Goal: Task Accomplishment & Management: Use online tool/utility

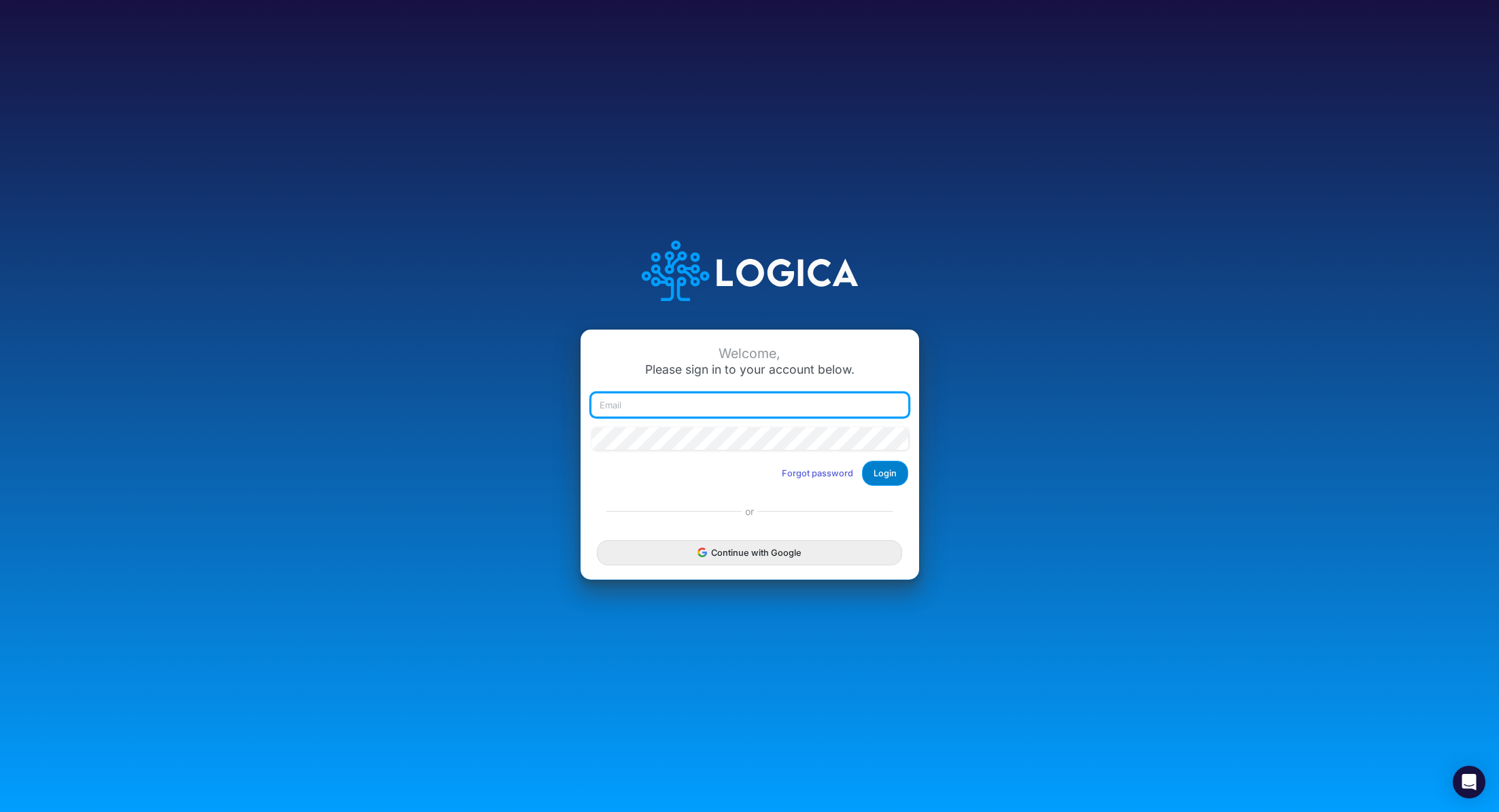
type input "[PERSON_NAME][EMAIL_ADDRESS][PERSON_NAME][DOMAIN_NAME]"
click at [904, 472] on button "Login" at bounding box center [885, 473] width 46 height 25
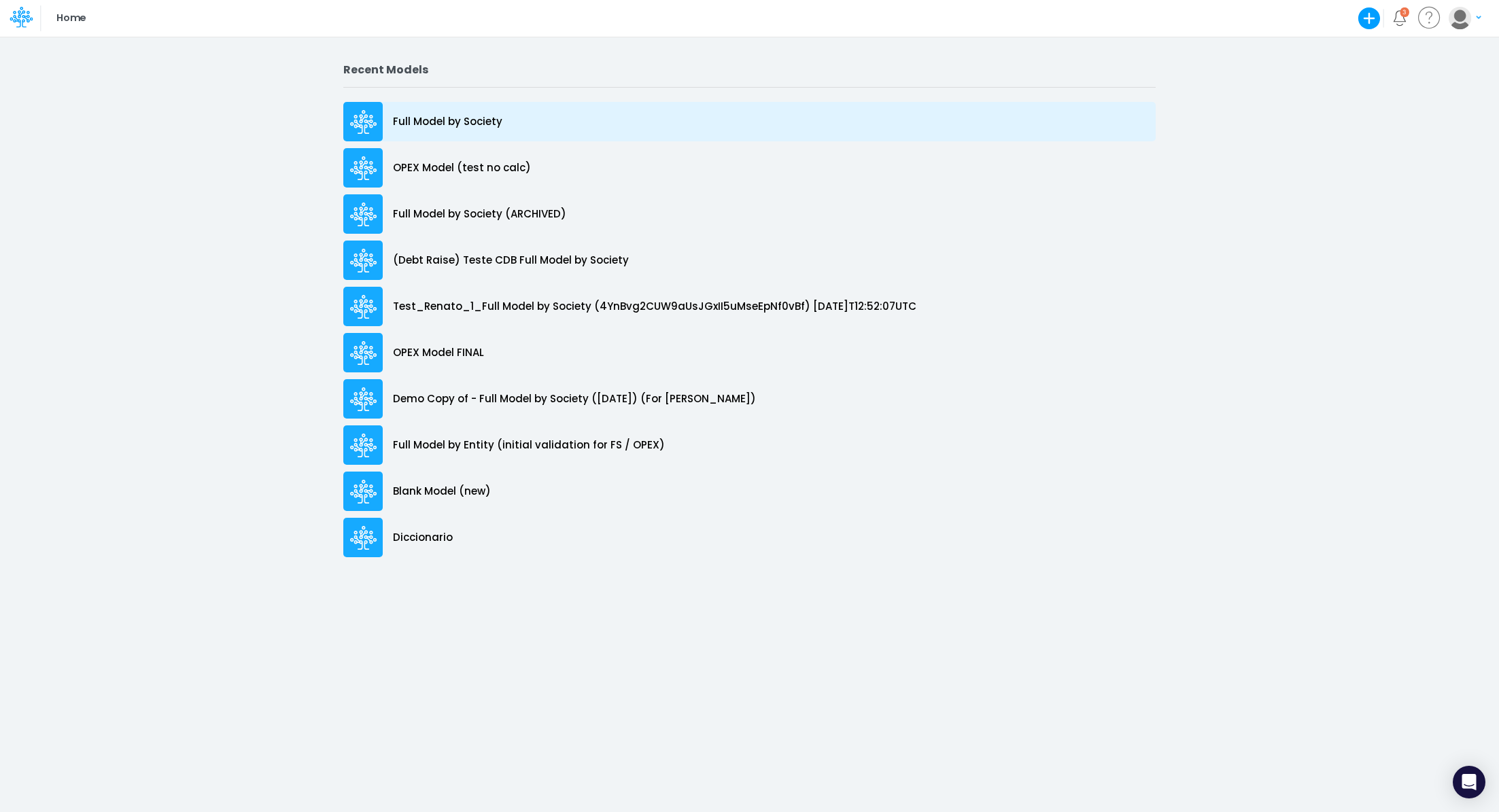
click at [468, 113] on div "Full Model by Society" at bounding box center [749, 121] width 812 height 39
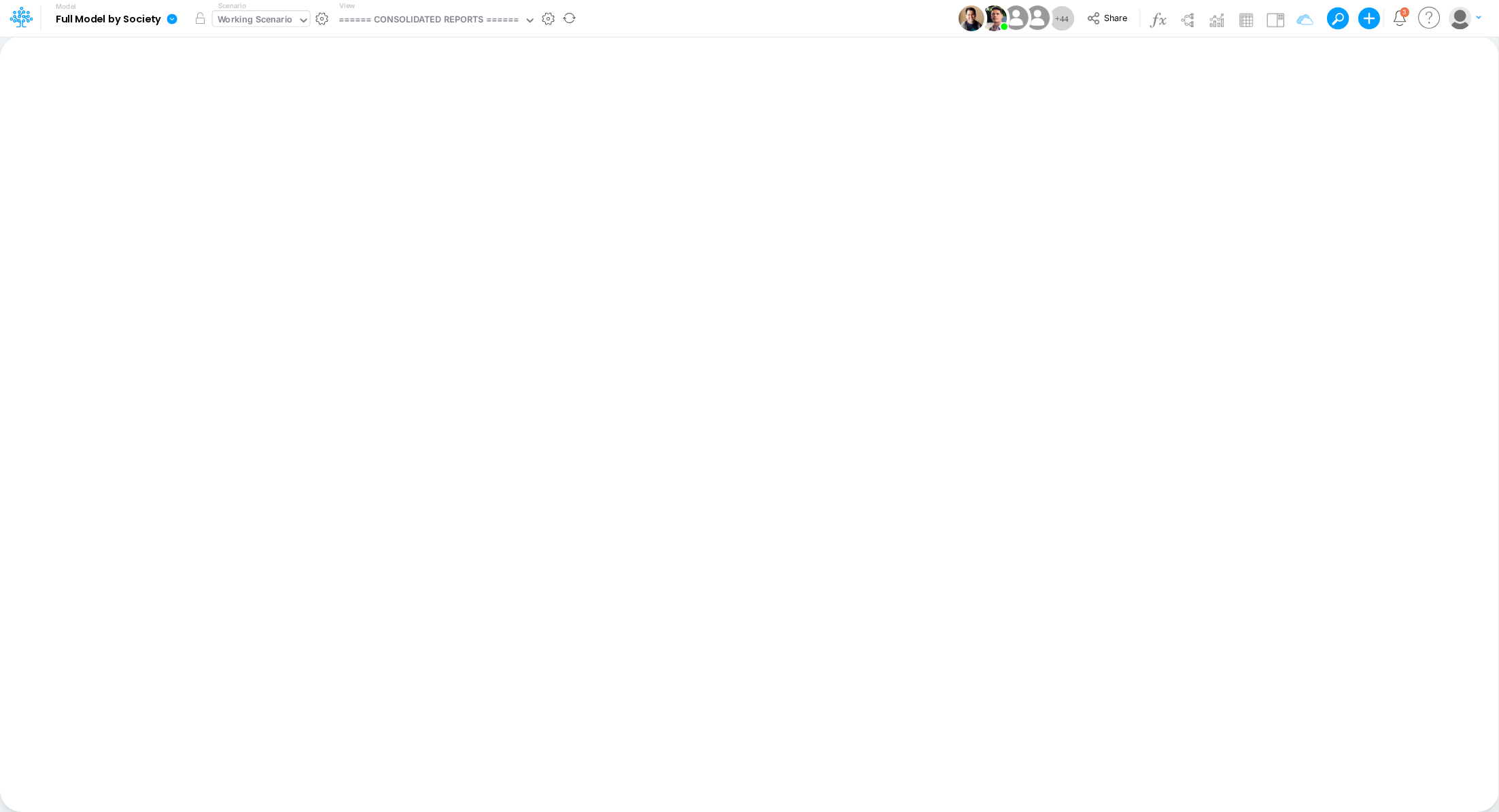
click at [266, 17] on div "Working Scenario" at bounding box center [255, 20] width 75 height 16
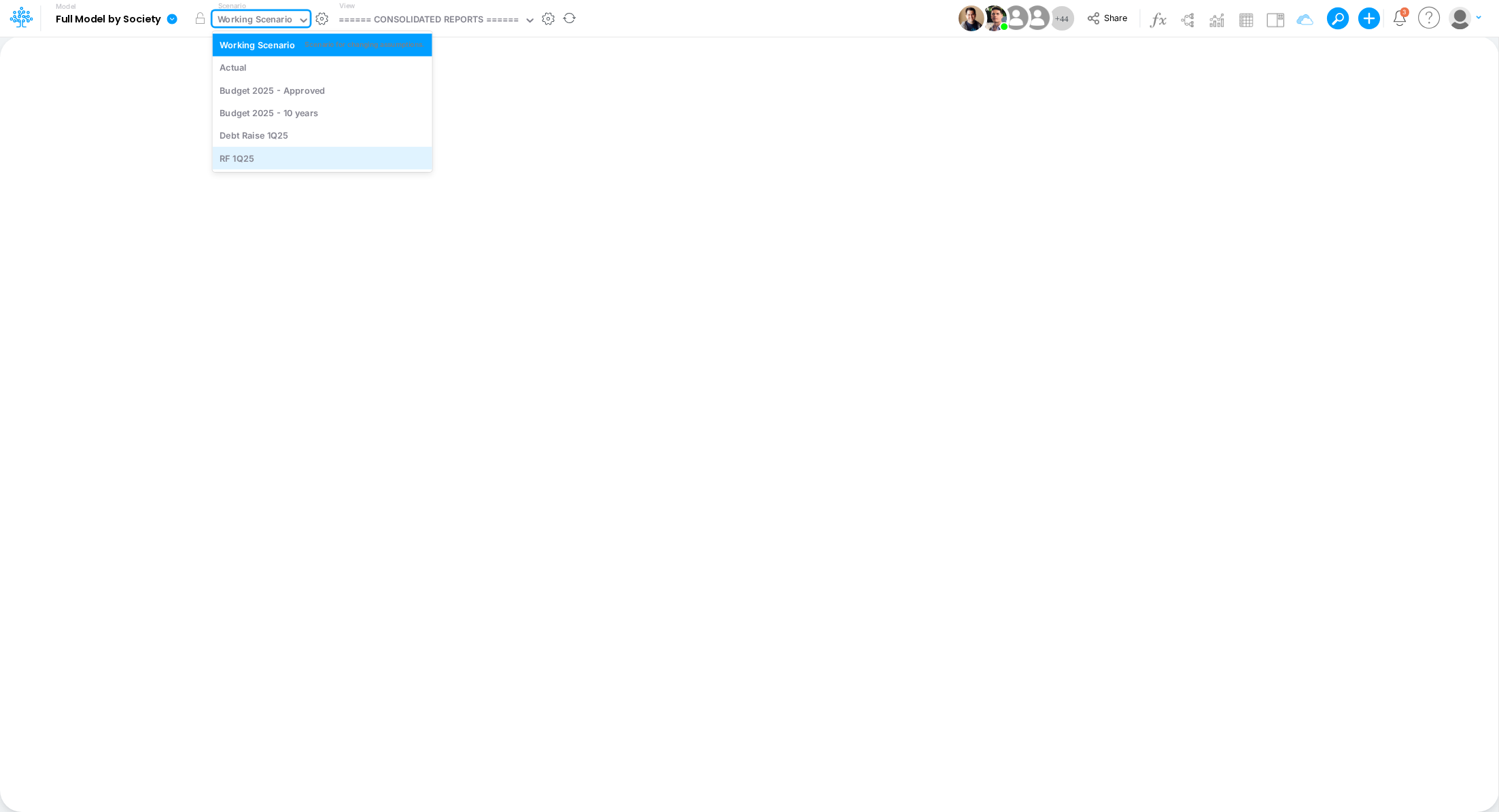
click at [281, 148] on div "RF 1Q25" at bounding box center [322, 158] width 219 height 22
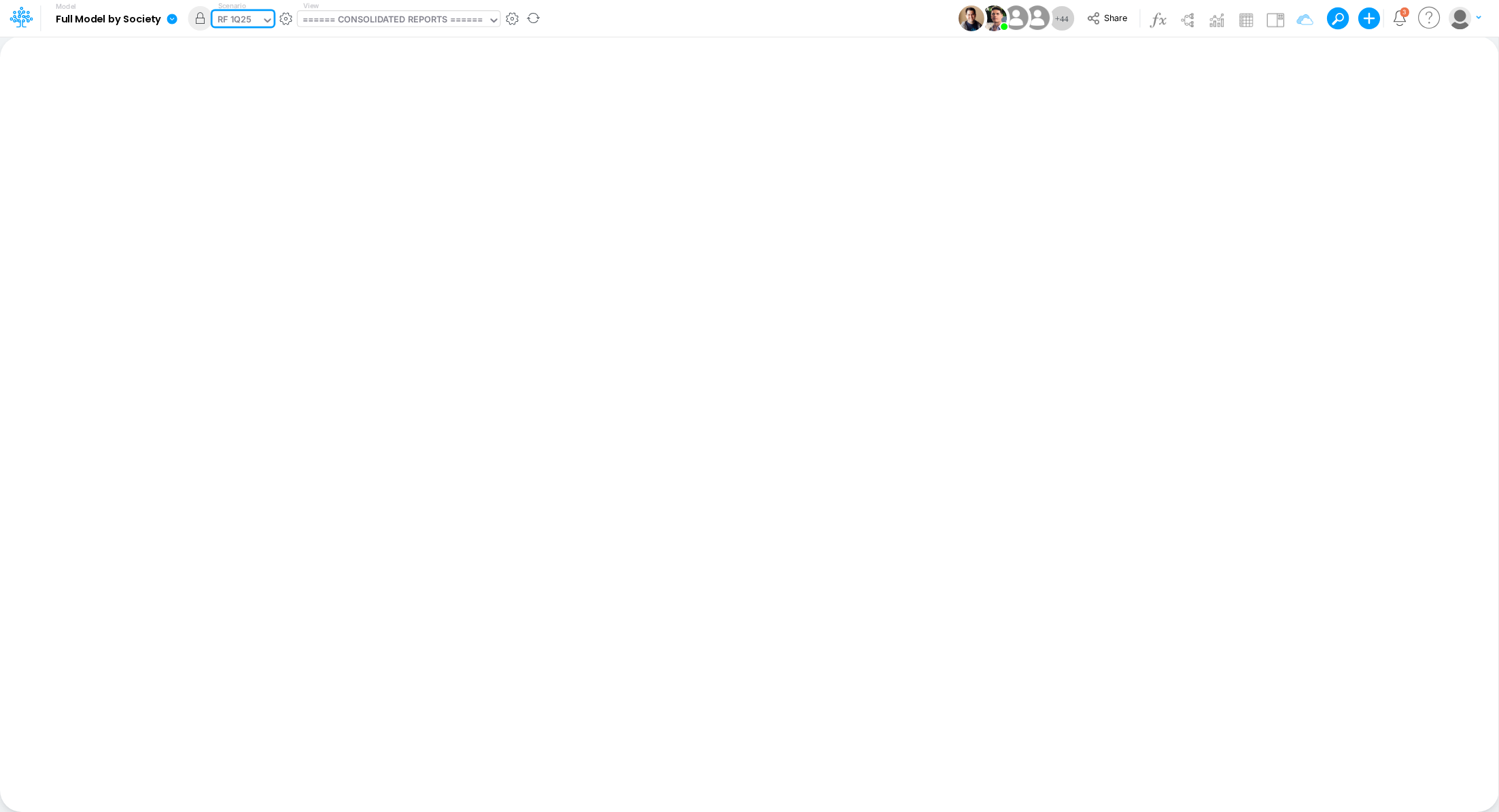
click at [376, 19] on div "====== CONSOLIDATED REPORTS ======" at bounding box center [393, 20] width 181 height 16
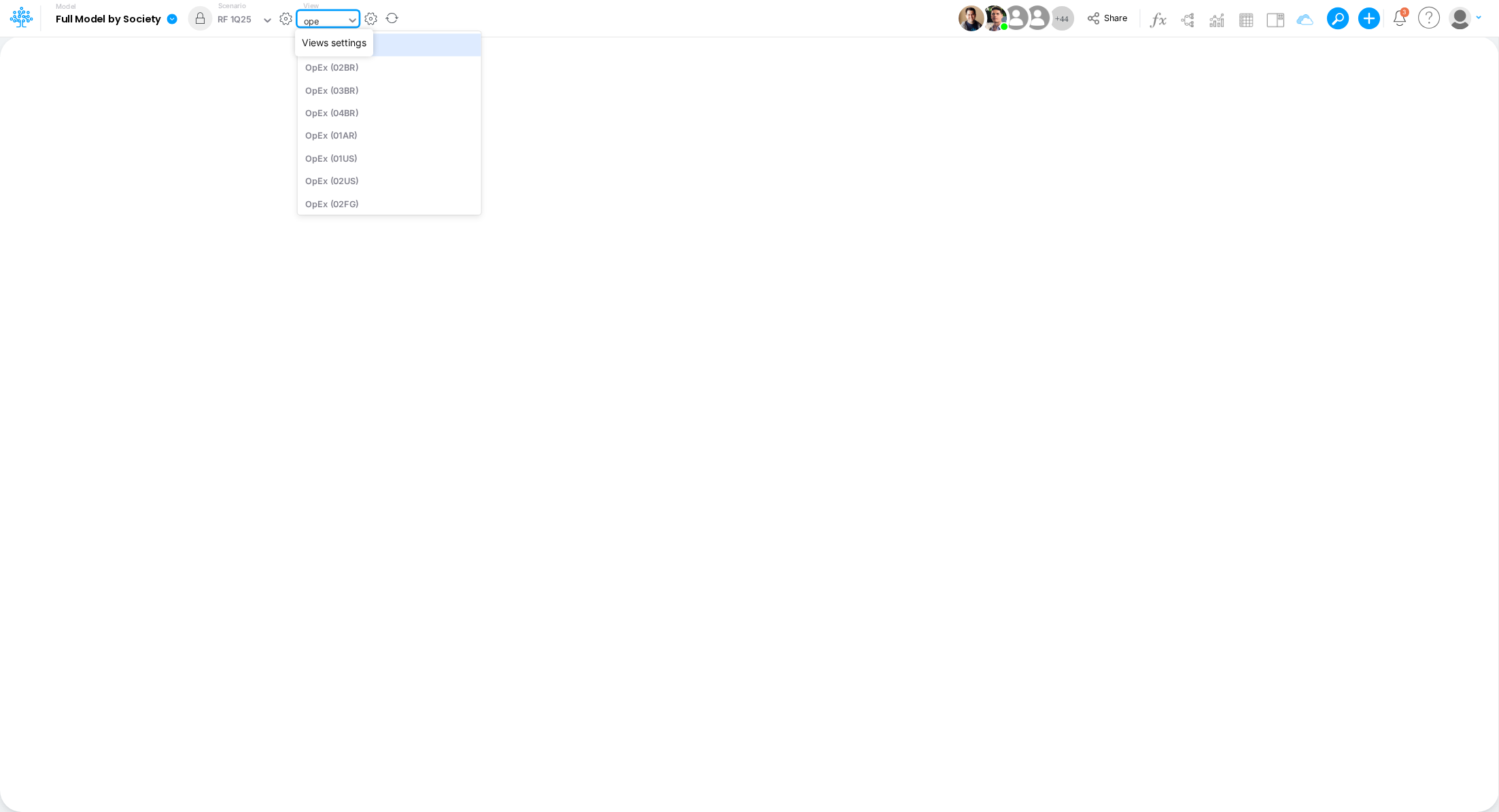
type input "opex"
click at [406, 172] on div "OpEx Check" at bounding box center [389, 178] width 184 height 22
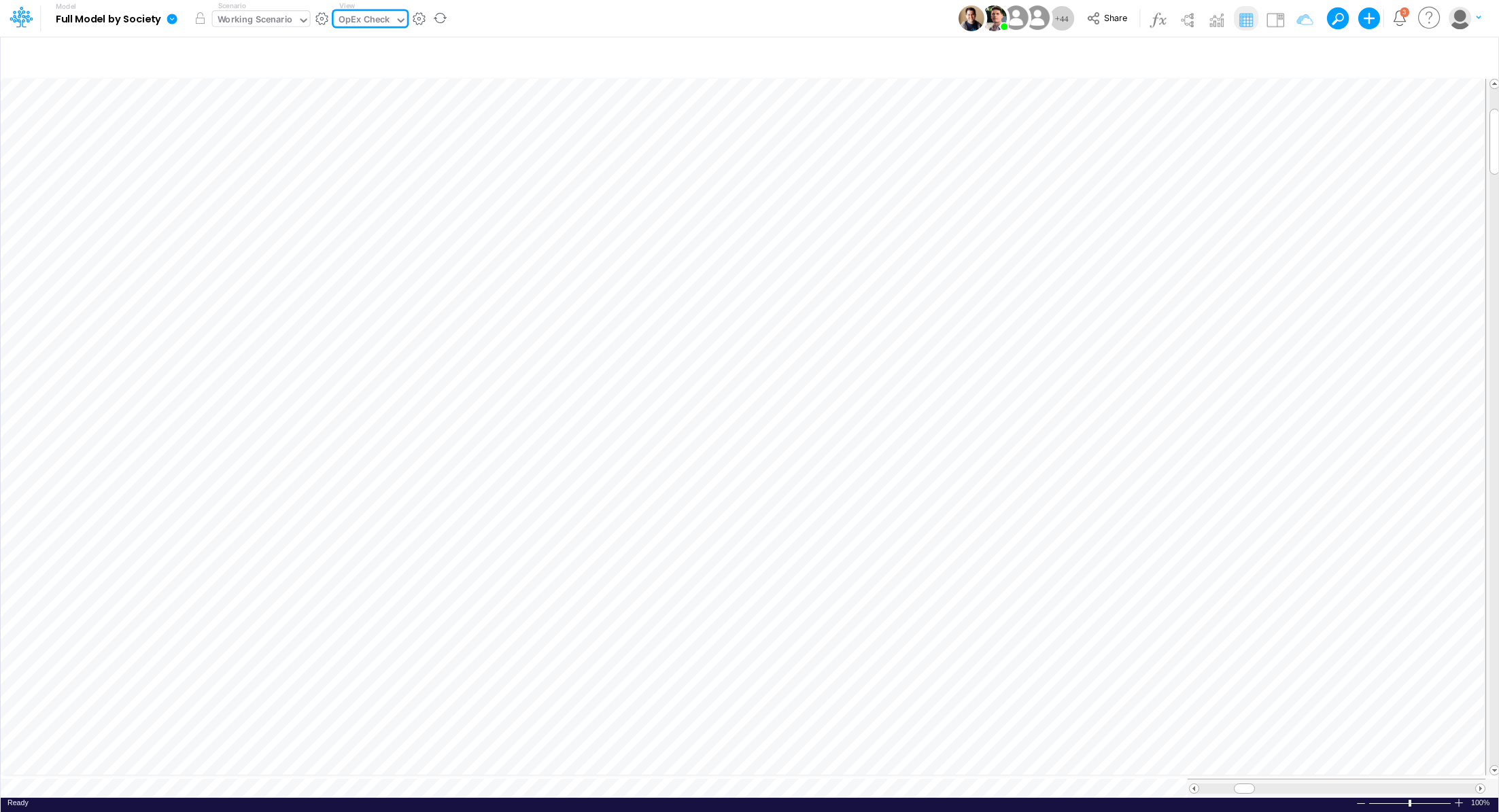
click at [260, 27] on div "Working Scenario" at bounding box center [255, 20] width 75 height 16
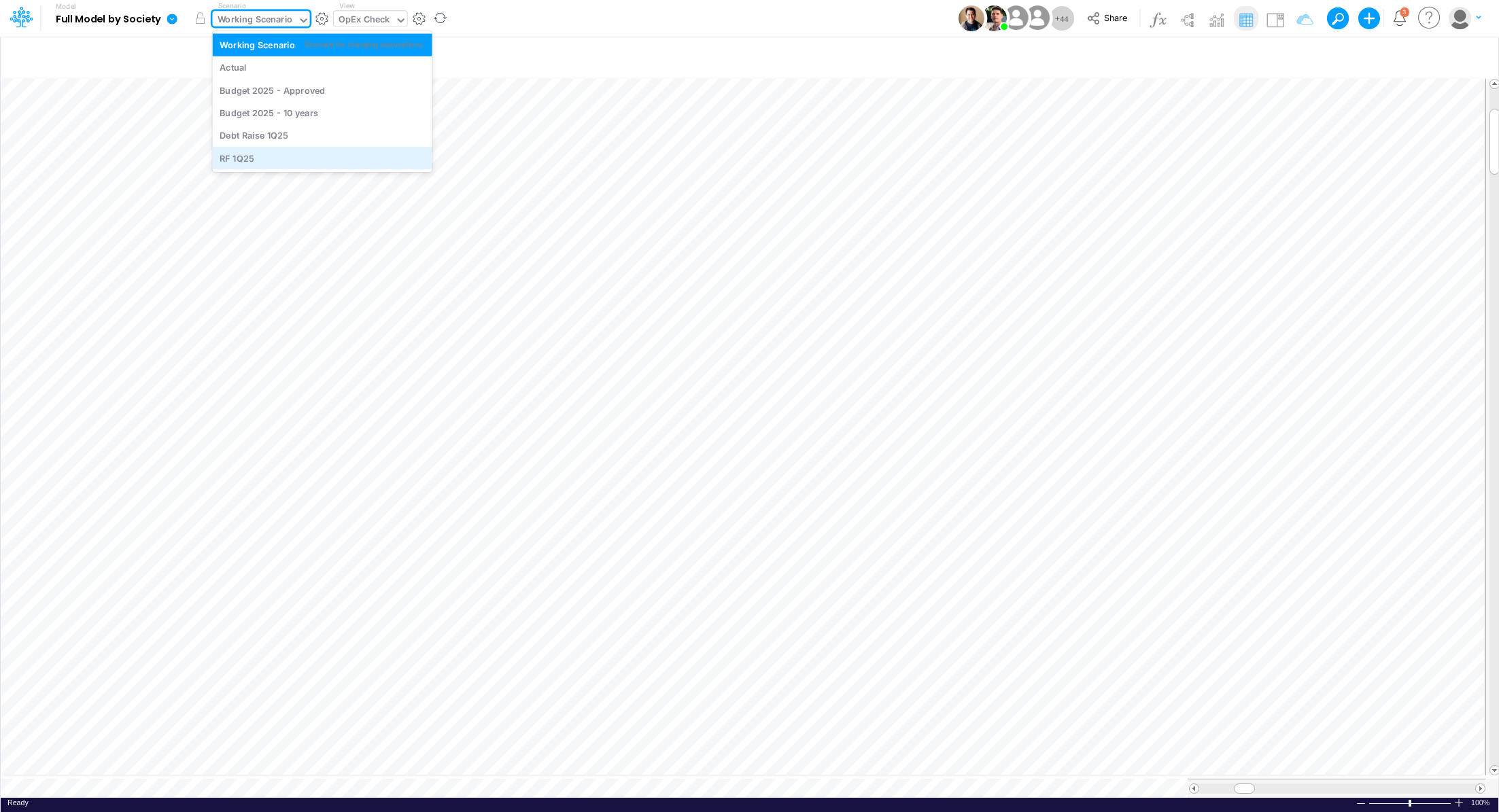
click at [266, 160] on div "RF 1Q25" at bounding box center [322, 158] width 206 height 13
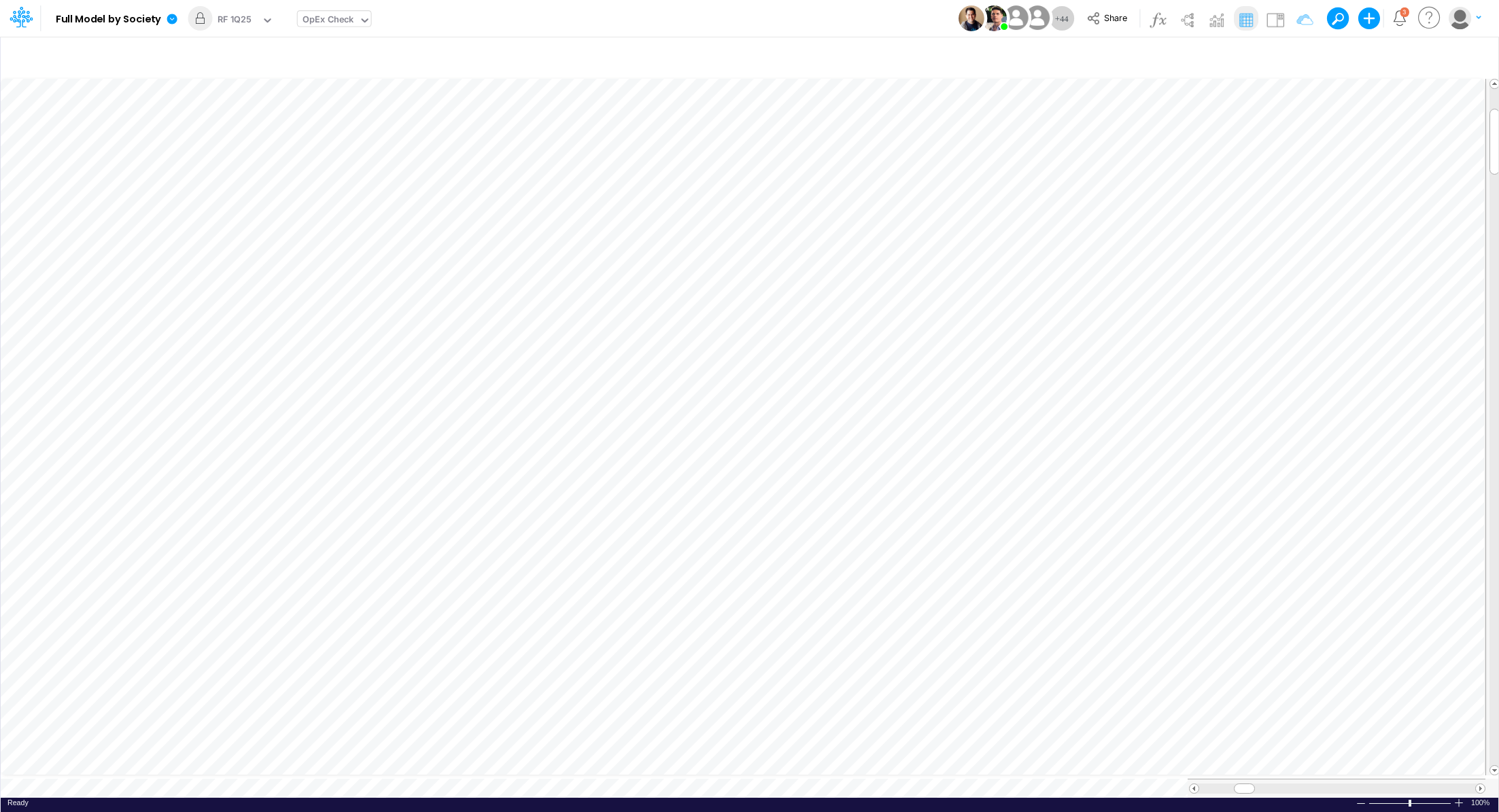
scroll to position [6, 1]
click at [250, 18] on div "RF 1Q25" at bounding box center [234, 20] width 34 height 16
click at [1303, 52] on icon "button" at bounding box center [1297, 58] width 20 height 15
select select "notEqual"
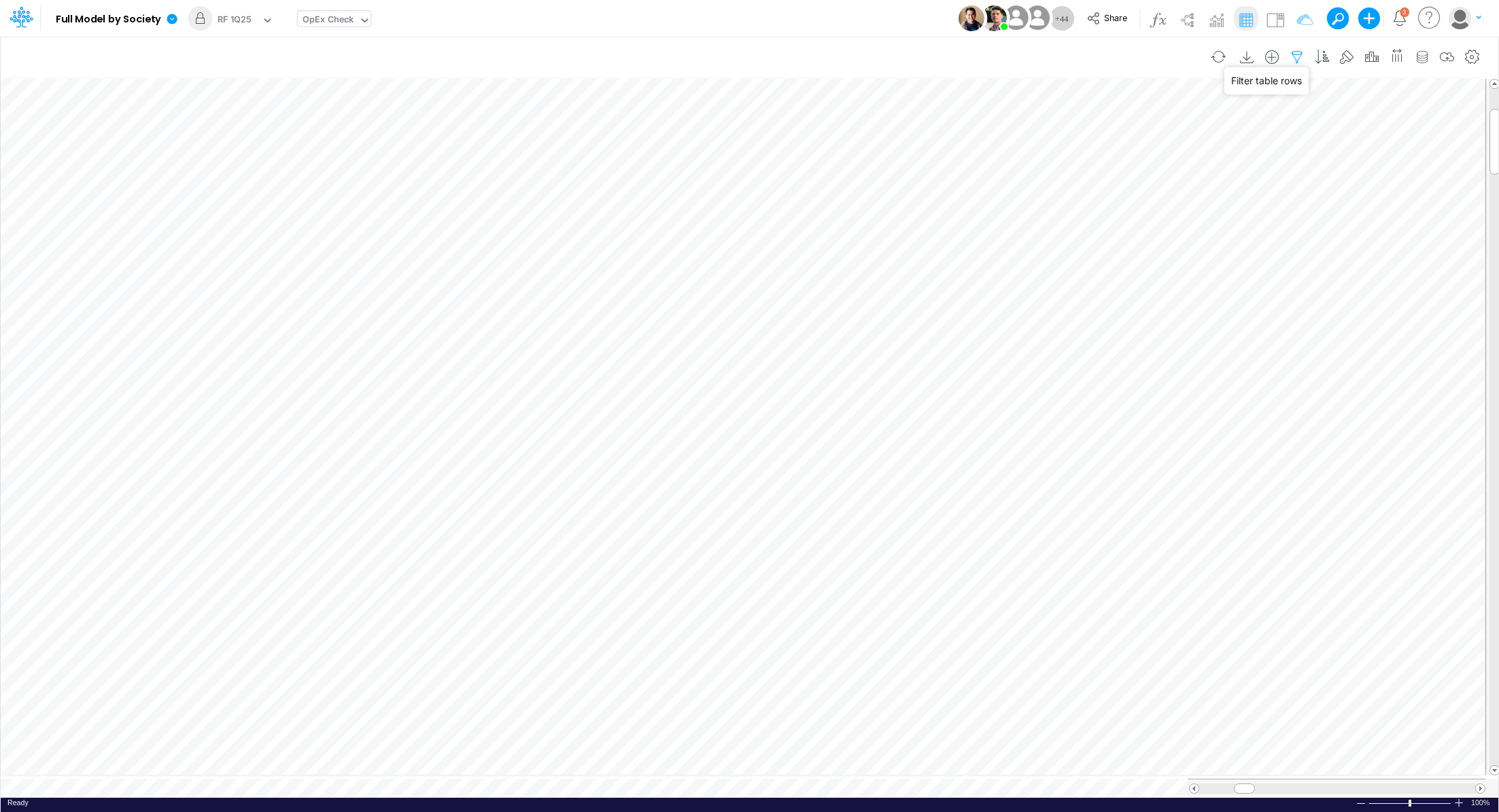
select select "tableSearchOR"
select select "contains"
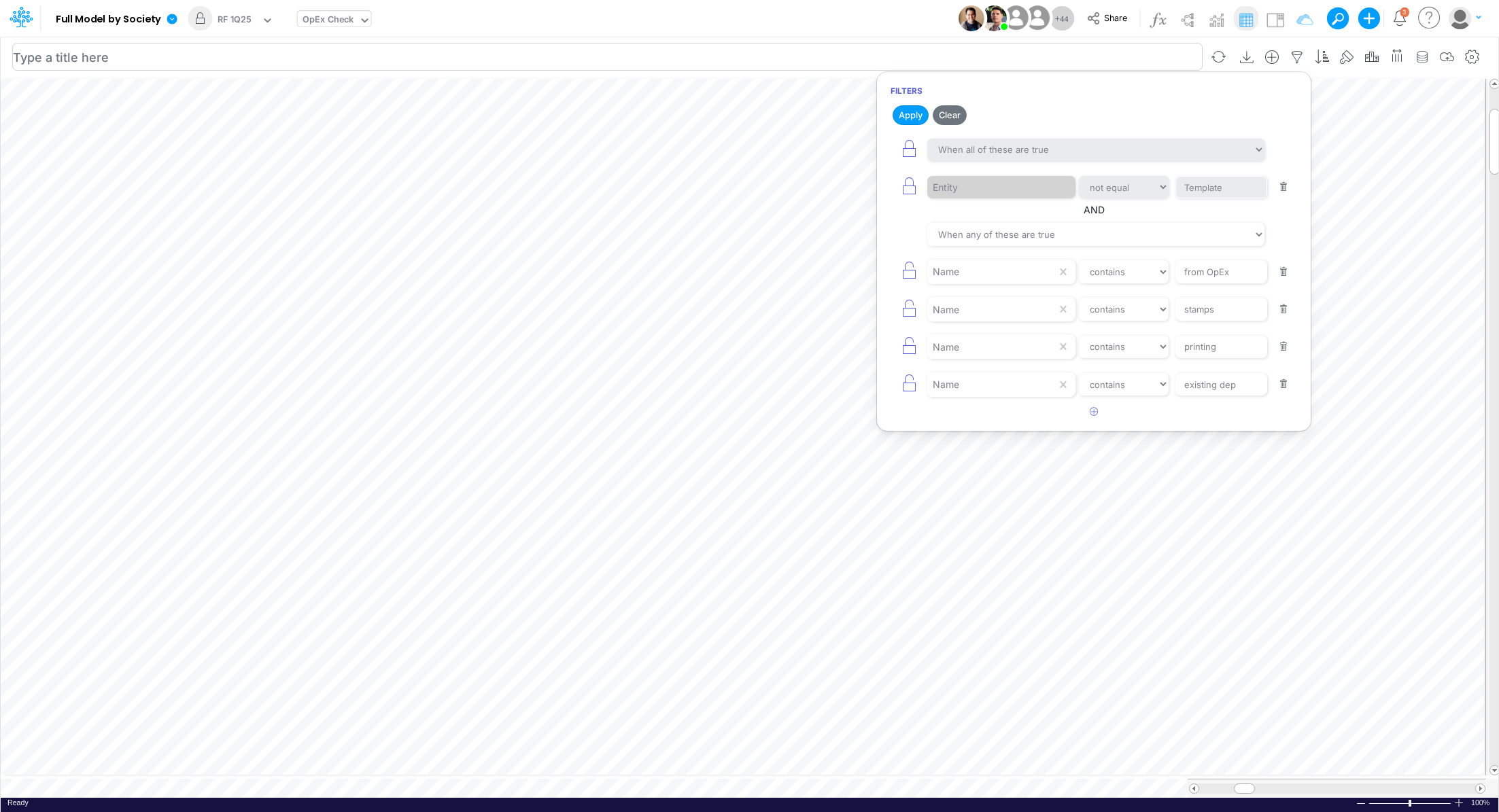
click at [1074, 51] on input "text" at bounding box center [607, 57] width 1191 height 28
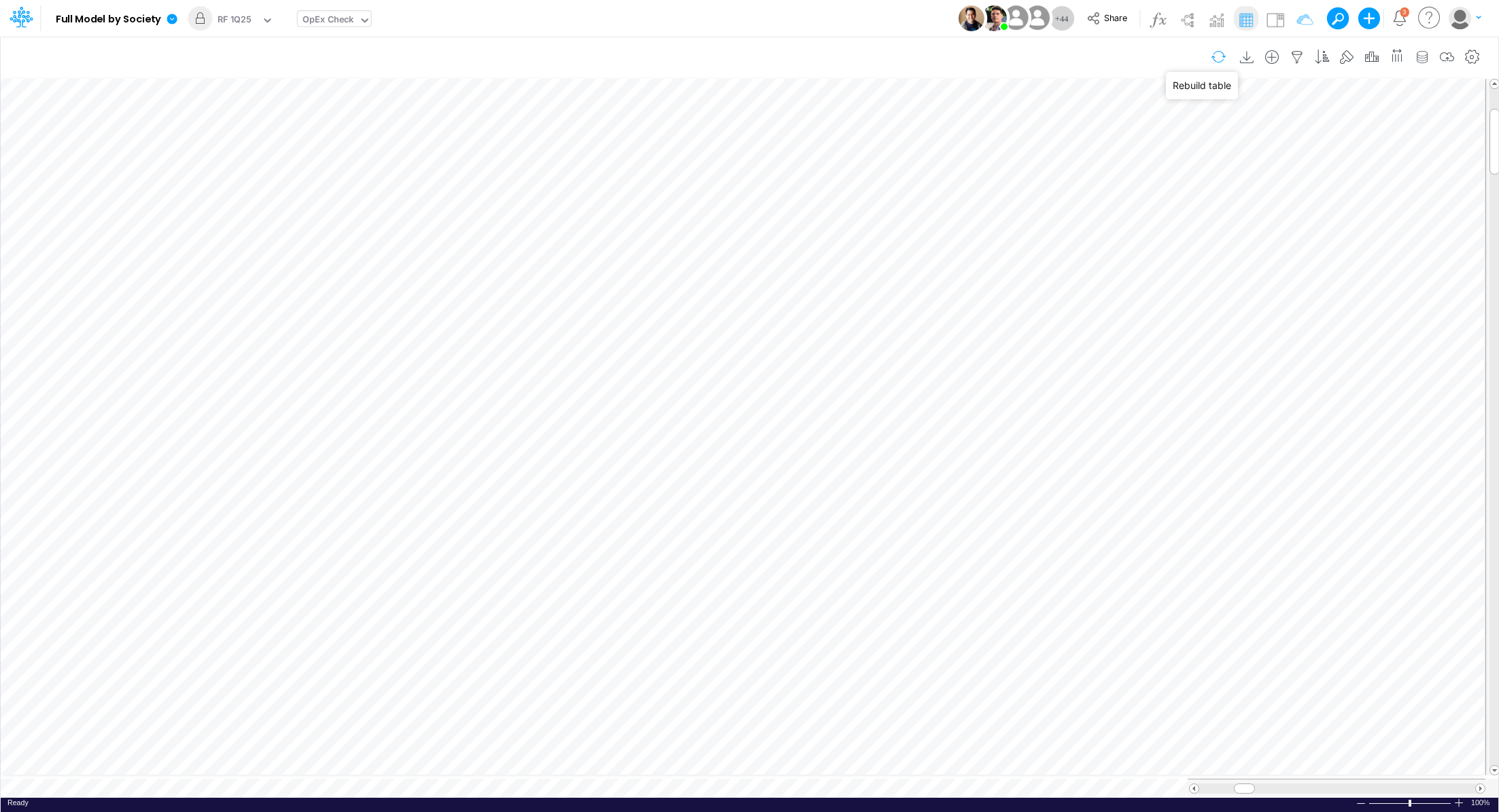
click at [1219, 53] on button "button" at bounding box center [1218, 57] width 32 height 24
click at [1302, 56] on icon "button" at bounding box center [1297, 58] width 20 height 15
select select "notEqual"
select select "tableSearchOR"
select select "contains"
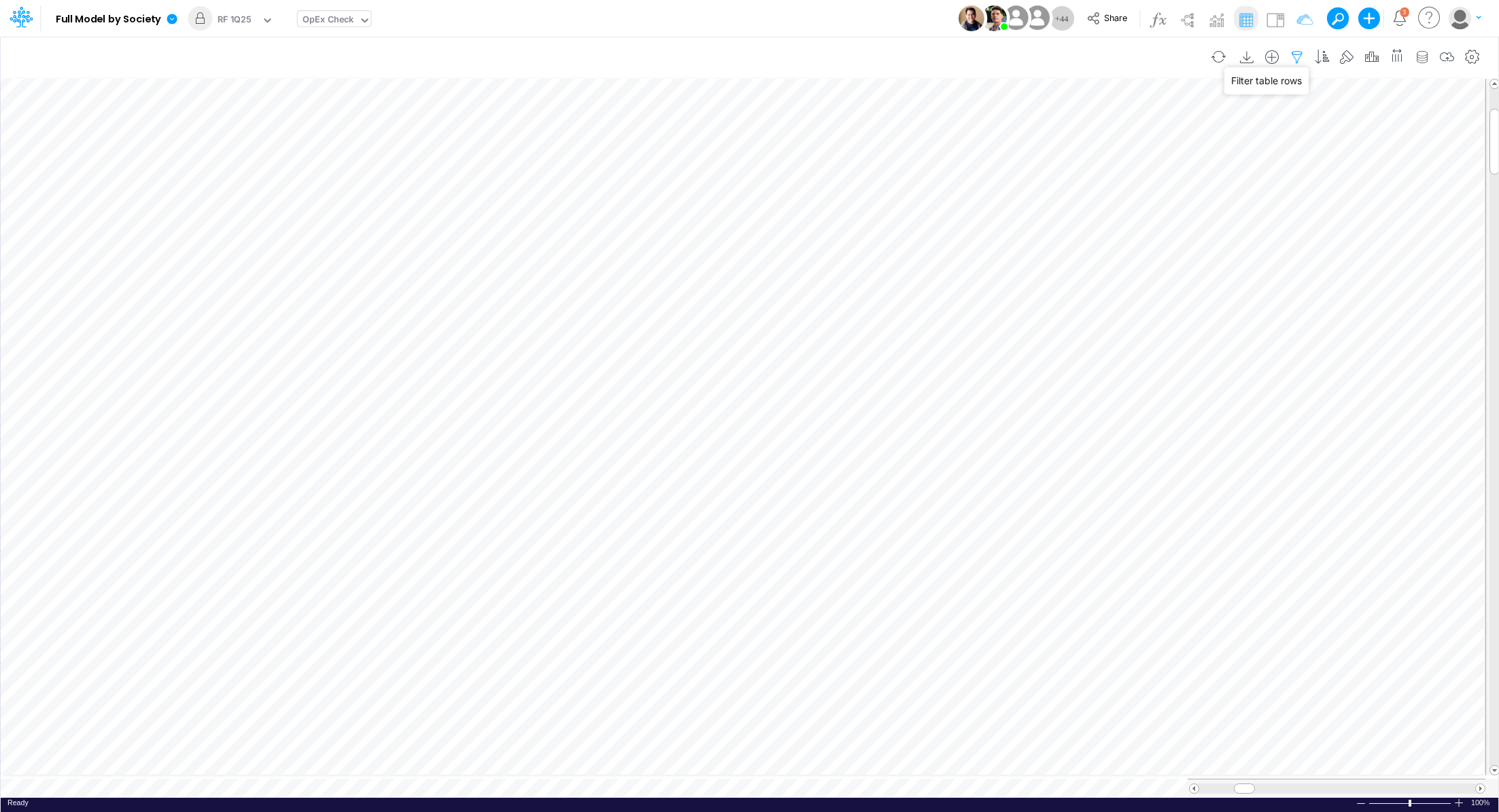
select select "contains"
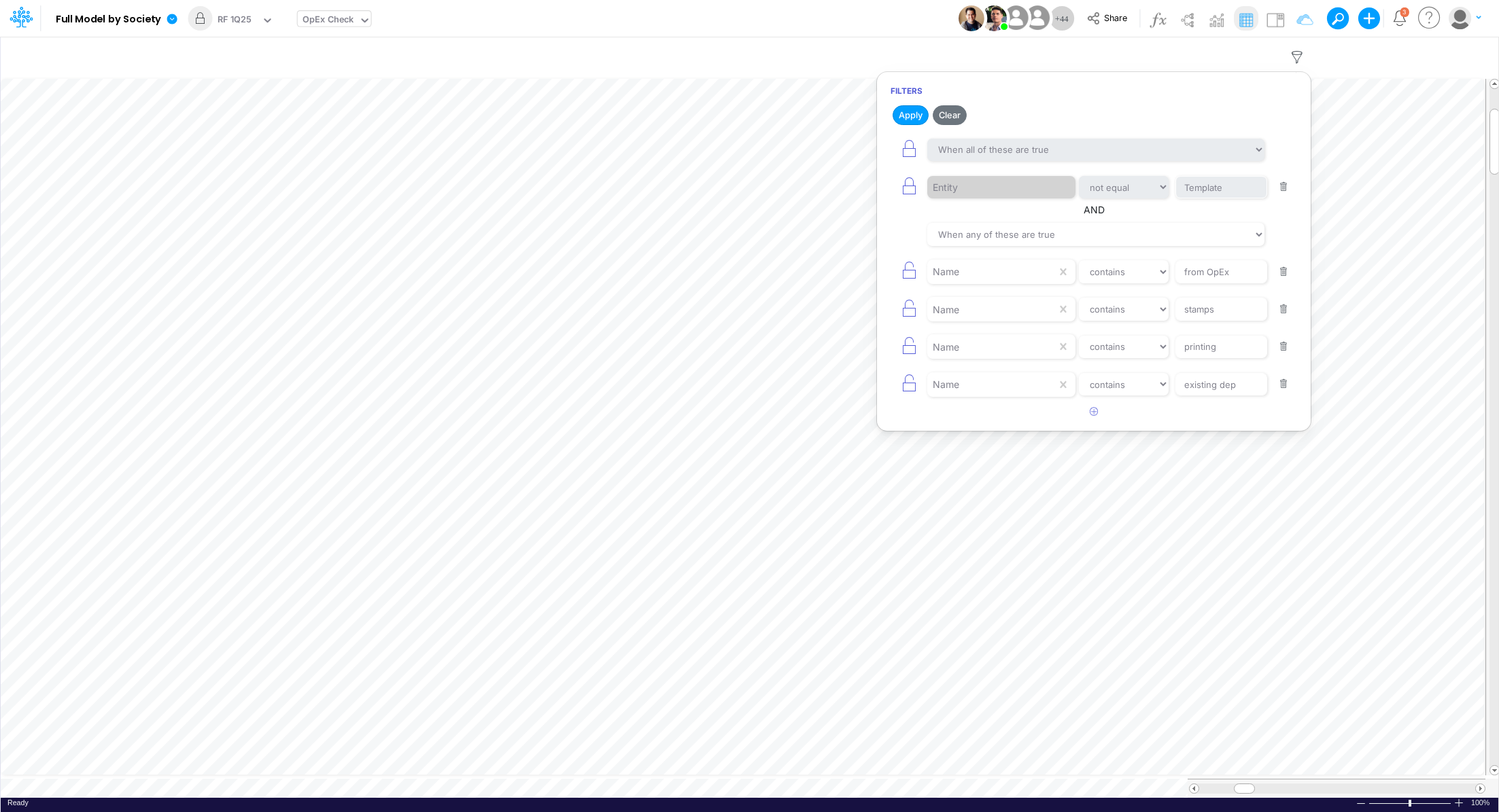
click at [1286, 382] on button "button" at bounding box center [1283, 384] width 27 height 18
click at [1286, 349] on button "button" at bounding box center [1283, 347] width 27 height 18
click at [1284, 308] on button "button" at bounding box center [1283, 309] width 27 height 18
click at [1280, 279] on div "Name equals not equal starts with ends with contains from OpEx" at bounding box center [1093, 271] width 407 height 30
click at [1282, 270] on button "button" at bounding box center [1283, 273] width 27 height 18
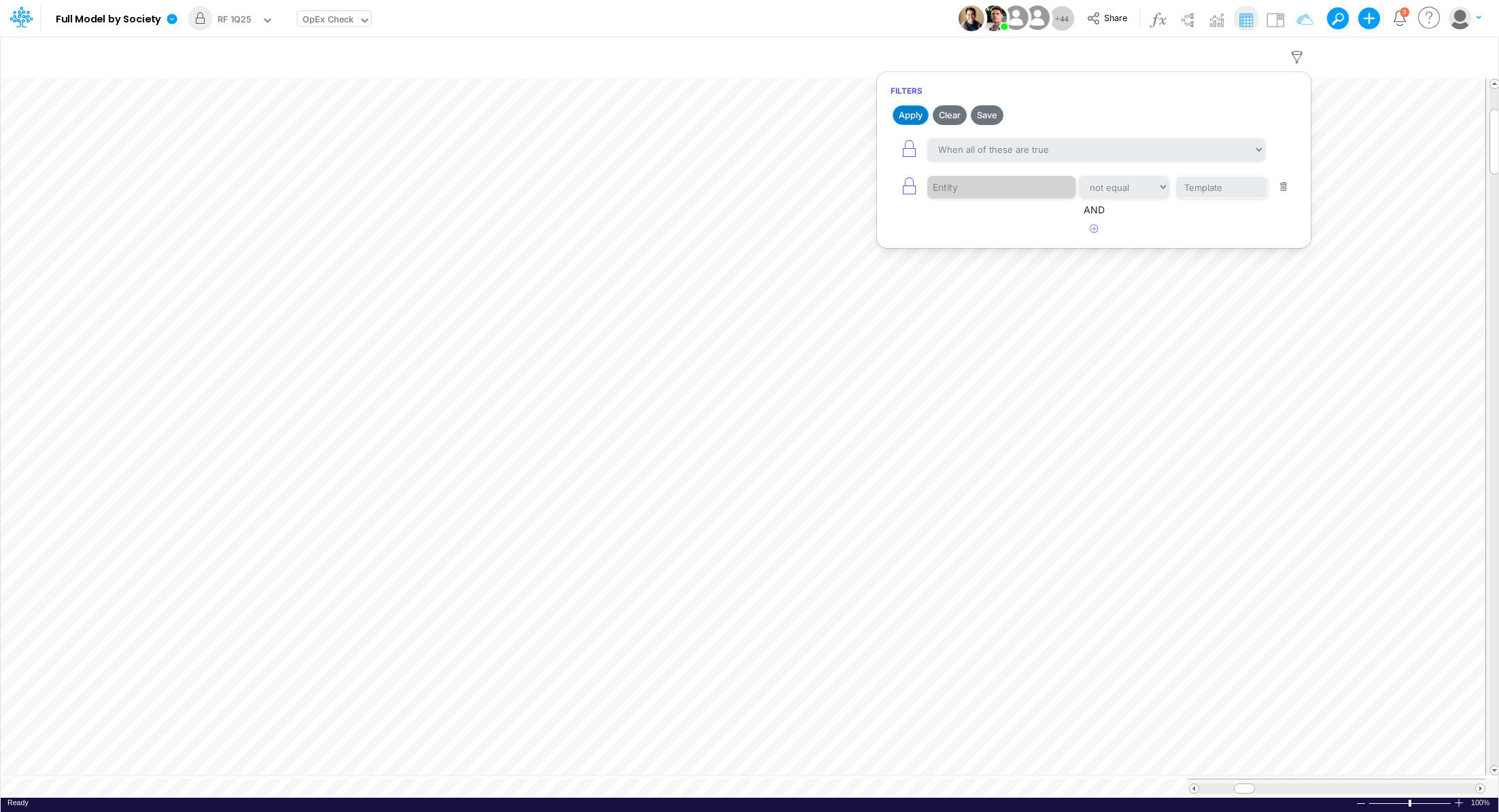
click at [900, 117] on button "Apply" at bounding box center [911, 115] width 36 height 19
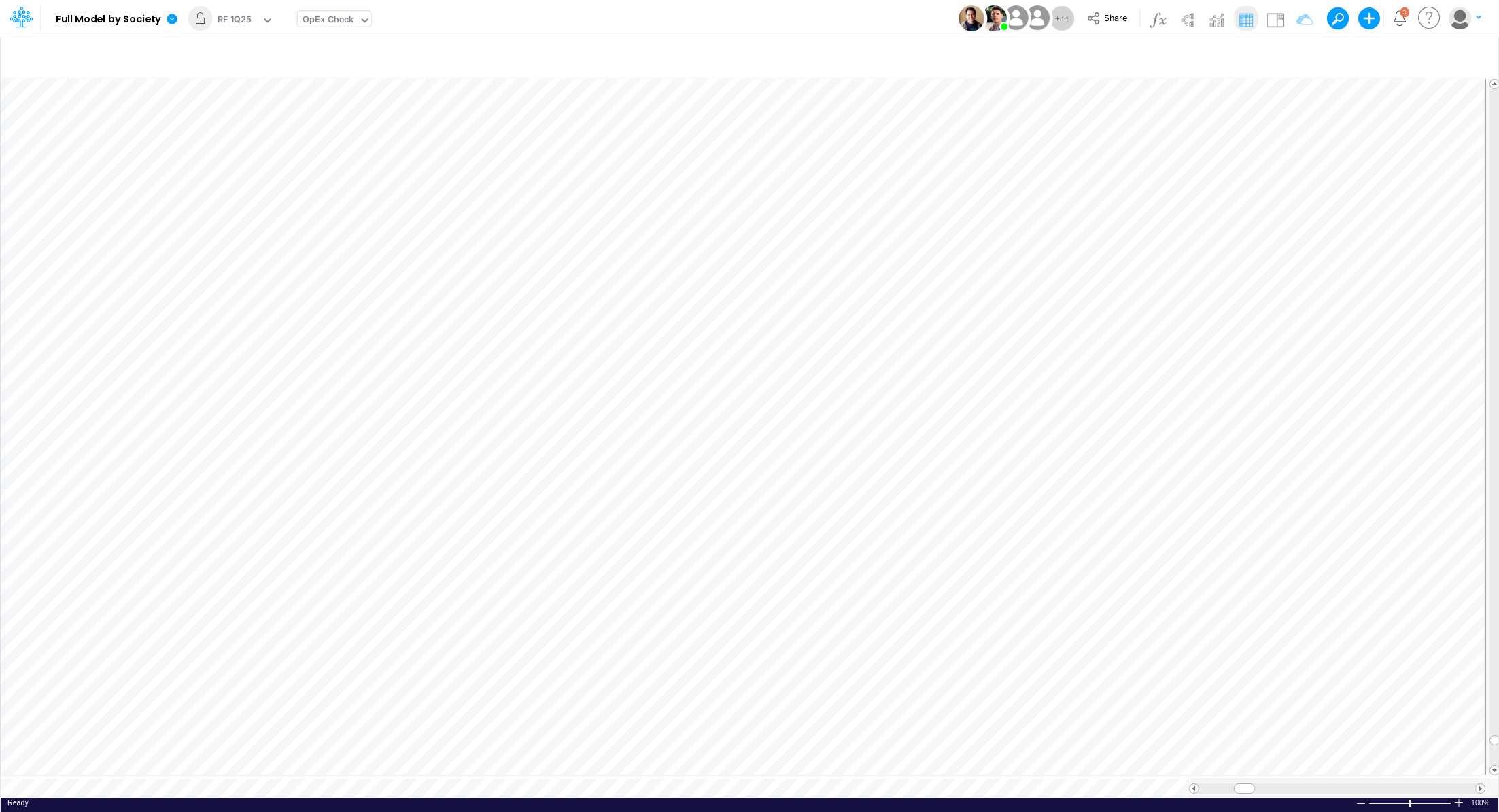
scroll to position [6, 1]
click at [1299, 56] on icon "button" at bounding box center [1297, 58] width 20 height 15
select select "notEqual"
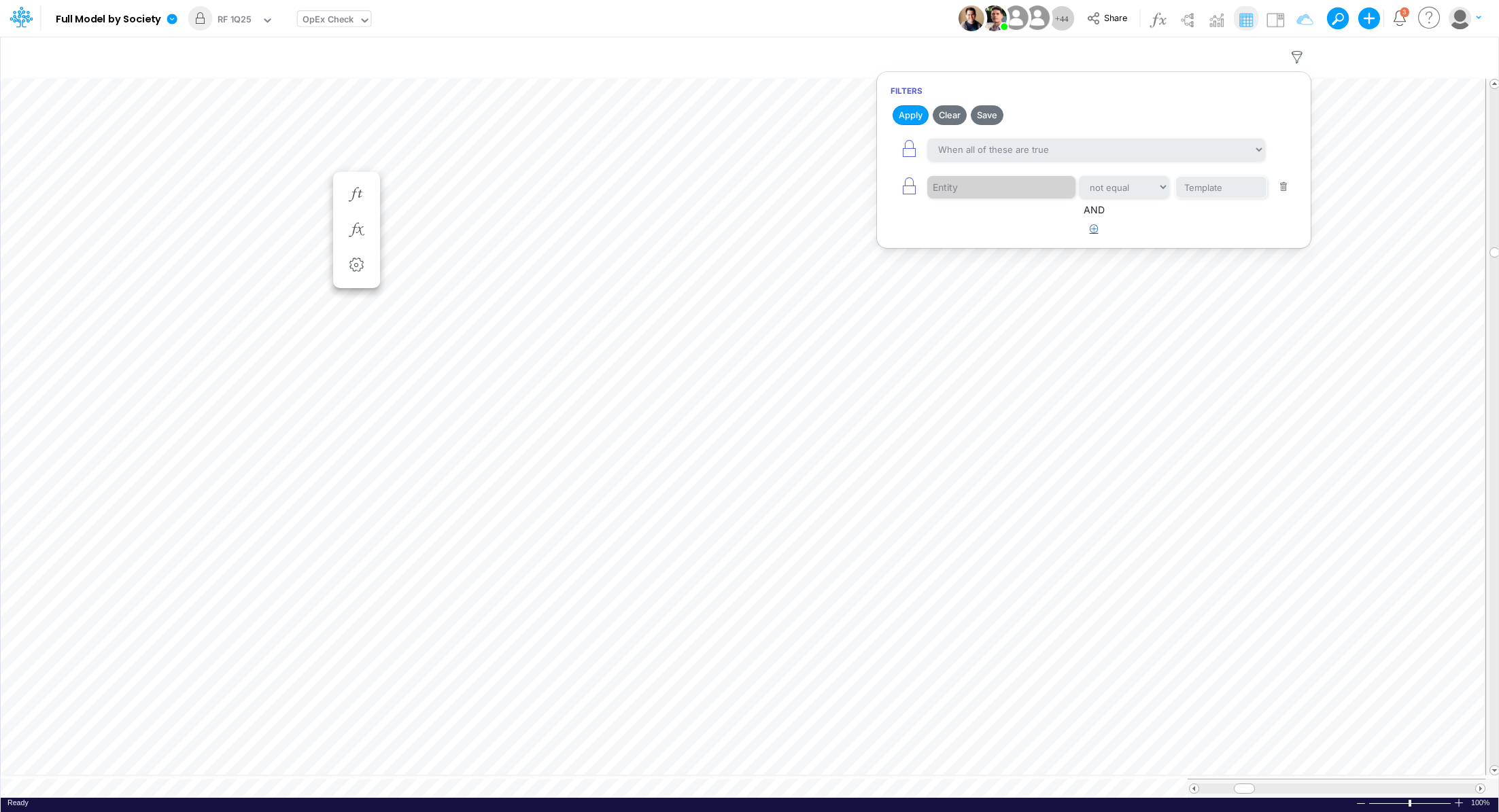
click at [1092, 224] on icon "button" at bounding box center [1094, 228] width 9 height 9
select select "tableSearchOR"
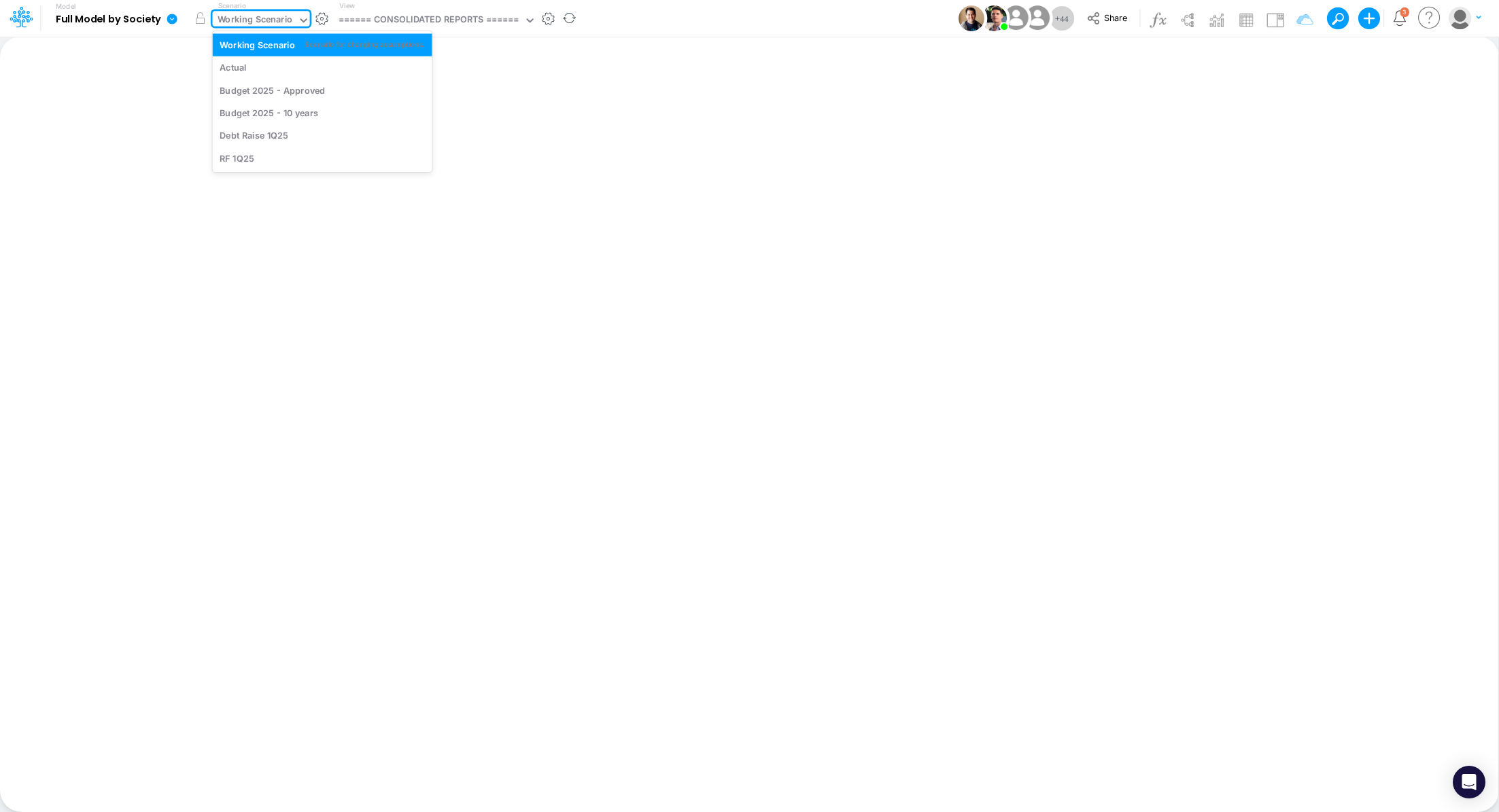
click at [271, 23] on div "Working Scenario" at bounding box center [255, 20] width 75 height 16
click at [264, 157] on div "RF 1Q25" at bounding box center [322, 158] width 206 height 13
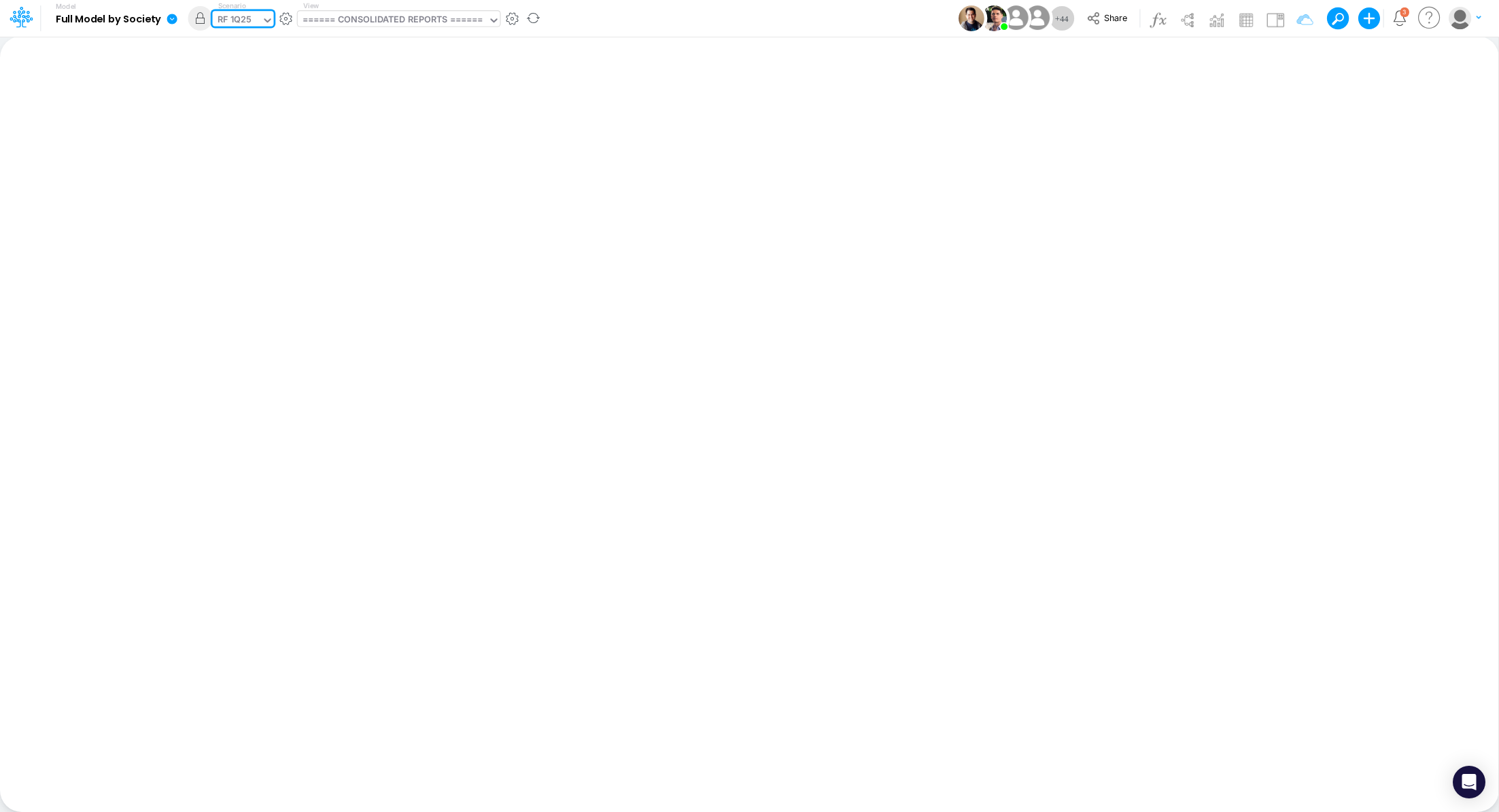
click at [388, 17] on div "====== CONSOLIDATED REPORTS ======" at bounding box center [393, 20] width 181 height 16
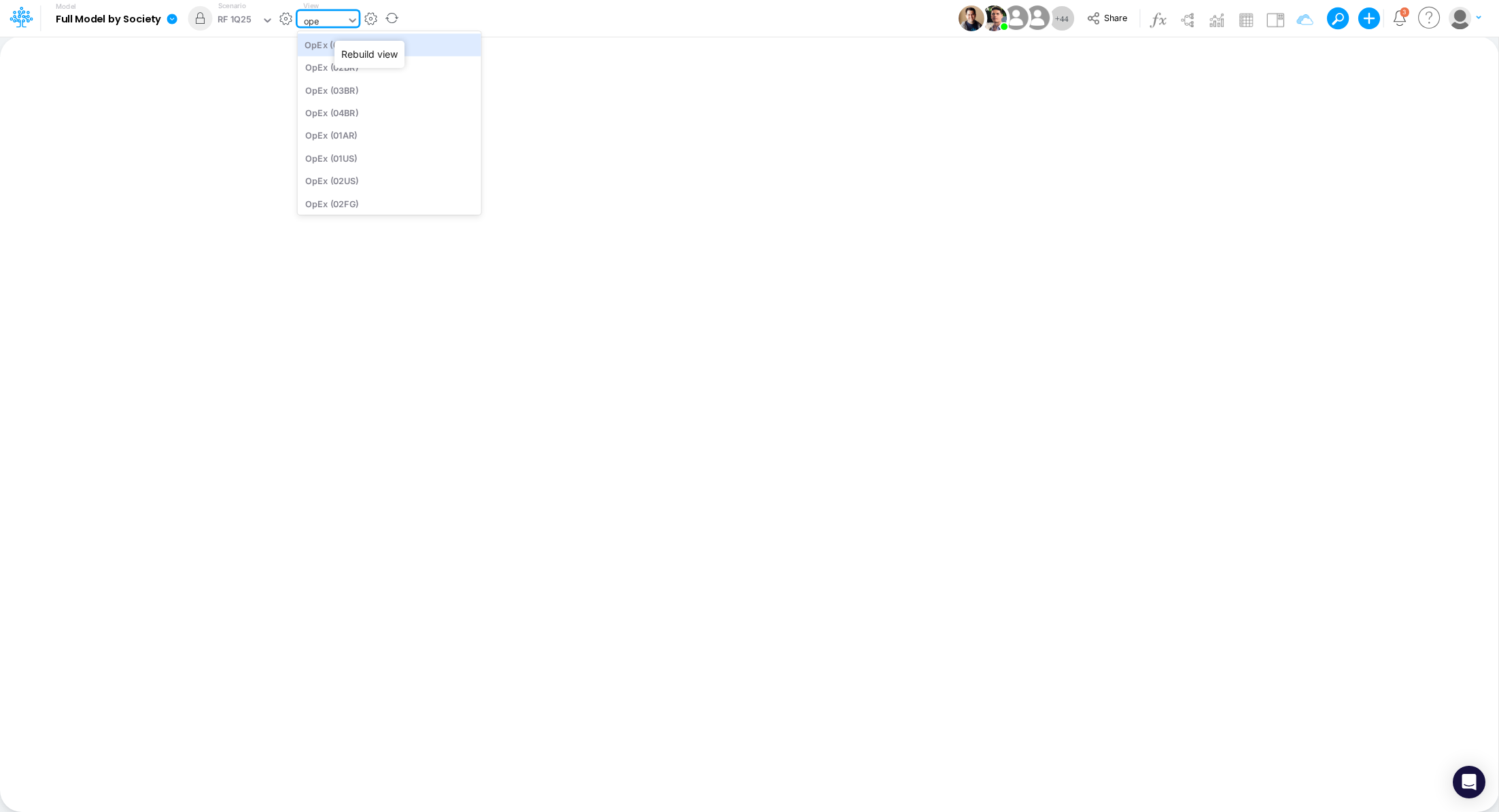
type input "opex"
click at [361, 190] on div "OpEx Check" at bounding box center [389, 193] width 184 height 22
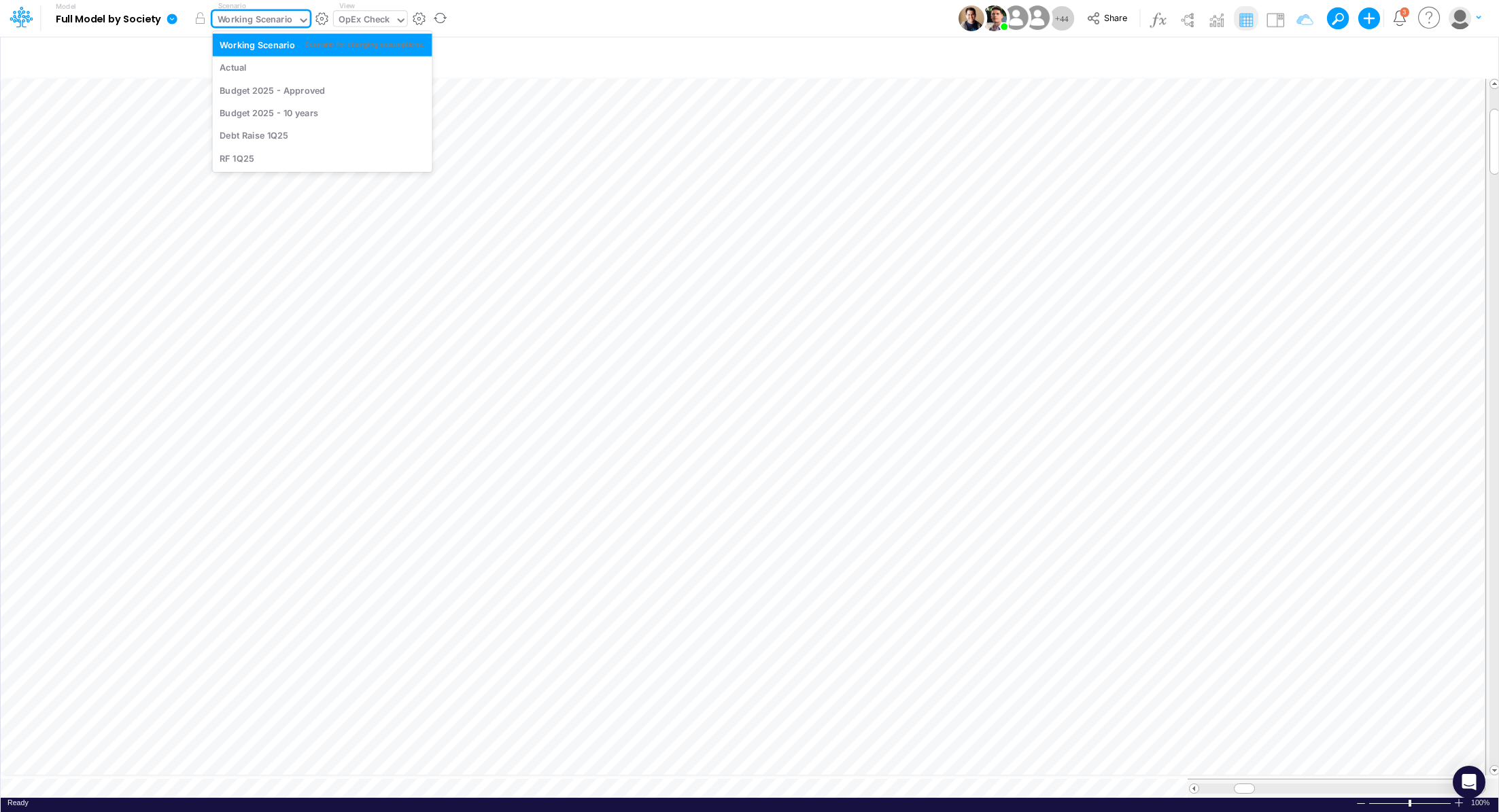
click at [251, 17] on div "Working Scenario" at bounding box center [255, 20] width 75 height 16
click at [260, 148] on div "RF 1Q25" at bounding box center [322, 158] width 219 height 22
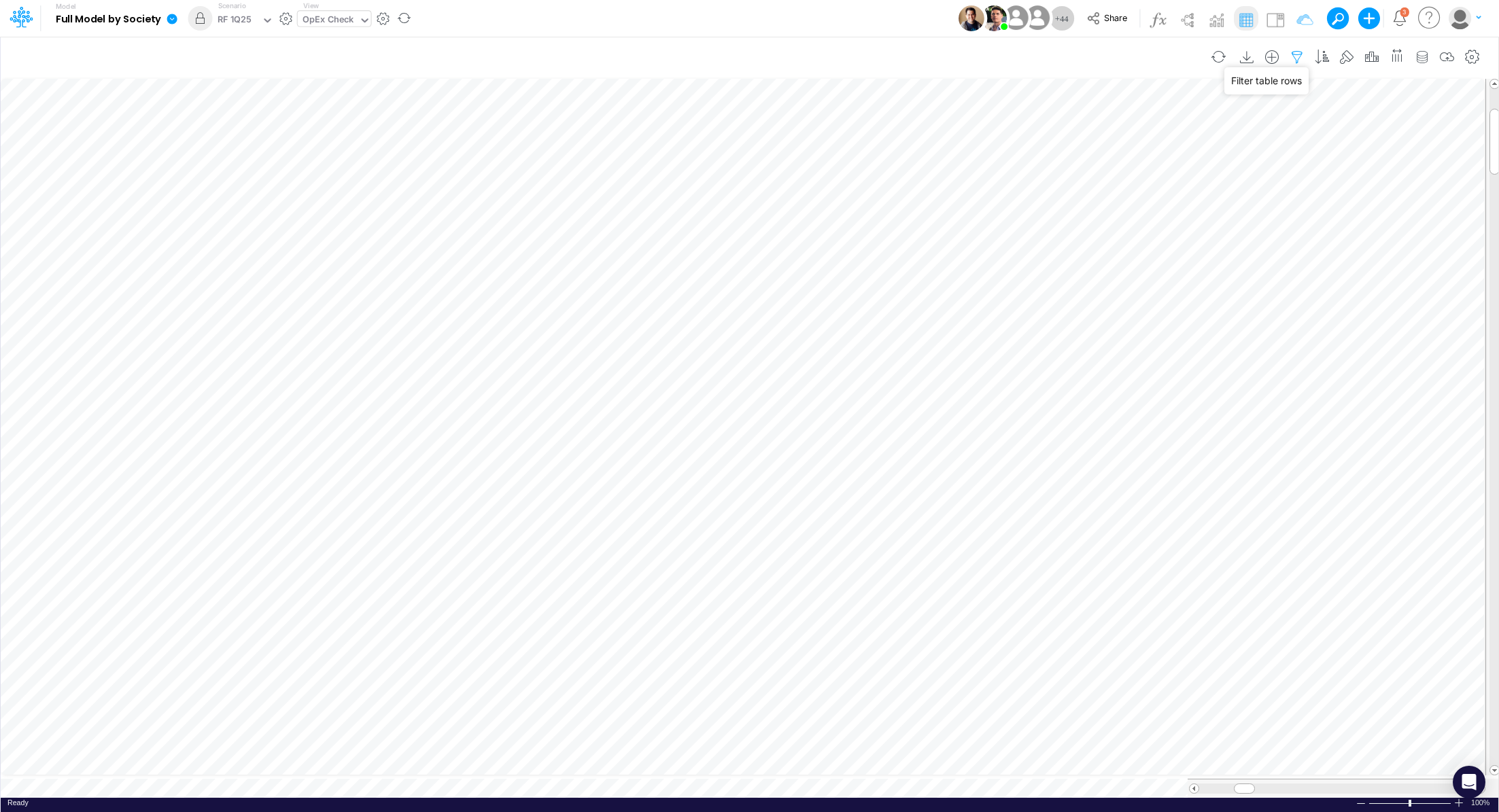
click at [1302, 54] on icon "button" at bounding box center [1297, 58] width 20 height 15
select select "notEqual"
select select "tableSearchOR"
select select "contains"
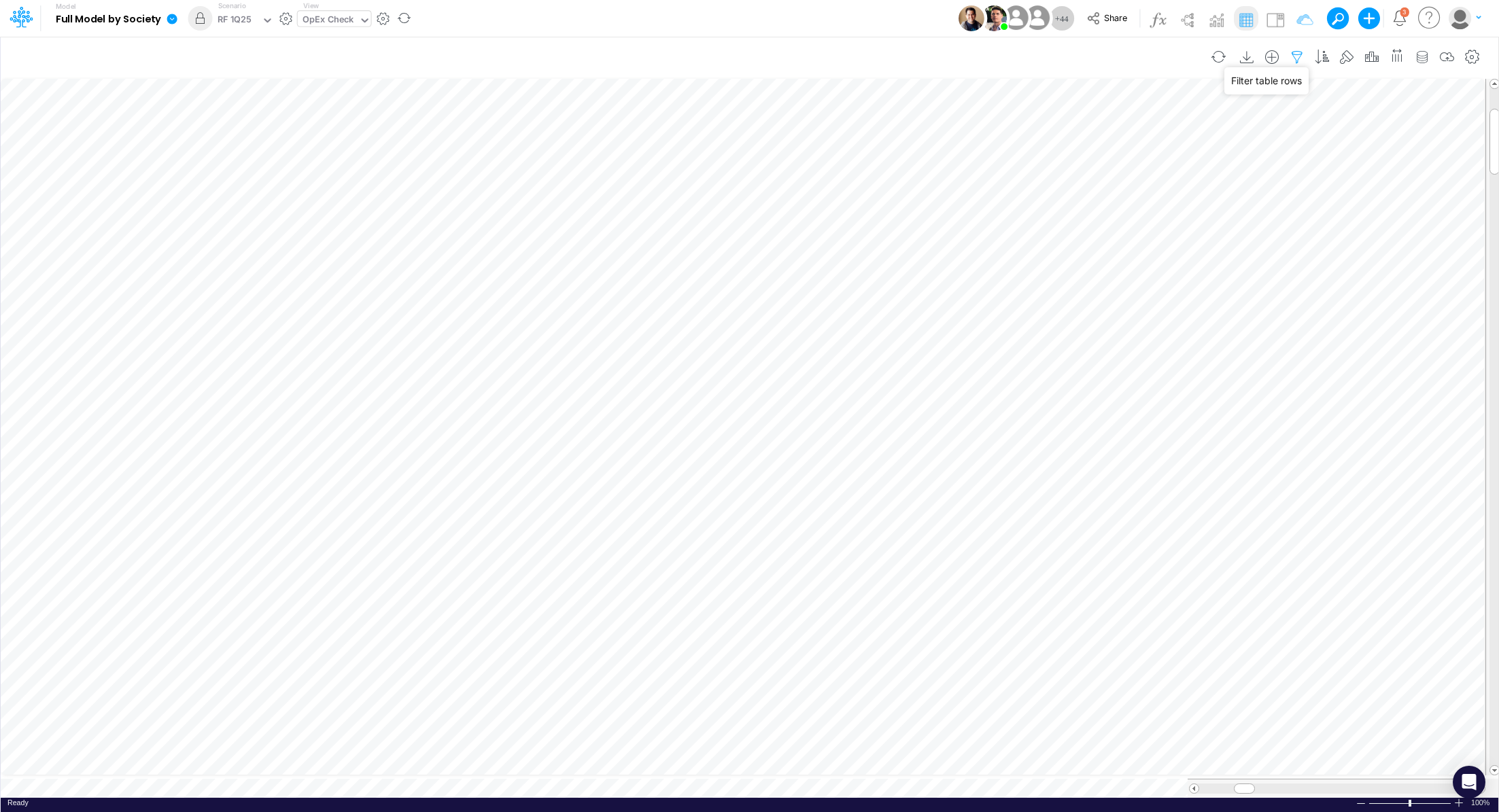
select select "contains"
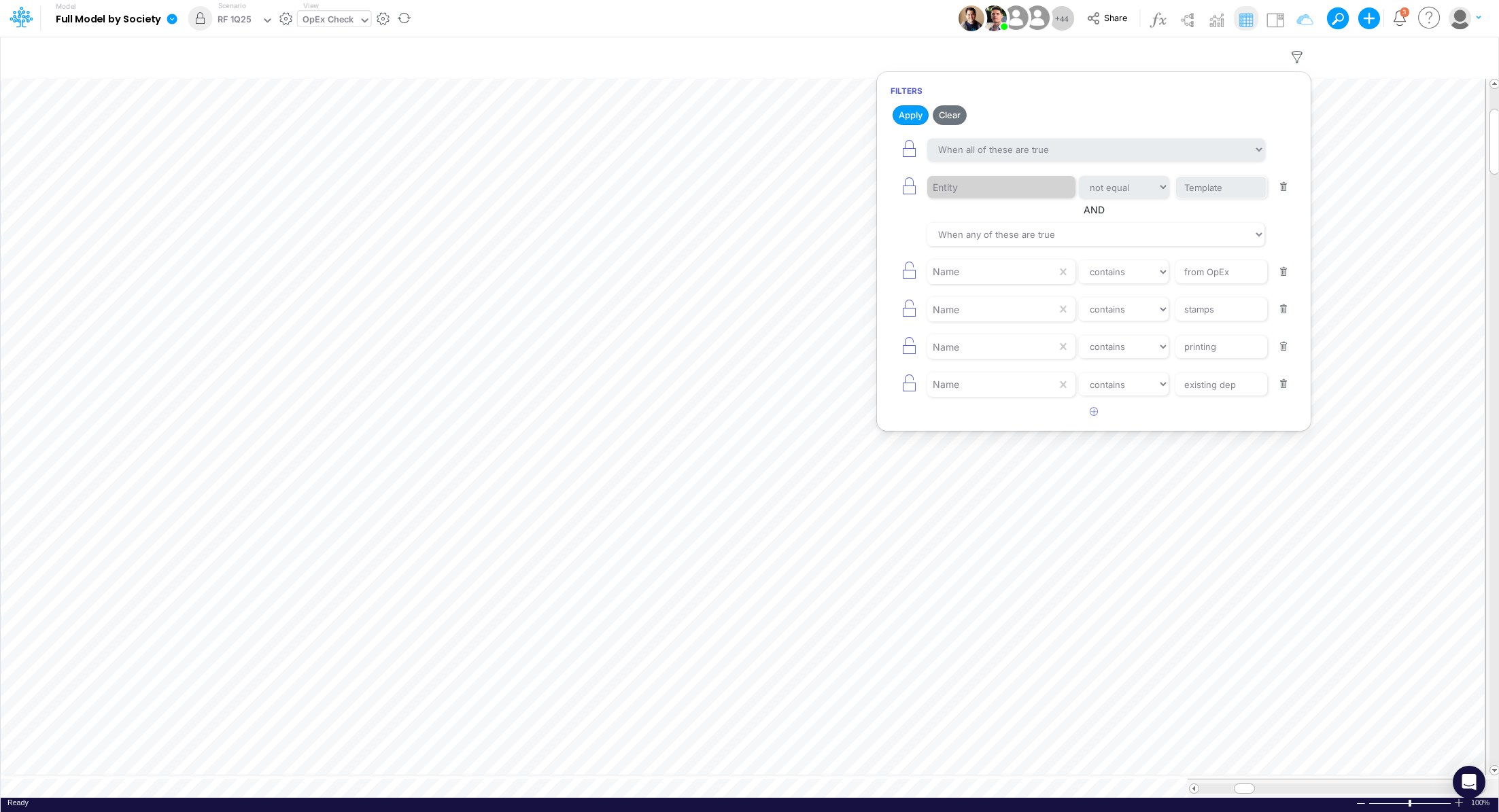
scroll to position [6, 1]
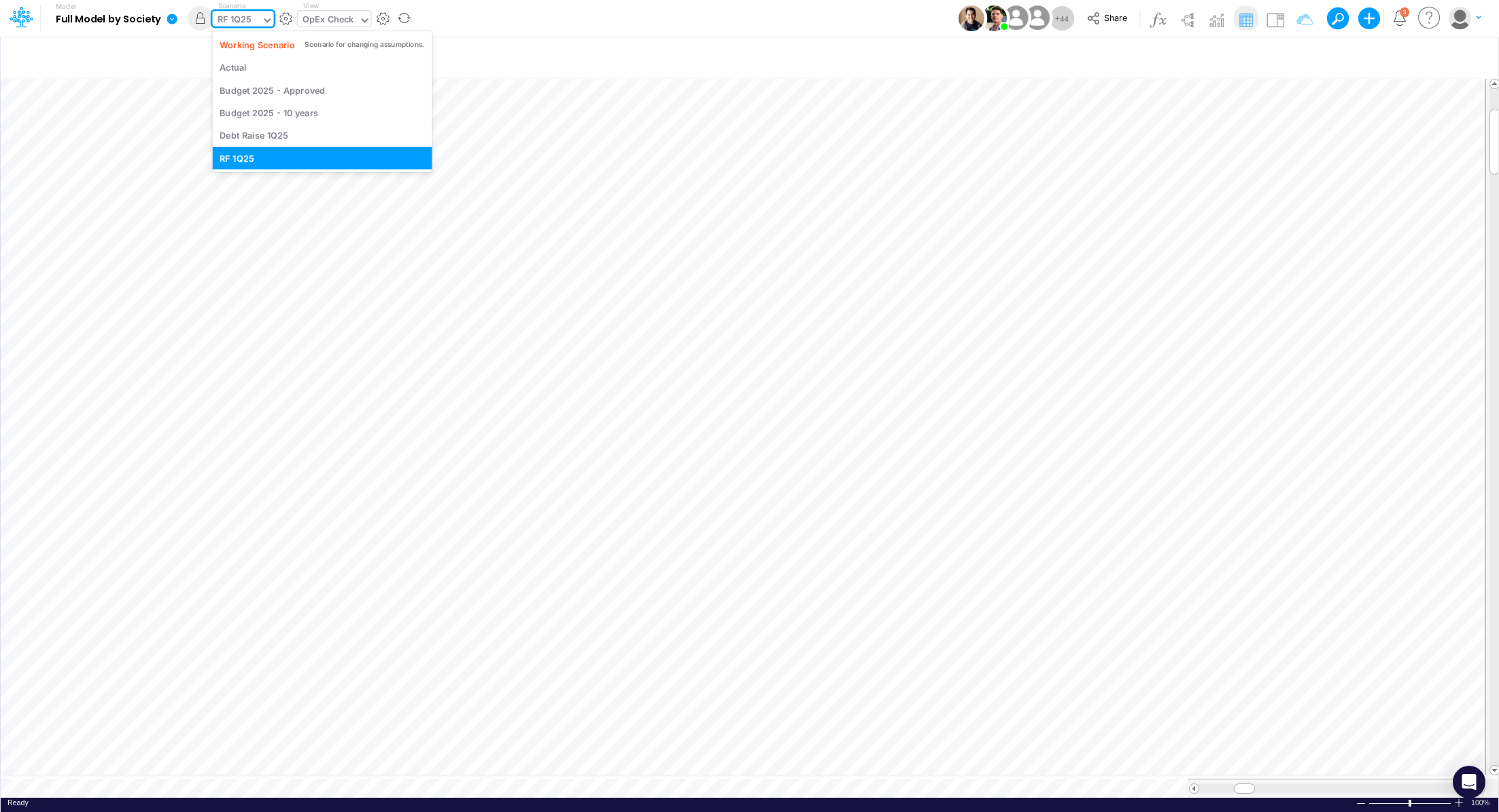
click at [223, 17] on div "RF 1Q25" at bounding box center [234, 20] width 34 height 16
click at [260, 139] on div "Debt Raise 1Q25" at bounding box center [253, 136] width 69 height 13
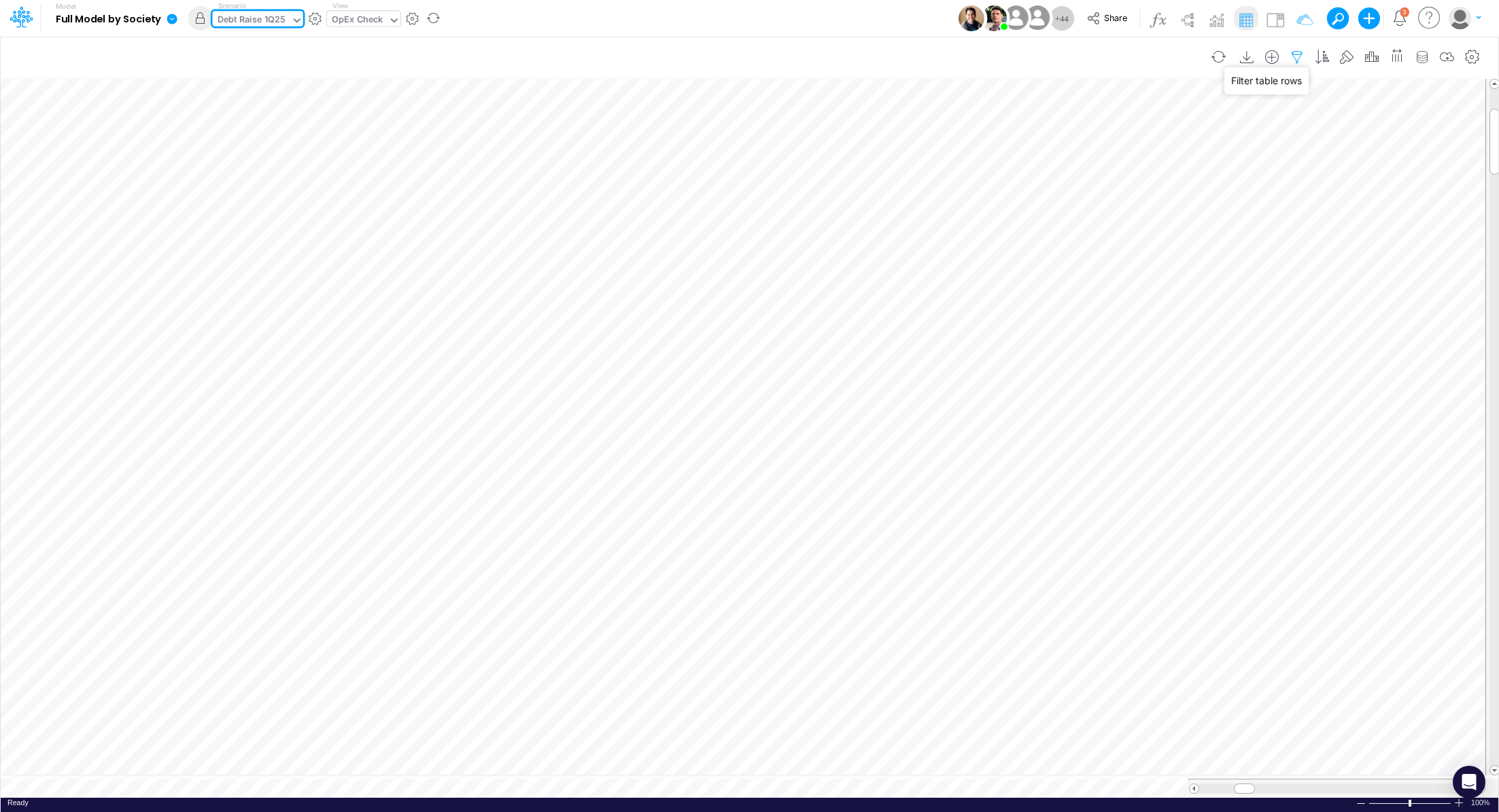
click at [1303, 57] on icon "button" at bounding box center [1297, 58] width 20 height 15
select select "notEqual"
select select "tableSearchOR"
select select "contains"
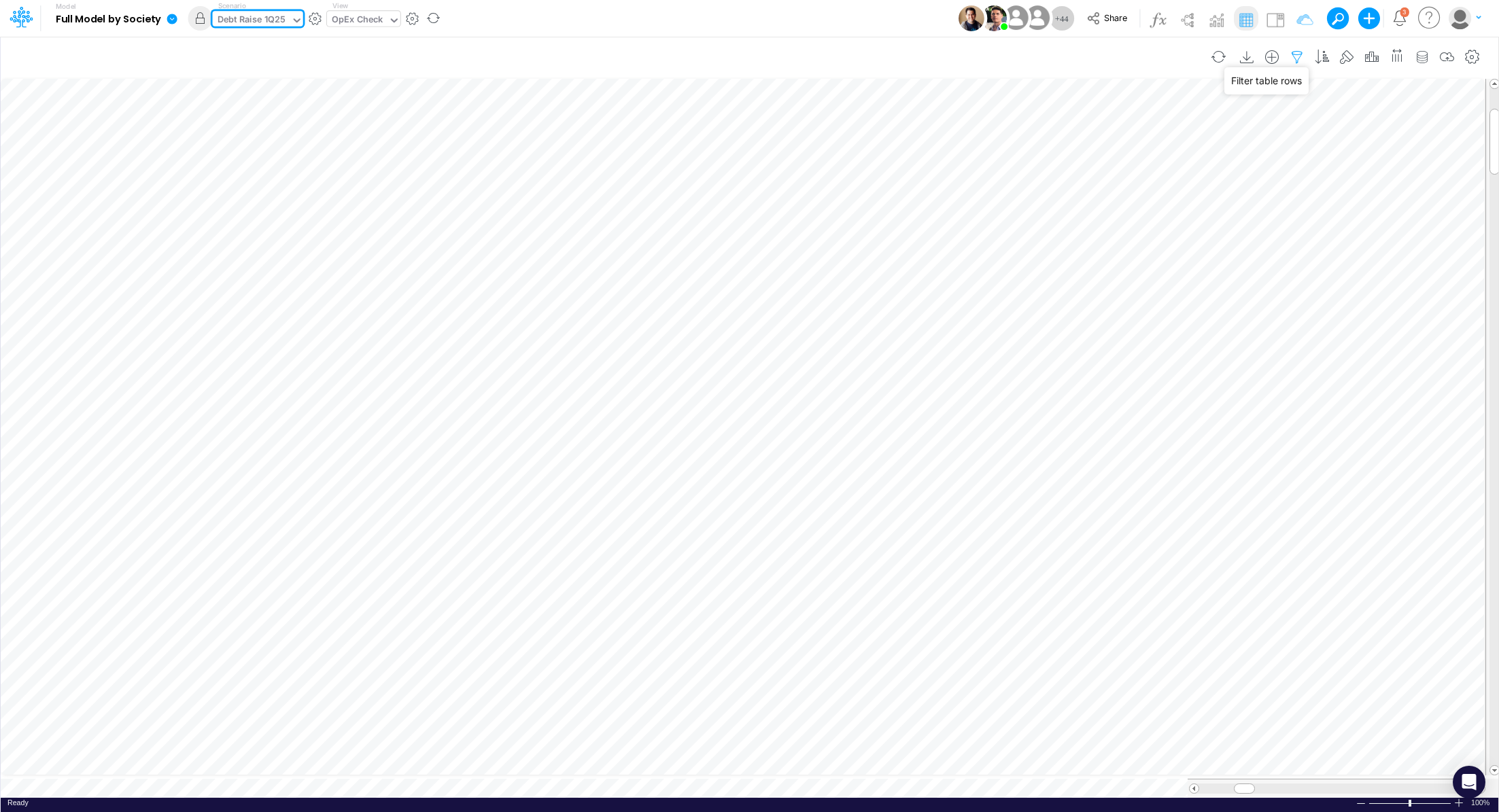
select select "contains"
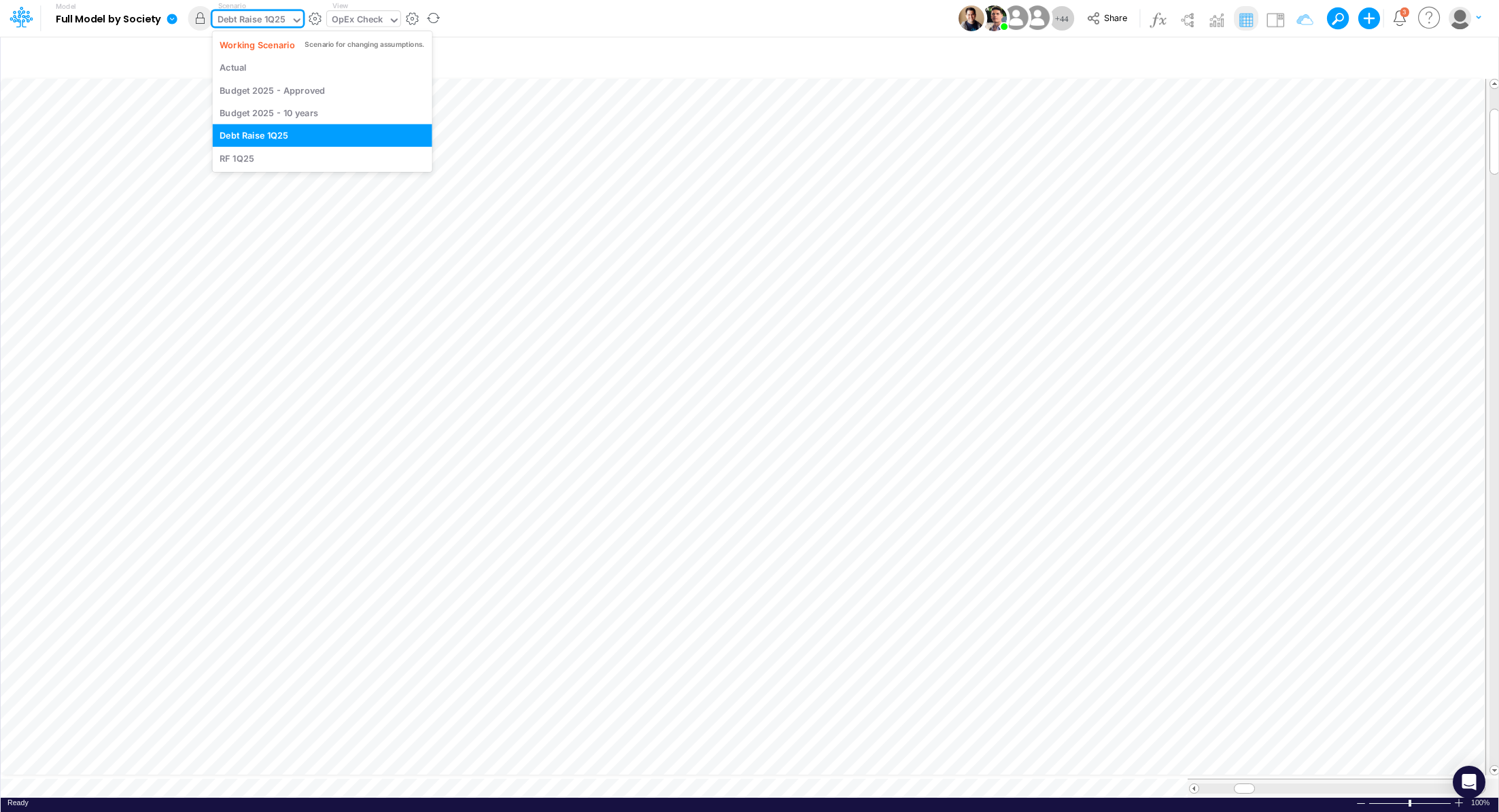
click at [232, 20] on div "Debt Raise 1Q25" at bounding box center [252, 20] width 69 height 16
click at [272, 163] on div "RF 1Q25" at bounding box center [322, 158] width 206 height 13
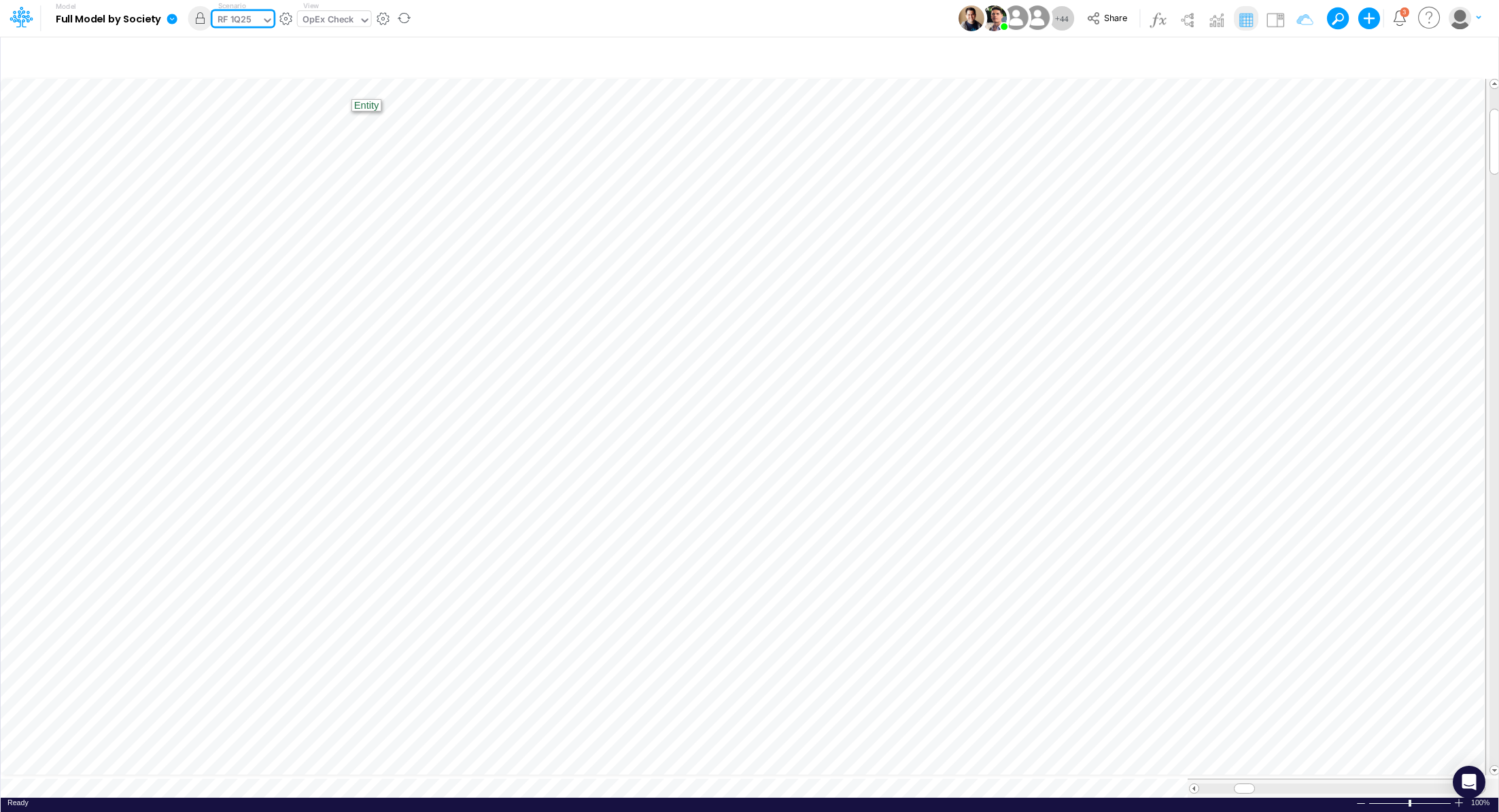
click at [327, 15] on div "OpEx Check" at bounding box center [329, 20] width 51 height 16
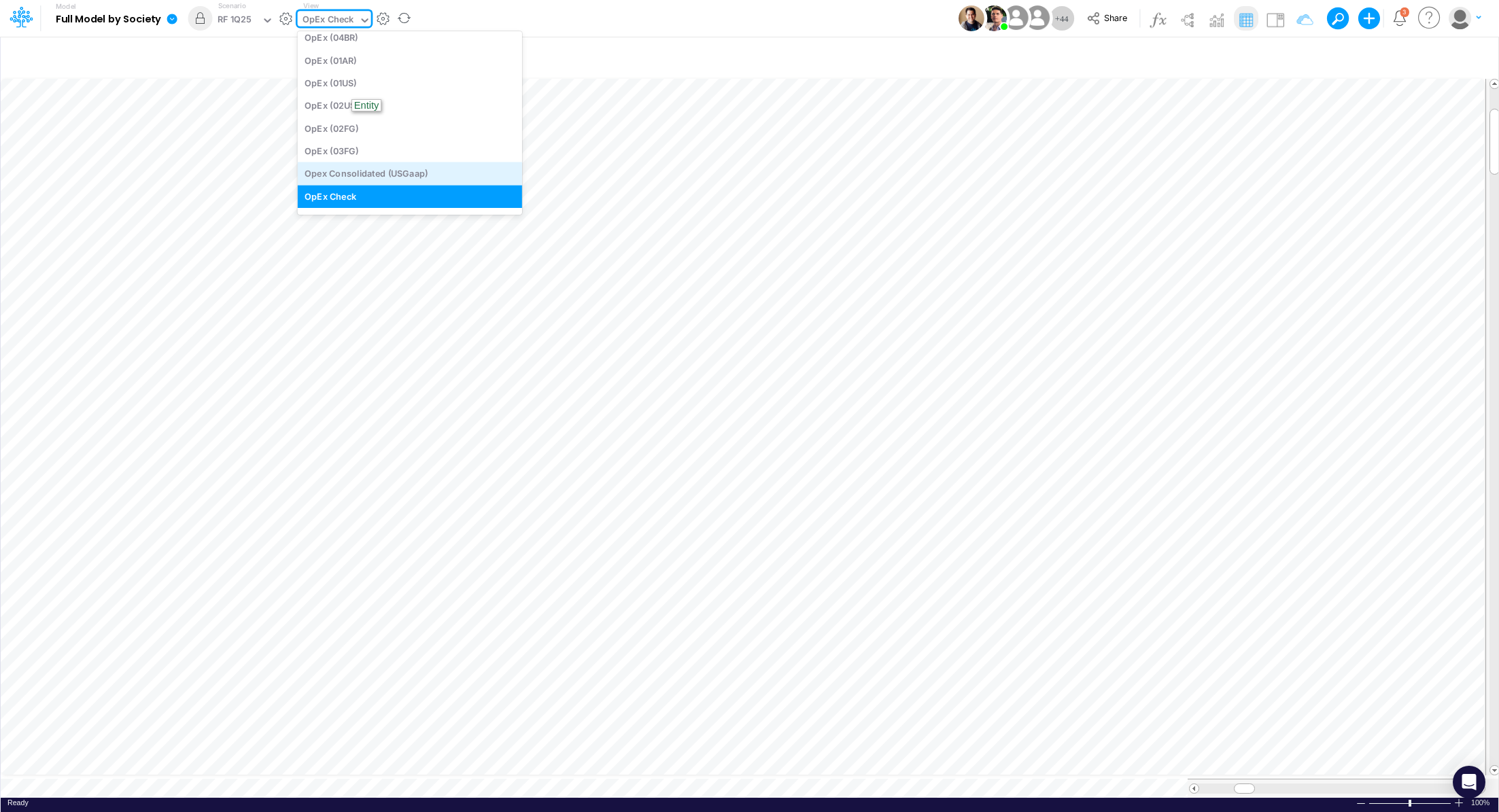
click at [400, 174] on div "Opex Consolidated (USGaap)" at bounding box center [409, 173] width 224 height 22
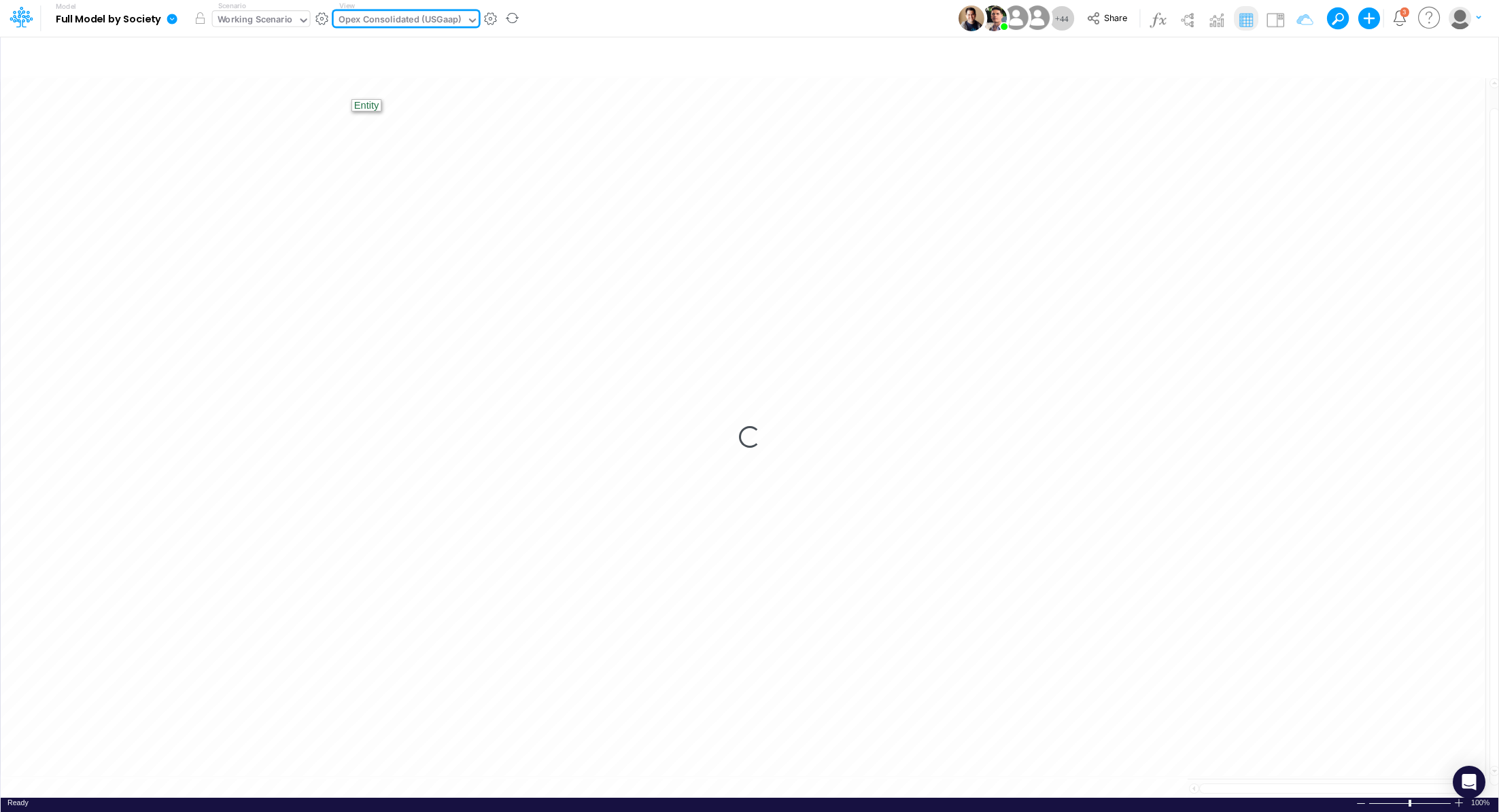
click at [252, 22] on div "Working Scenario" at bounding box center [255, 20] width 75 height 16
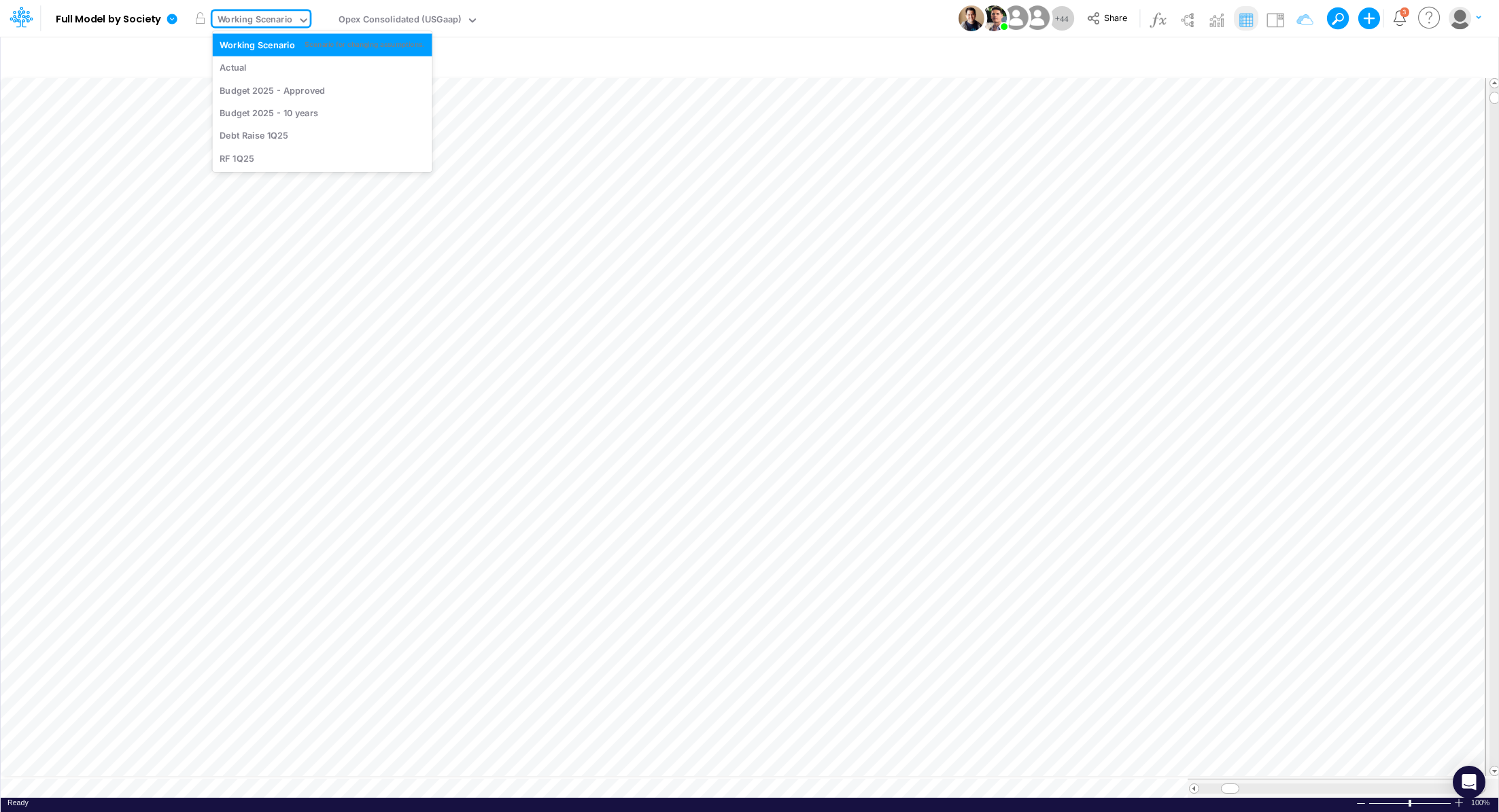
click at [258, 18] on div "Working Scenario" at bounding box center [255, 20] width 75 height 16
click at [263, 156] on div "RF 1Q25" at bounding box center [322, 158] width 206 height 13
drag, startPoint x: 1231, startPoint y: 785, endPoint x: 1252, endPoint y: 787, distance: 21.1
click at [1252, 787] on div at bounding box center [1337, 788] width 297 height 19
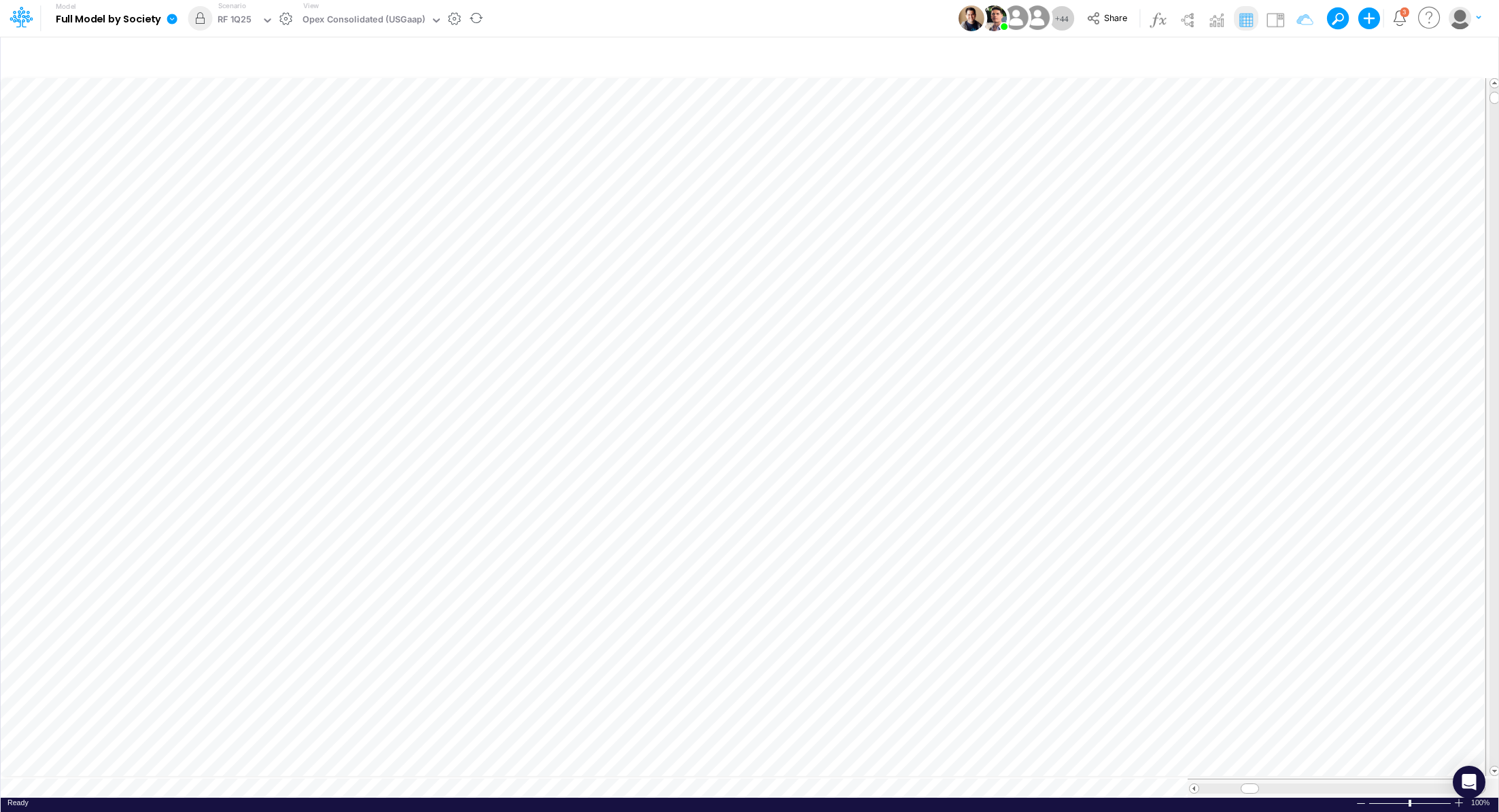
click at [172, 19] on icon at bounding box center [172, 18] width 12 height 12
click at [239, 119] on button "Export" at bounding box center [241, 119] width 146 height 22
click at [387, 118] on button "Excel" at bounding box center [386, 127] width 146 height 21
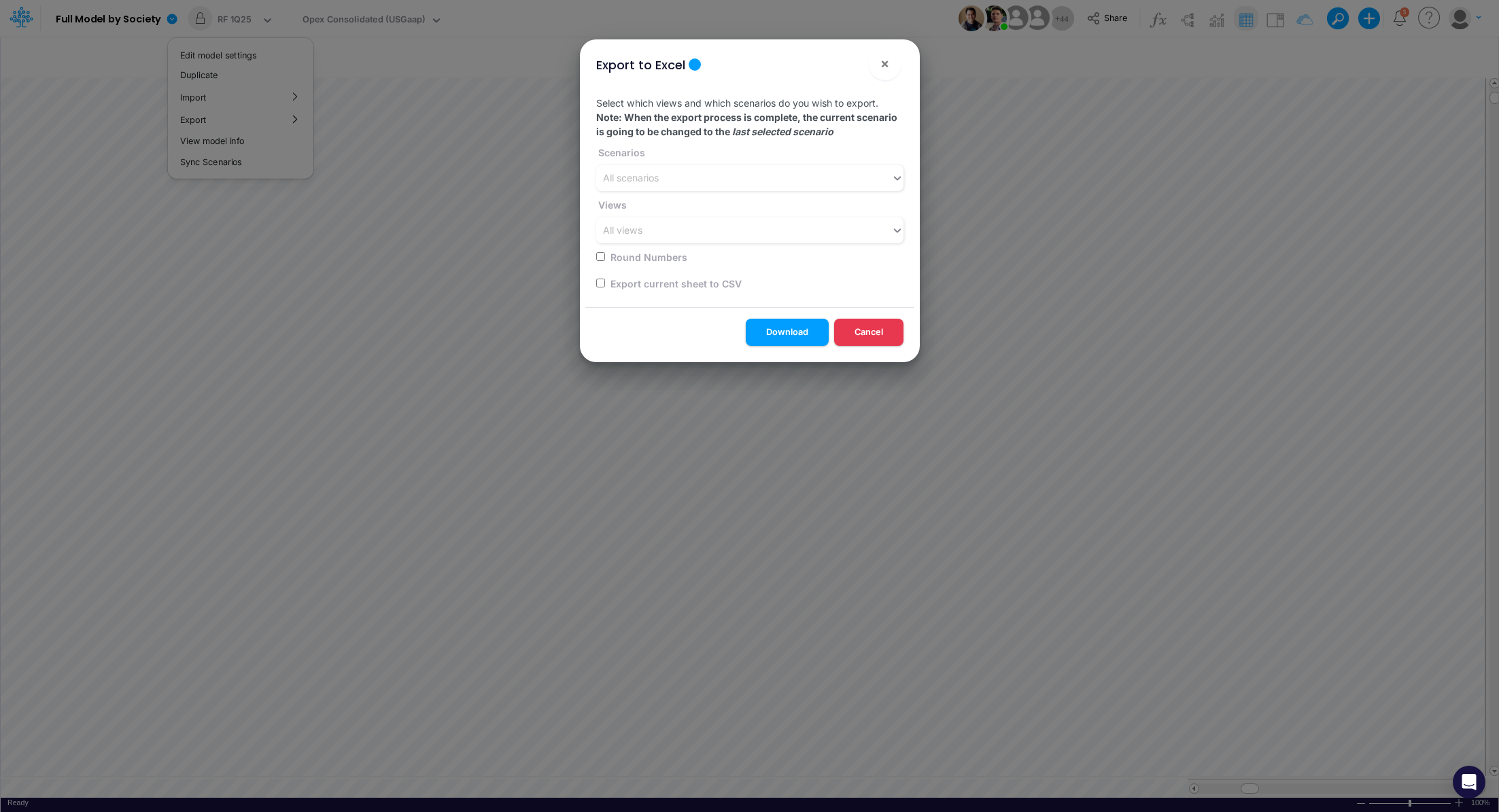
click at [678, 286] on label "Export current sheet to CSV" at bounding box center [675, 284] width 133 height 15
click at [599, 282] on input "checkbox" at bounding box center [601, 284] width 9 height 9
checkbox input "true"
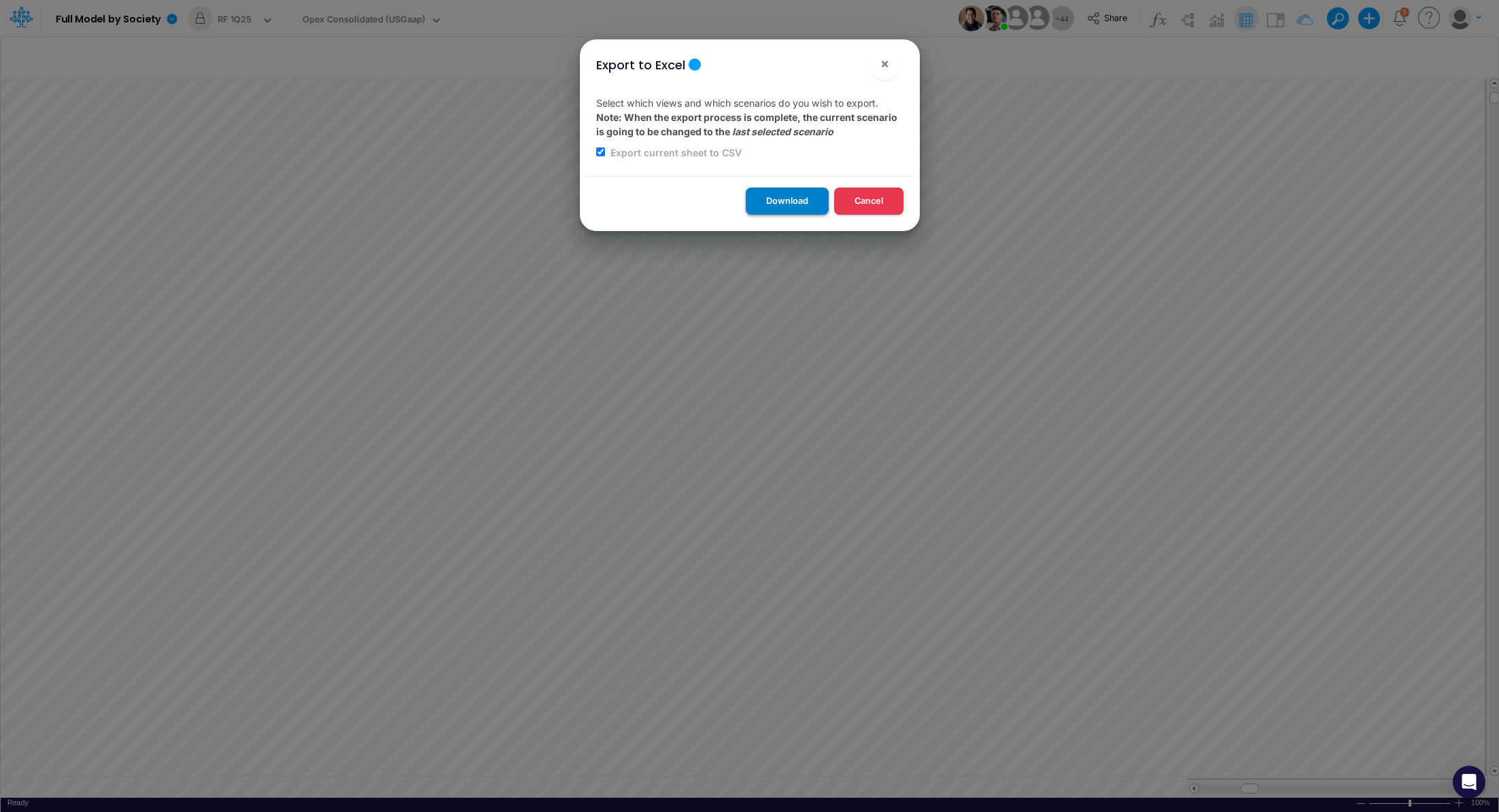
click at [772, 202] on button "Download" at bounding box center [788, 200] width 83 height 27
click at [885, 63] on span "×" at bounding box center [885, 63] width 9 height 17
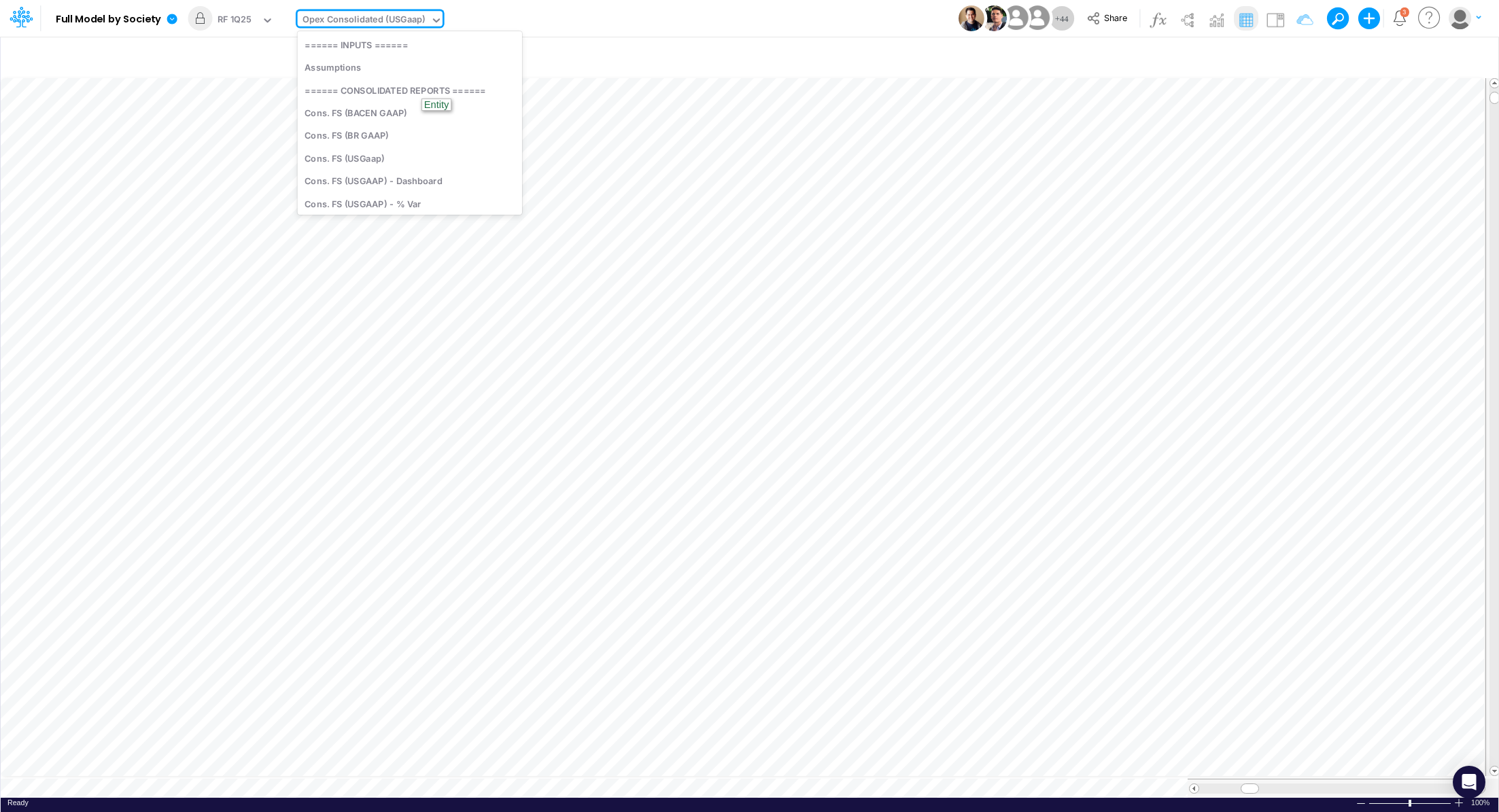
click at [354, 23] on div "Opex Consolidated (USGaap)" at bounding box center [364, 20] width 123 height 16
type input "unit"
click at [395, 137] on div "Unit Economics (Working View)" at bounding box center [408, 136] width 222 height 22
click at [246, 19] on div "Working Scenario" at bounding box center [255, 20] width 75 height 16
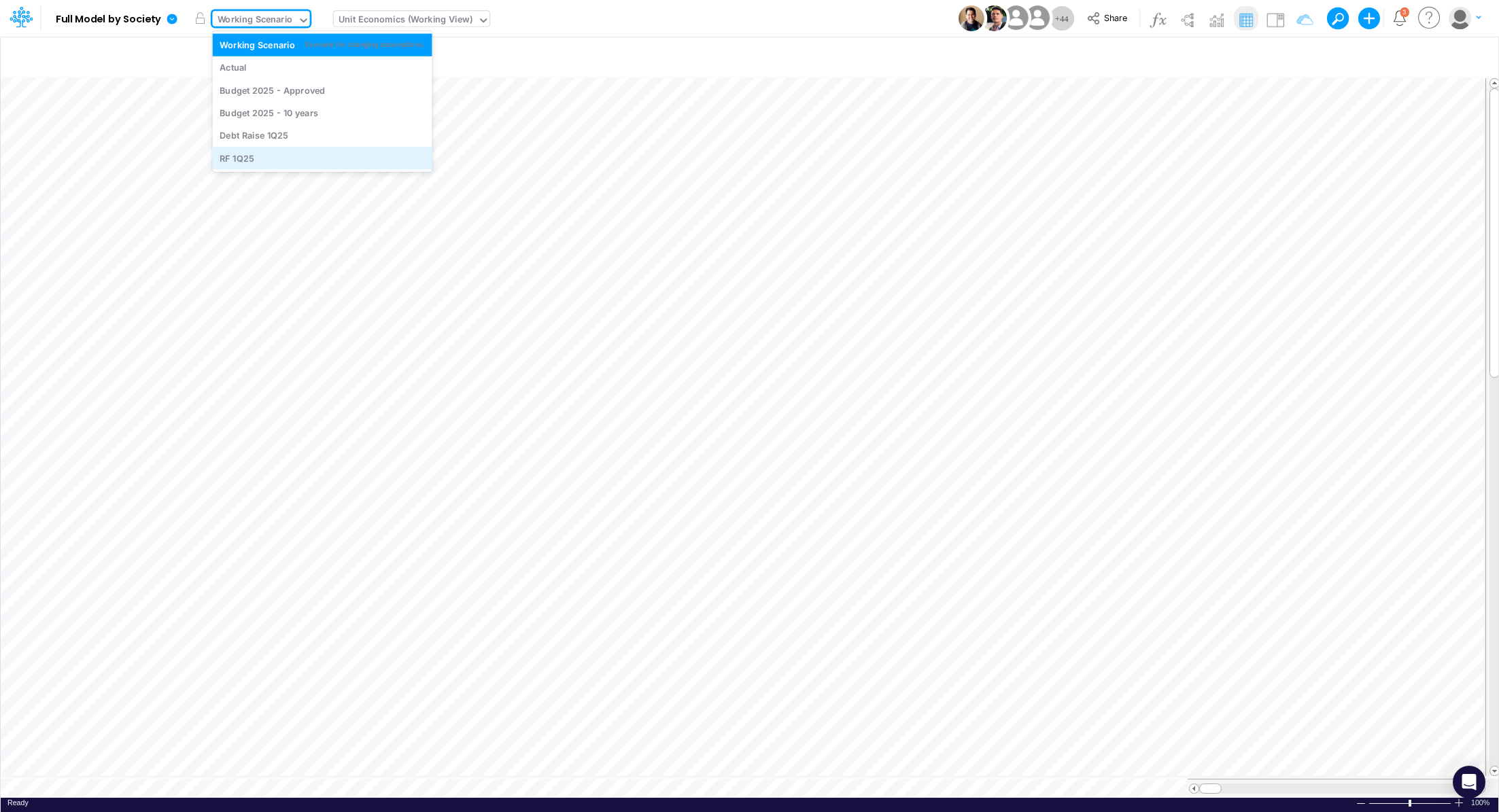
click at [258, 159] on div "RF 1Q25" at bounding box center [322, 158] width 206 height 13
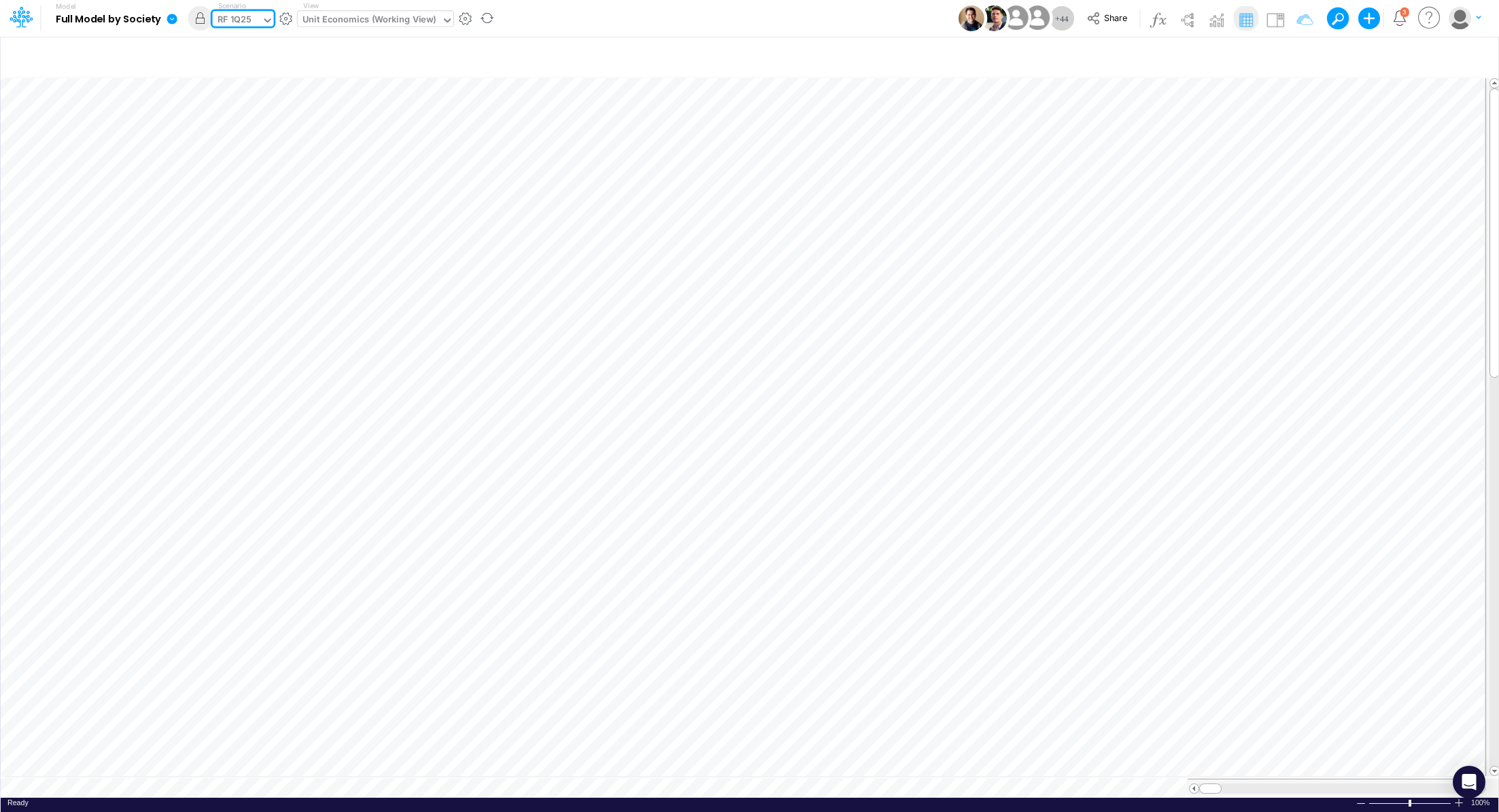
click at [173, 19] on icon at bounding box center [172, 18] width 10 height 10
click at [221, 124] on button "Export" at bounding box center [241, 119] width 146 height 22
click at [354, 121] on button "Excel" at bounding box center [386, 127] width 146 height 21
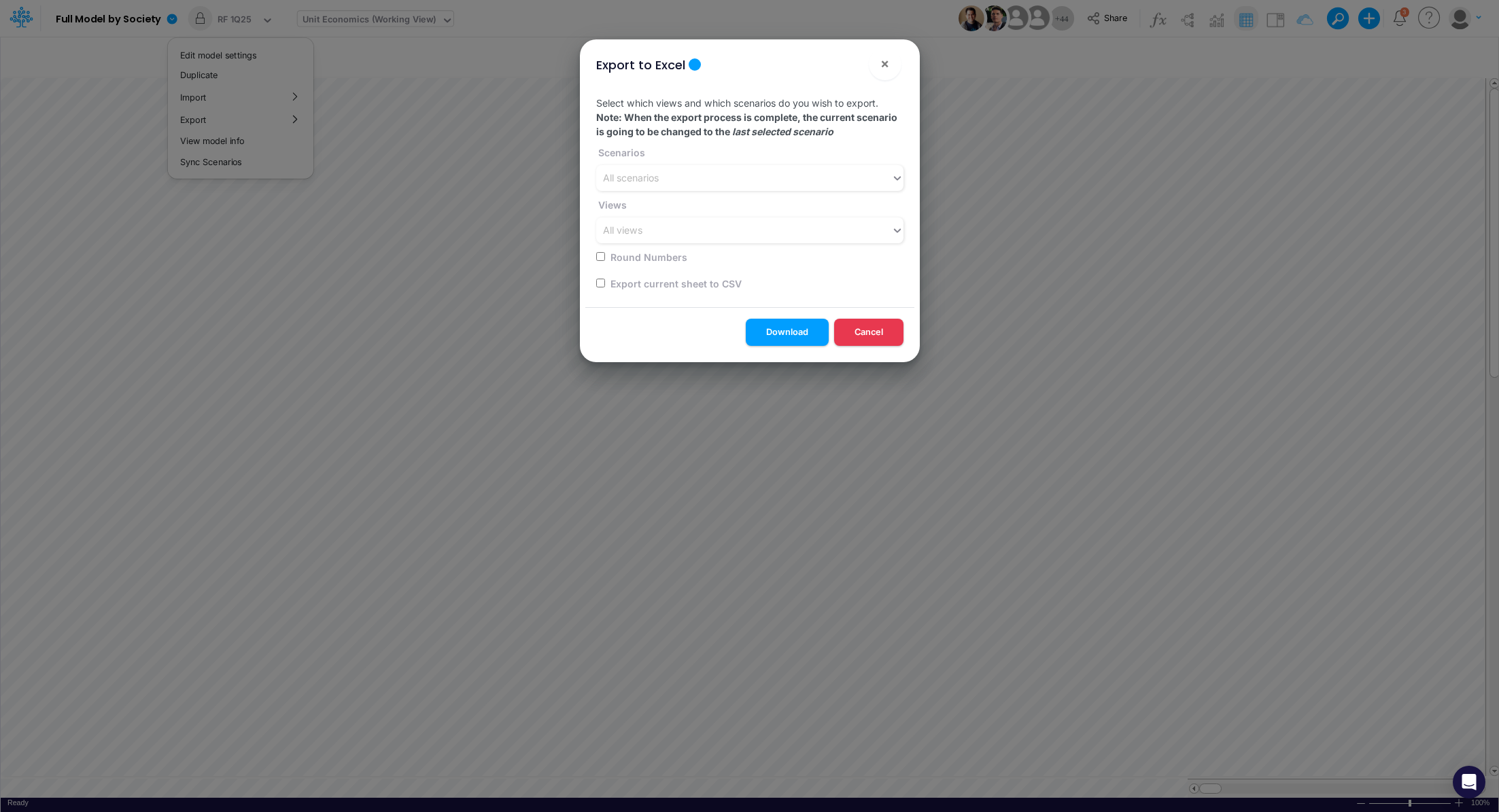
click at [609, 280] on label "Export current sheet to CSV" at bounding box center [675, 284] width 133 height 15
click at [597, 283] on input "checkbox" at bounding box center [601, 284] width 9 height 9
checkbox input "true"
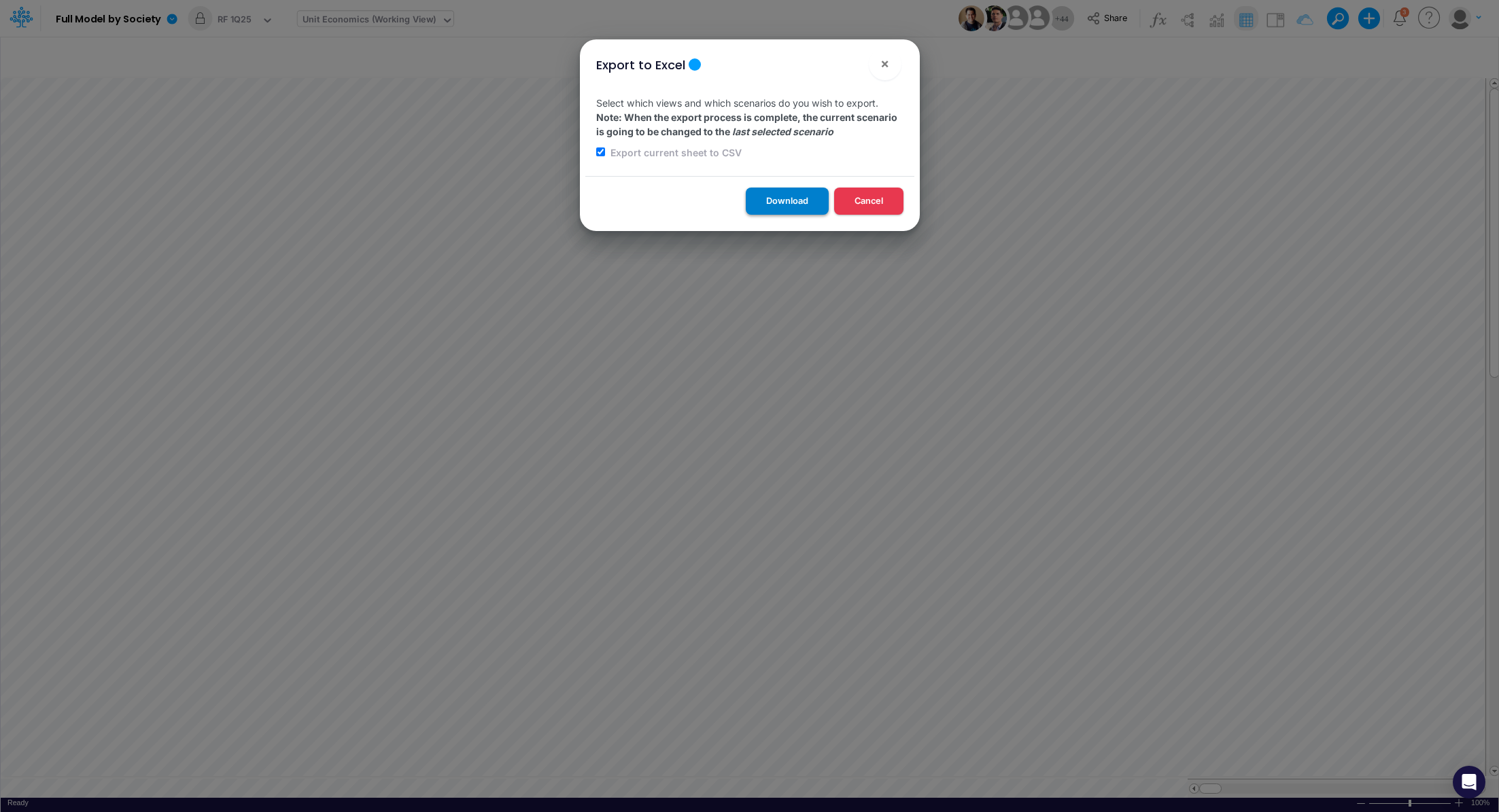
click at [803, 198] on button "Download" at bounding box center [788, 200] width 83 height 27
click at [885, 61] on span "×" at bounding box center [885, 63] width 9 height 17
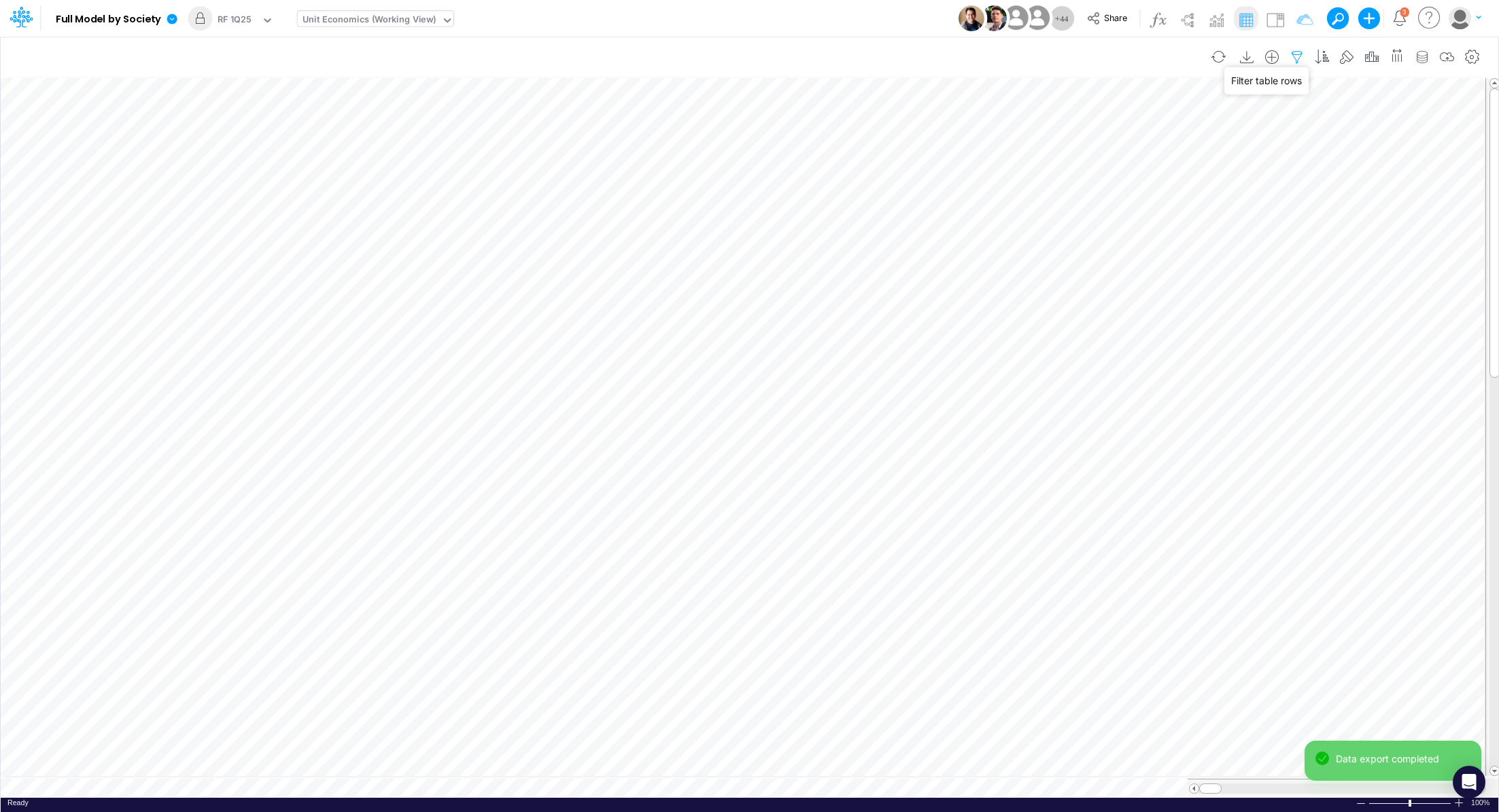
click at [1299, 54] on icon "button" at bounding box center [1297, 58] width 20 height 15
select select "contains"
select select "tableSearchOR"
select select "contains"
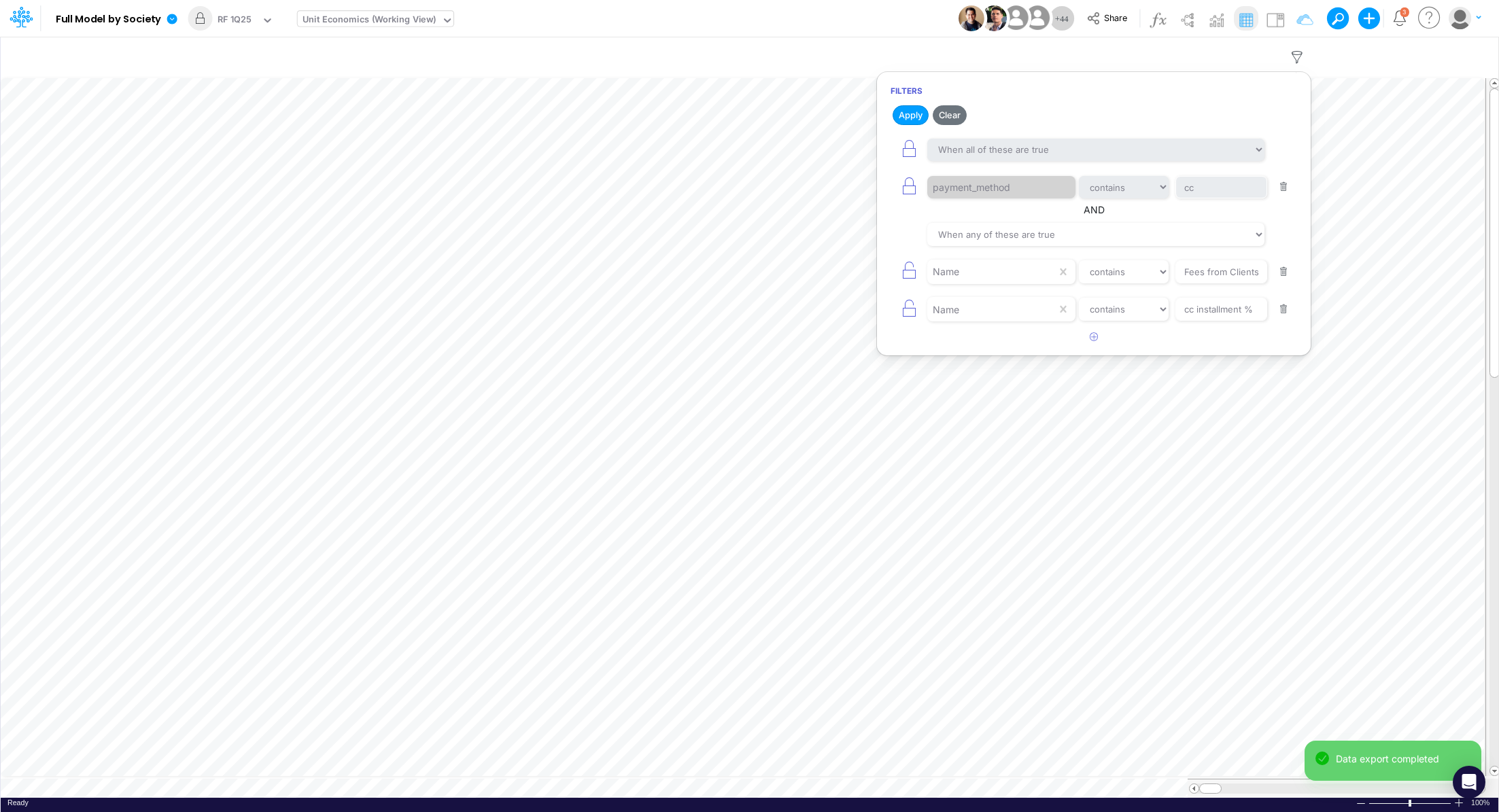
click at [1289, 271] on button "button" at bounding box center [1283, 273] width 27 height 18
type input "cc installment %"
click at [1289, 271] on button "button" at bounding box center [1283, 273] width 27 height 18
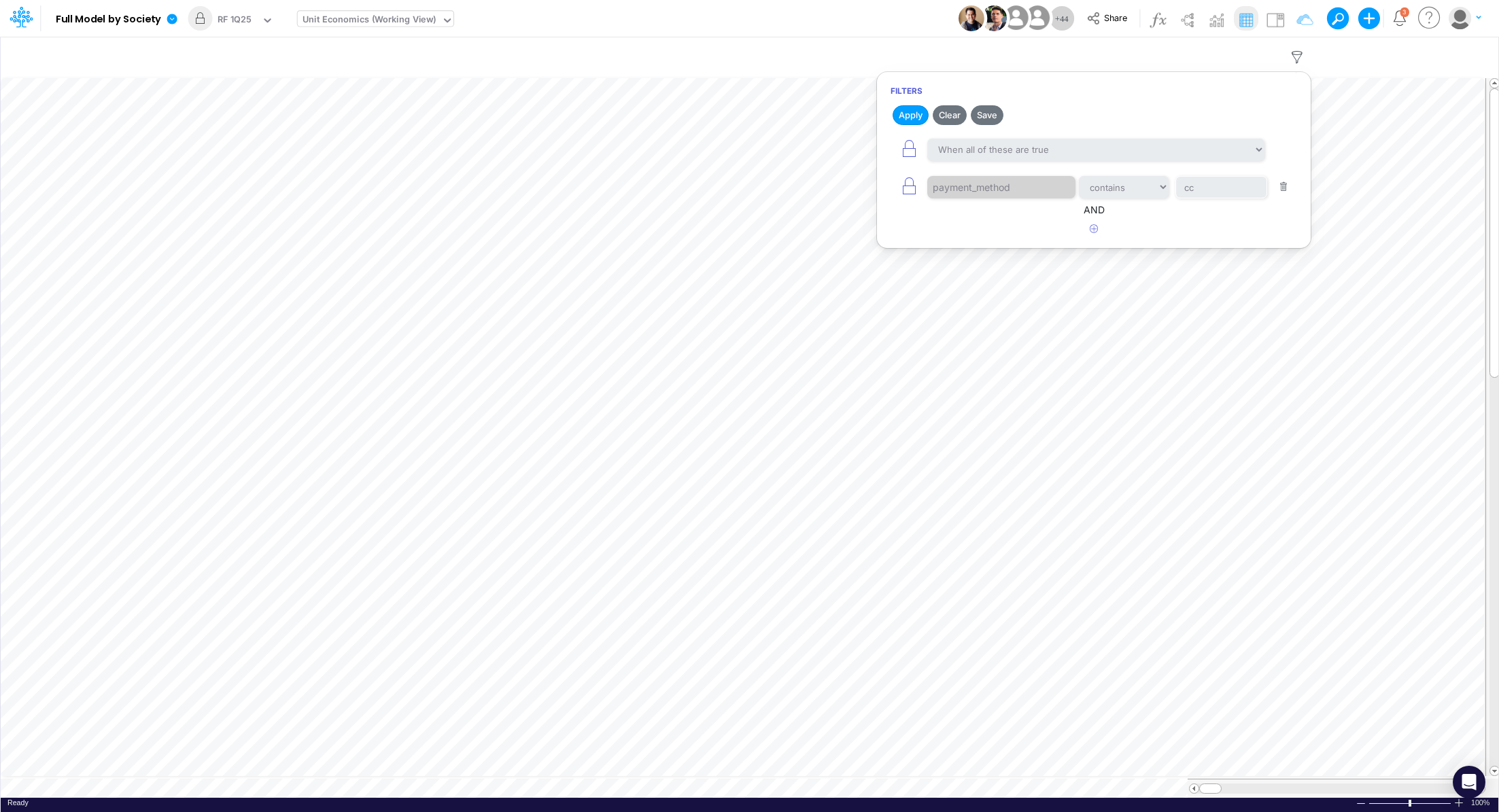
click at [1292, 183] on button "button" at bounding box center [1283, 187] width 27 height 18
click at [901, 117] on button "Apply" at bounding box center [911, 115] width 36 height 19
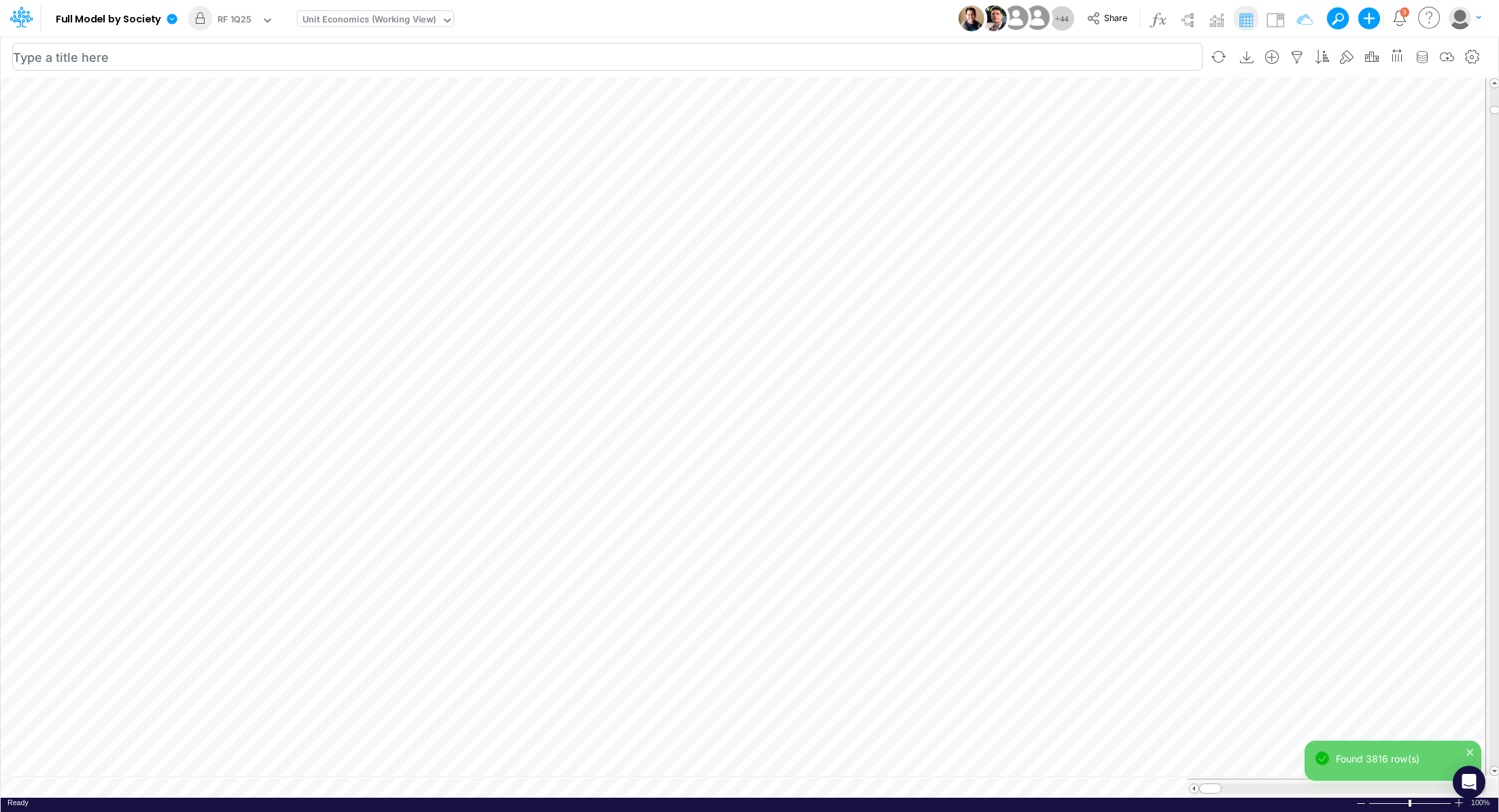
scroll to position [6, 1]
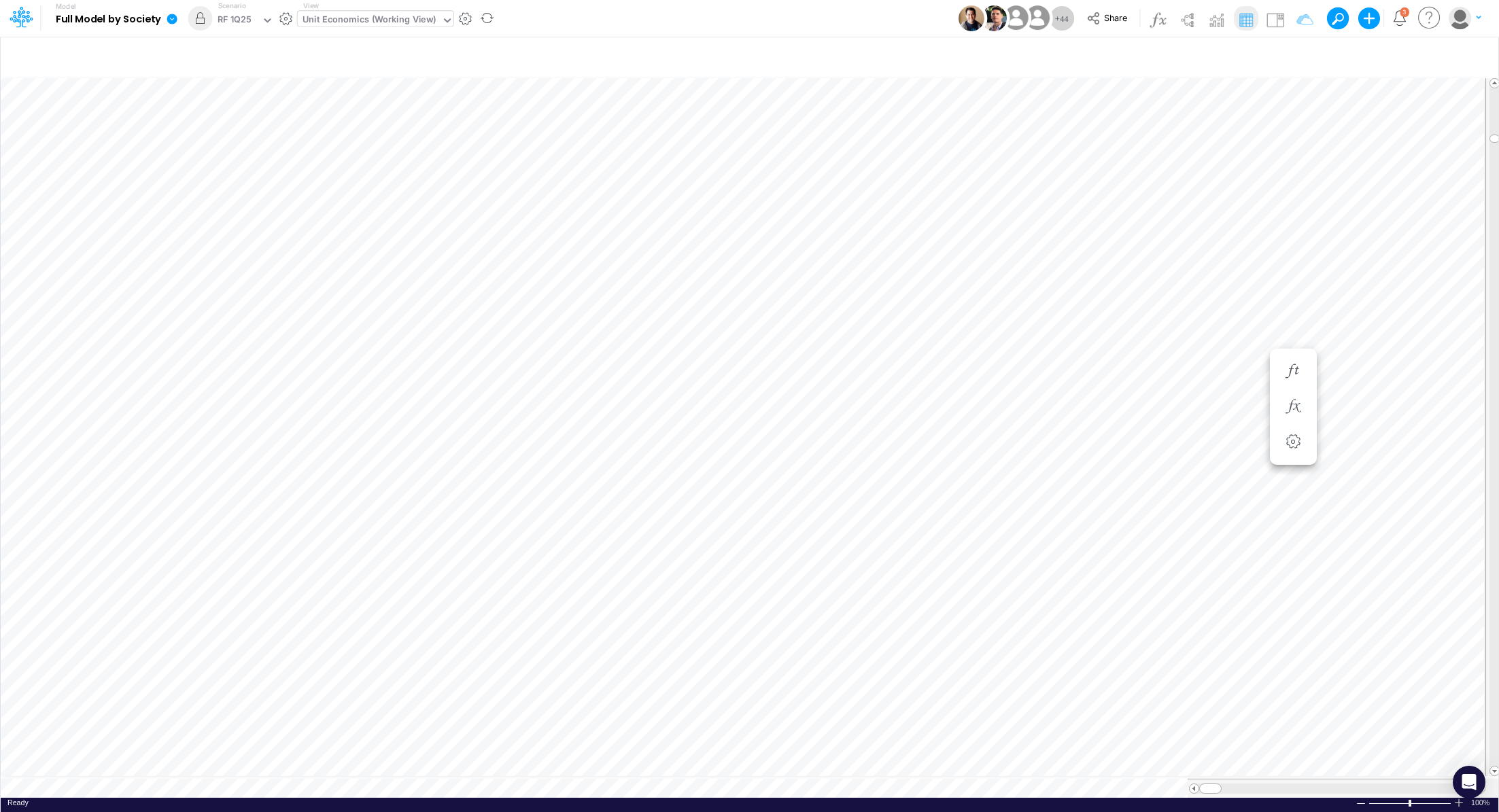
click at [169, 22] on icon at bounding box center [172, 18] width 10 height 10
click at [233, 128] on button "Export" at bounding box center [241, 119] width 146 height 22
click at [375, 128] on button "Excel" at bounding box center [386, 127] width 146 height 21
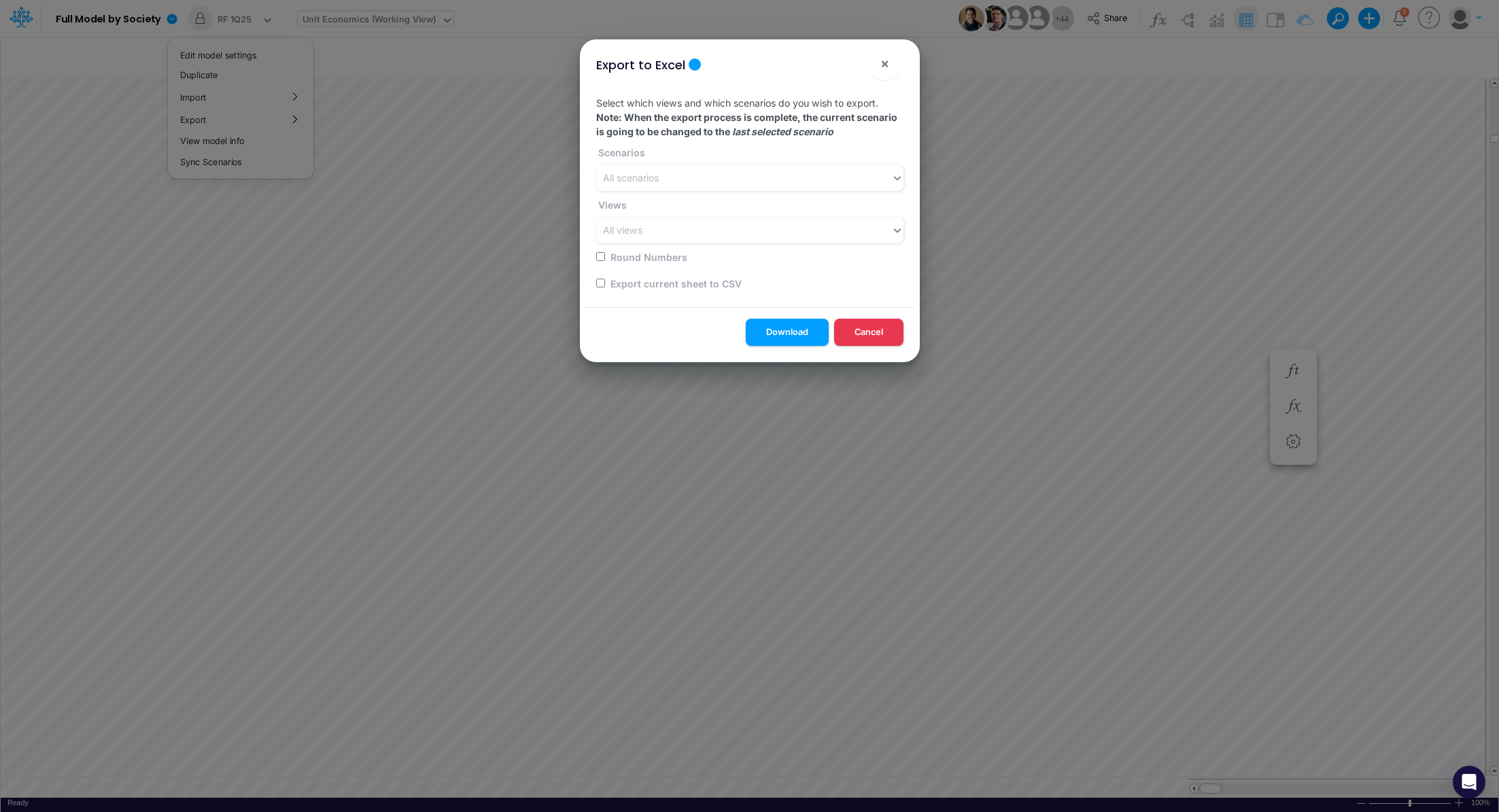
click at [597, 284] on input "checkbox" at bounding box center [601, 284] width 9 height 9
checkbox input "true"
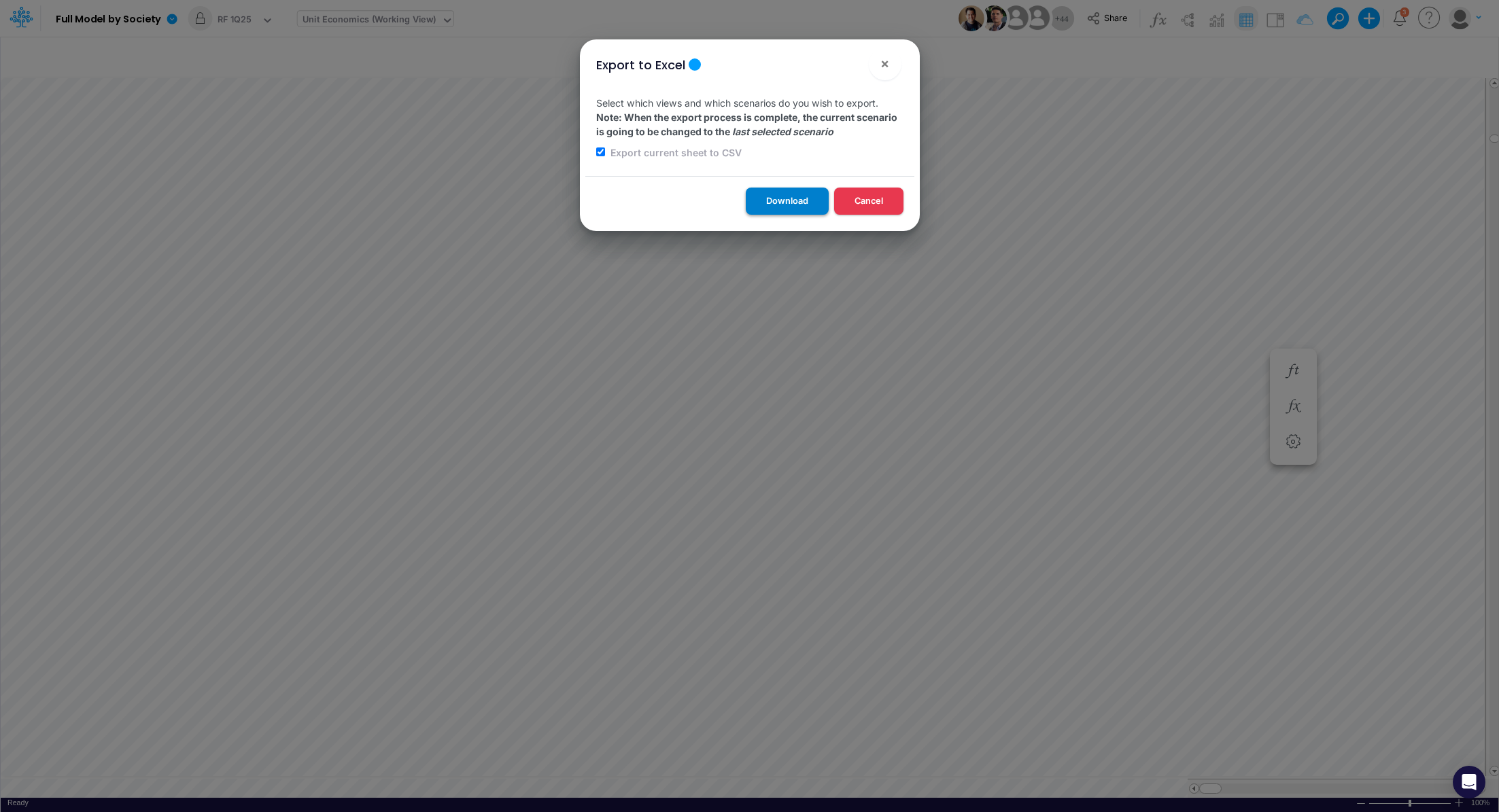
click at [779, 201] on button "Download" at bounding box center [788, 200] width 83 height 27
click at [341, 19] on div "Export to Excel × Select which views and which scenarios do you wish to export.…" at bounding box center [749, 406] width 1499 height 812
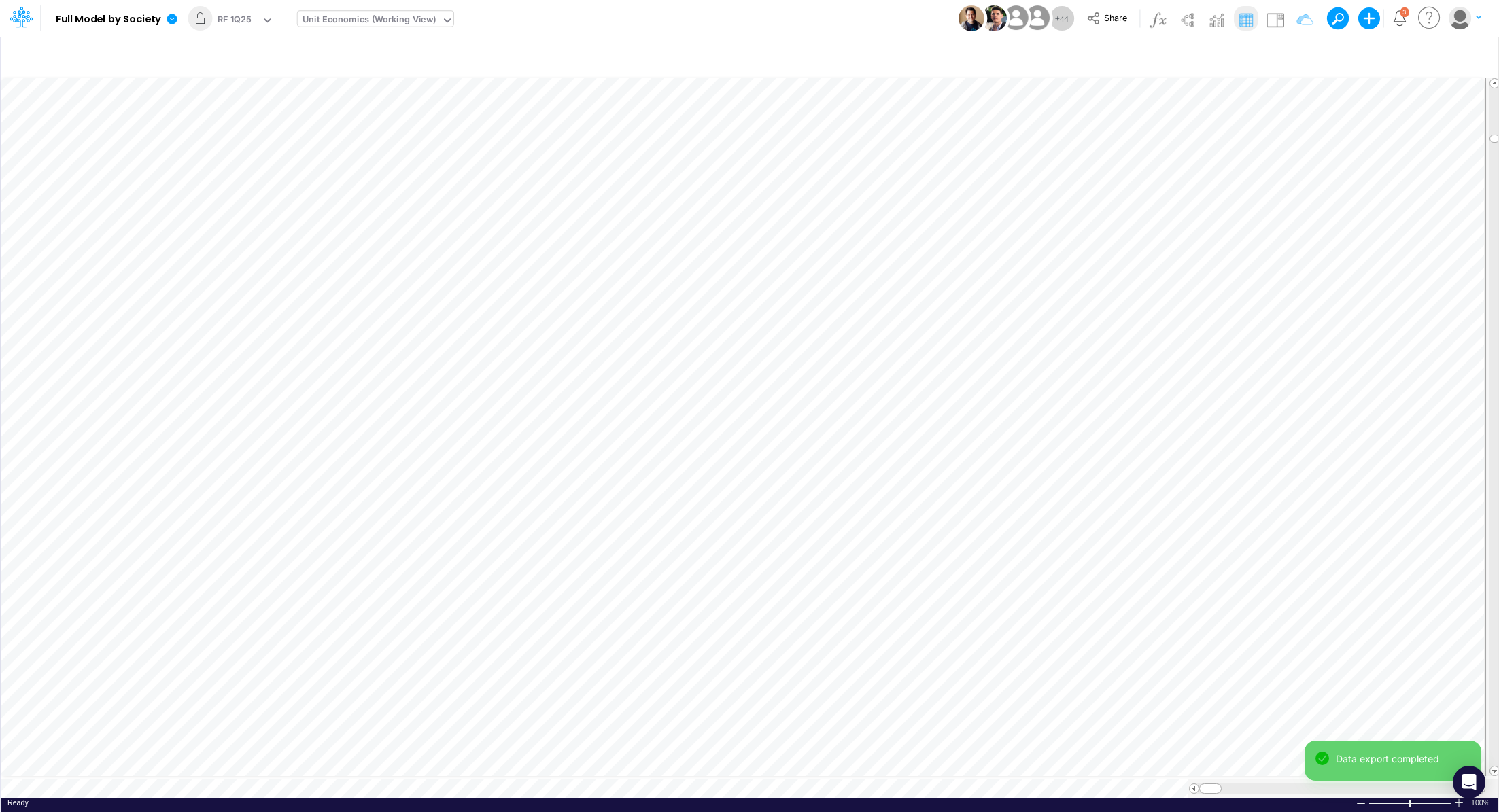
click at [341, 19] on div "Unit Economics (Working View)" at bounding box center [370, 20] width 134 height 16
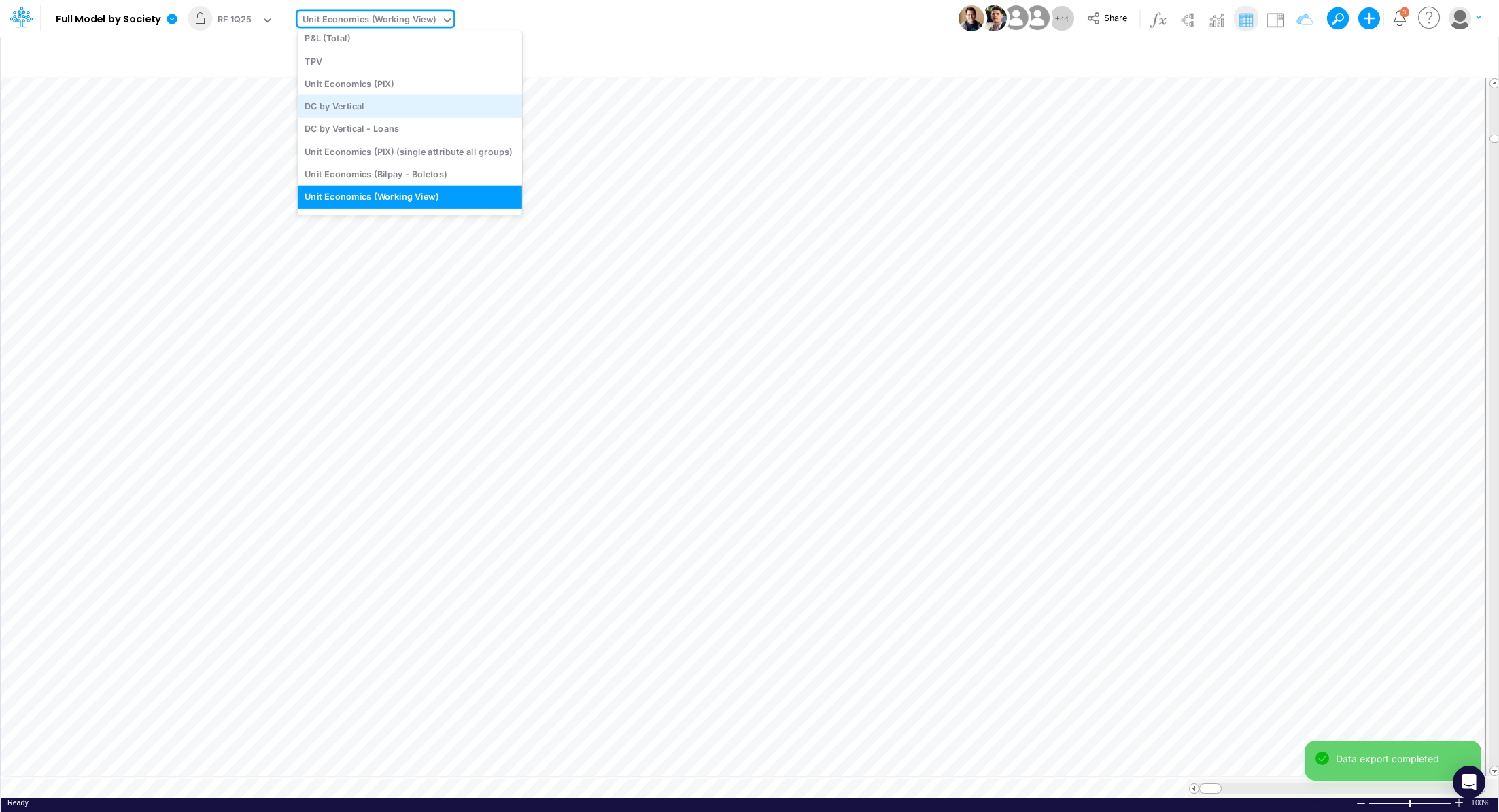
click at [426, 101] on div "DC by Vertical" at bounding box center [409, 106] width 224 height 22
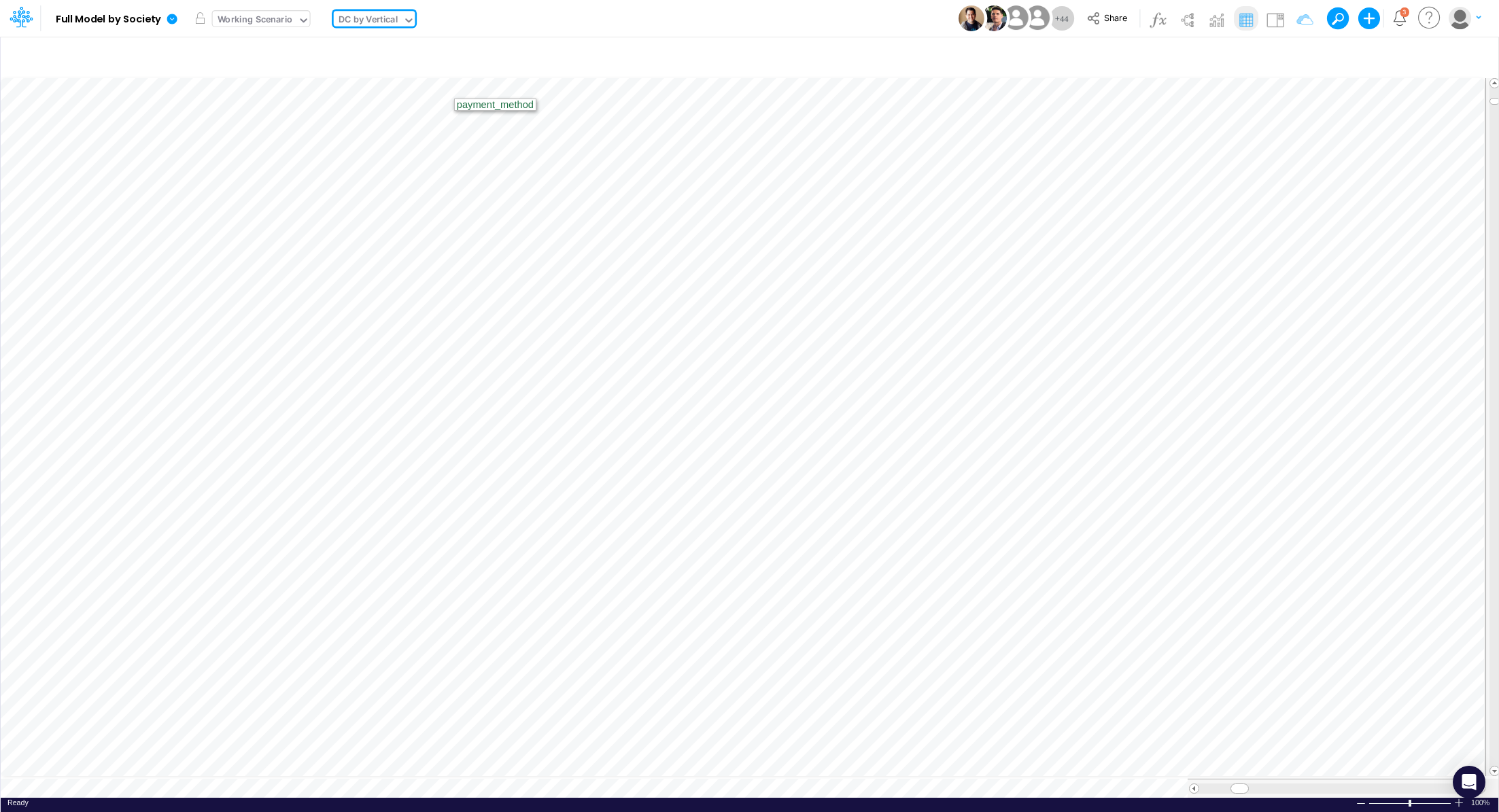
click at [282, 17] on div "Working Scenario" at bounding box center [255, 20] width 75 height 16
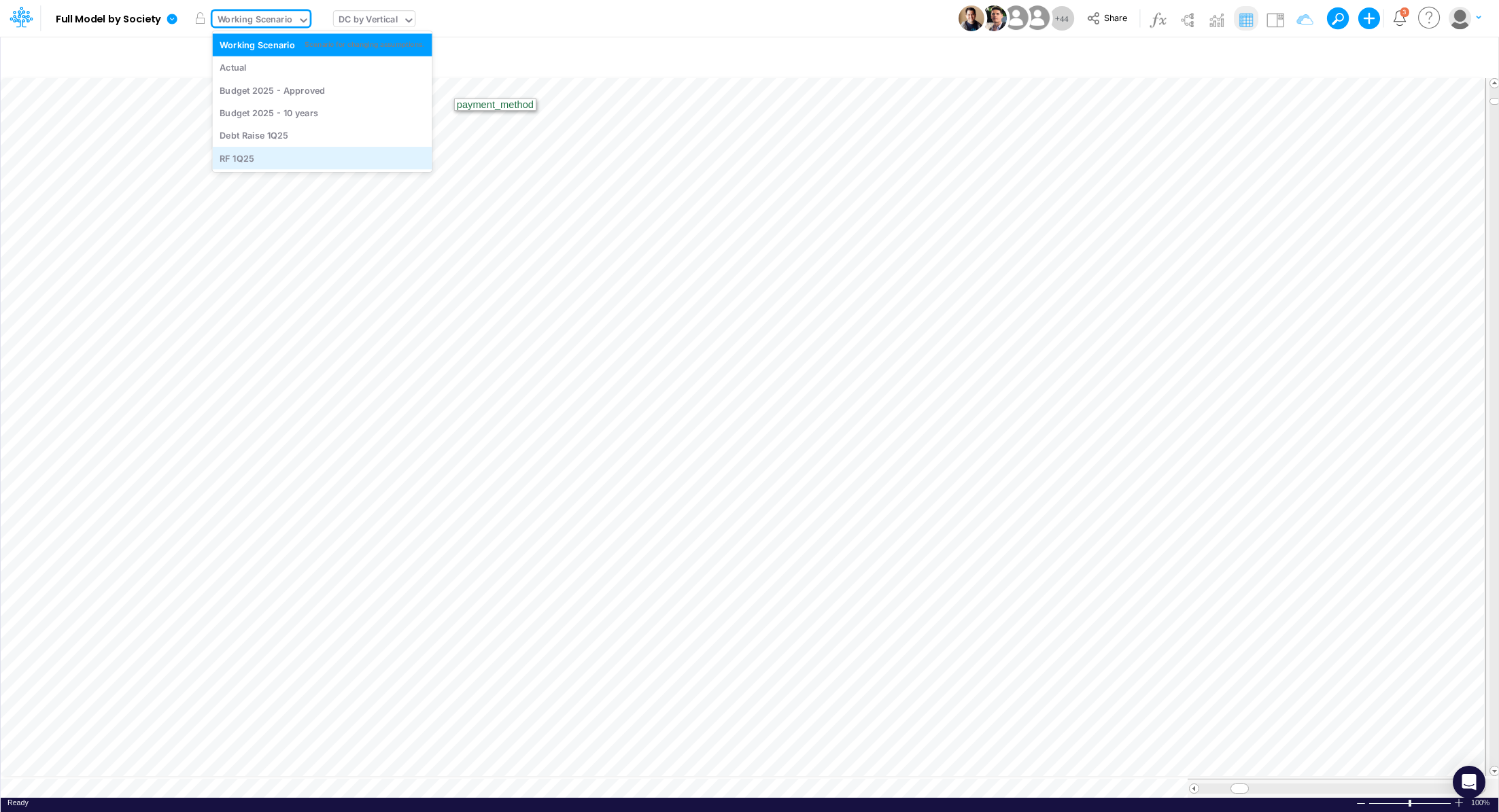
click at [262, 150] on div "RF 1Q25" at bounding box center [322, 158] width 219 height 22
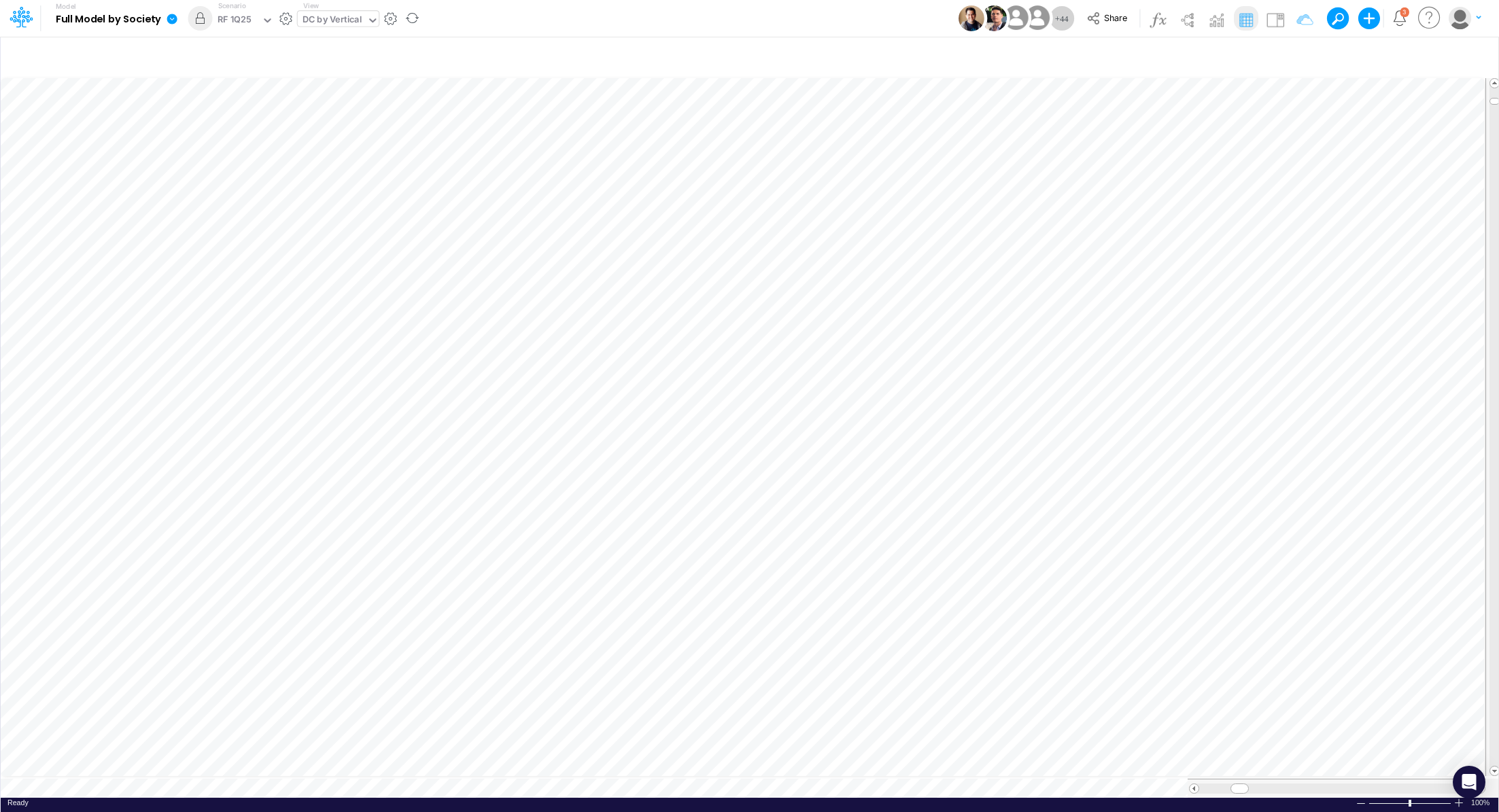
click at [174, 22] on icon at bounding box center [172, 18] width 10 height 10
click at [251, 117] on button "Export" at bounding box center [241, 119] width 146 height 22
click at [344, 125] on button "Excel" at bounding box center [386, 127] width 146 height 21
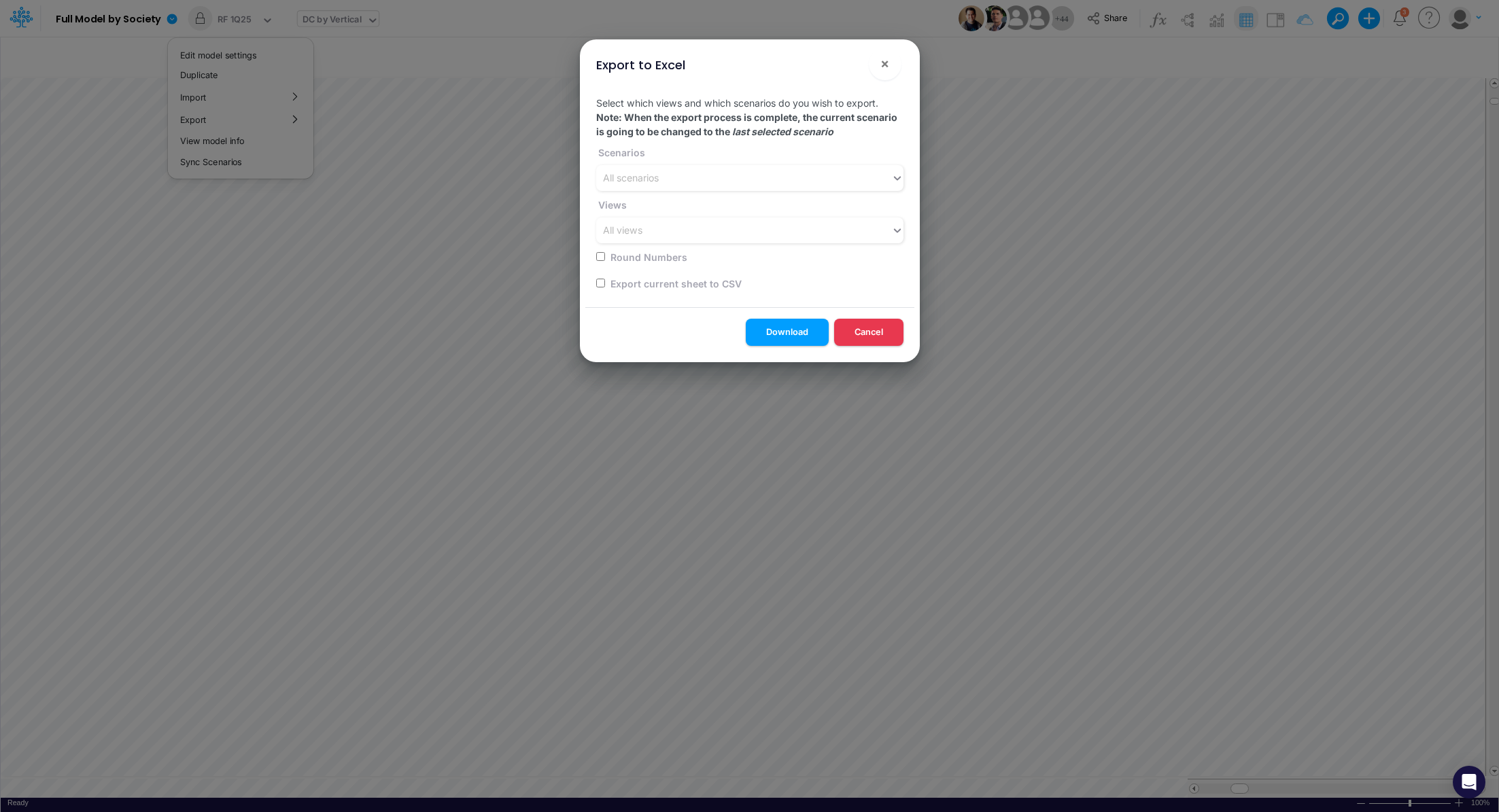
click at [686, 278] on label "Export current sheet to CSV" at bounding box center [675, 284] width 133 height 15
click at [597, 282] on input "checkbox" at bounding box center [601, 284] width 9 height 9
checkbox input "true"
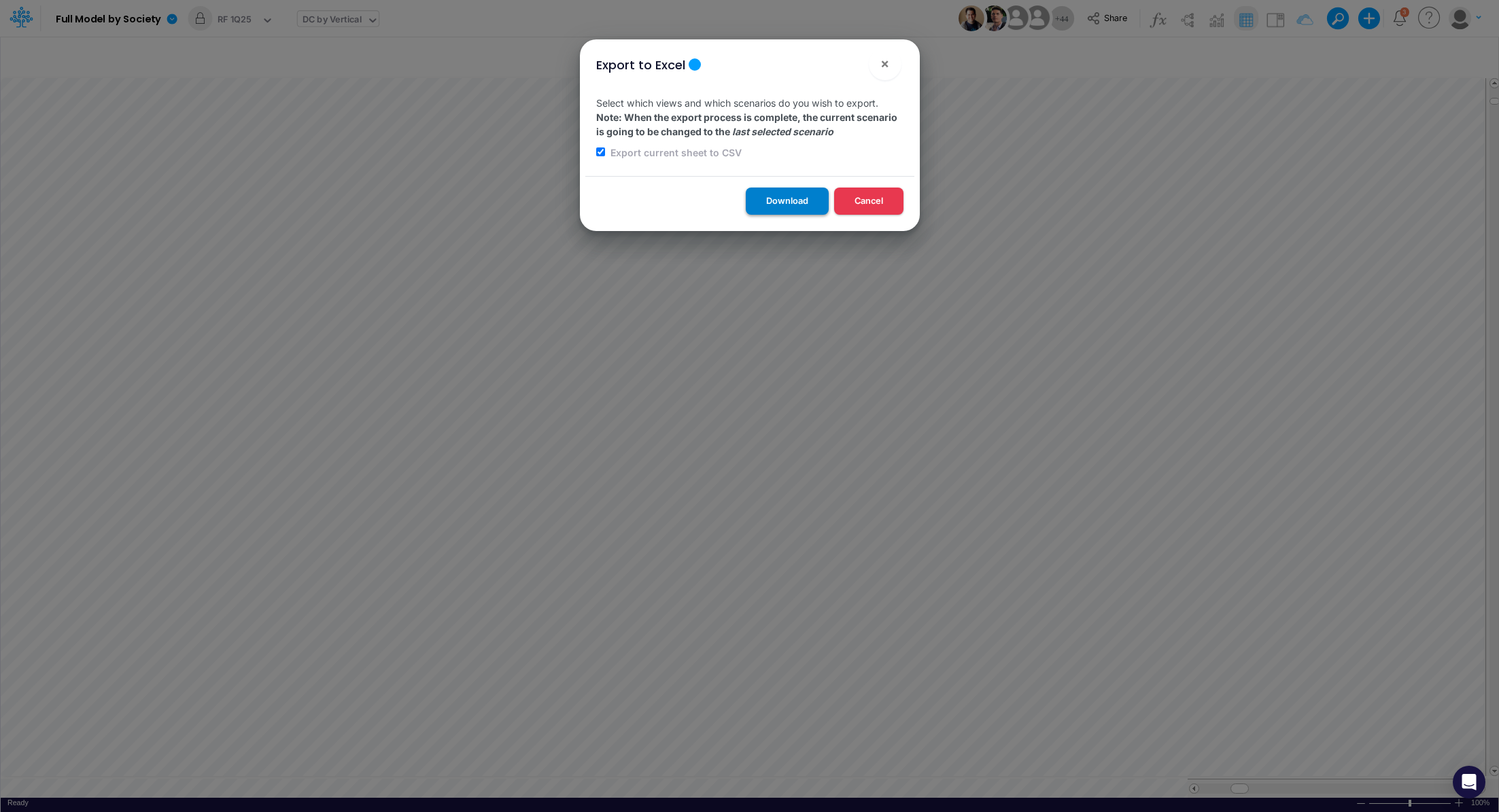
click at [799, 208] on button "Download" at bounding box center [788, 200] width 83 height 27
click at [337, 12] on div "Export to Excel × Select which views and which scenarios do you wish to export.…" at bounding box center [749, 406] width 1499 height 812
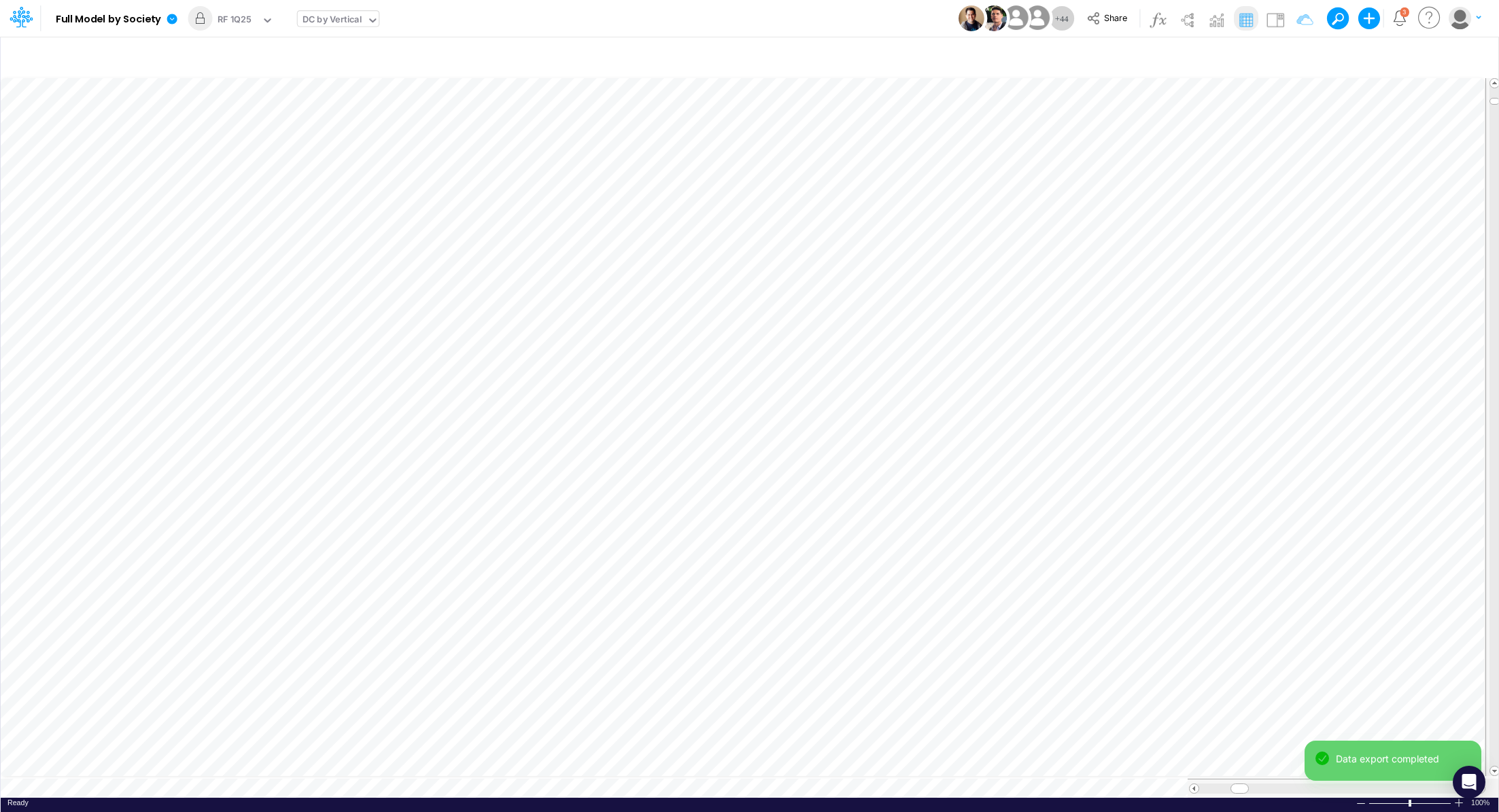
click at [332, 18] on div "DC by Vertical" at bounding box center [332, 20] width 59 height 16
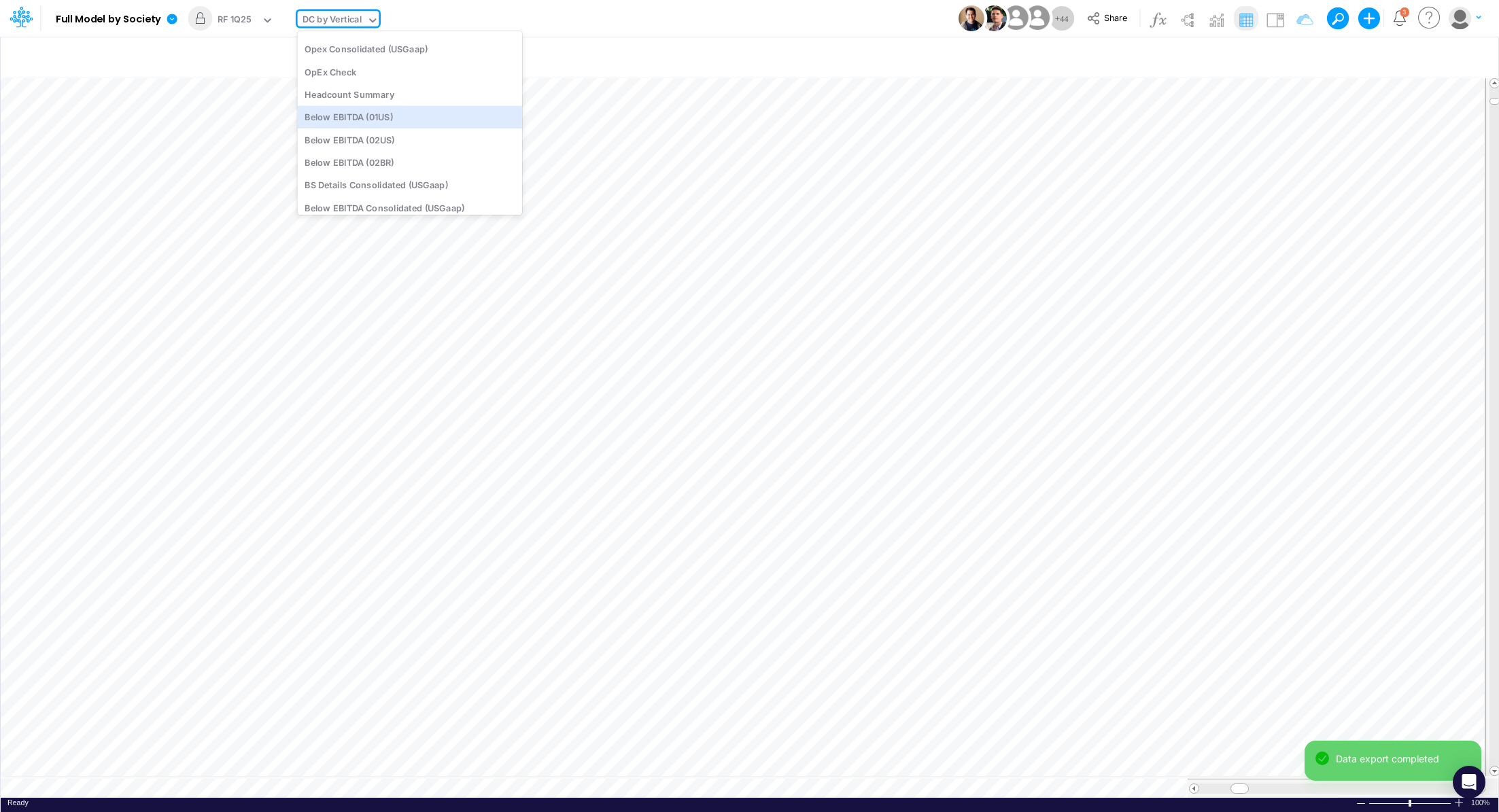
scroll to position [1490, 0]
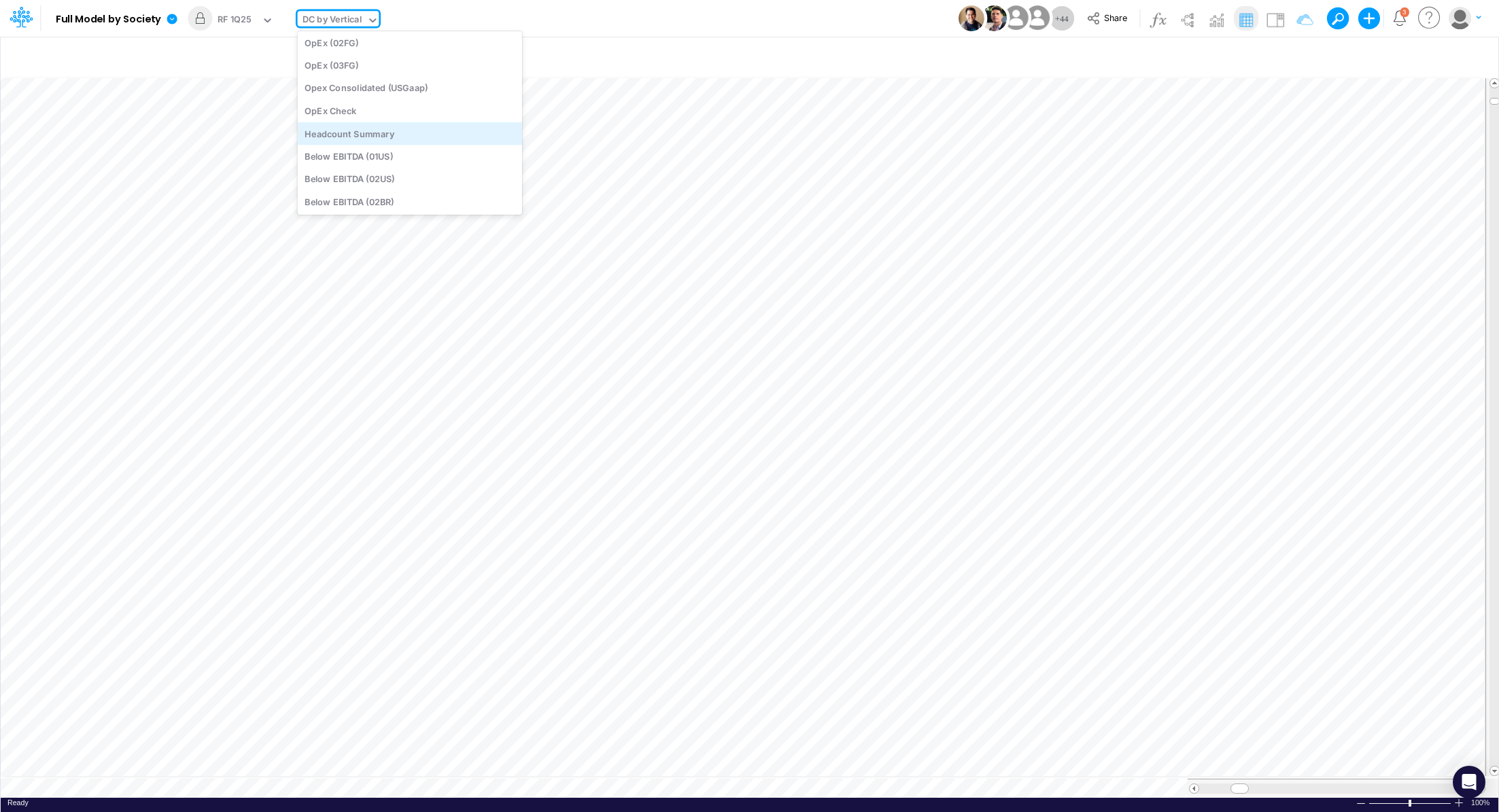
click at [444, 133] on div "Headcount Summary" at bounding box center [409, 133] width 224 height 22
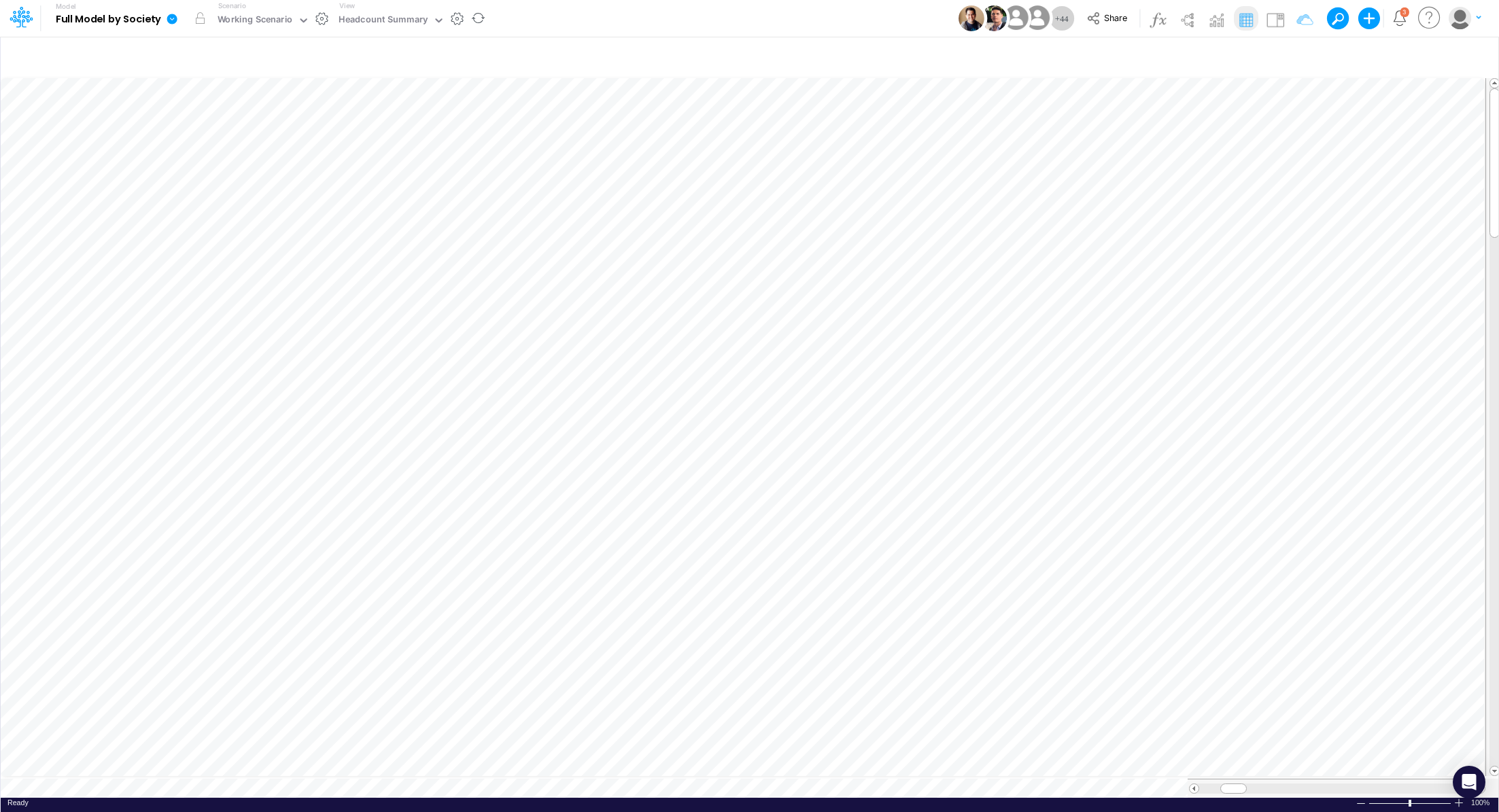
click at [172, 24] on icon at bounding box center [172, 18] width 10 height 10
click at [240, 17] on div "Working Scenario" at bounding box center [255, 20] width 75 height 16
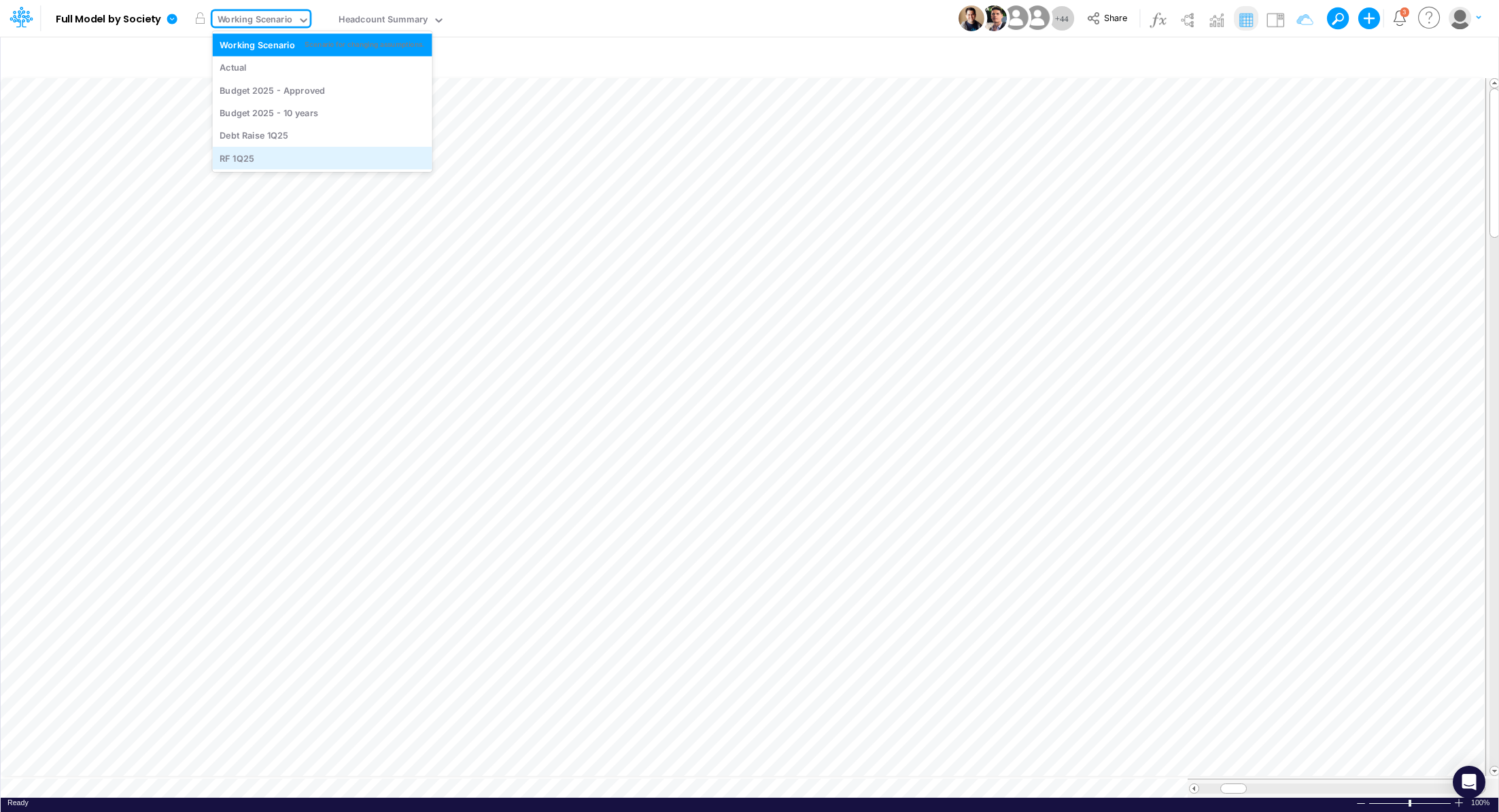
click at [263, 150] on div "RF 1Q25" at bounding box center [322, 158] width 219 height 22
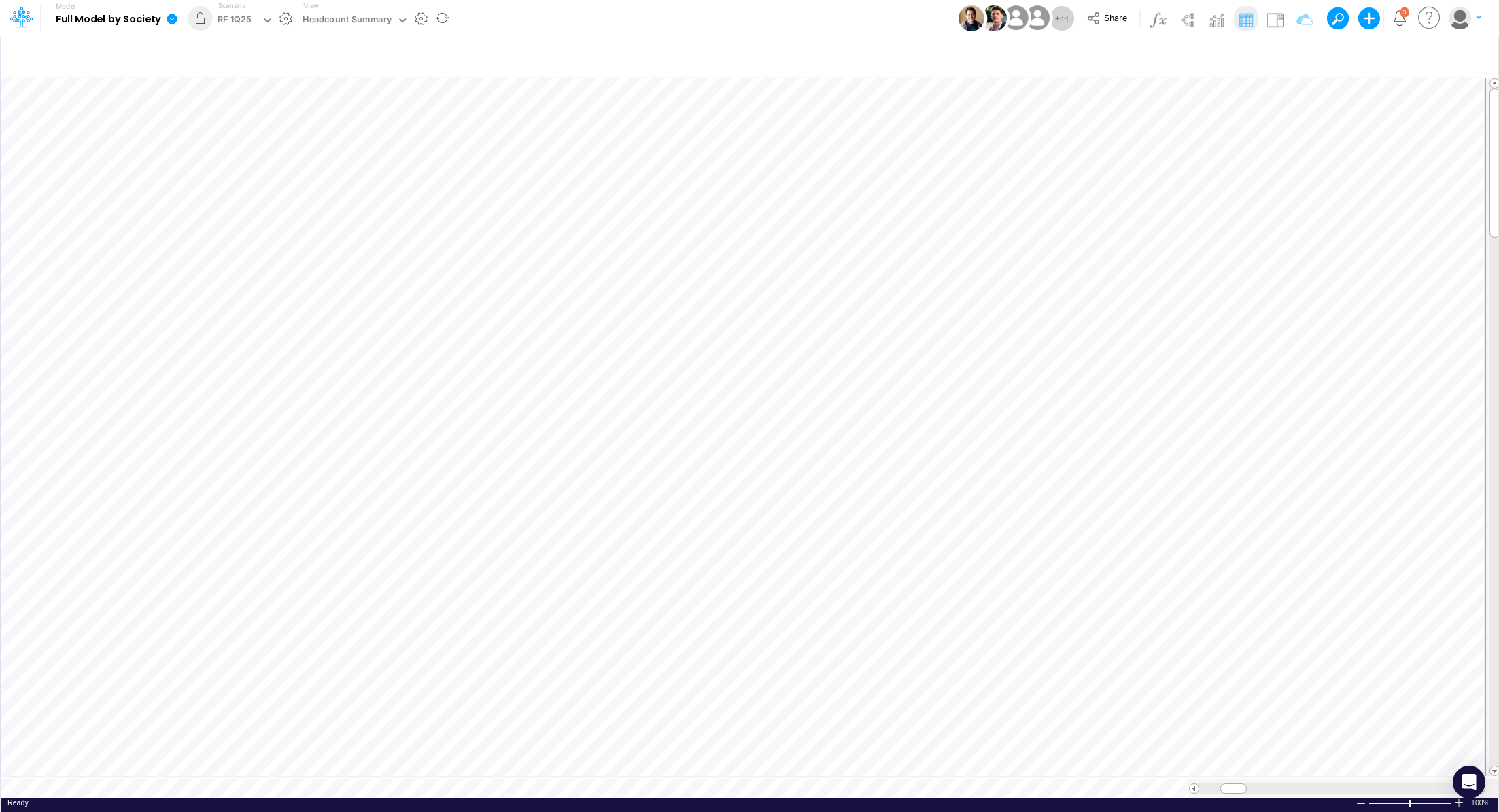
click at [173, 19] on icon at bounding box center [172, 18] width 10 height 10
click at [235, 123] on button "Export" at bounding box center [241, 119] width 146 height 22
click at [352, 129] on button "Excel" at bounding box center [386, 127] width 146 height 21
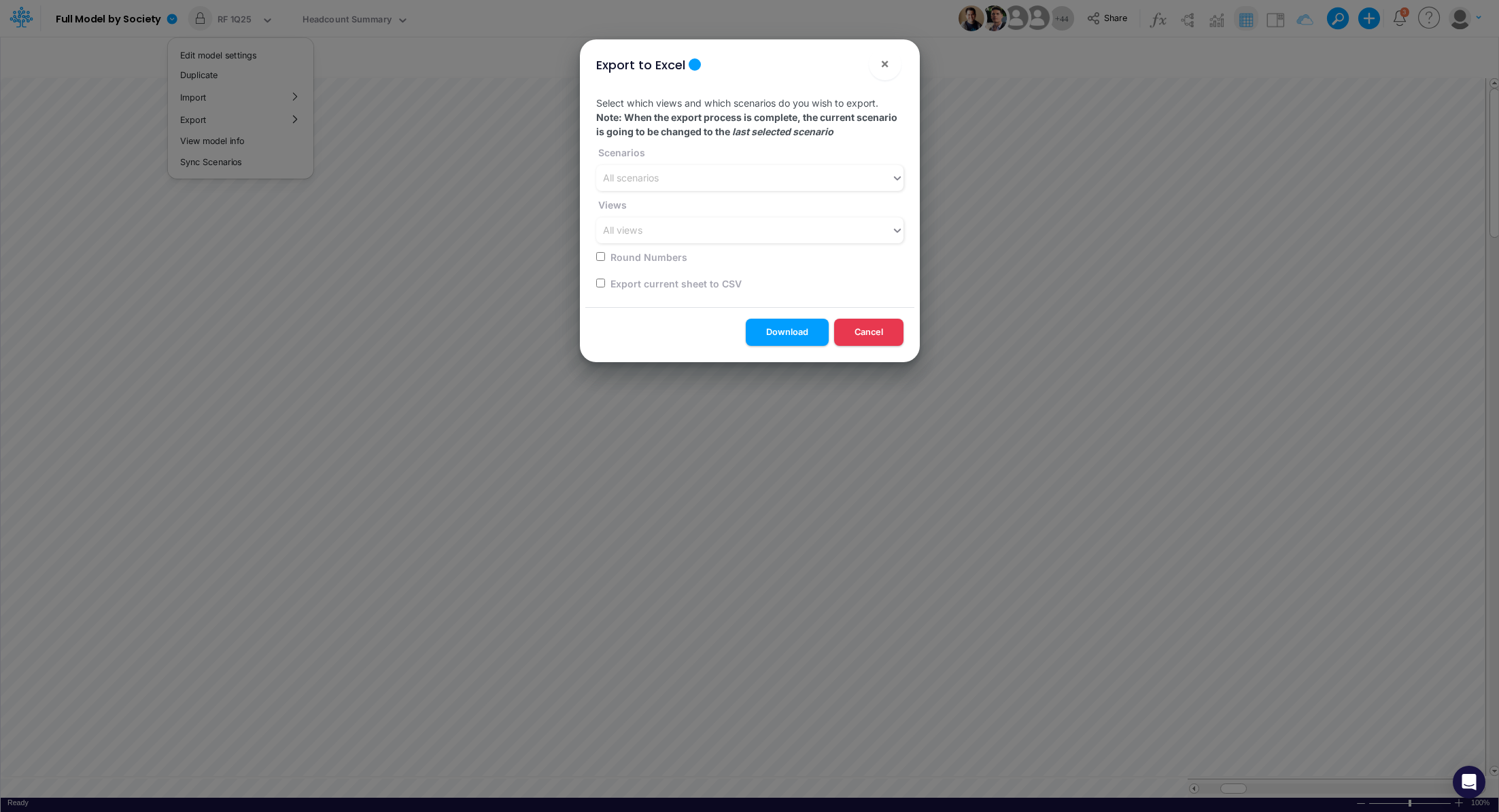
click at [615, 278] on label "Export current sheet to CSV" at bounding box center [675, 284] width 133 height 15
click at [603, 282] on input "checkbox" at bounding box center [601, 284] width 9 height 9
checkbox input "true"
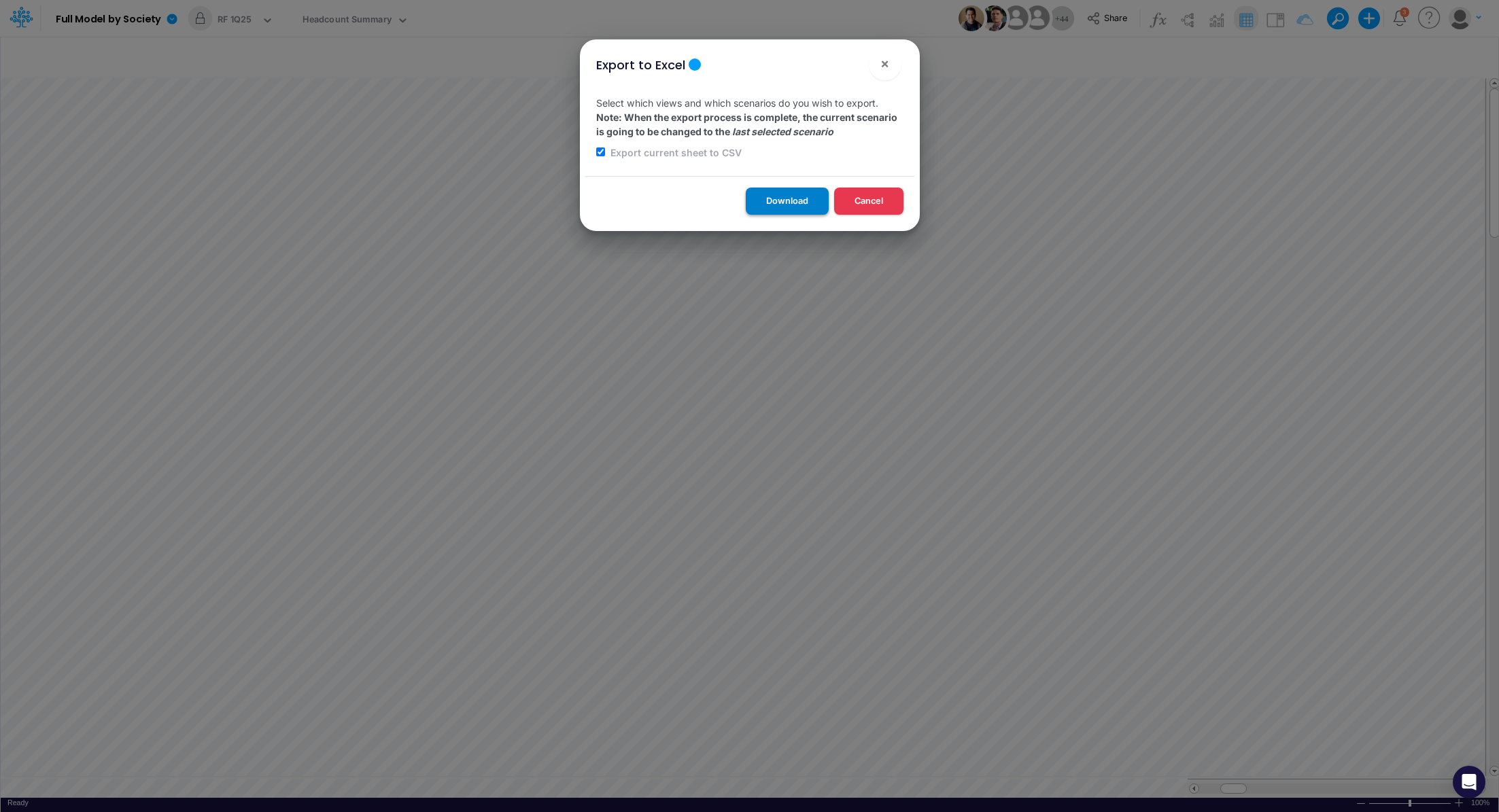
click at [755, 209] on button "Download" at bounding box center [788, 200] width 83 height 27
click at [352, 25] on div "Export to Excel × Select which views and which scenarios do you wish to export.…" at bounding box center [749, 406] width 1499 height 812
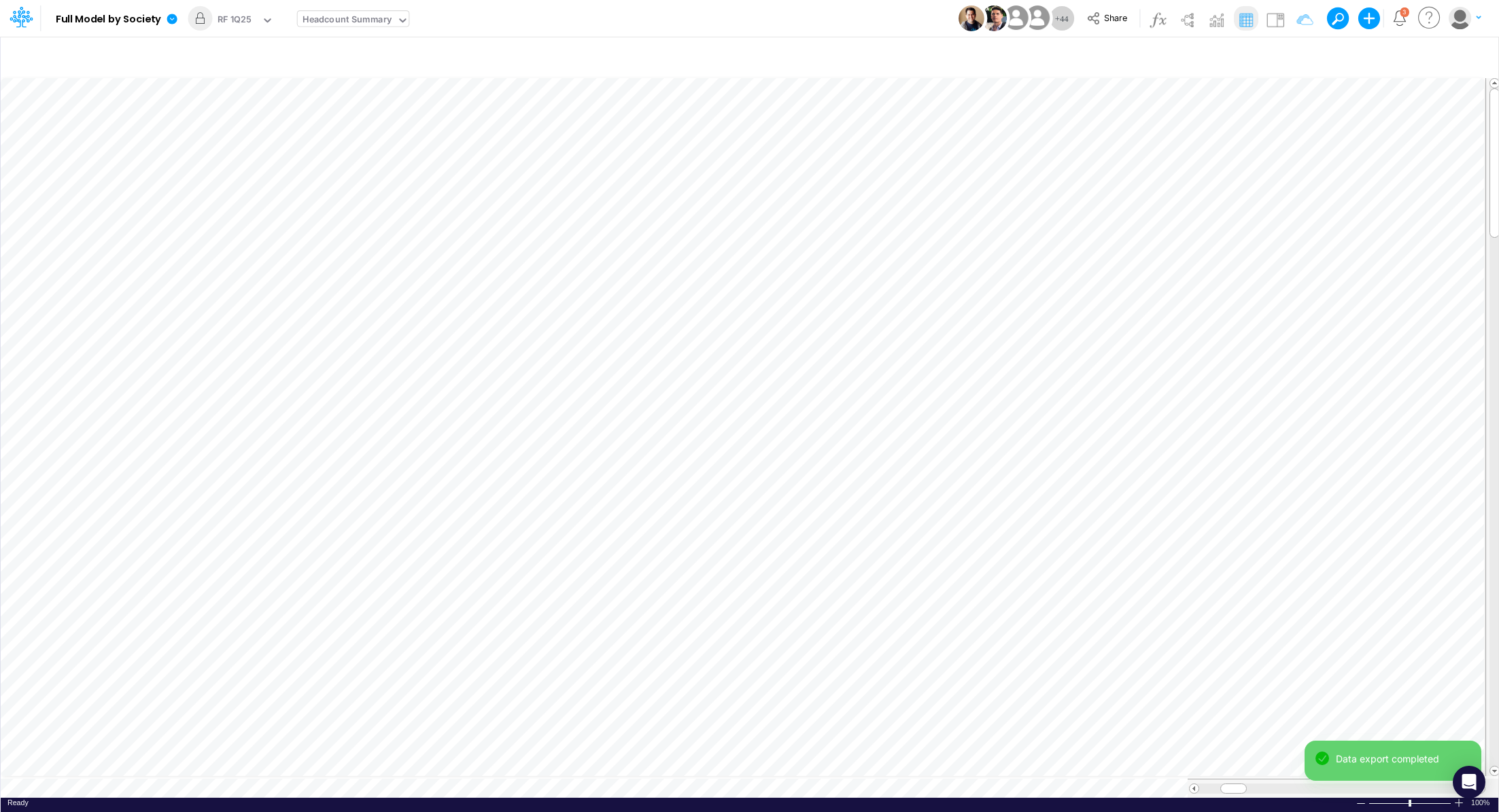
click at [352, 22] on div "Headcount Summary" at bounding box center [347, 20] width 89 height 16
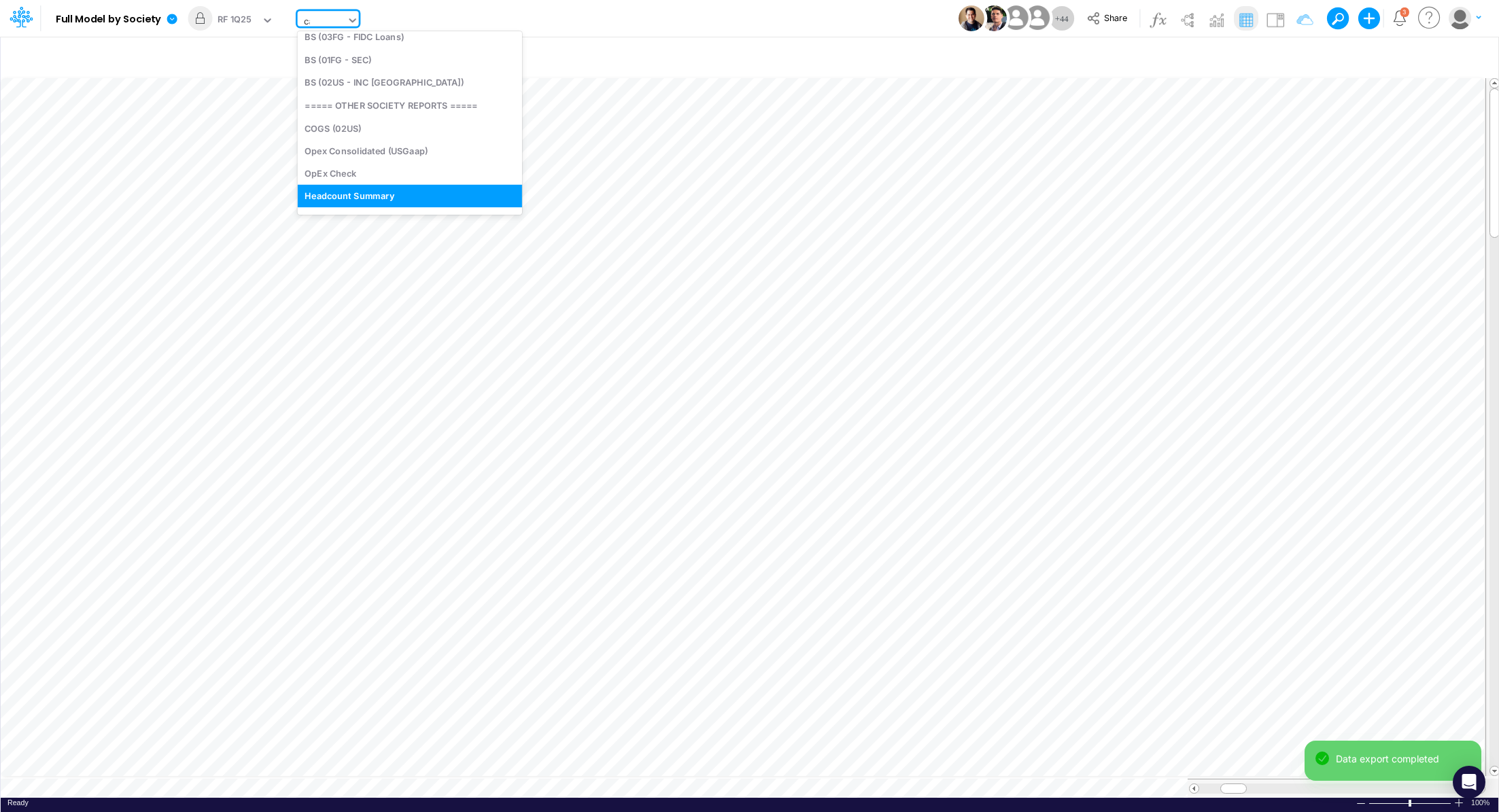
scroll to position [53, 0]
type input "cac"
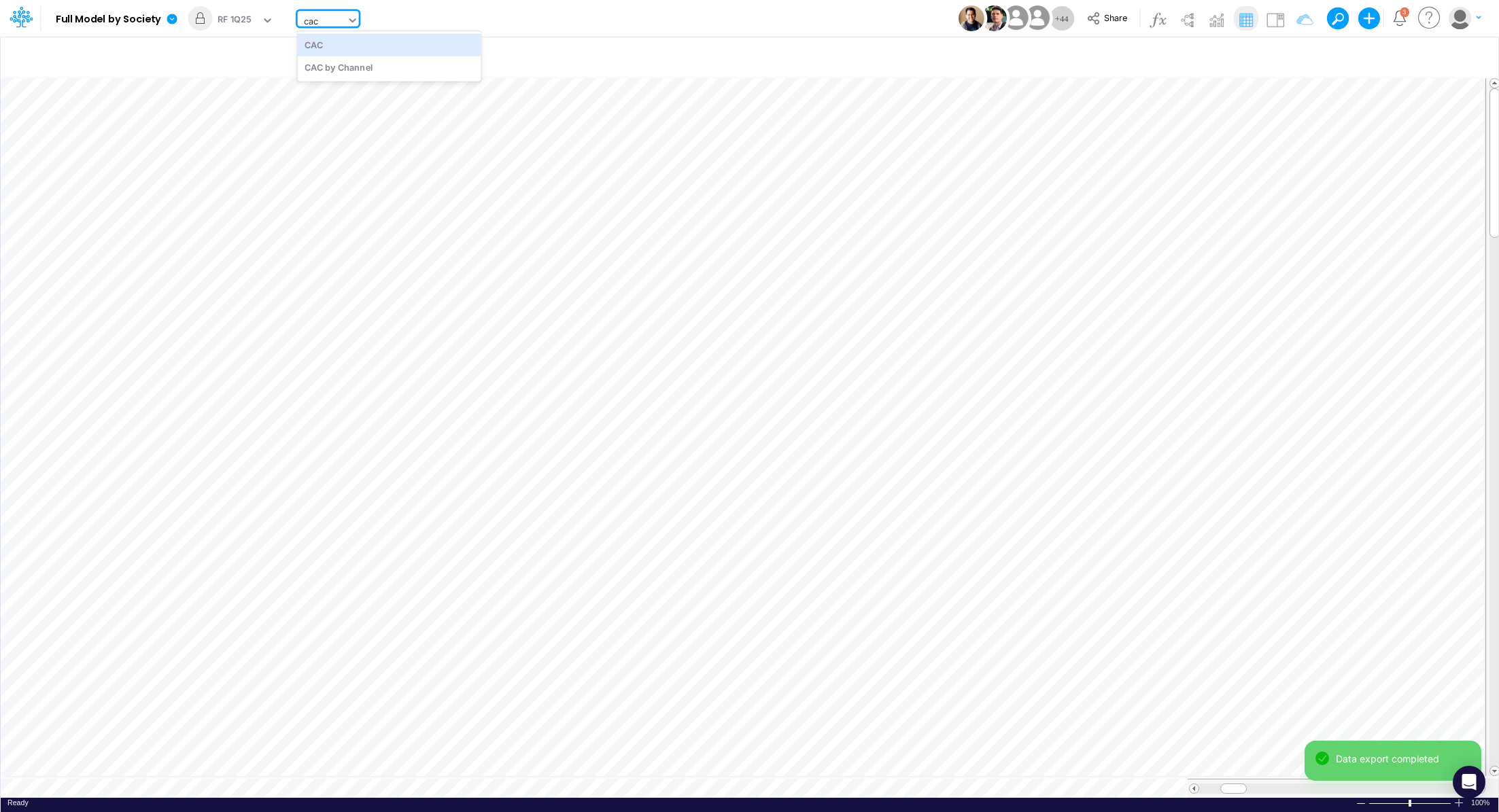
scroll to position [0, 0]
click at [350, 43] on div "CAC" at bounding box center [389, 44] width 184 height 22
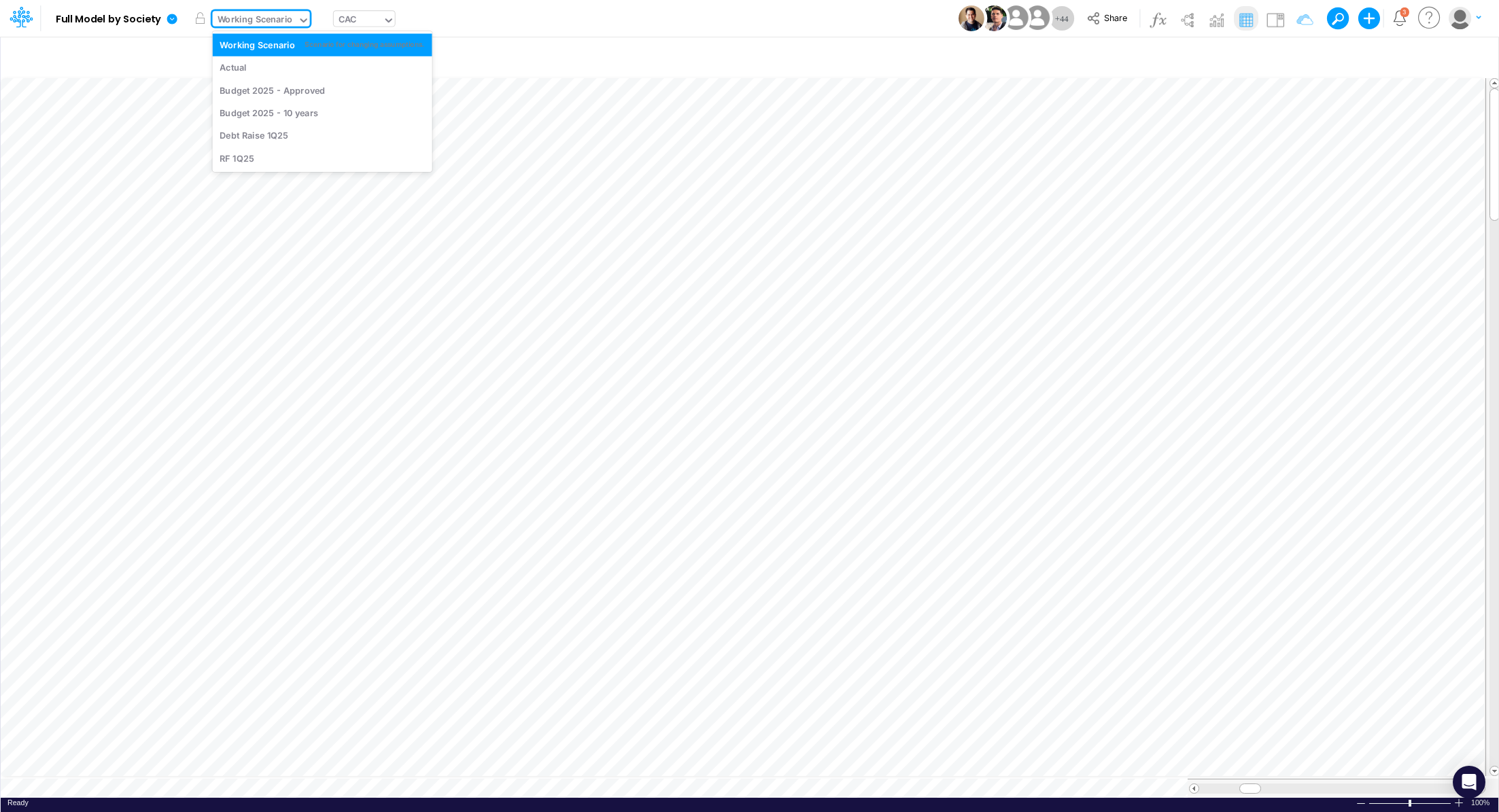
click at [266, 23] on div "Working Scenario" at bounding box center [255, 20] width 75 height 16
click at [264, 153] on div "RF 1Q25" at bounding box center [322, 158] width 206 height 13
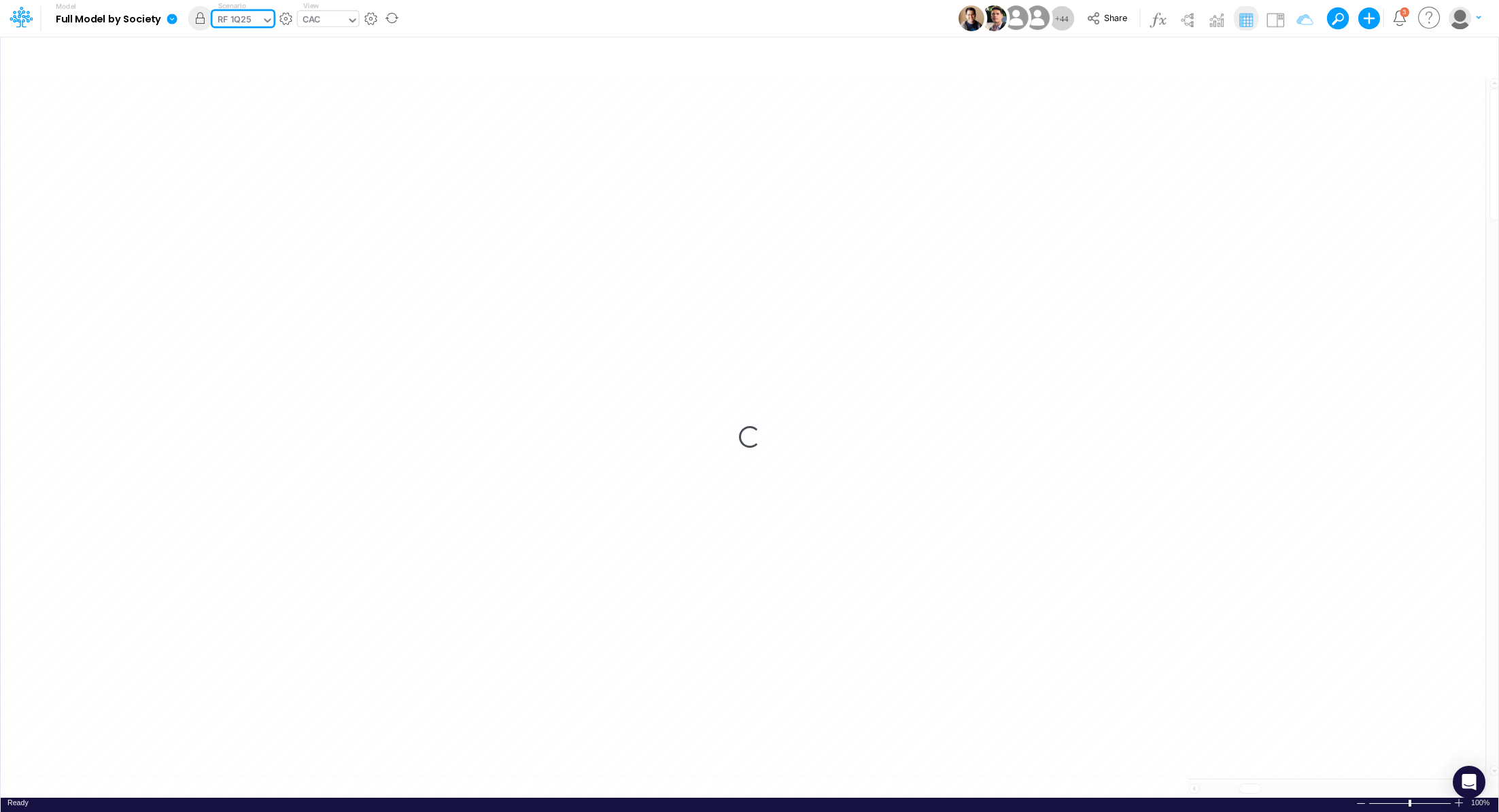
click at [172, 17] on icon at bounding box center [172, 18] width 10 height 10
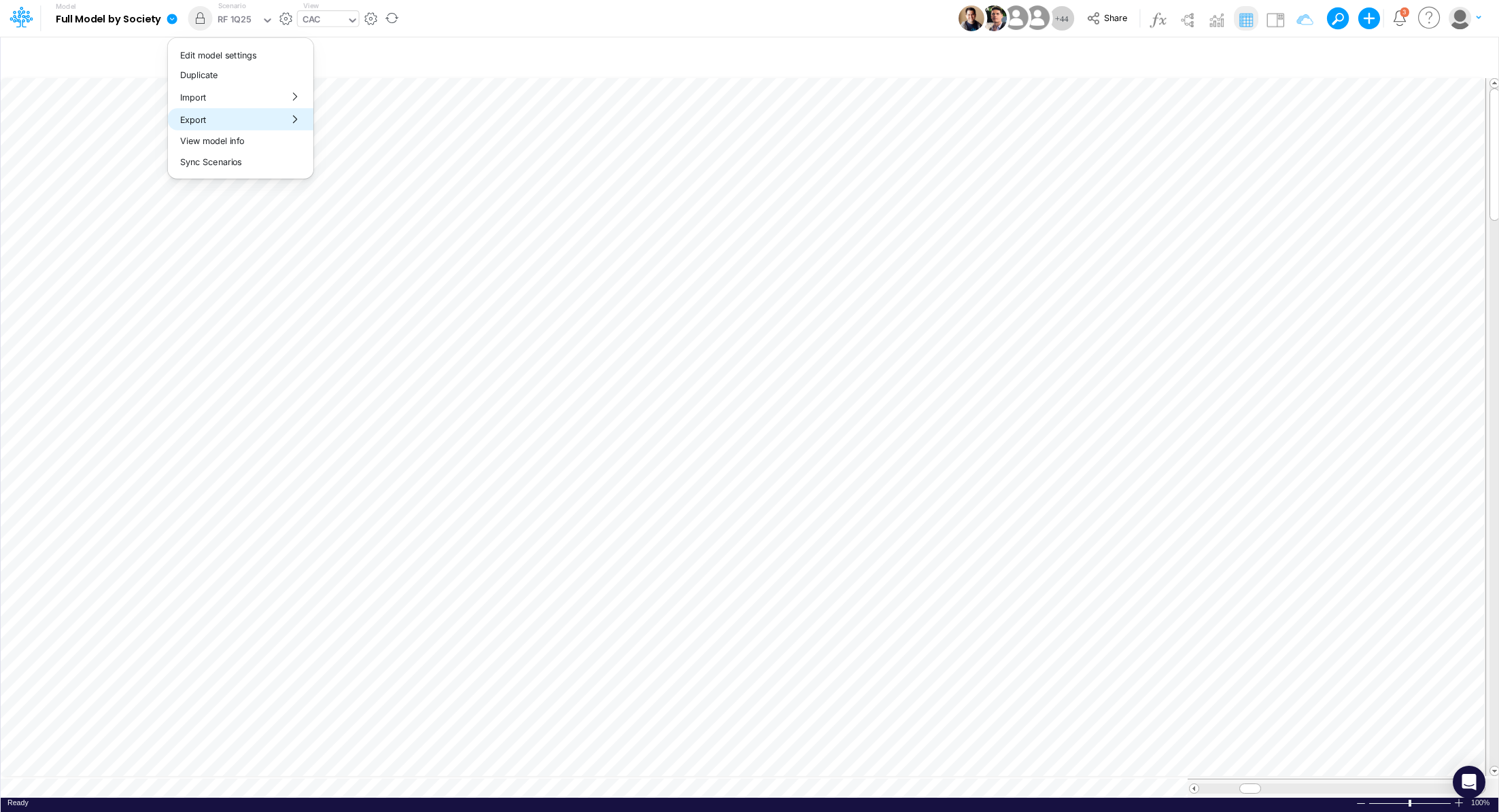
click at [235, 117] on button "Export" at bounding box center [241, 119] width 146 height 22
click at [386, 133] on button "Excel" at bounding box center [386, 127] width 146 height 21
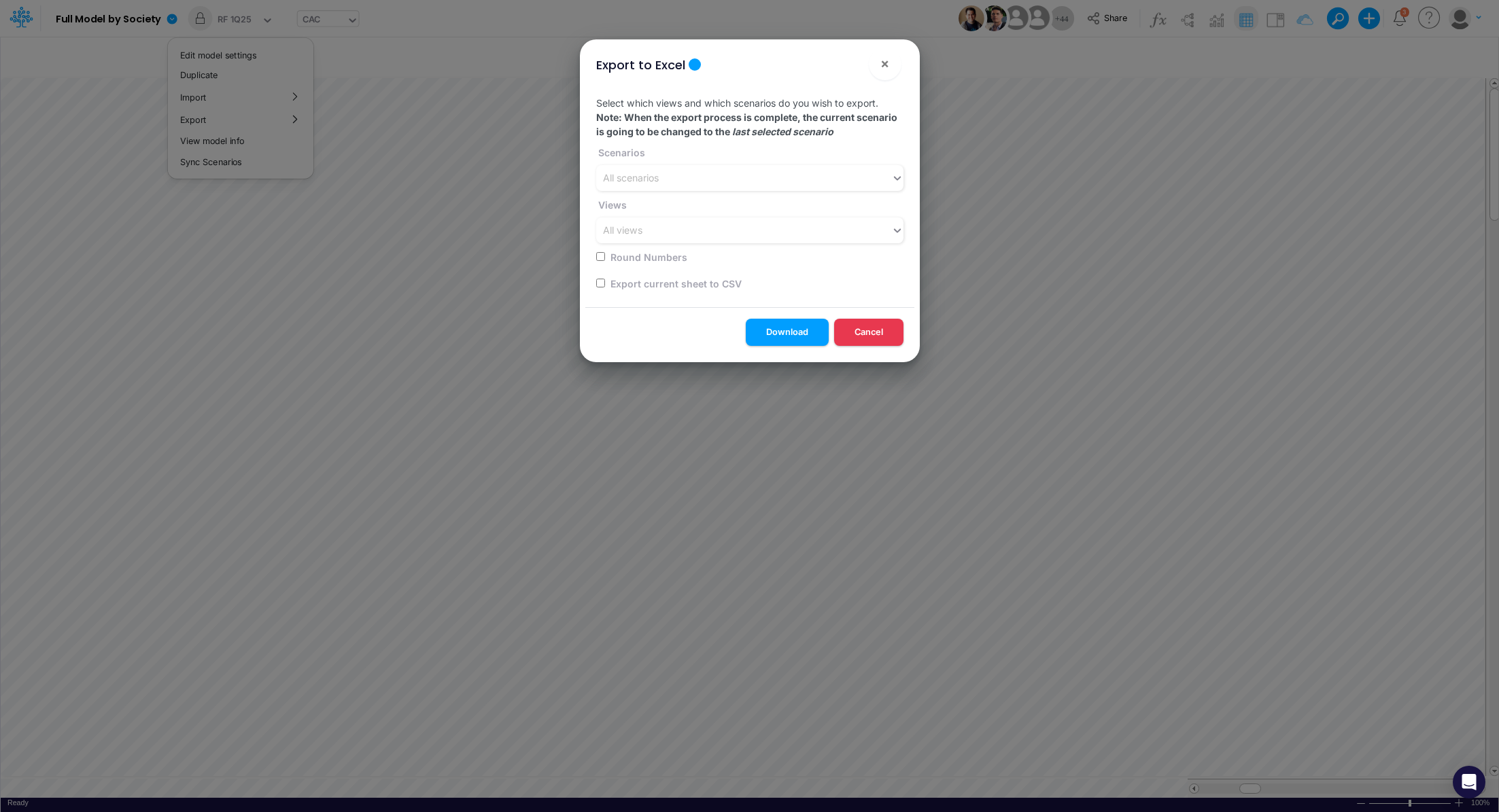
click at [599, 283] on input "checkbox" at bounding box center [601, 284] width 9 height 9
checkbox input "true"
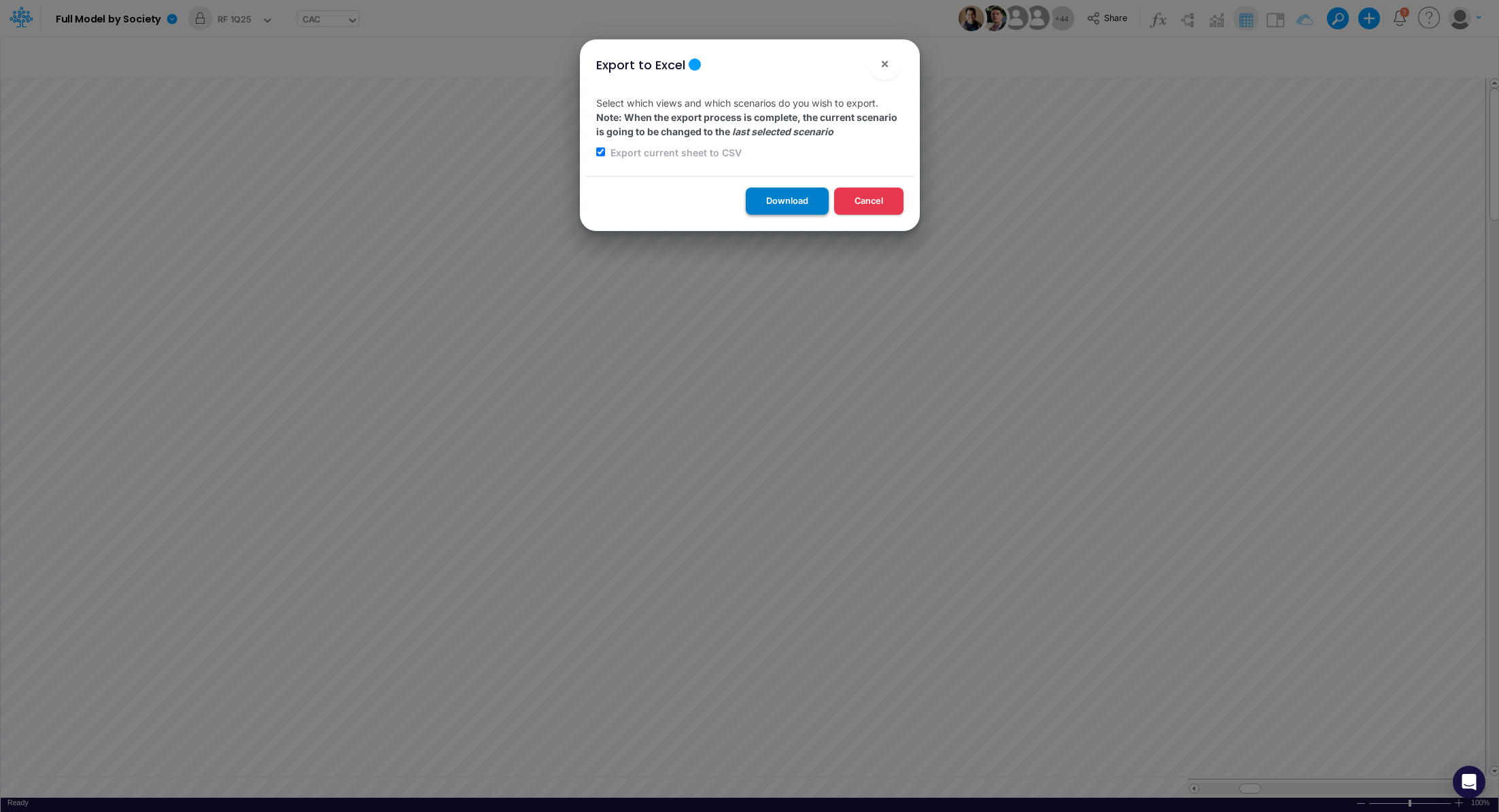
click at [772, 200] on button "Download" at bounding box center [788, 200] width 83 height 27
click at [313, 25] on div "Export to Excel × Select which views and which scenarios do you wish to export.…" at bounding box center [749, 406] width 1499 height 812
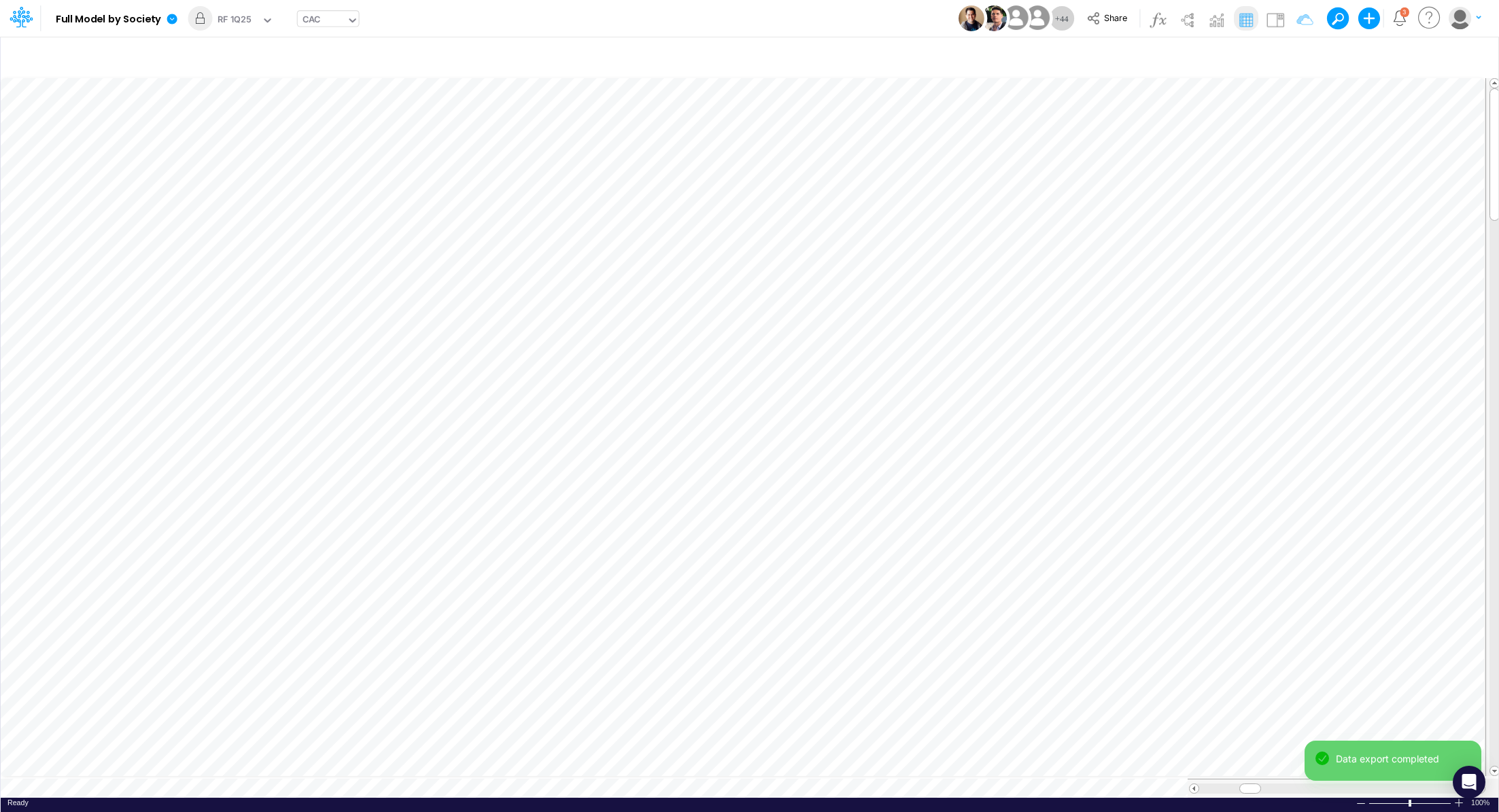
click at [313, 25] on div "CAC" at bounding box center [311, 20] width 17 height 16
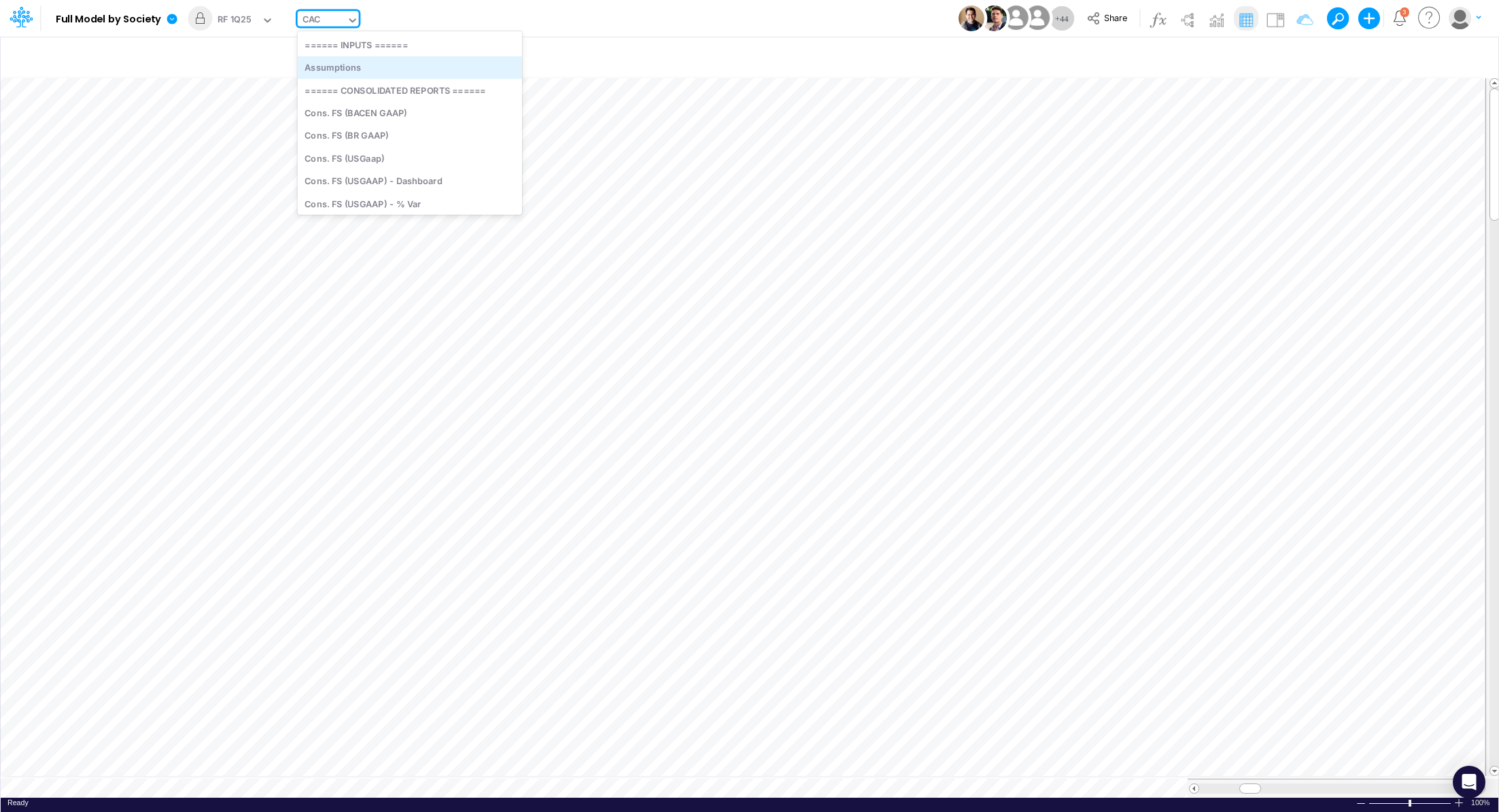
click at [395, 72] on div "Assumptions" at bounding box center [409, 67] width 224 height 22
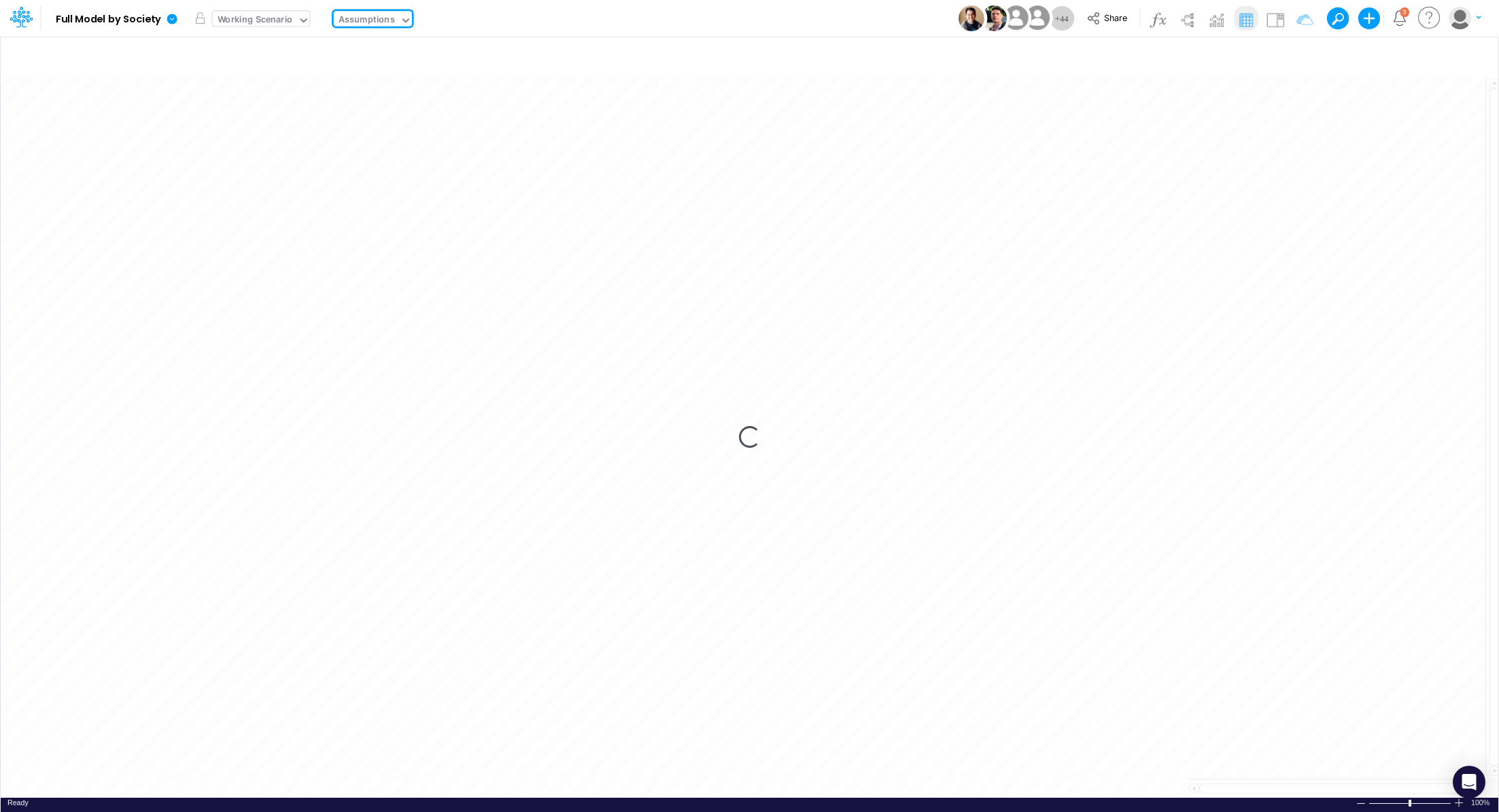
click at [229, 20] on div "Working Scenario" at bounding box center [255, 20] width 75 height 16
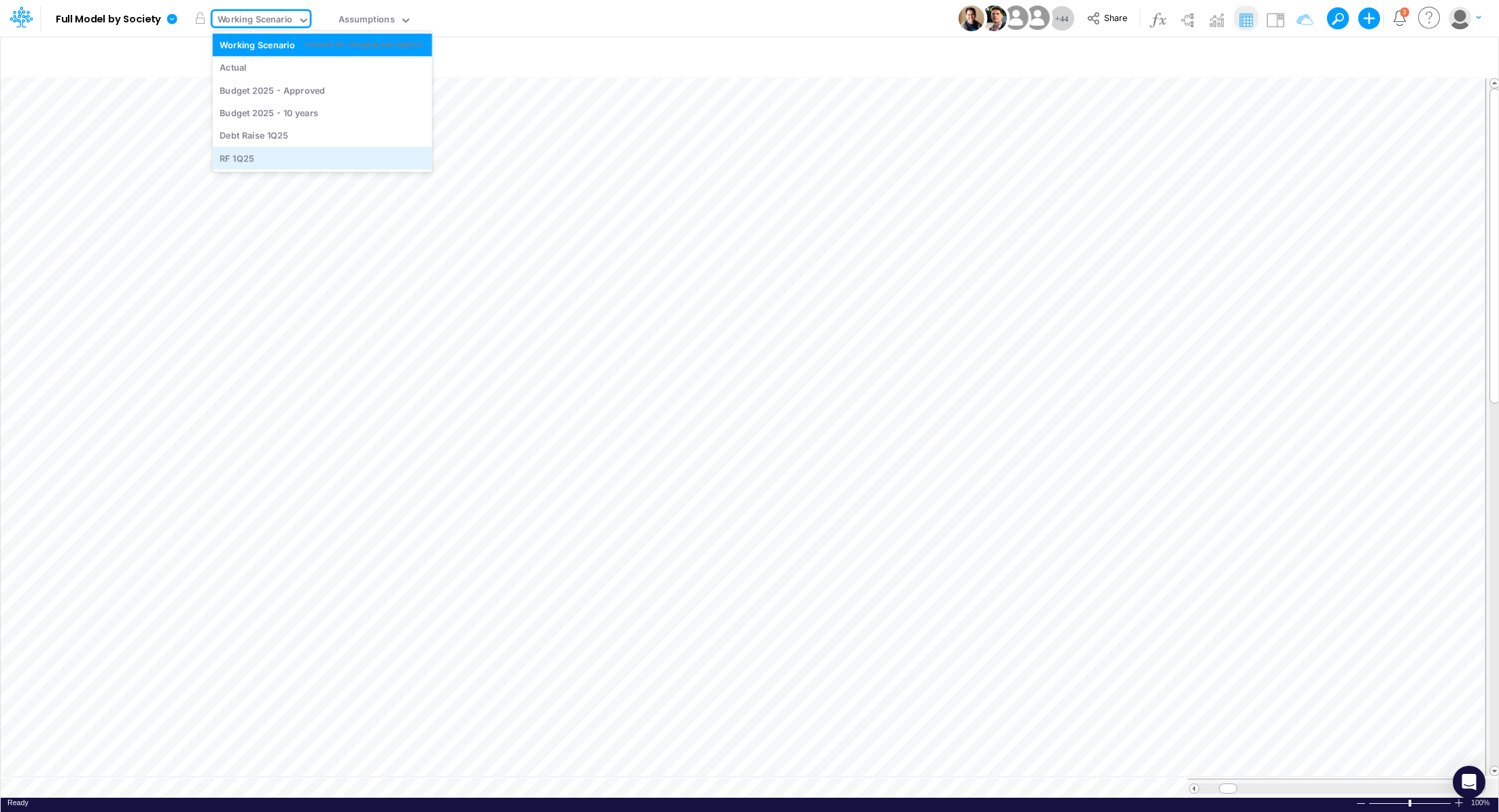
click at [264, 155] on div "RF 1Q25" at bounding box center [322, 158] width 206 height 13
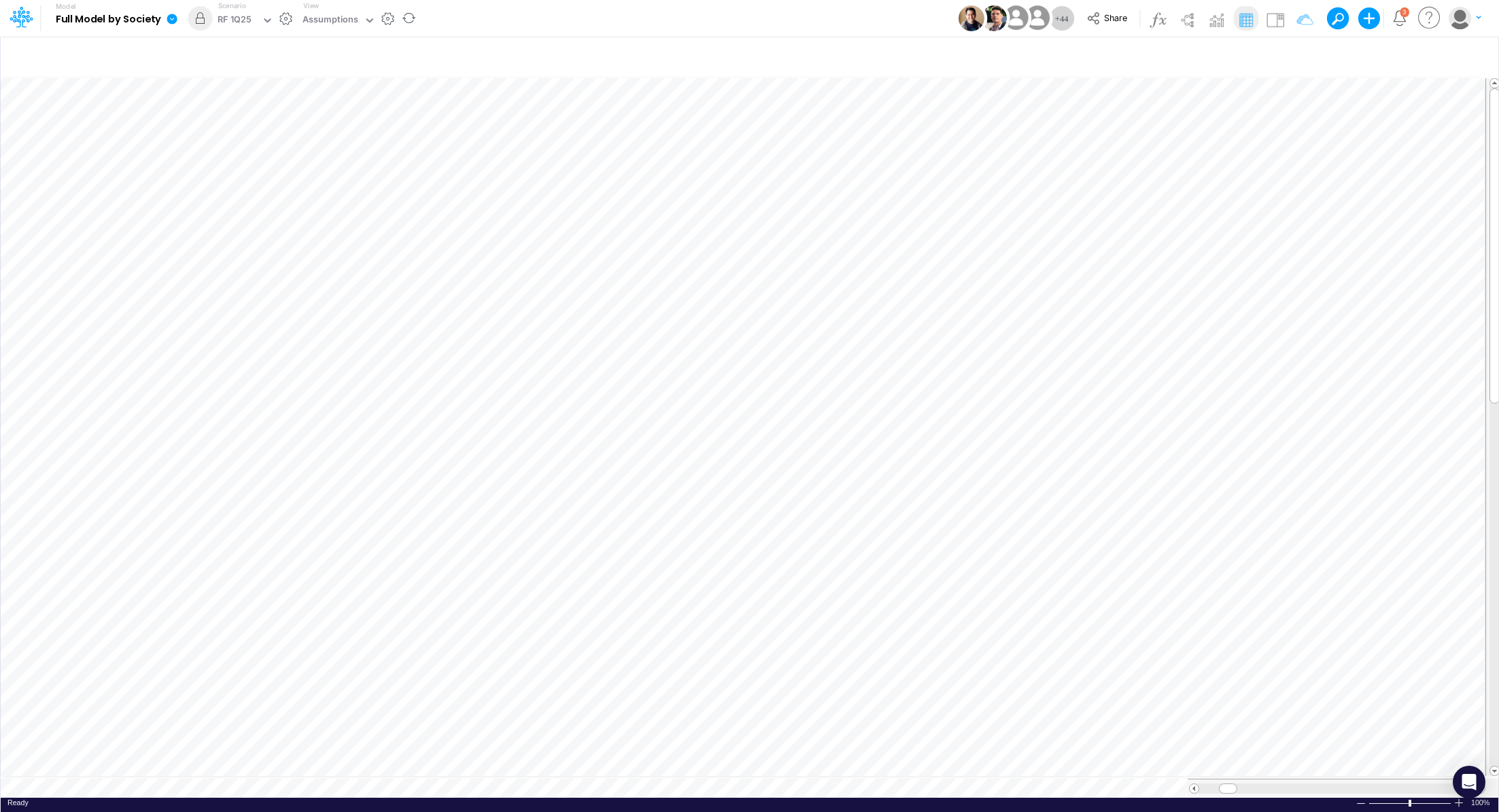
click at [173, 19] on icon at bounding box center [172, 18] width 10 height 10
click at [238, 117] on button "Export" at bounding box center [241, 119] width 146 height 22
click at [345, 123] on button "Excel" at bounding box center [386, 127] width 146 height 21
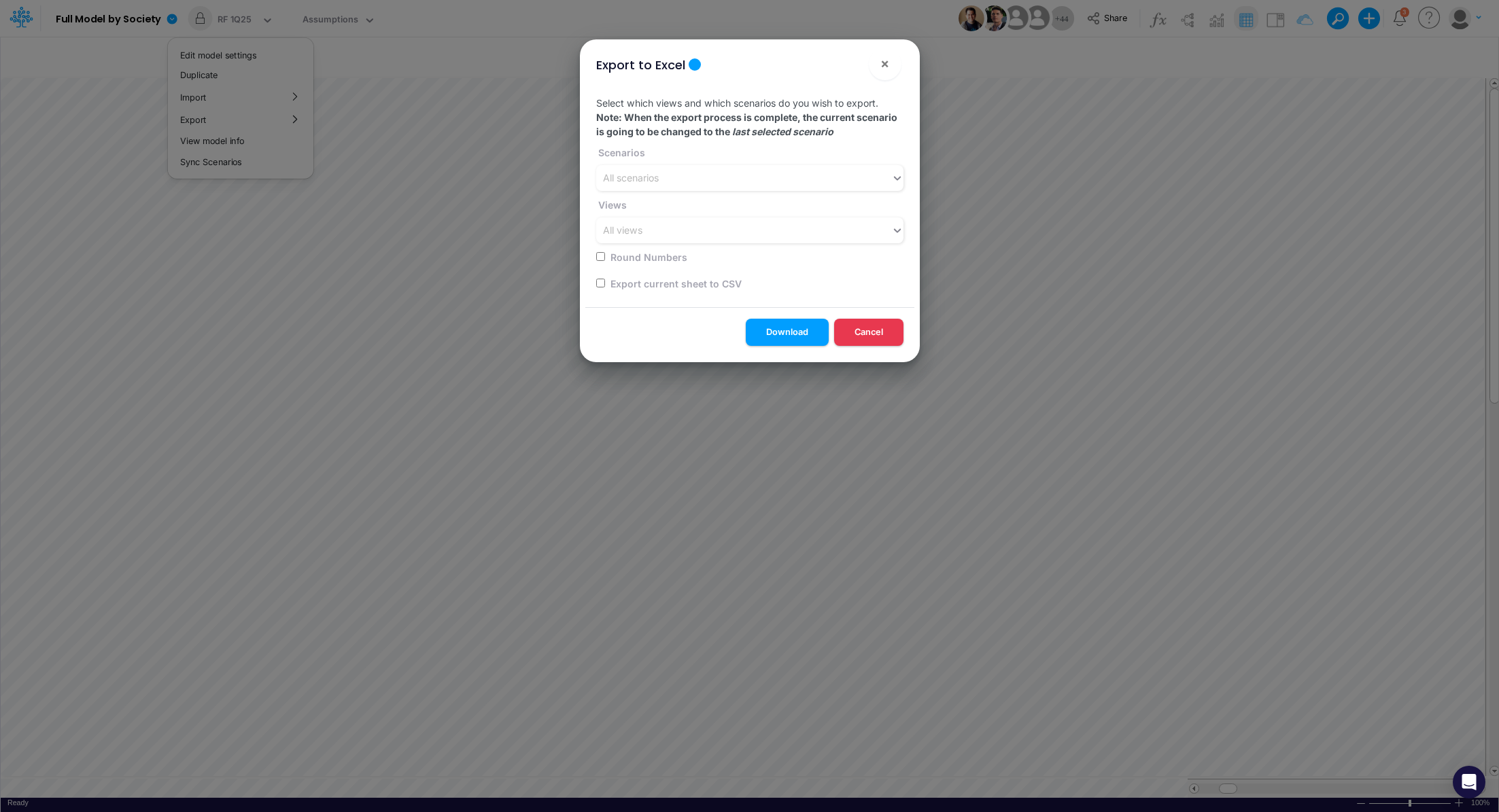
click at [601, 281] on input "checkbox" at bounding box center [601, 284] width 9 height 9
checkbox input "true"
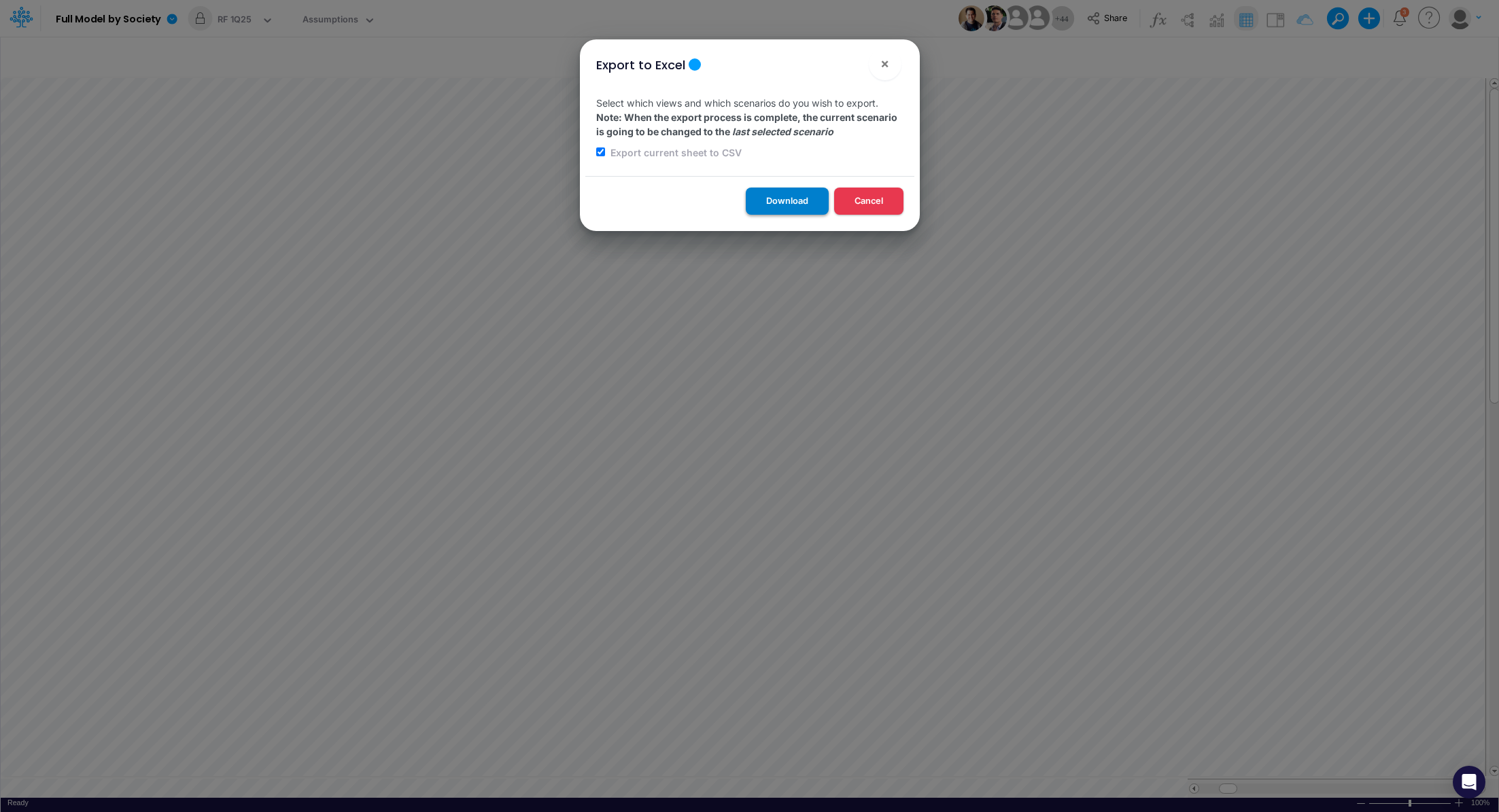
click at [768, 210] on button "Download" at bounding box center [788, 200] width 83 height 27
click at [321, 19] on div "Export to Excel × Select which views and which scenarios do you wish to export.…" at bounding box center [749, 406] width 1499 height 812
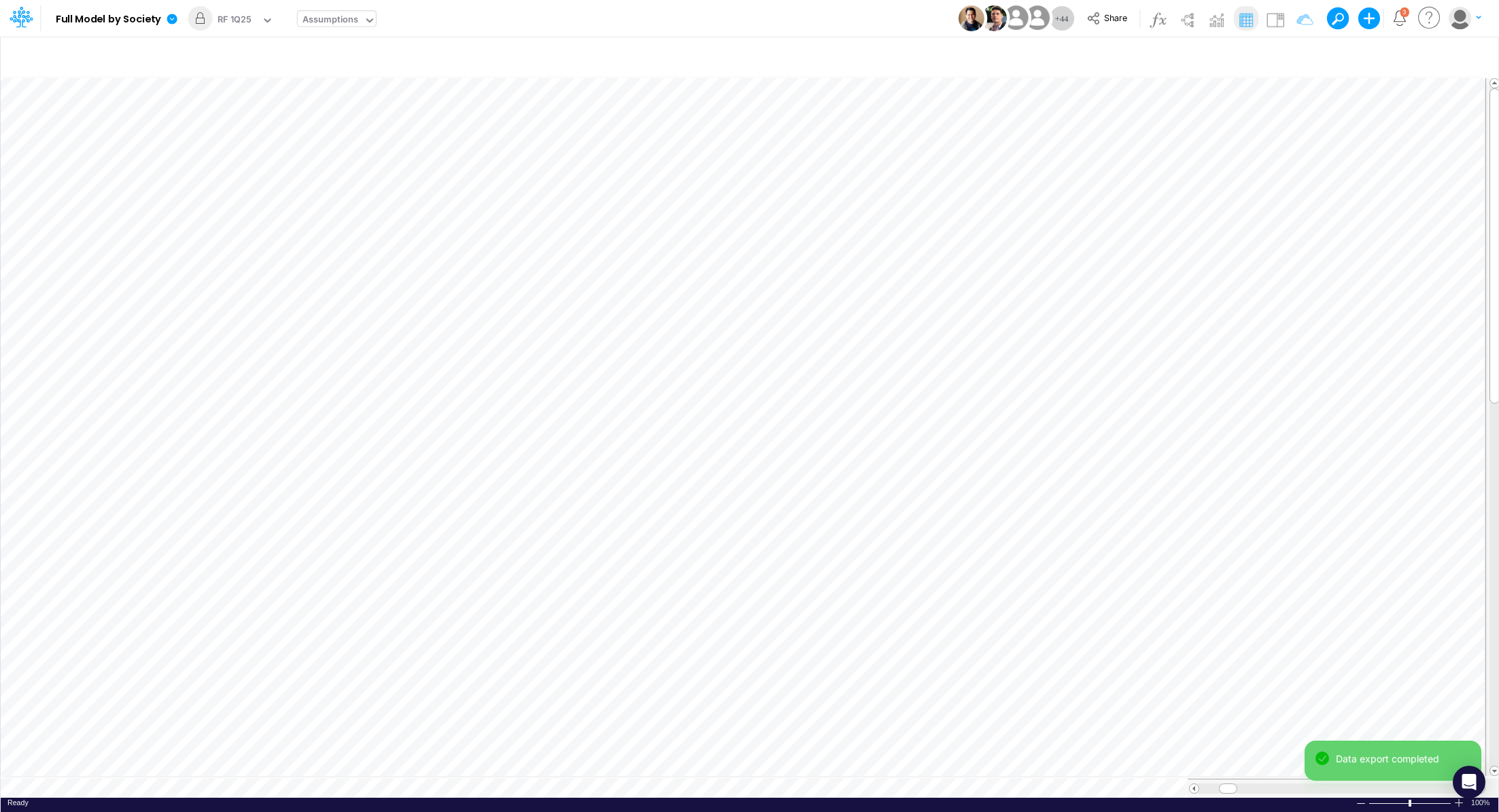
click at [321, 20] on div "Assumptions" at bounding box center [330, 20] width 56 height 16
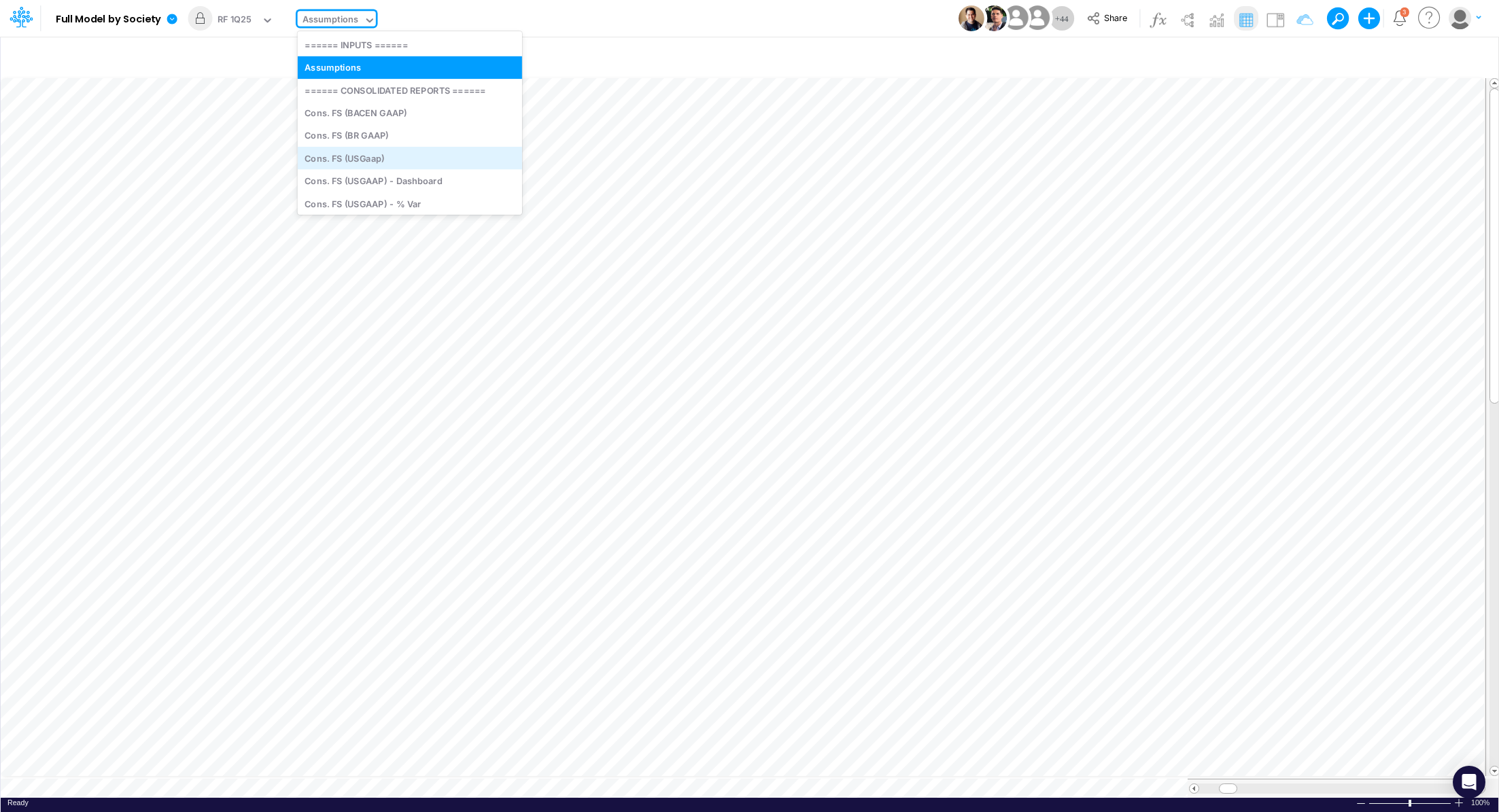
click at [427, 159] on div "Cons. FS (USGaap)" at bounding box center [409, 158] width 224 height 22
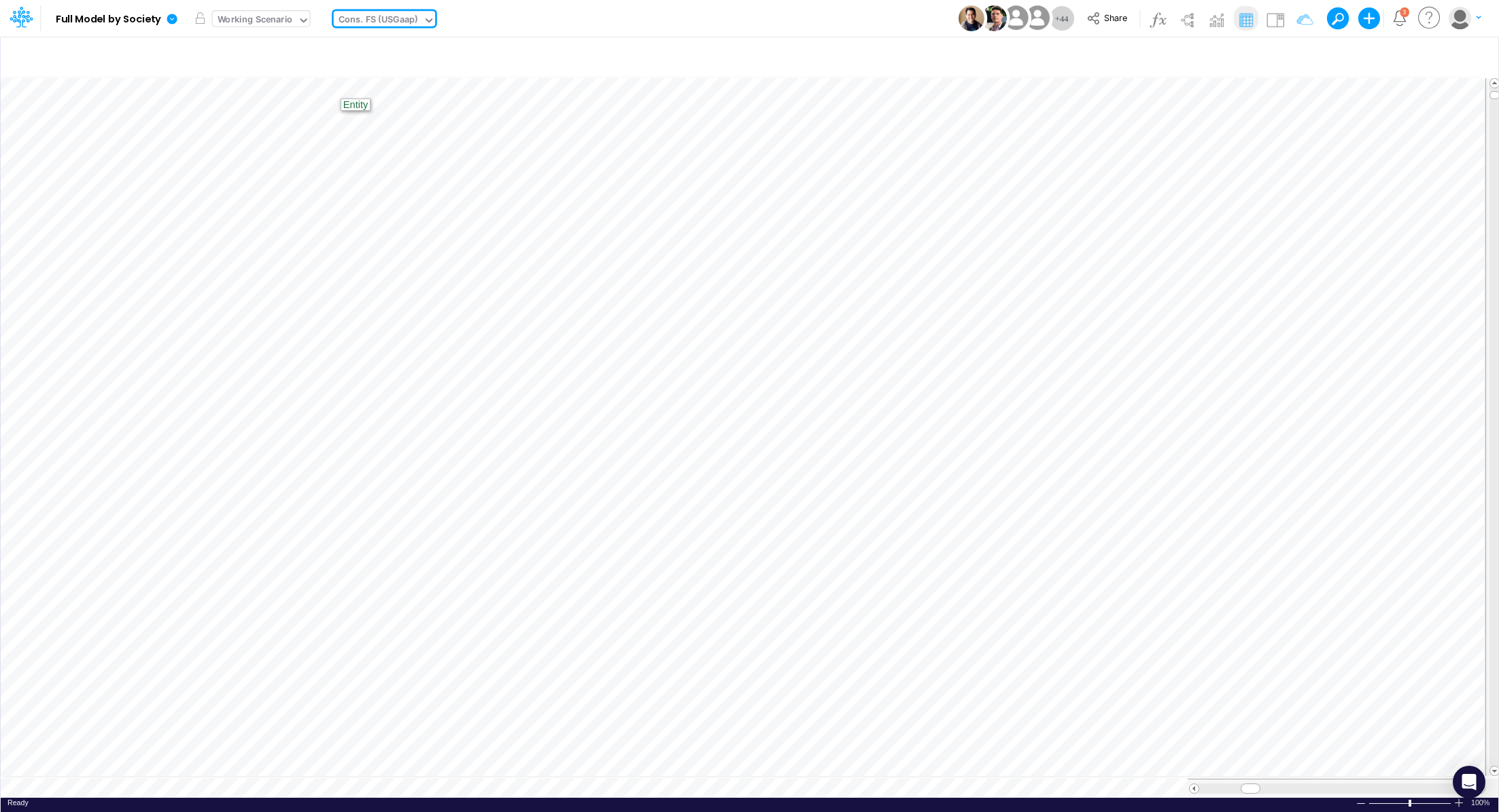
click at [268, 20] on div "Working Scenario" at bounding box center [255, 20] width 75 height 16
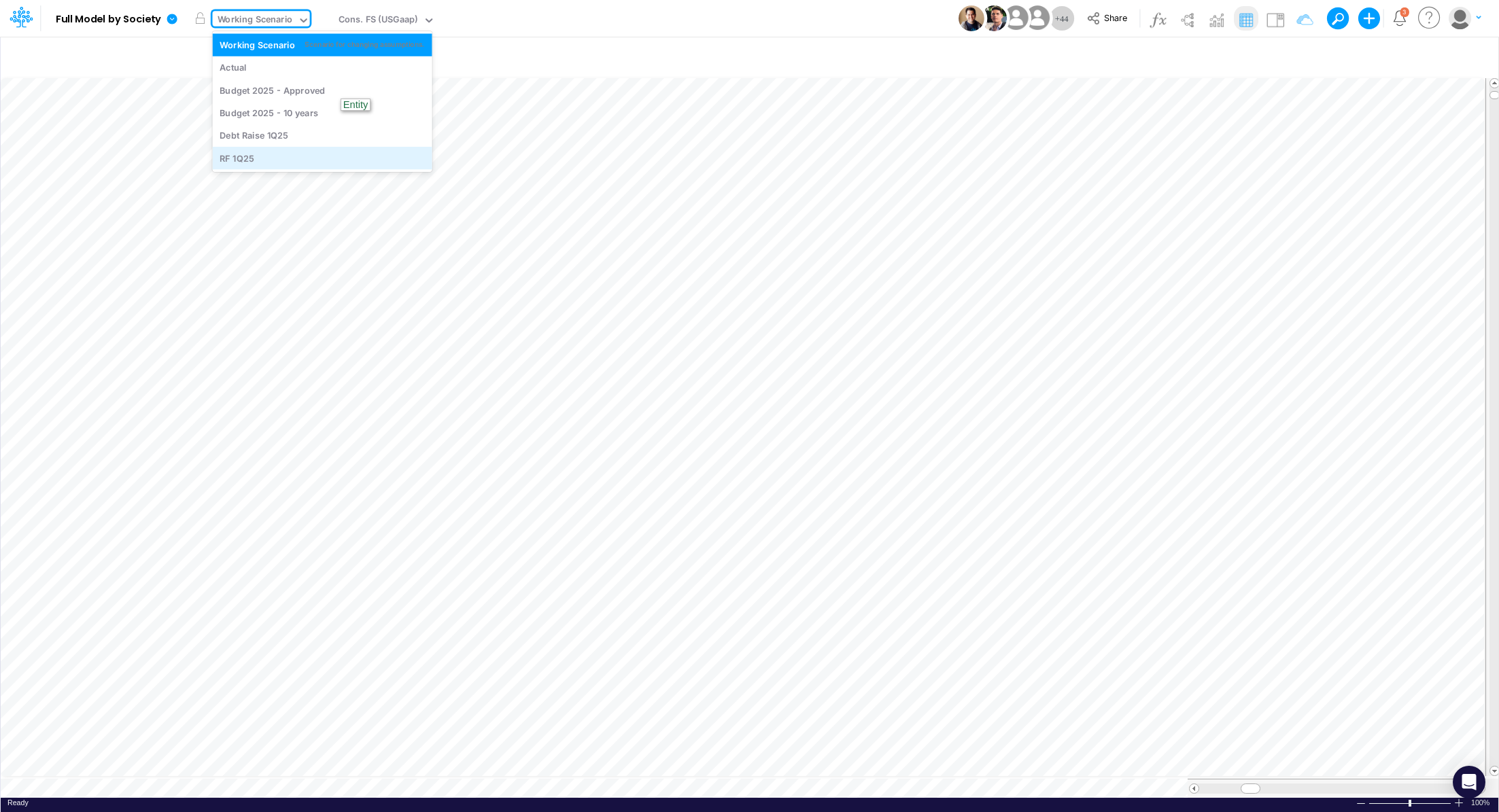
click at [266, 149] on div "RF 1Q25" at bounding box center [322, 158] width 219 height 22
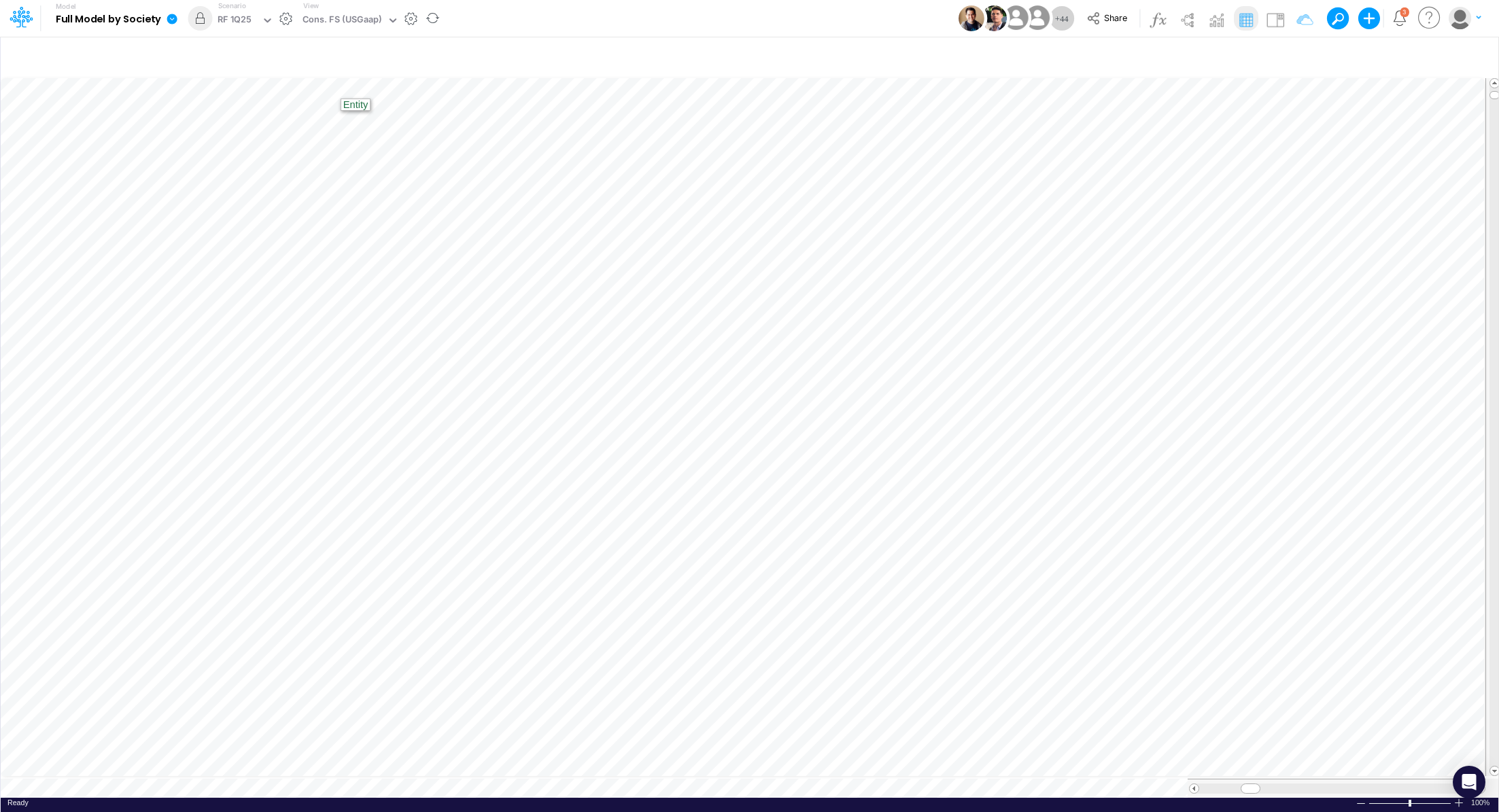
click at [179, 15] on link at bounding box center [175, 18] width 28 height 36
click at [219, 114] on button "Export" at bounding box center [241, 119] width 146 height 22
click at [347, 133] on button "Excel" at bounding box center [386, 127] width 146 height 21
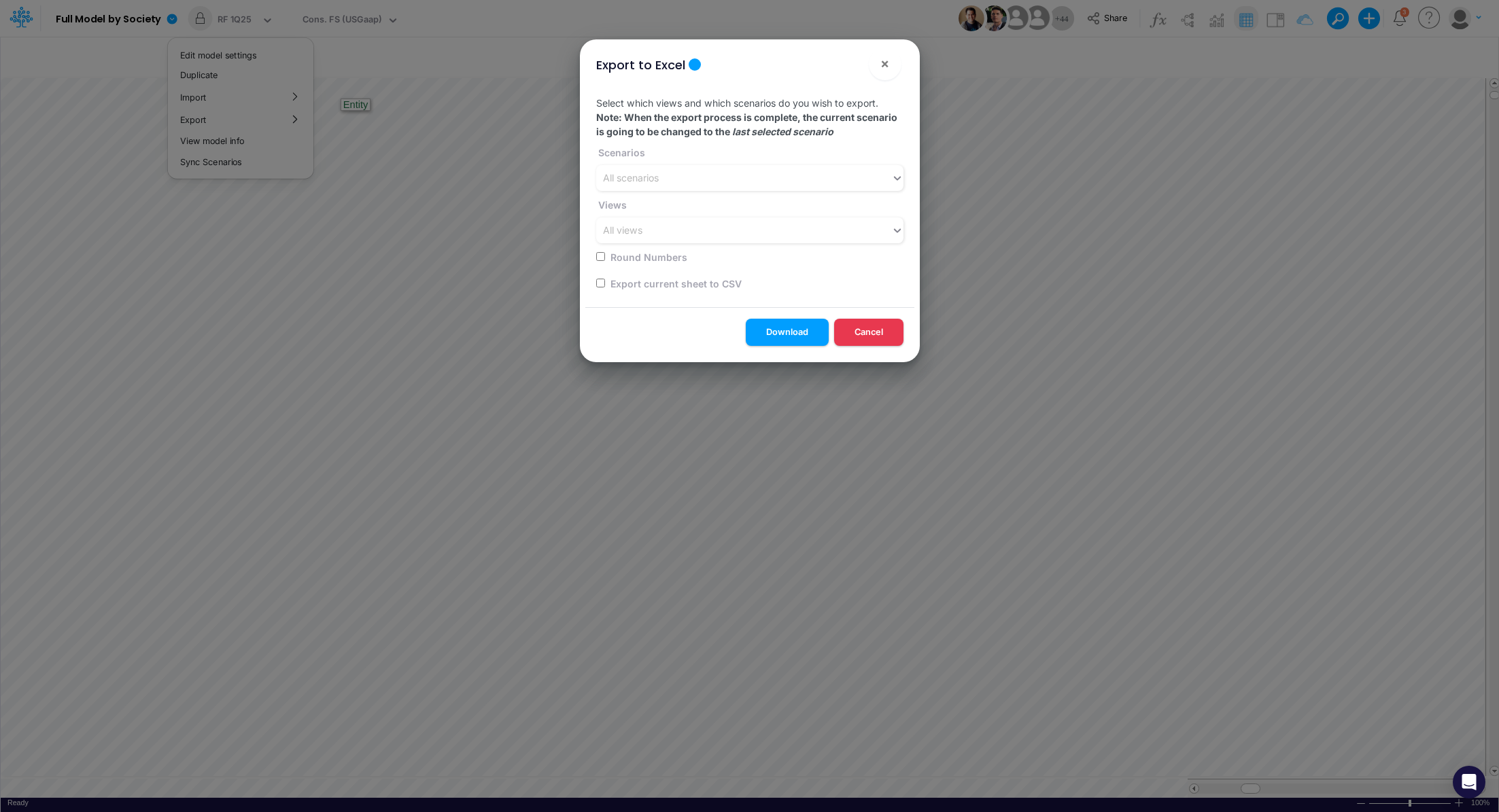
click at [597, 282] on input "checkbox" at bounding box center [601, 284] width 9 height 9
checkbox input "true"
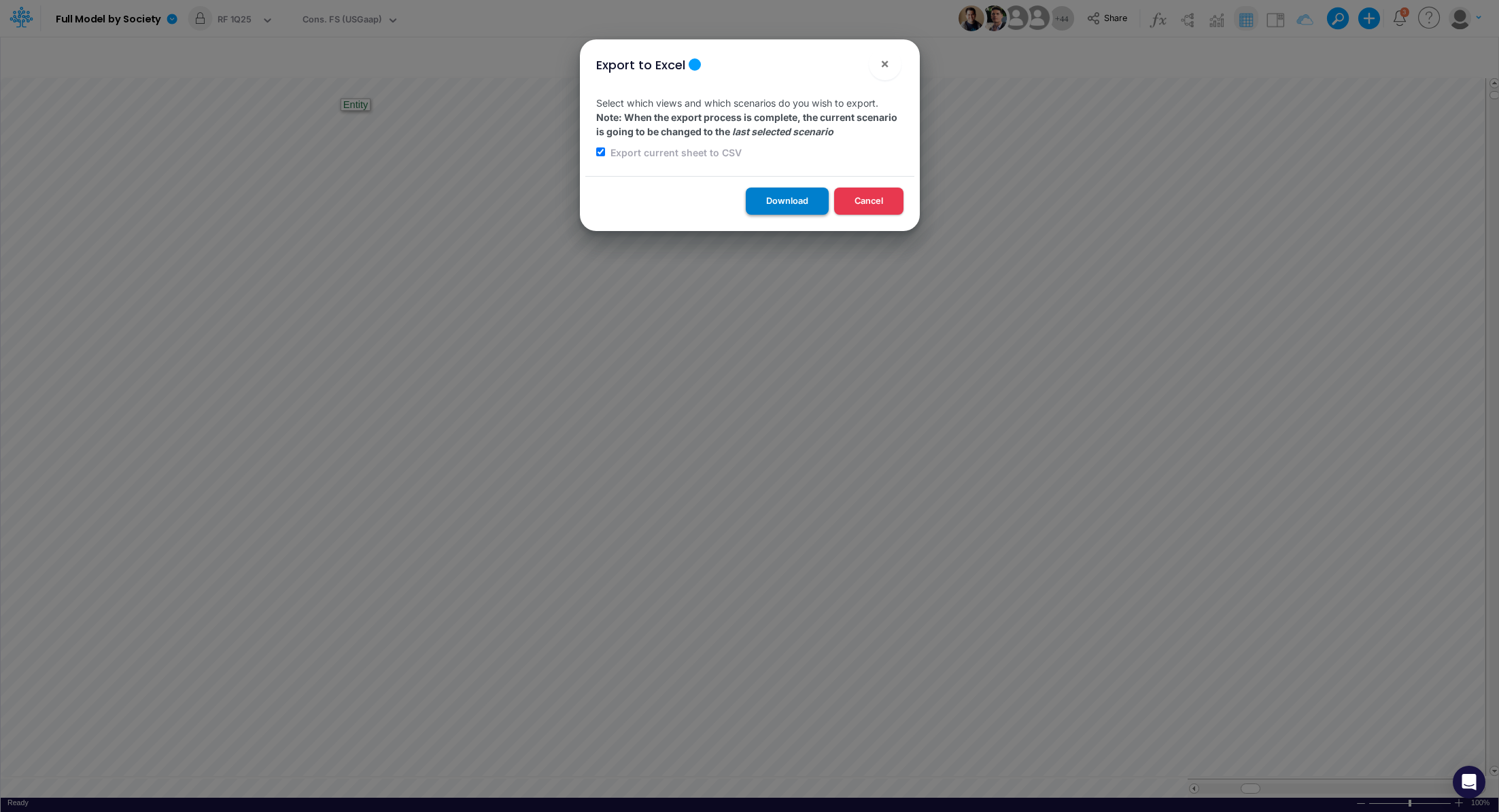
click at [751, 206] on button "Download" at bounding box center [788, 200] width 83 height 27
click at [316, 19] on div "Export to Excel × Select which views and which scenarios do you wish to export.…" at bounding box center [749, 406] width 1499 height 812
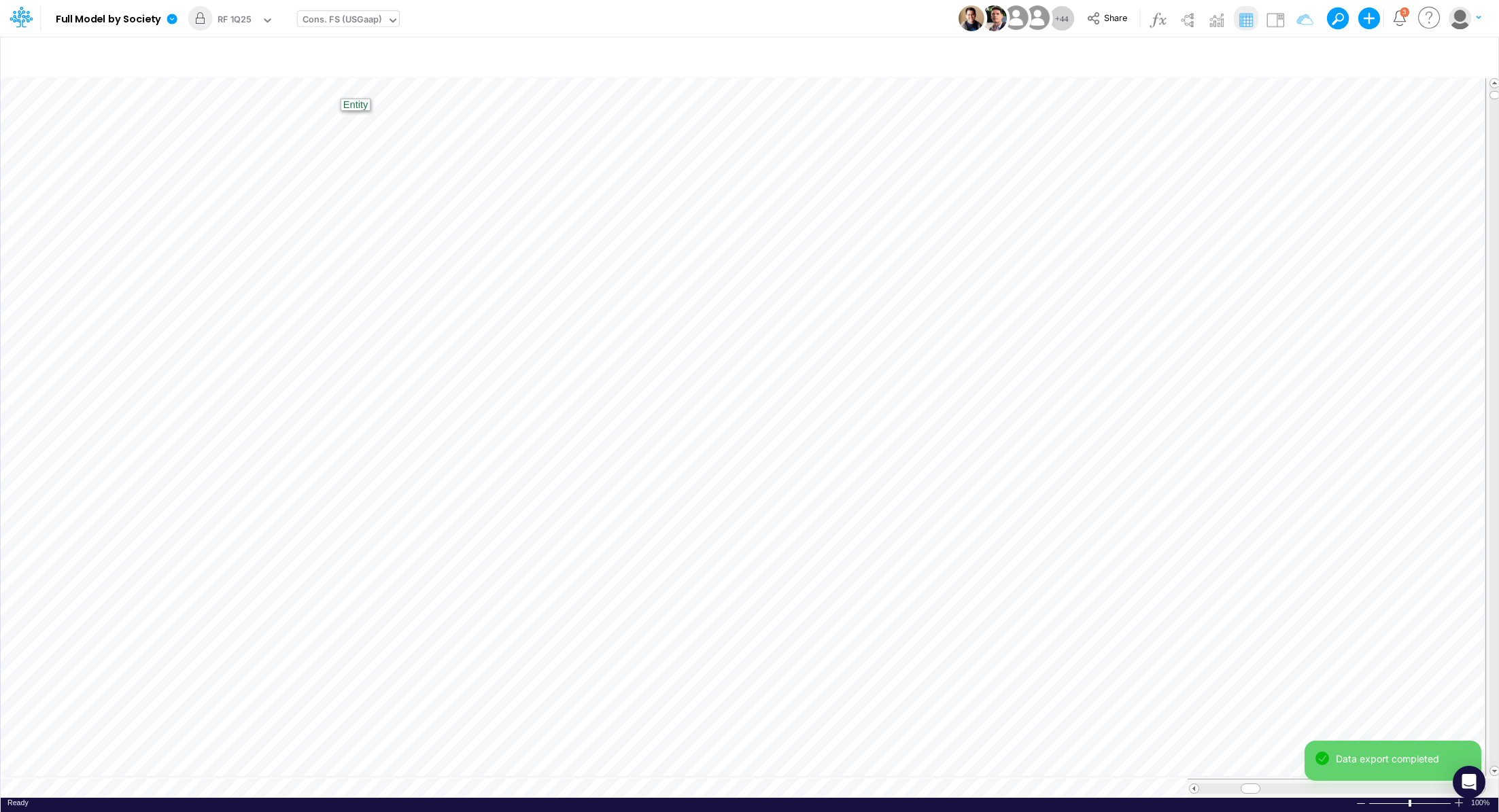
click at [321, 22] on div "Cons. FS (USGaap)" at bounding box center [342, 20] width 80 height 16
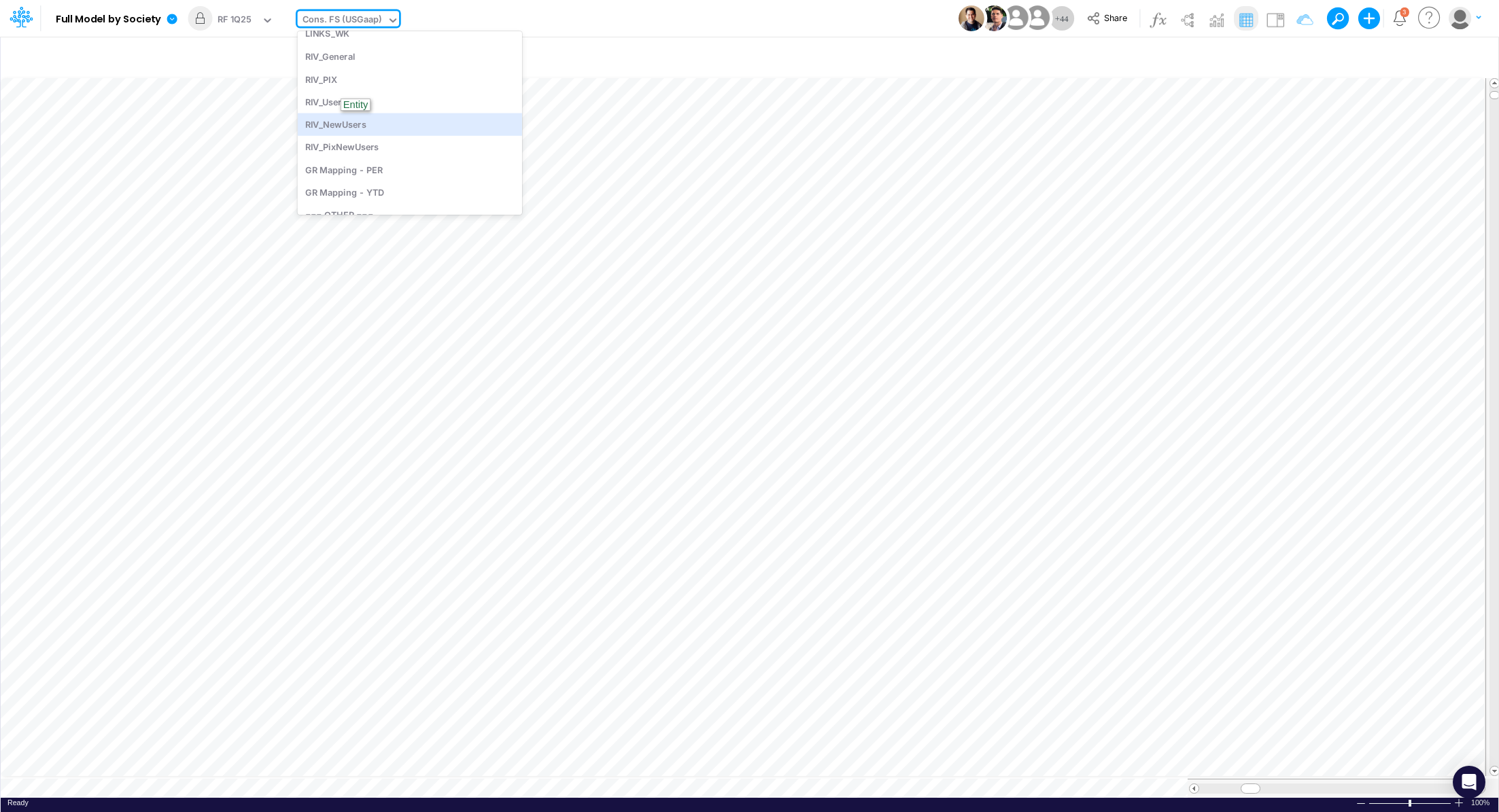
scroll to position [2252, 0]
click at [426, 68] on div "RIV_General" at bounding box center [409, 60] width 224 height 22
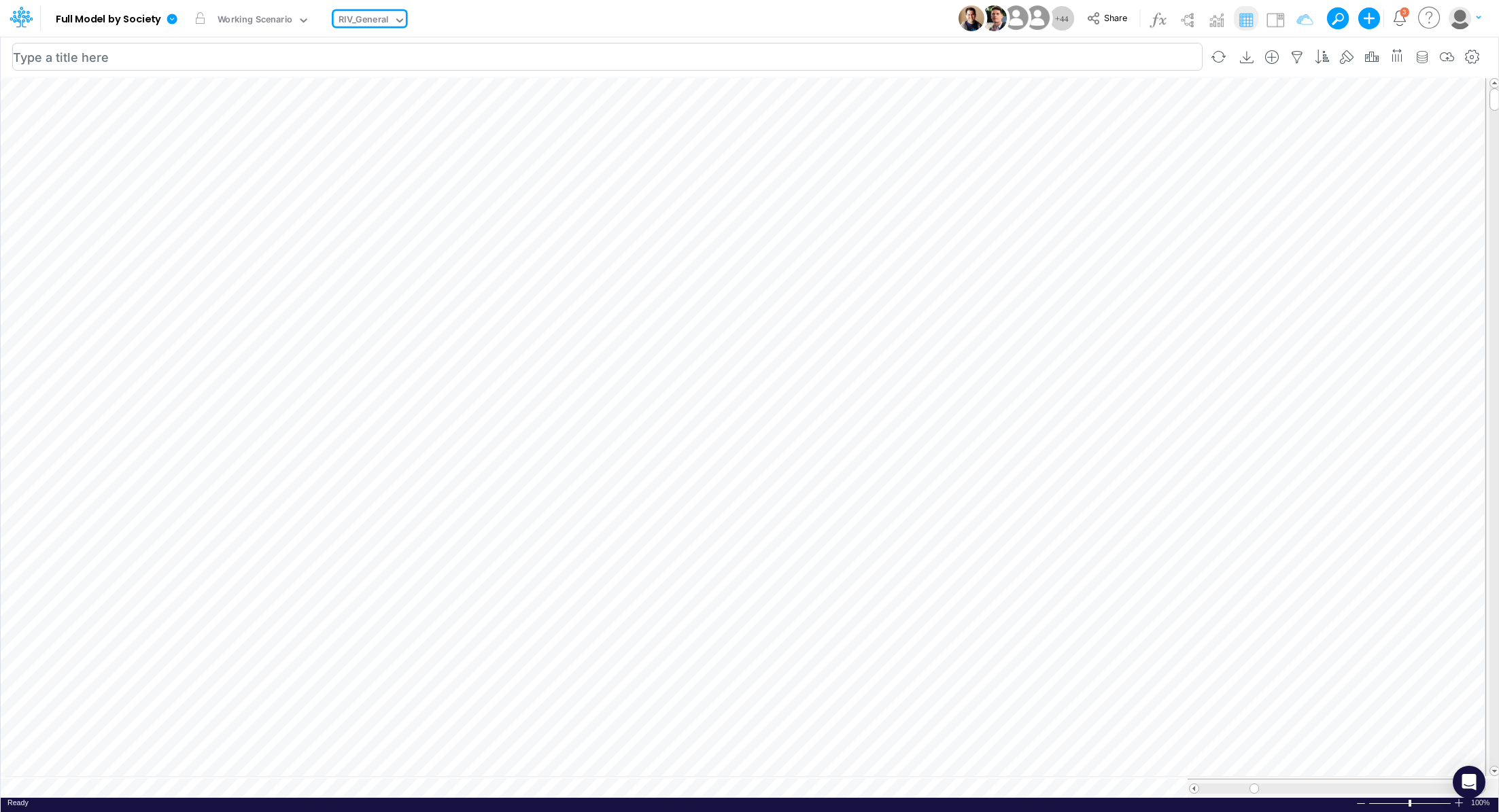
click at [984, 782] on div "Paste Cut Copy AutoFill Ready 100% Sum: null Max: null Min: null Numerical Coun…" at bounding box center [750, 437] width 1498 height 722
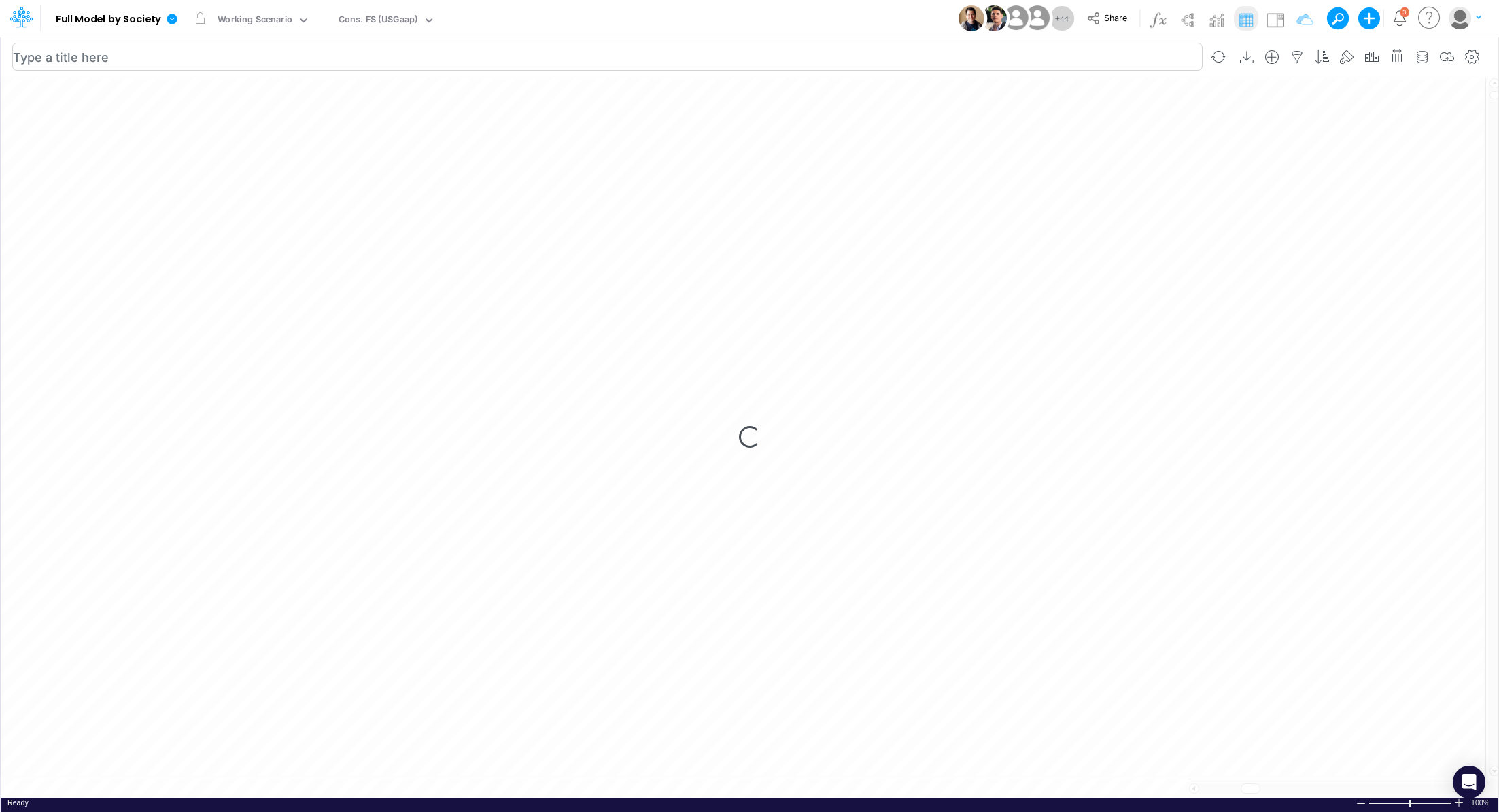
scroll to position [6, 0]
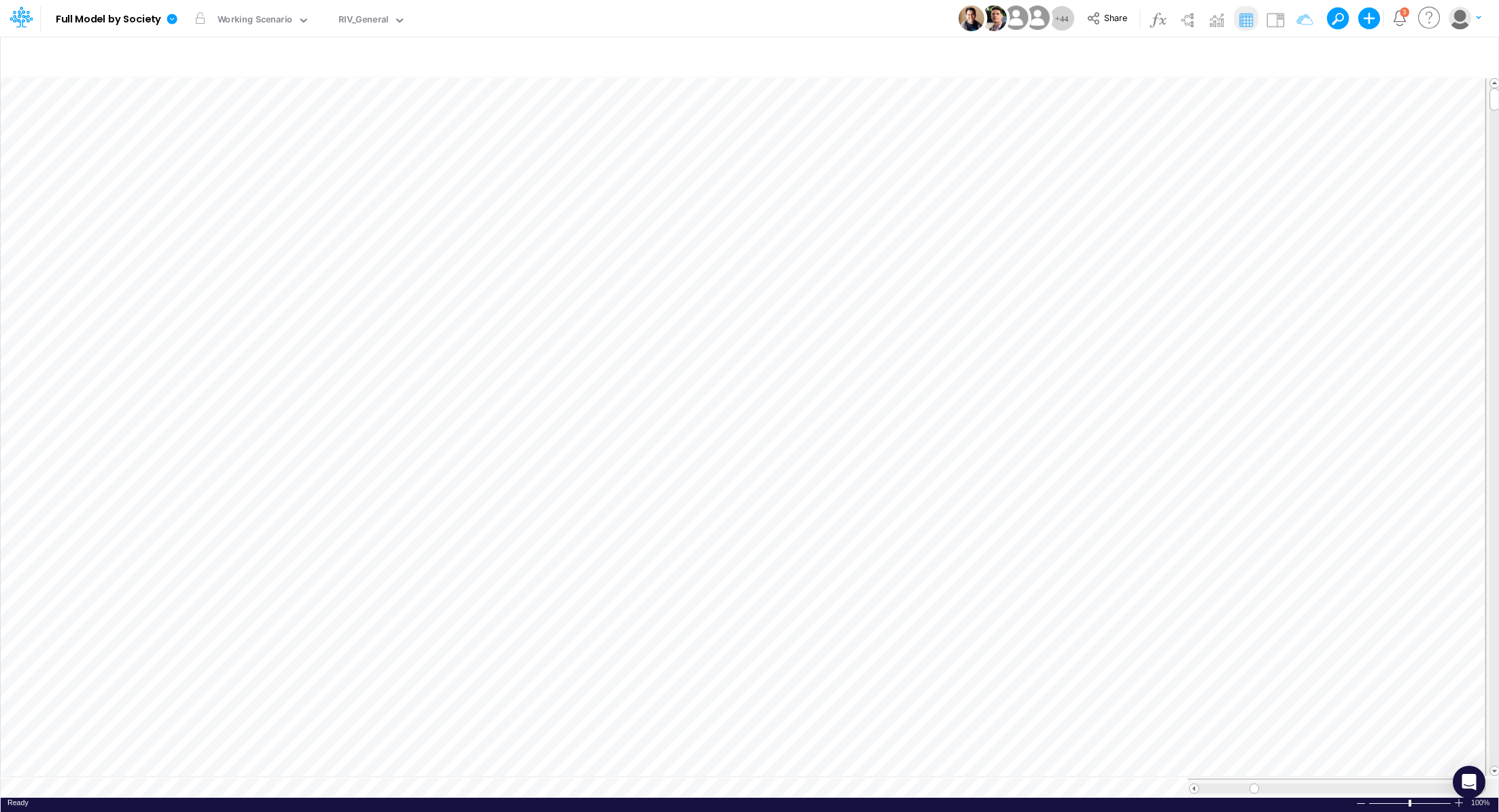
scroll to position [6, 0]
click at [351, 23] on div "RIV_General" at bounding box center [364, 20] width 50 height 16
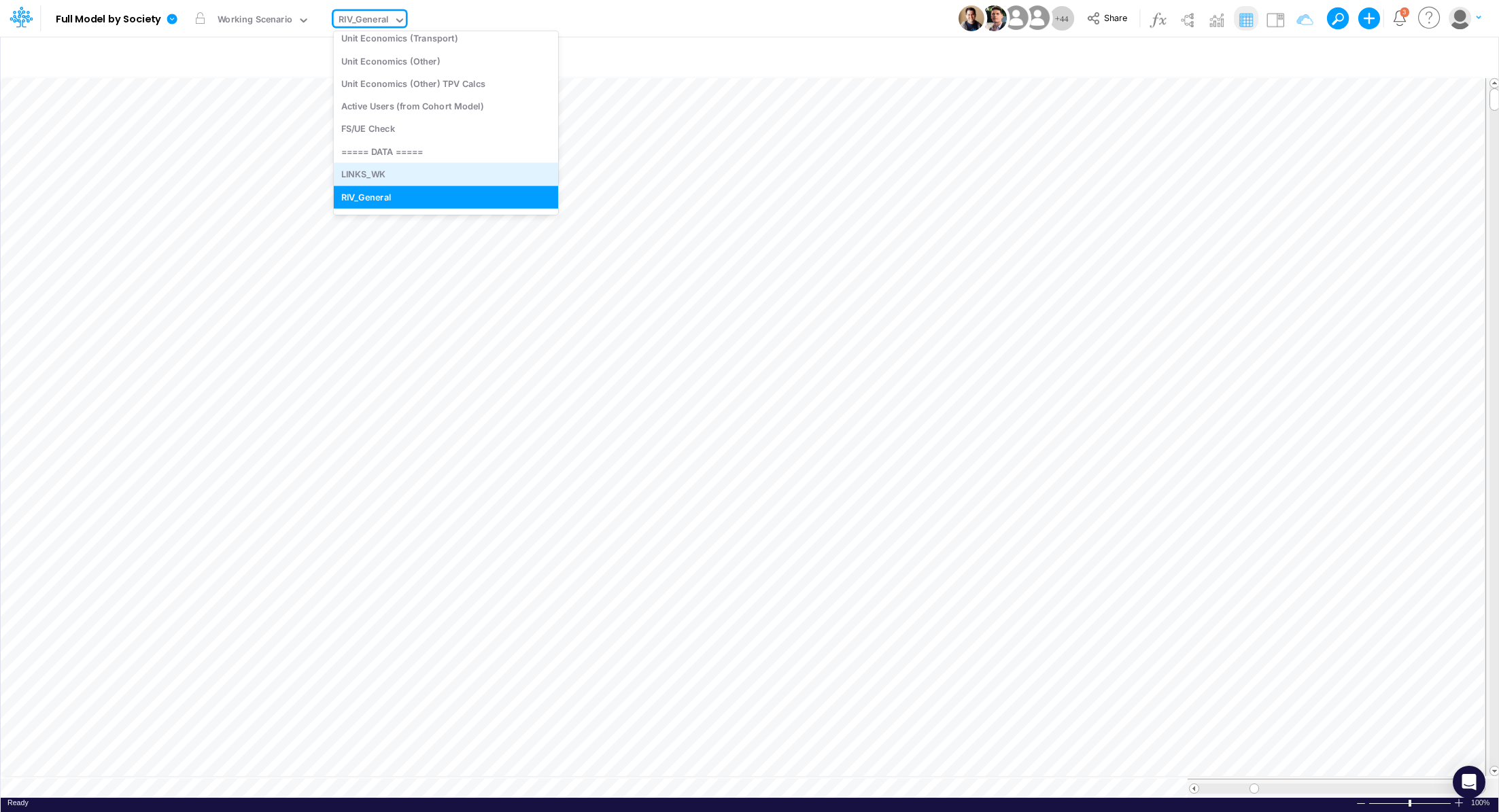
click at [423, 171] on div "LINKS_WK" at bounding box center [446, 174] width 224 height 22
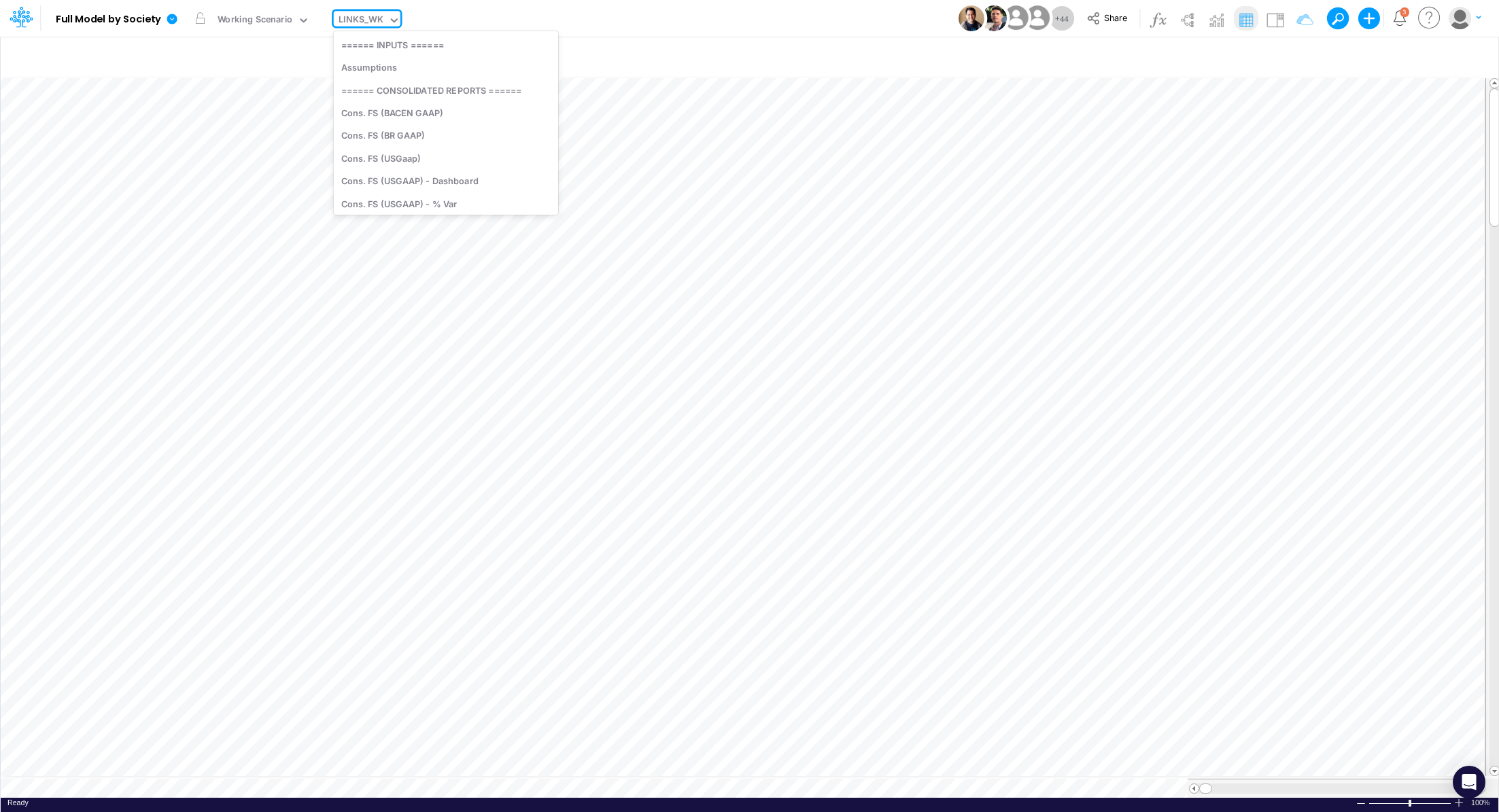
click at [364, 22] on div "LINKS_WK" at bounding box center [361, 20] width 45 height 16
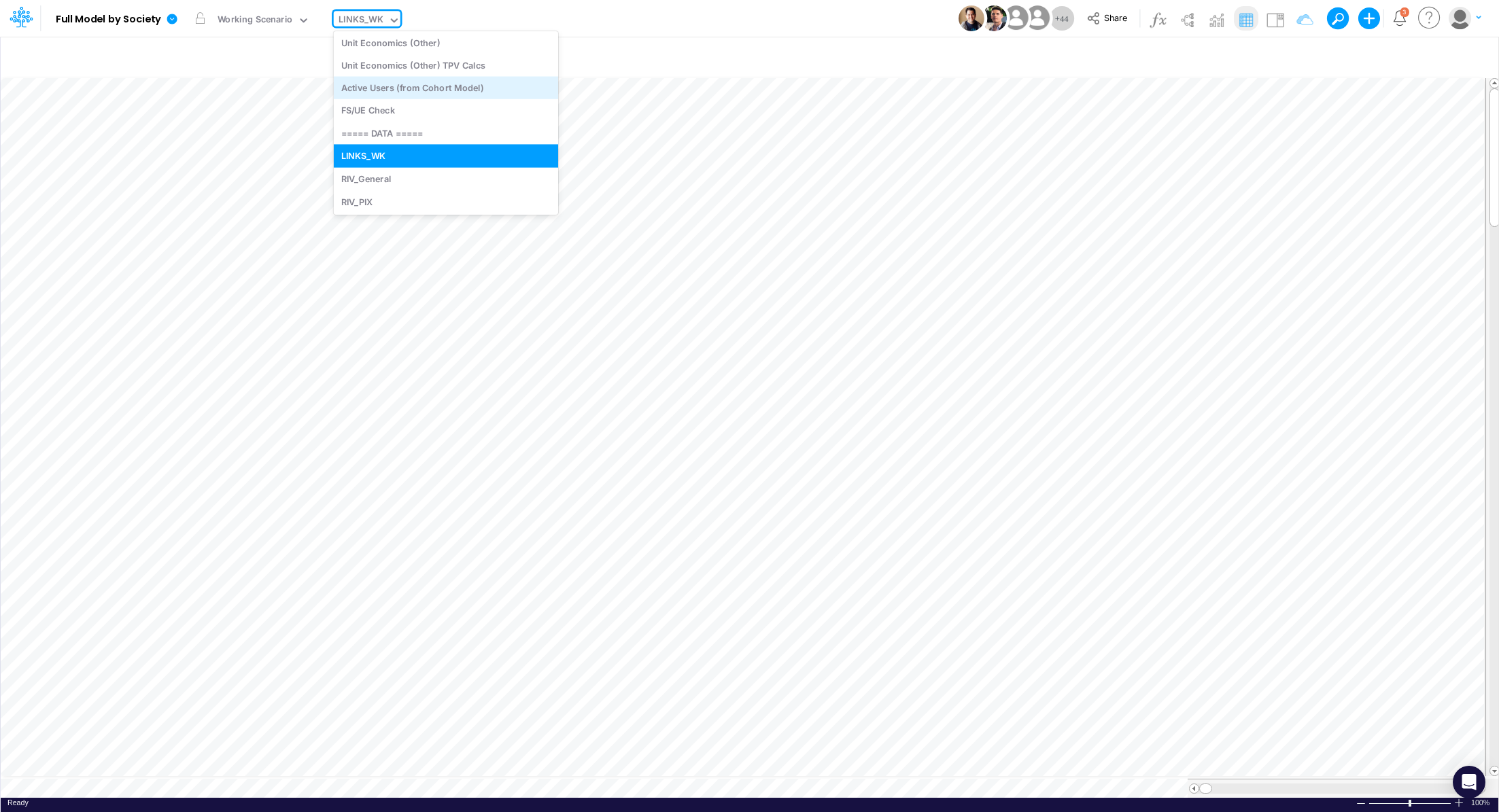
scroll to position [2134, 0]
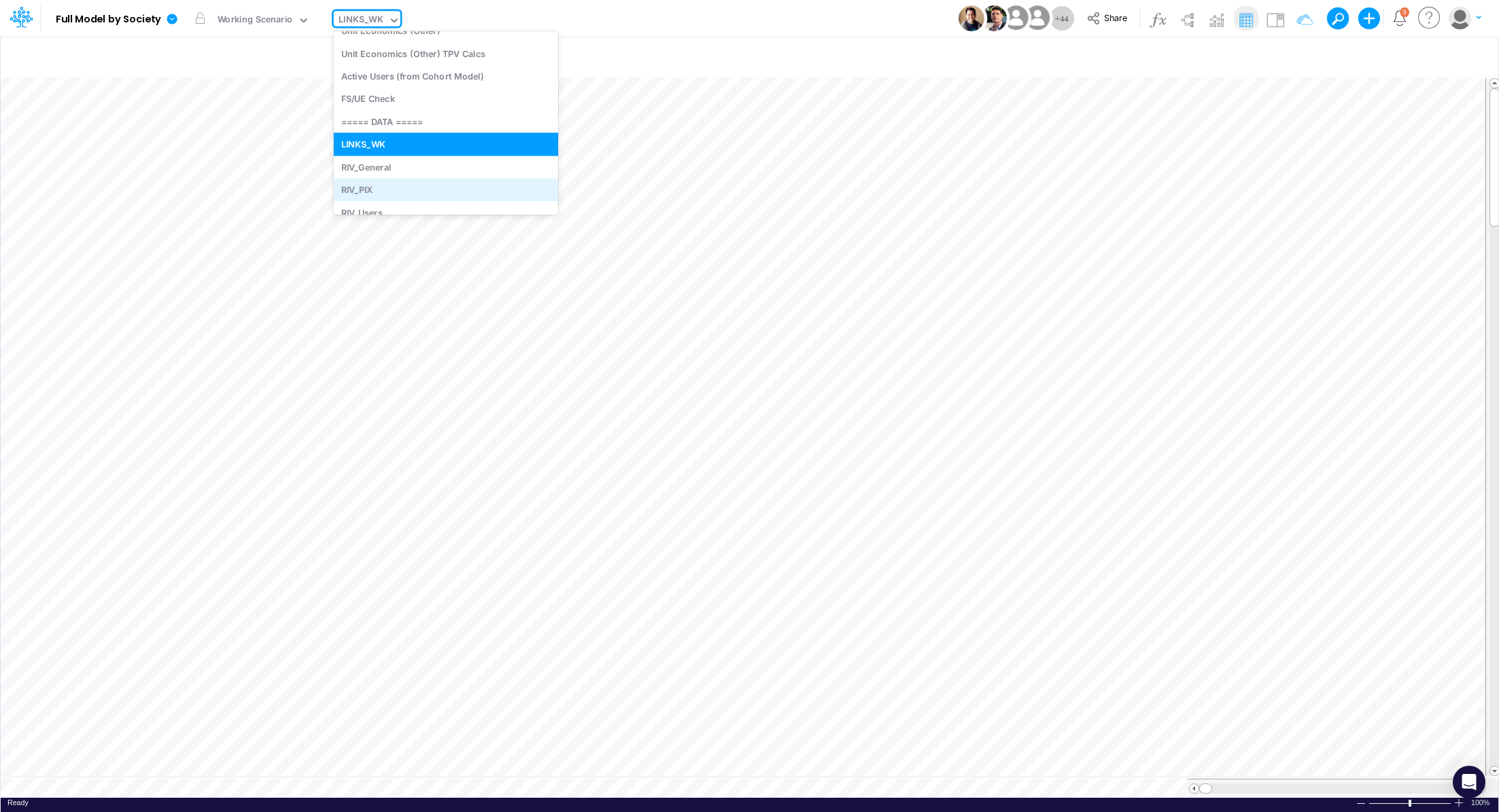
click at [392, 195] on div "RIV_PIX" at bounding box center [446, 190] width 224 height 22
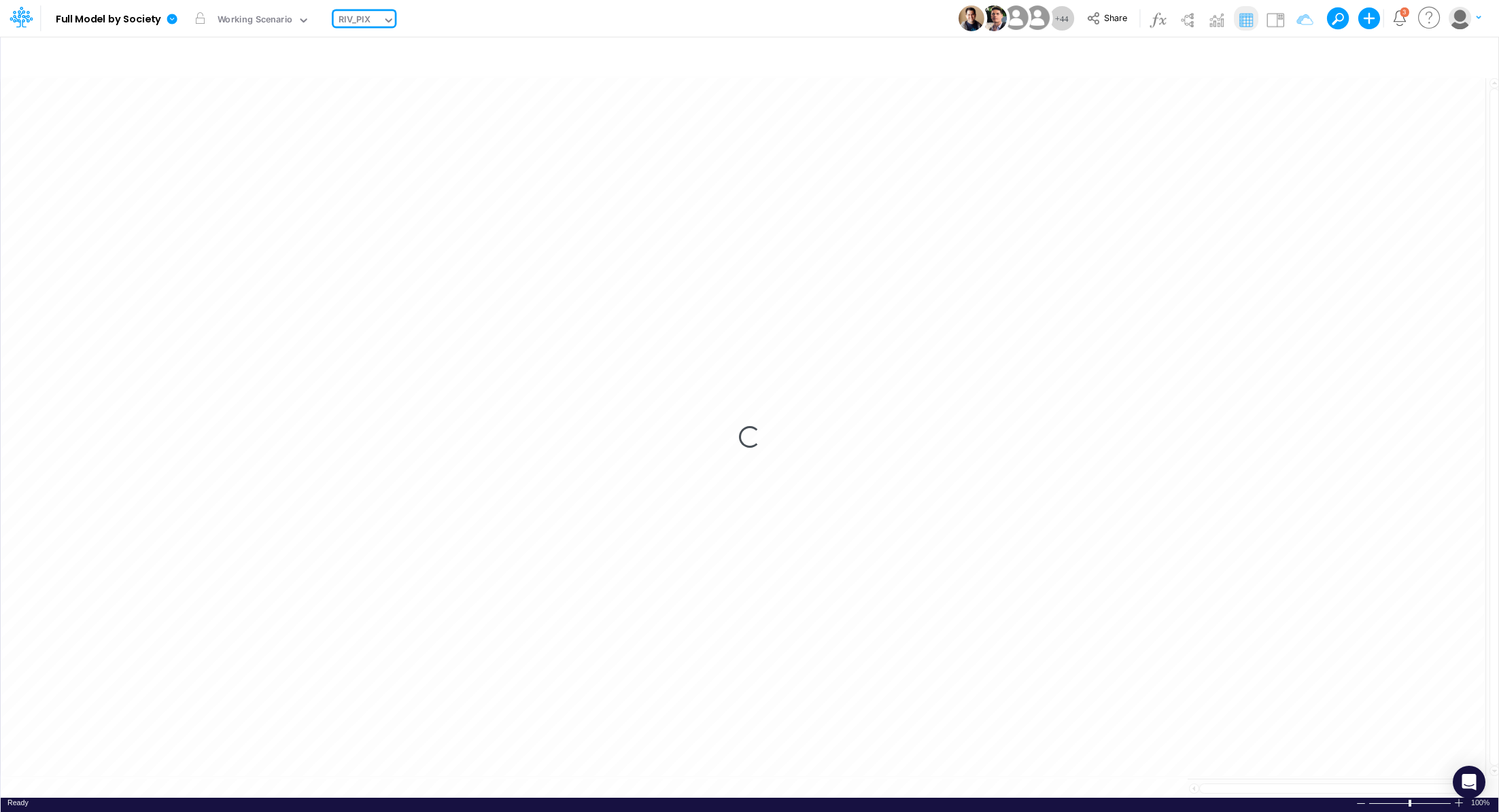
click at [352, 20] on div "RIV_PIX" at bounding box center [354, 20] width 32 height 16
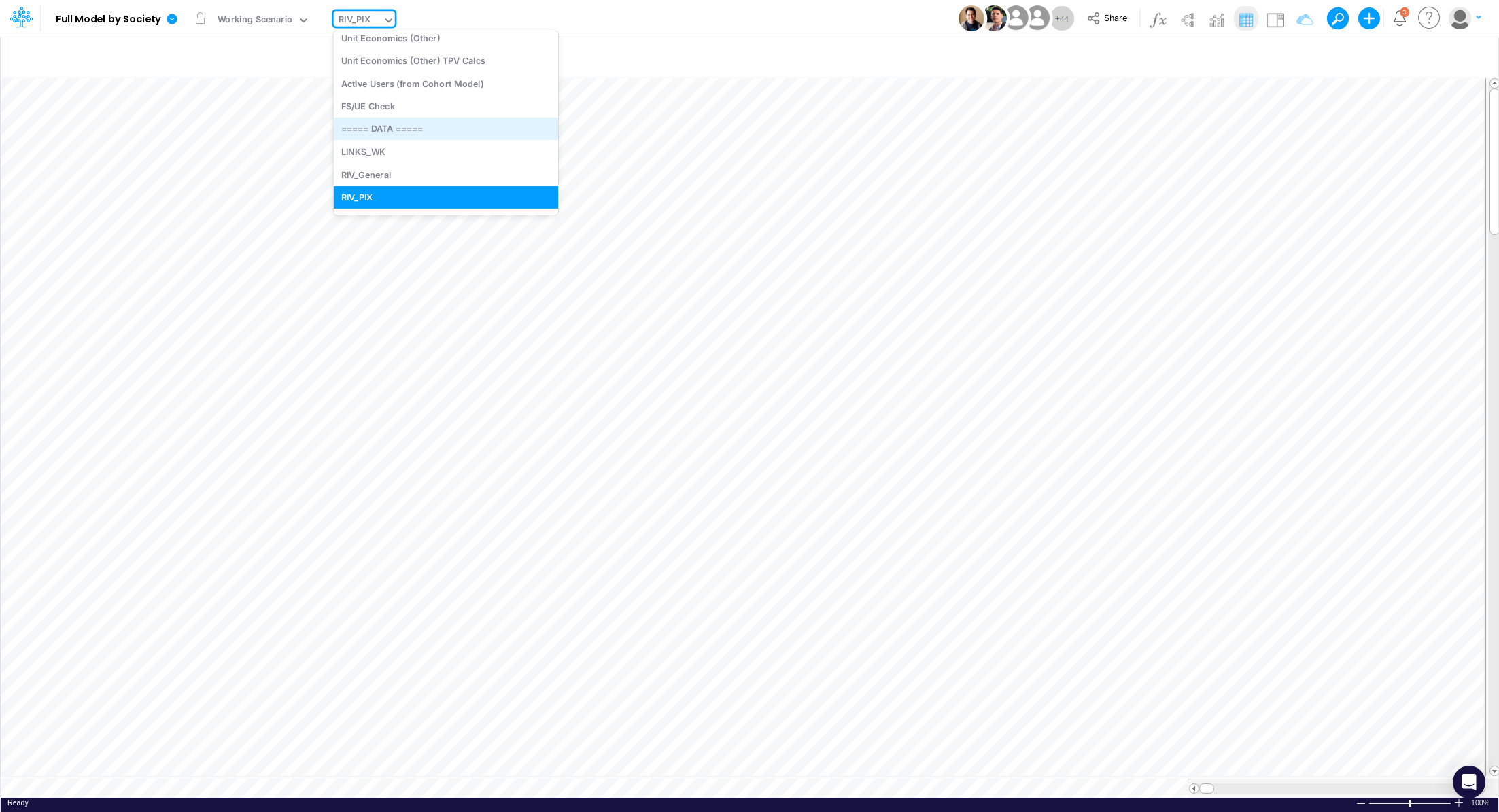
scroll to position [2158, 0]
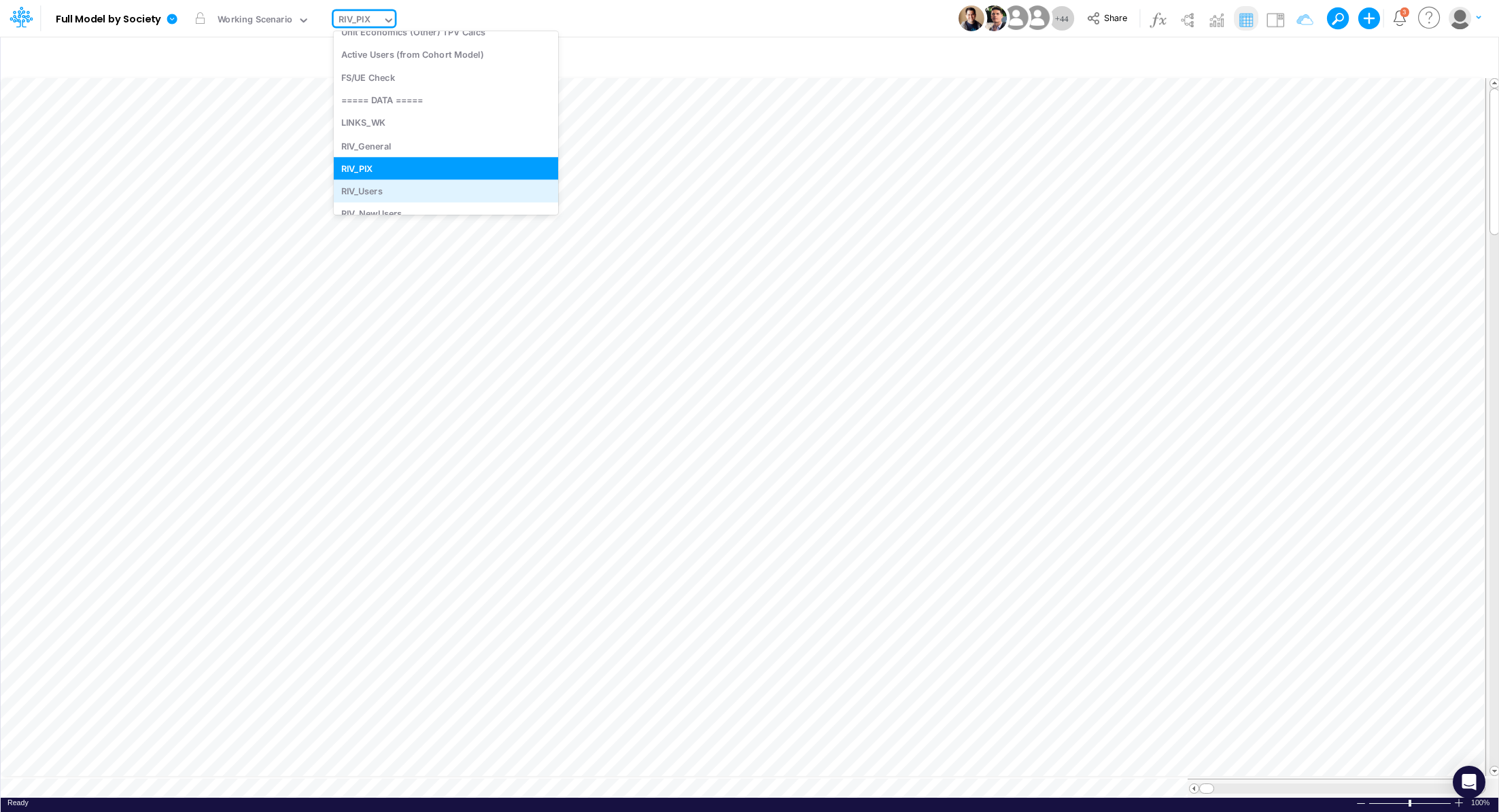
click at [401, 194] on div "RIV_Users" at bounding box center [446, 191] width 224 height 22
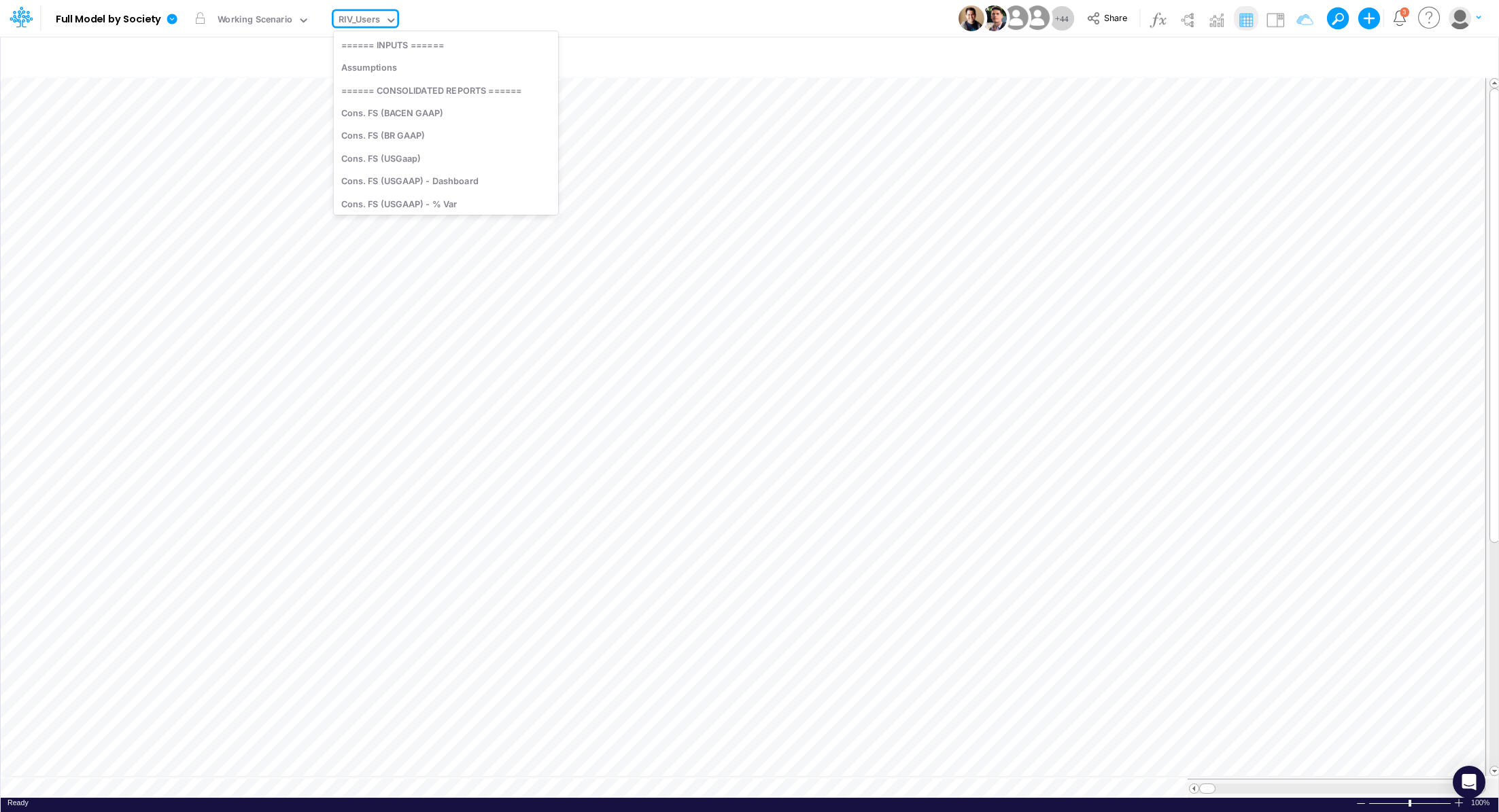
click at [350, 19] on div "RIV_Users" at bounding box center [359, 20] width 41 height 16
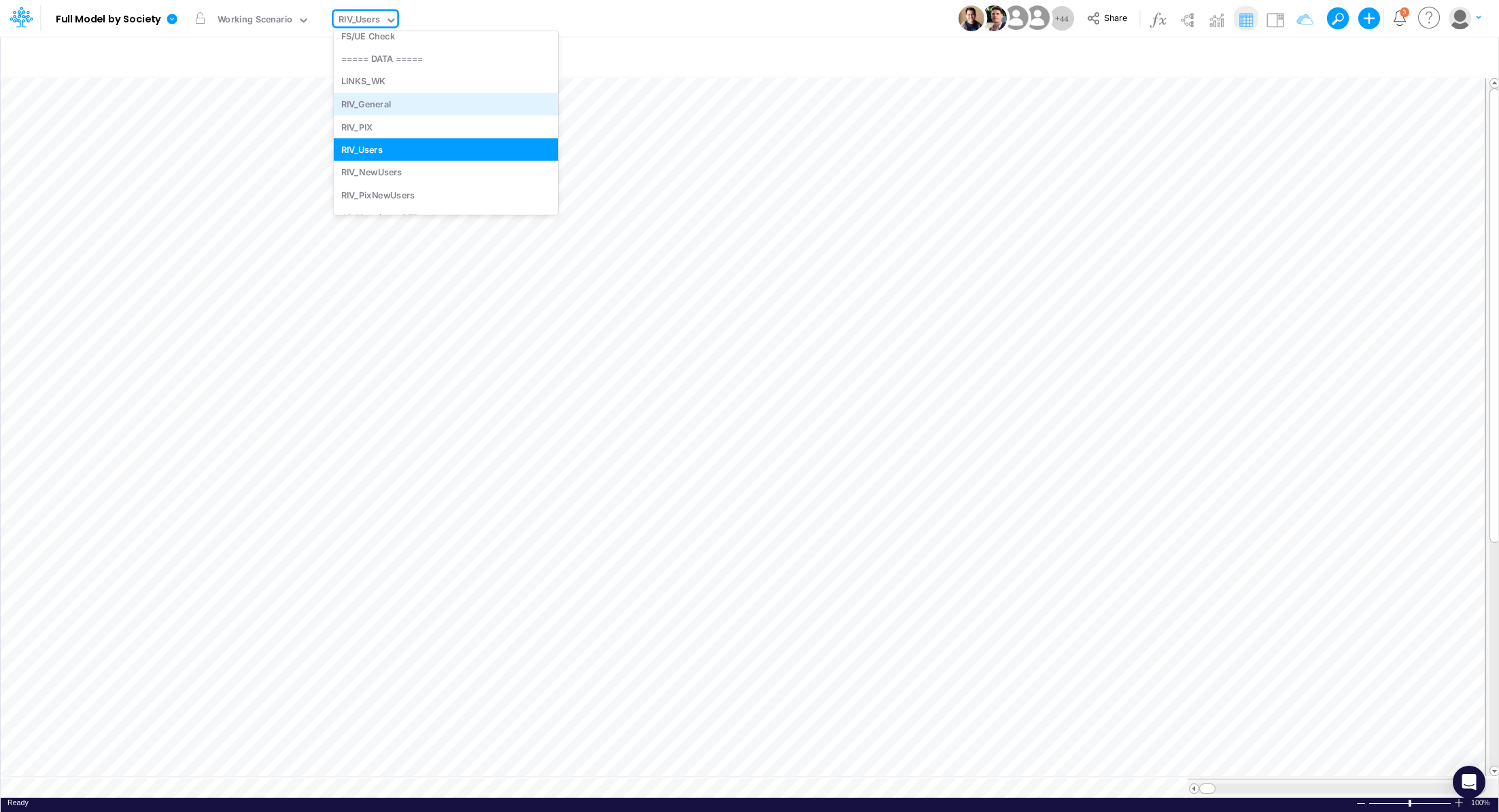
scroll to position [2222, 0]
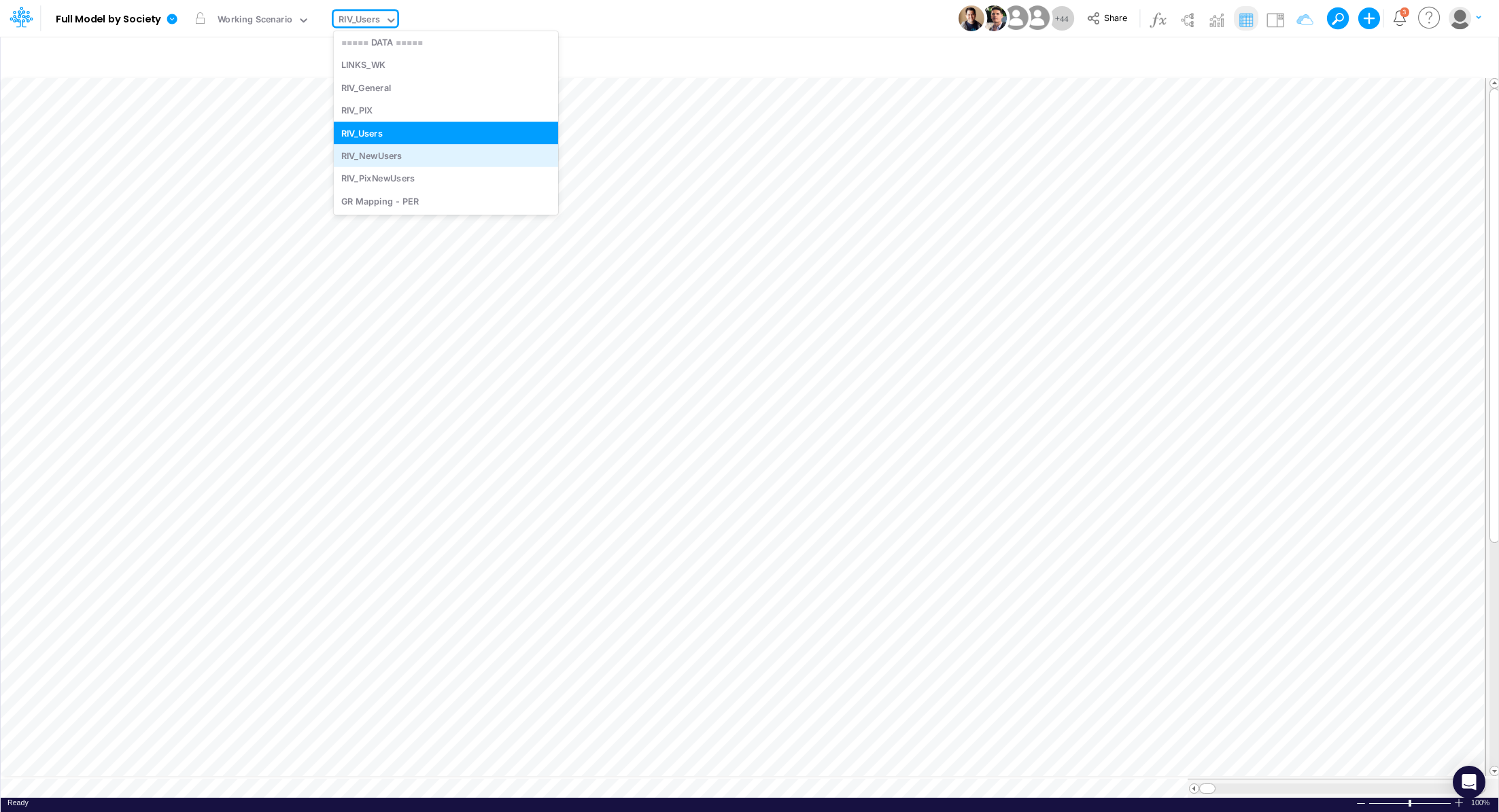
click at [425, 153] on div "RIV_NewUsers" at bounding box center [446, 155] width 224 height 22
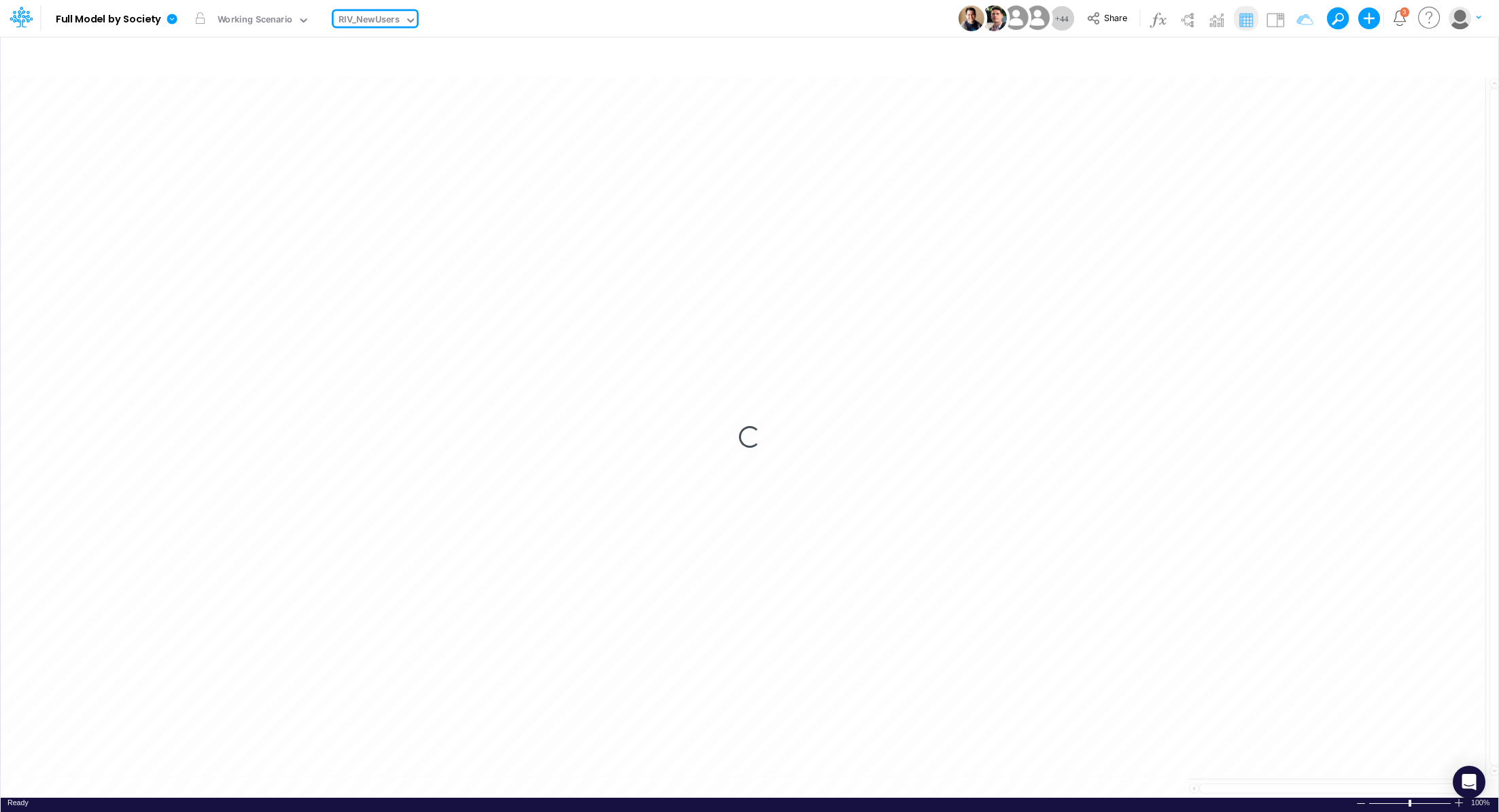
click at [359, 25] on div "RIV_NewUsers" at bounding box center [369, 20] width 62 height 16
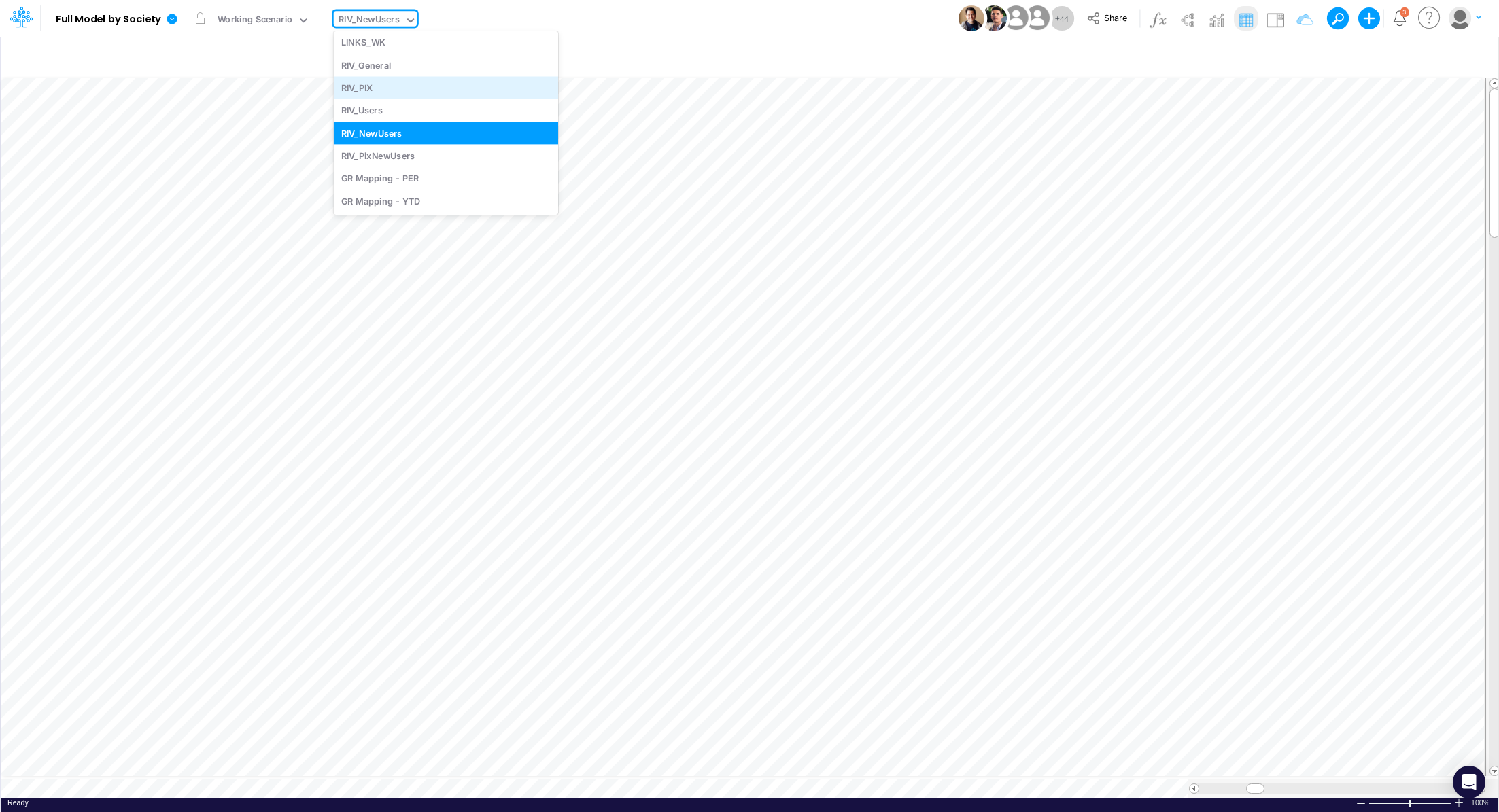
scroll to position [2265, 0]
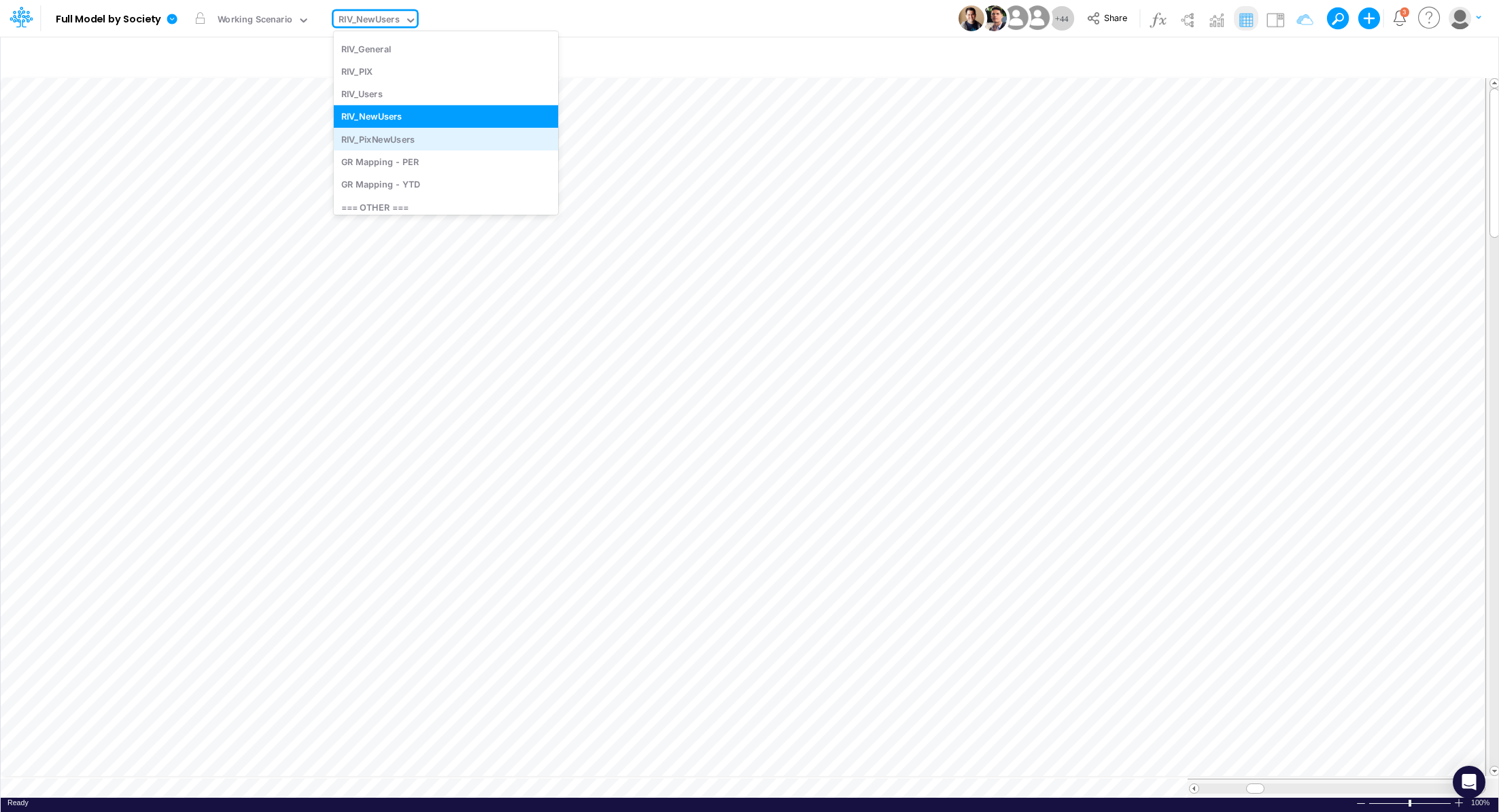
click at [431, 140] on div "RIV_PixNewUsers" at bounding box center [446, 139] width 224 height 22
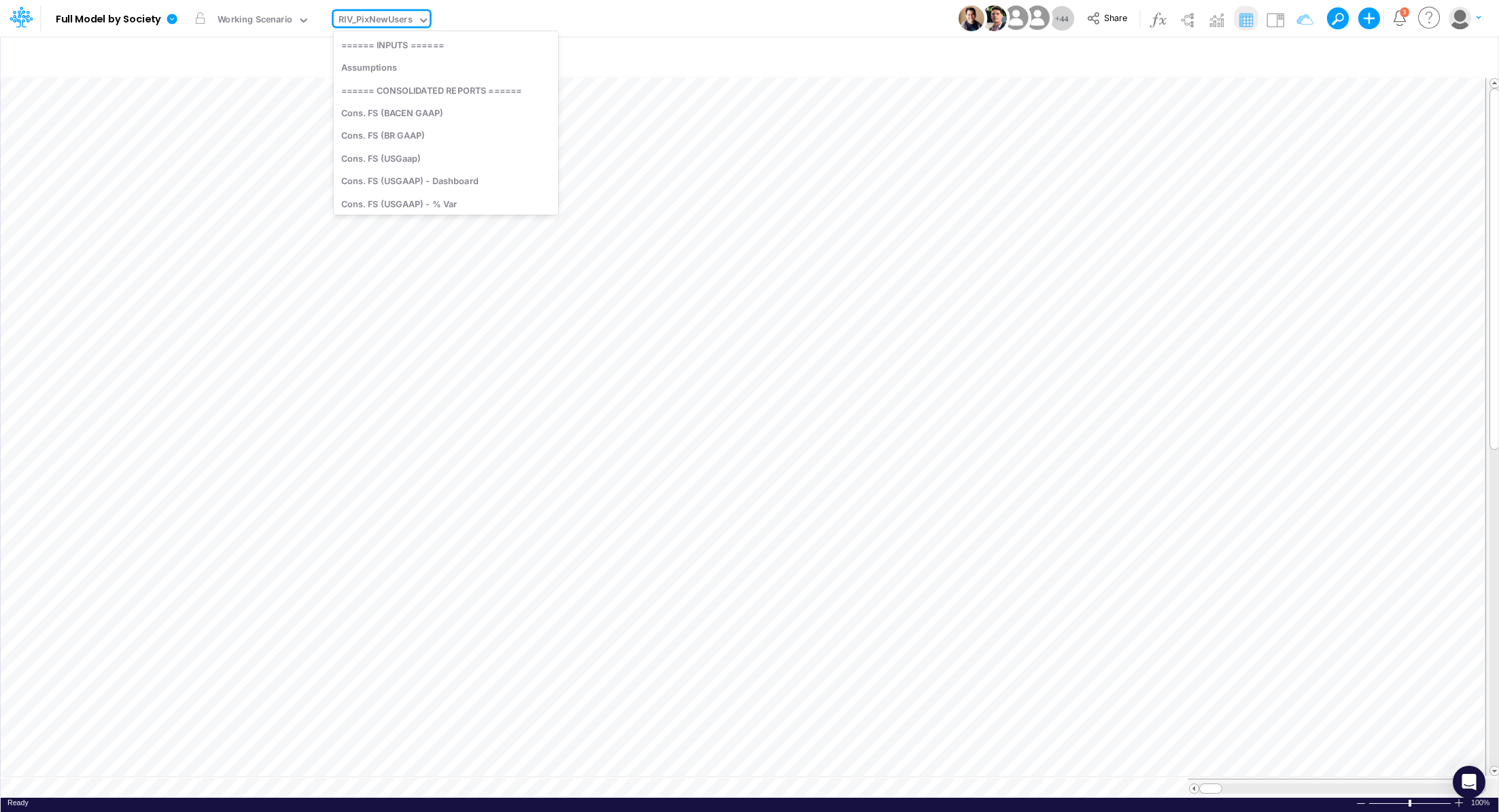
click at [364, 23] on div "RIV_PixNewUsers" at bounding box center [375, 20] width 74 height 16
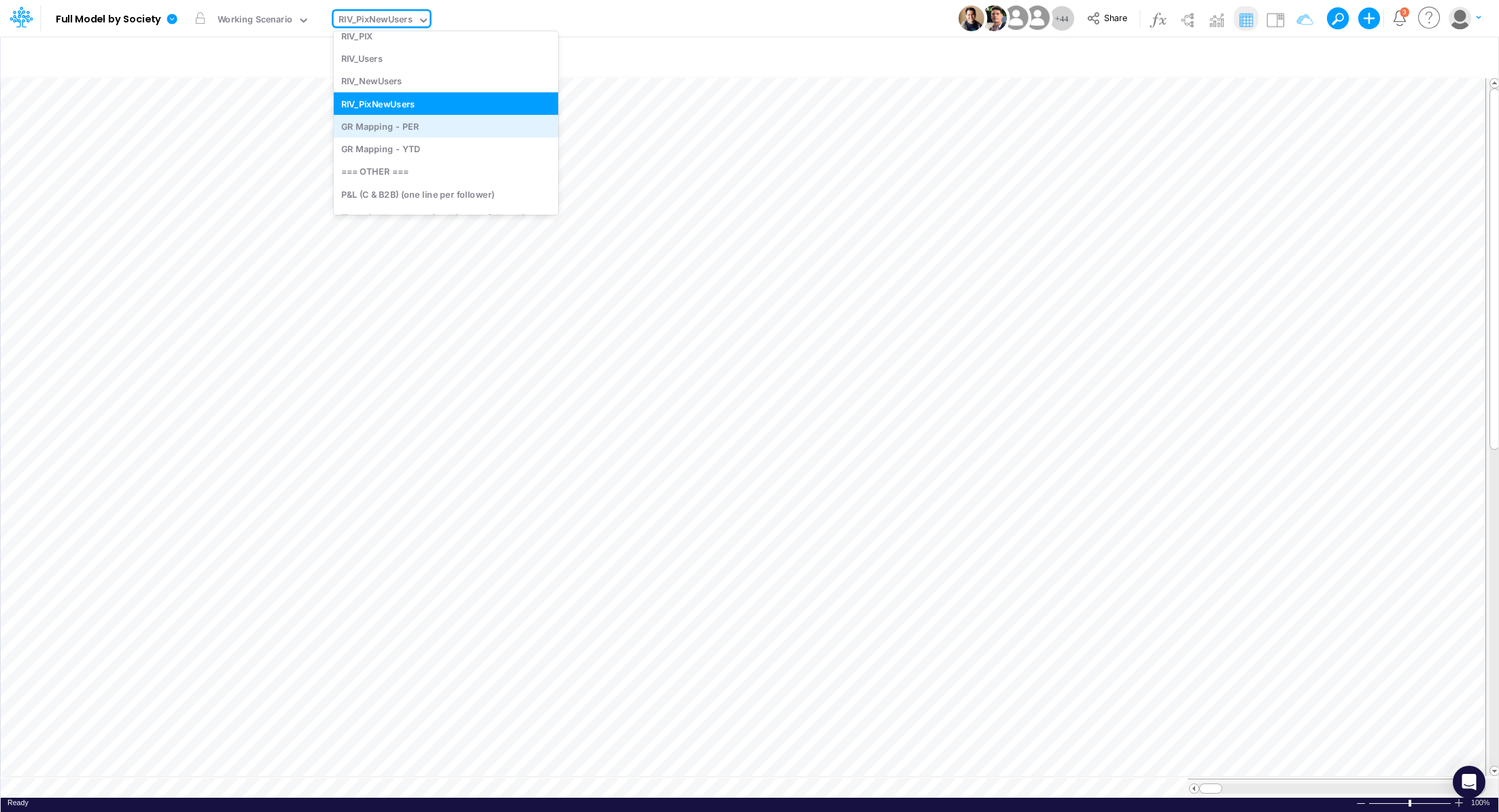
click at [423, 121] on div "GR Mapping - PER" at bounding box center [446, 126] width 224 height 22
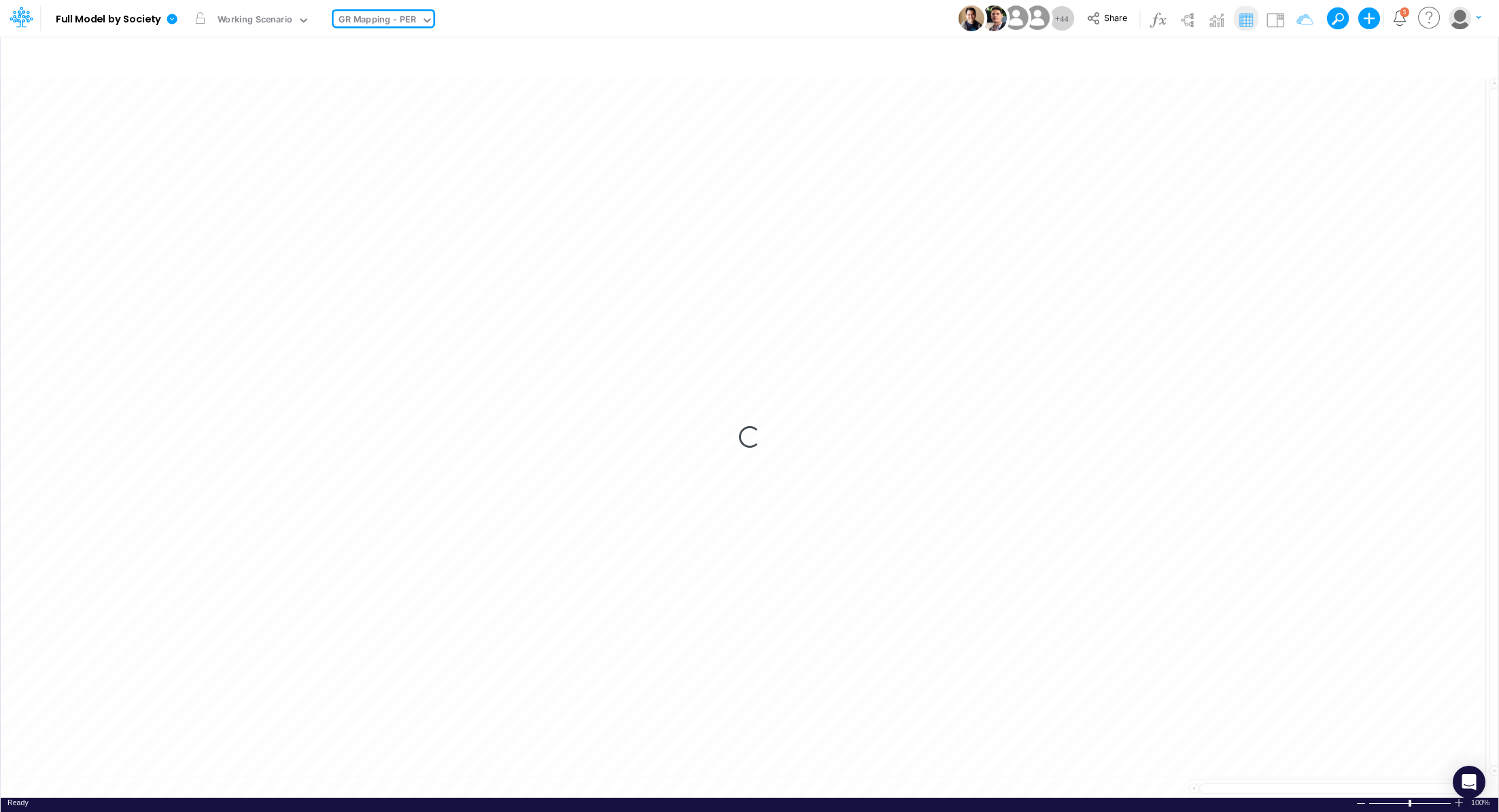
click at [370, 17] on div "GR Mapping - PER" at bounding box center [377, 20] width 77 height 16
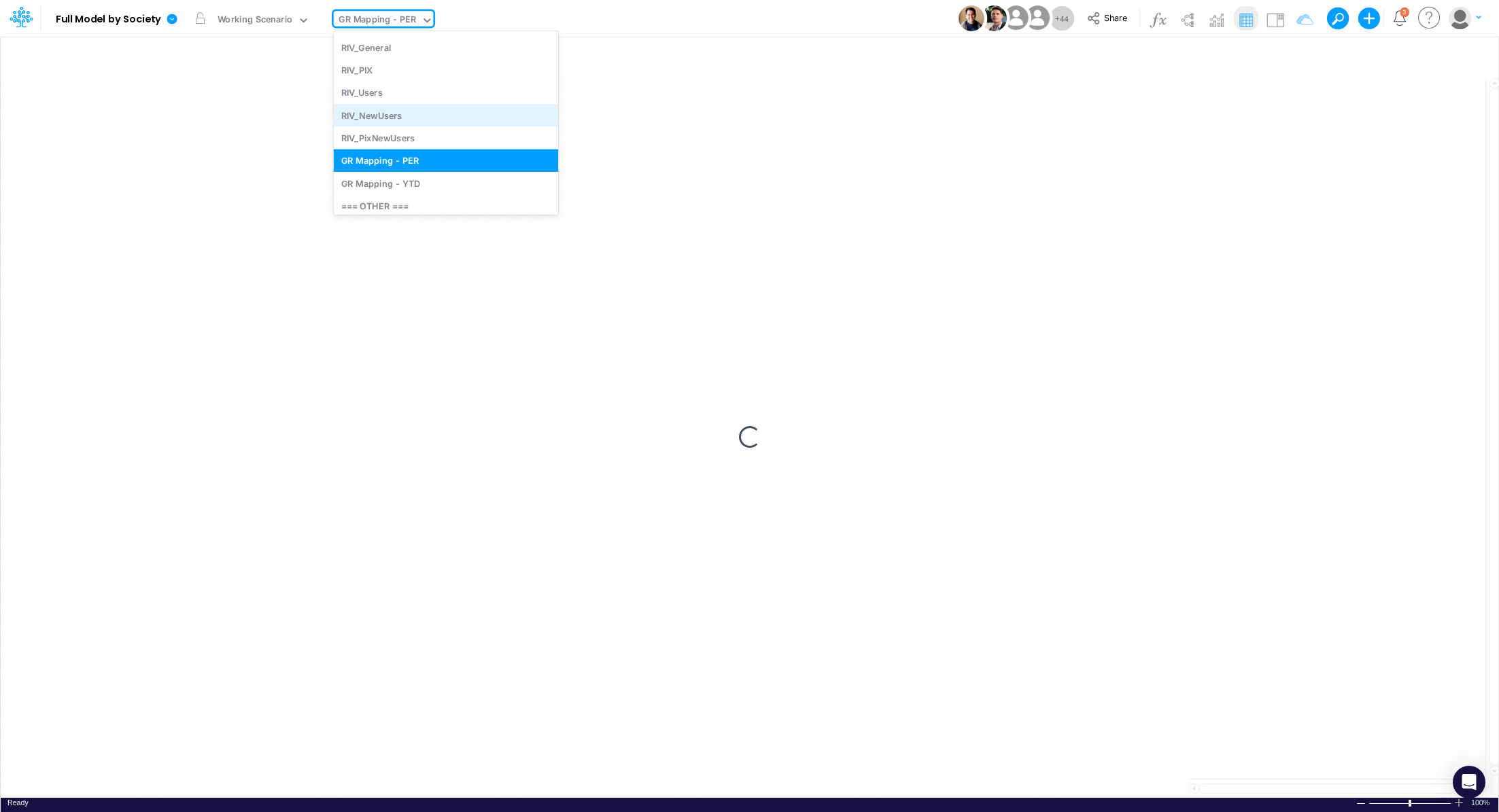
scroll to position [2292, 0]
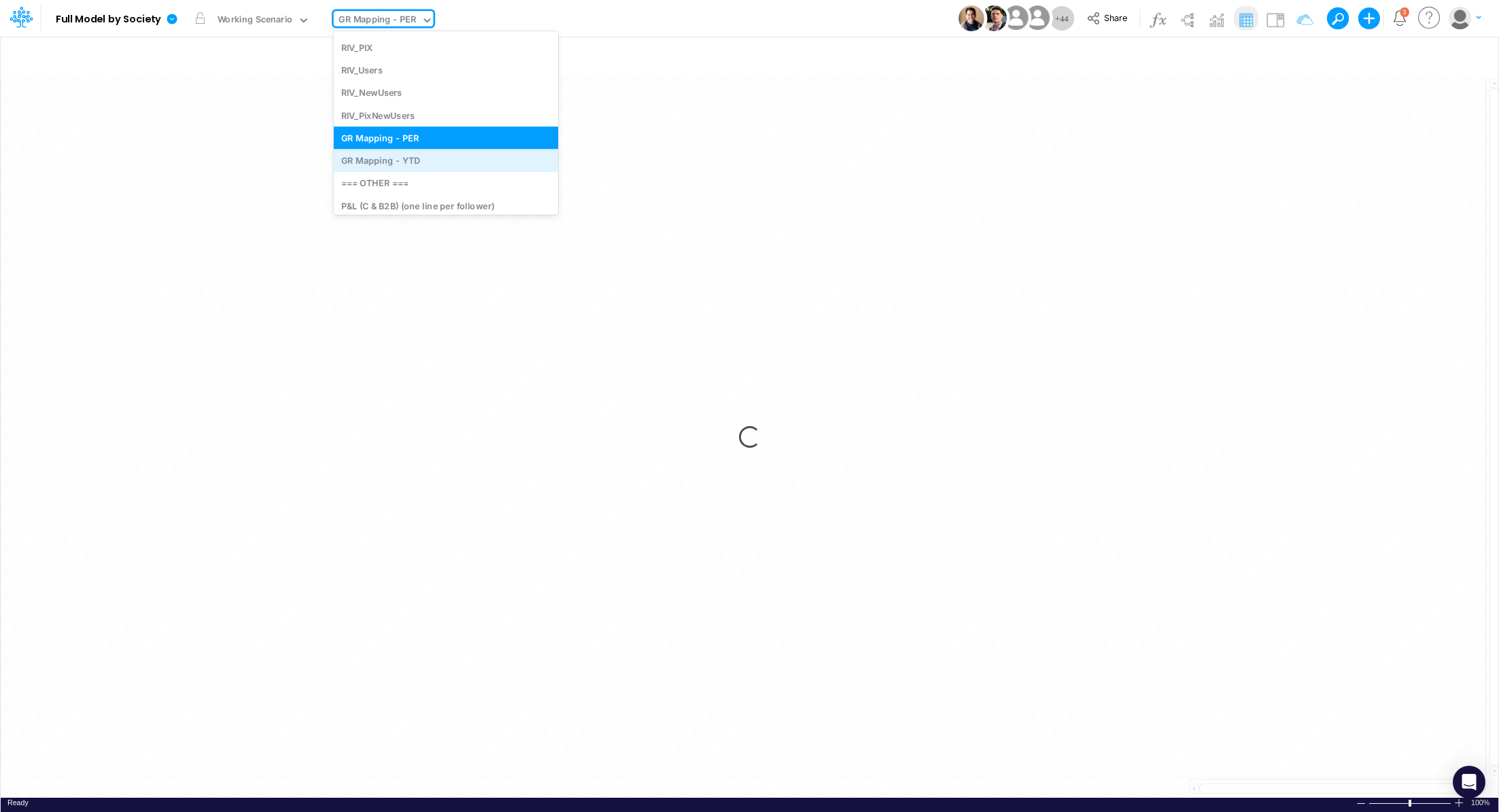
click at [435, 156] on div "GR Mapping - YTD" at bounding box center [446, 161] width 224 height 22
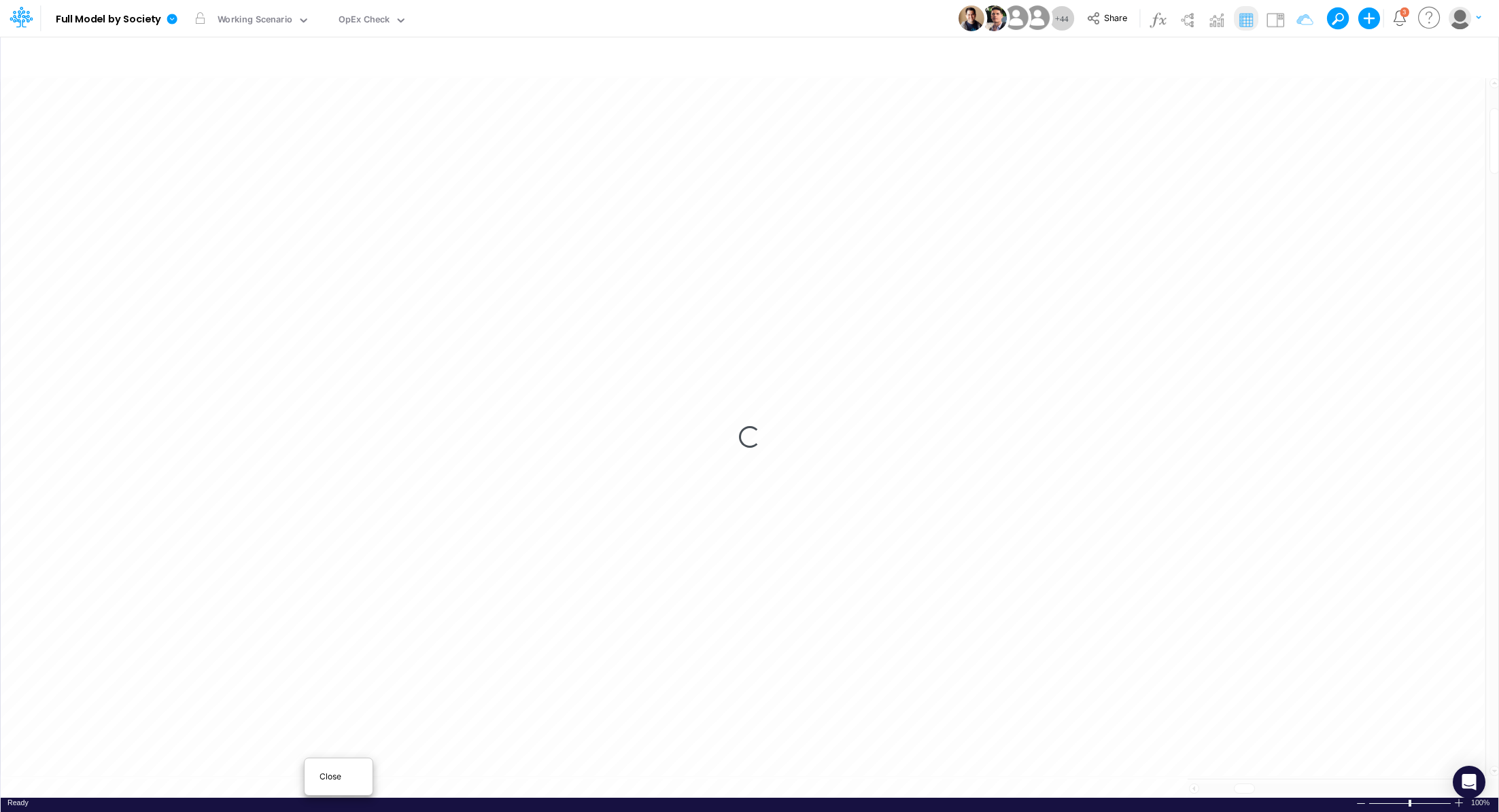
click at [306, 783] on div "Close" at bounding box center [339, 777] width 68 height 26
click at [321, 776] on div "Loading..." at bounding box center [750, 437] width 1498 height 722
click at [1409, 750] on table at bounding box center [751, 437] width 1500 height 722
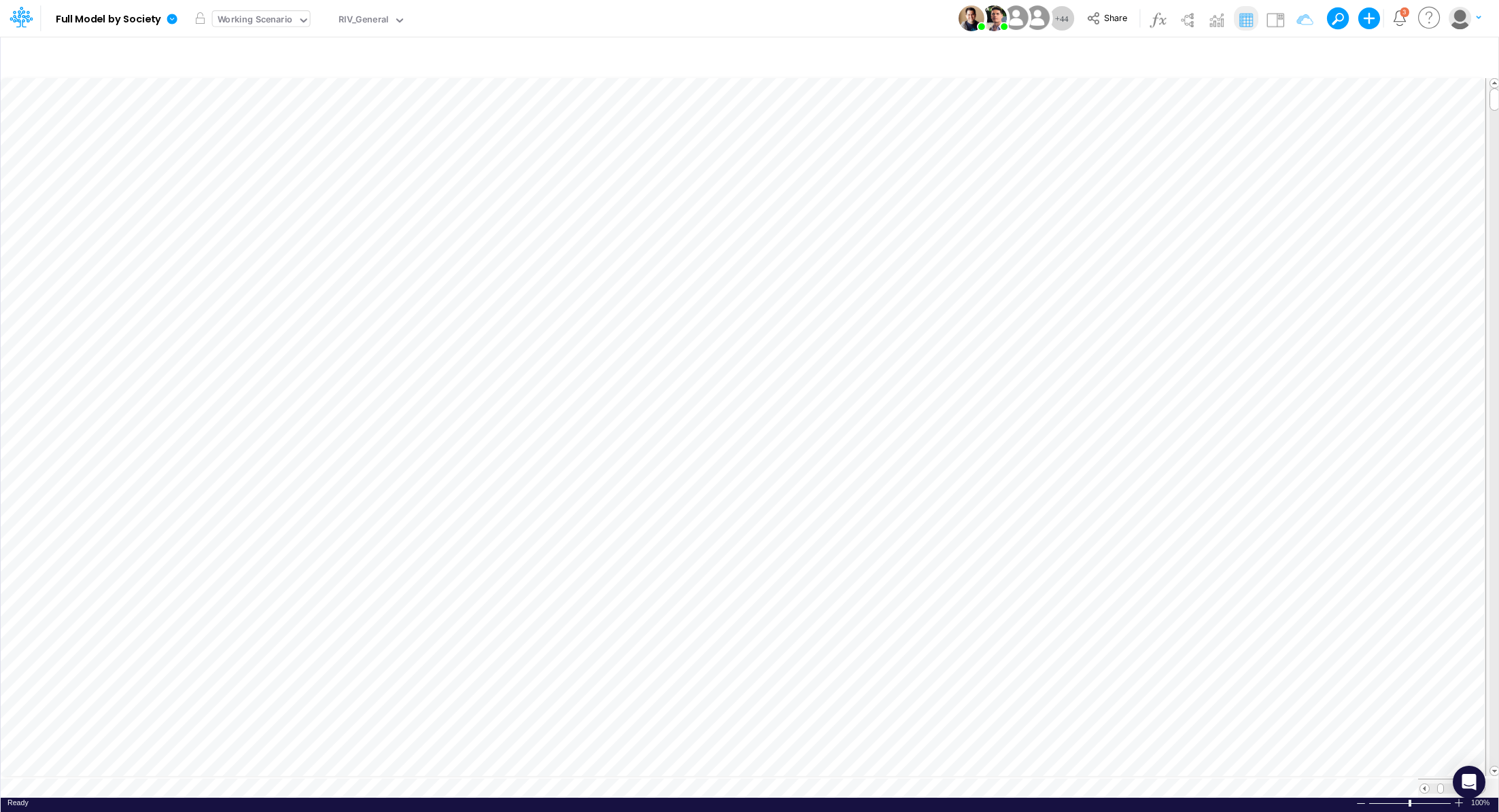
click at [263, 12] on div "Working Scenario" at bounding box center [255, 21] width 85 height 20
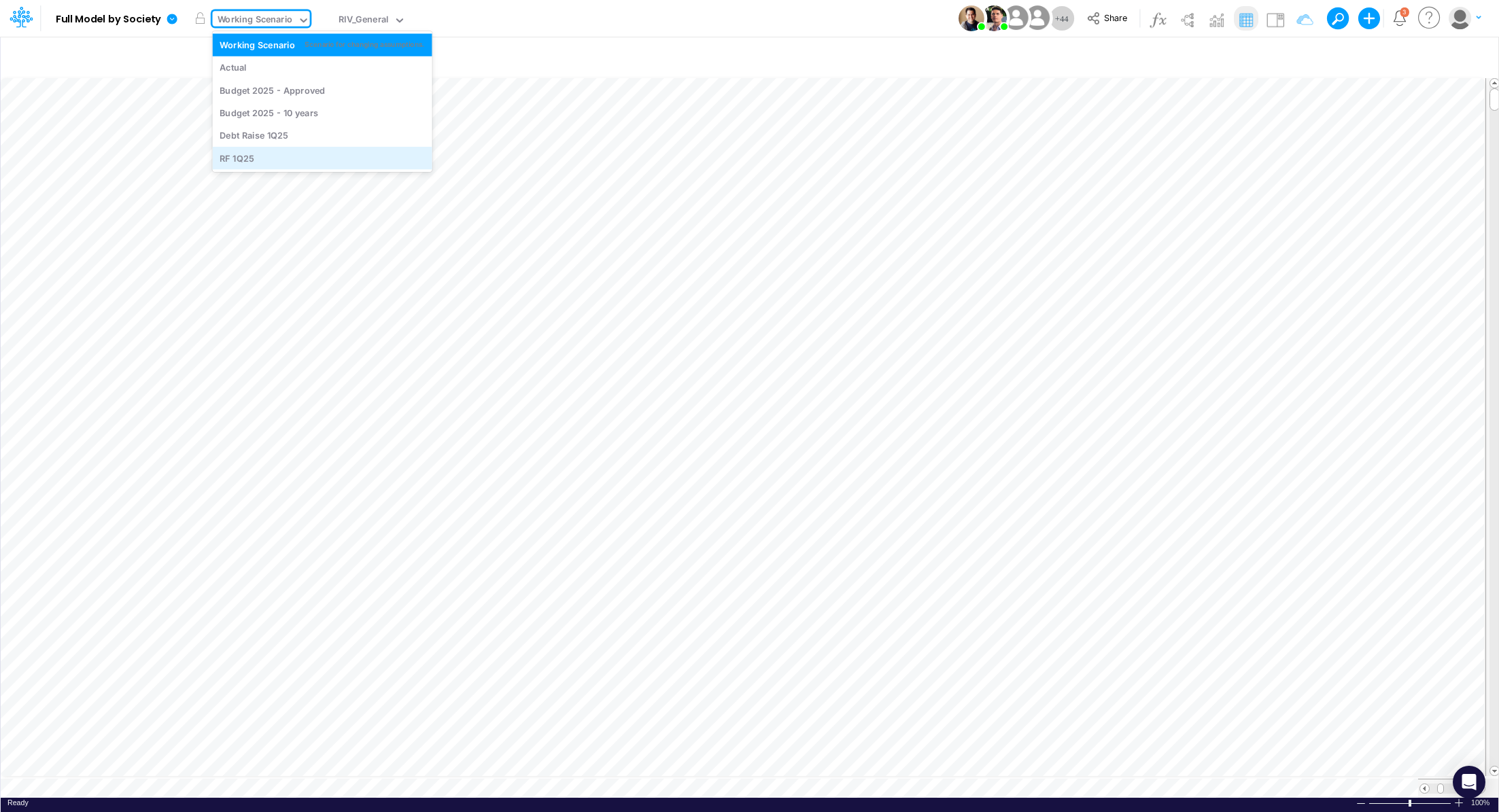
click at [282, 155] on div "RF 1Q25" at bounding box center [322, 158] width 206 height 13
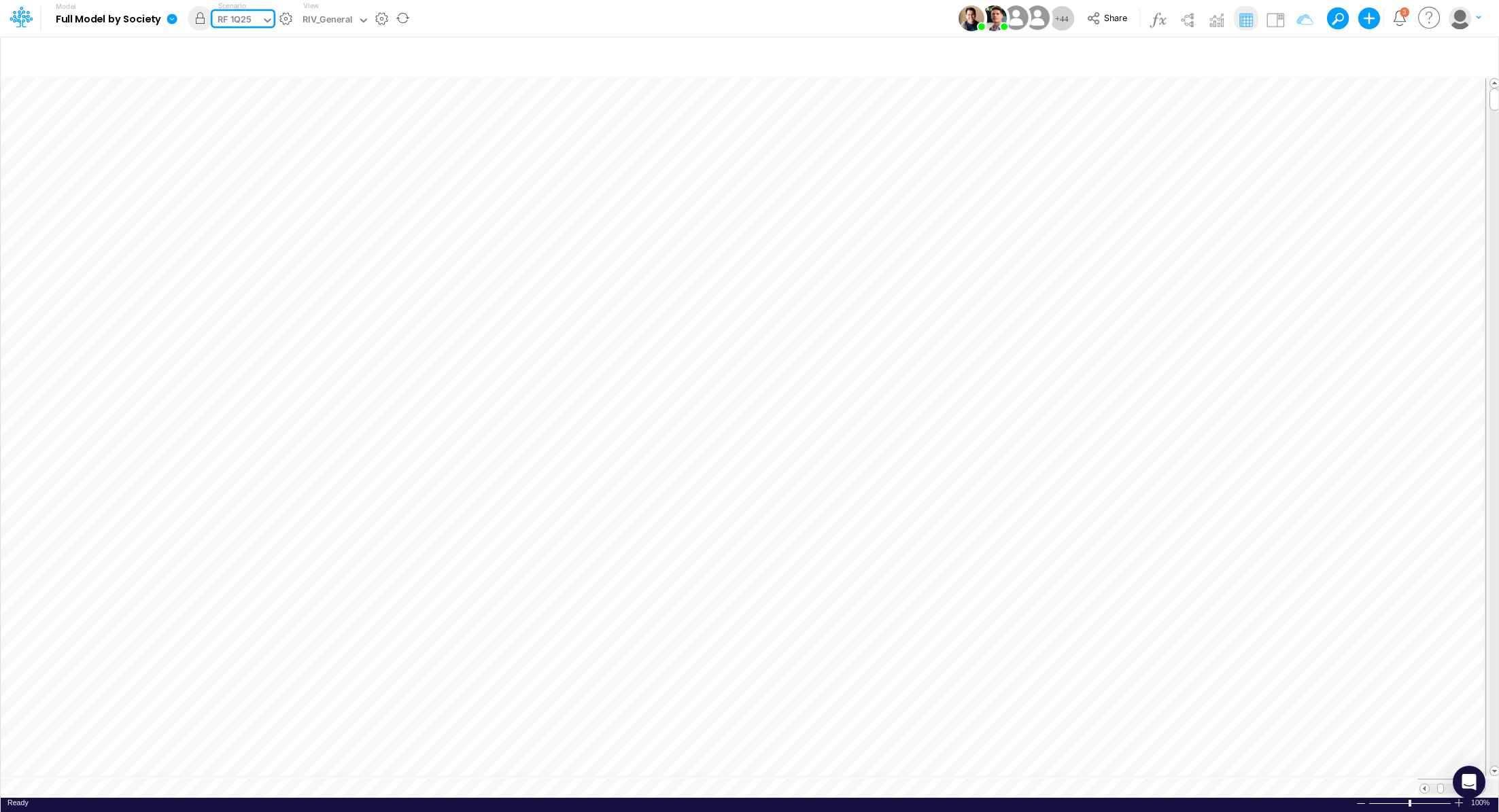
click at [168, 22] on icon at bounding box center [172, 18] width 10 height 10
click at [235, 117] on button "Export" at bounding box center [241, 119] width 146 height 22
click at [409, 129] on button "Excel" at bounding box center [386, 127] width 146 height 21
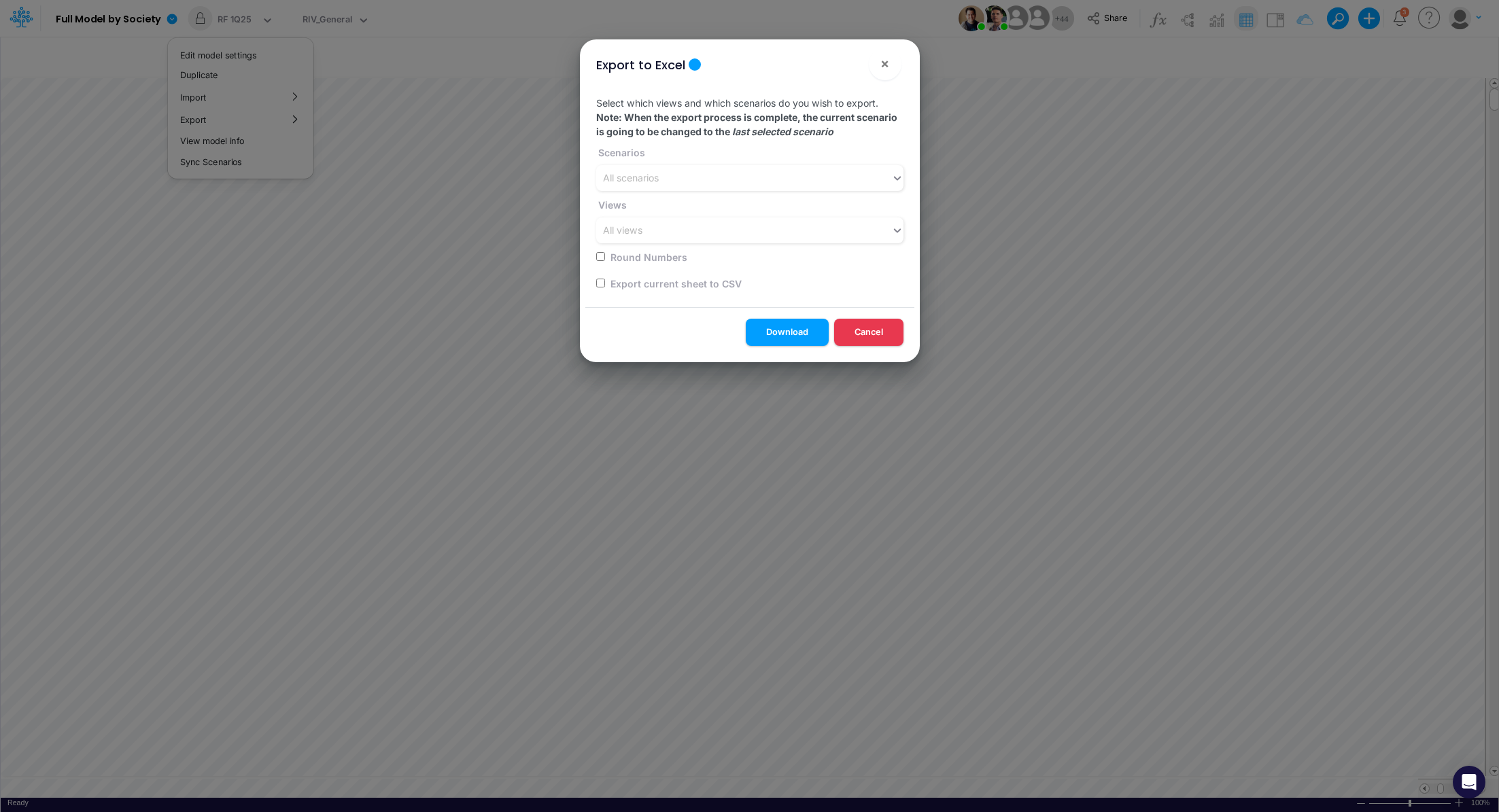
click at [599, 282] on input "checkbox" at bounding box center [601, 284] width 9 height 9
checkbox input "true"
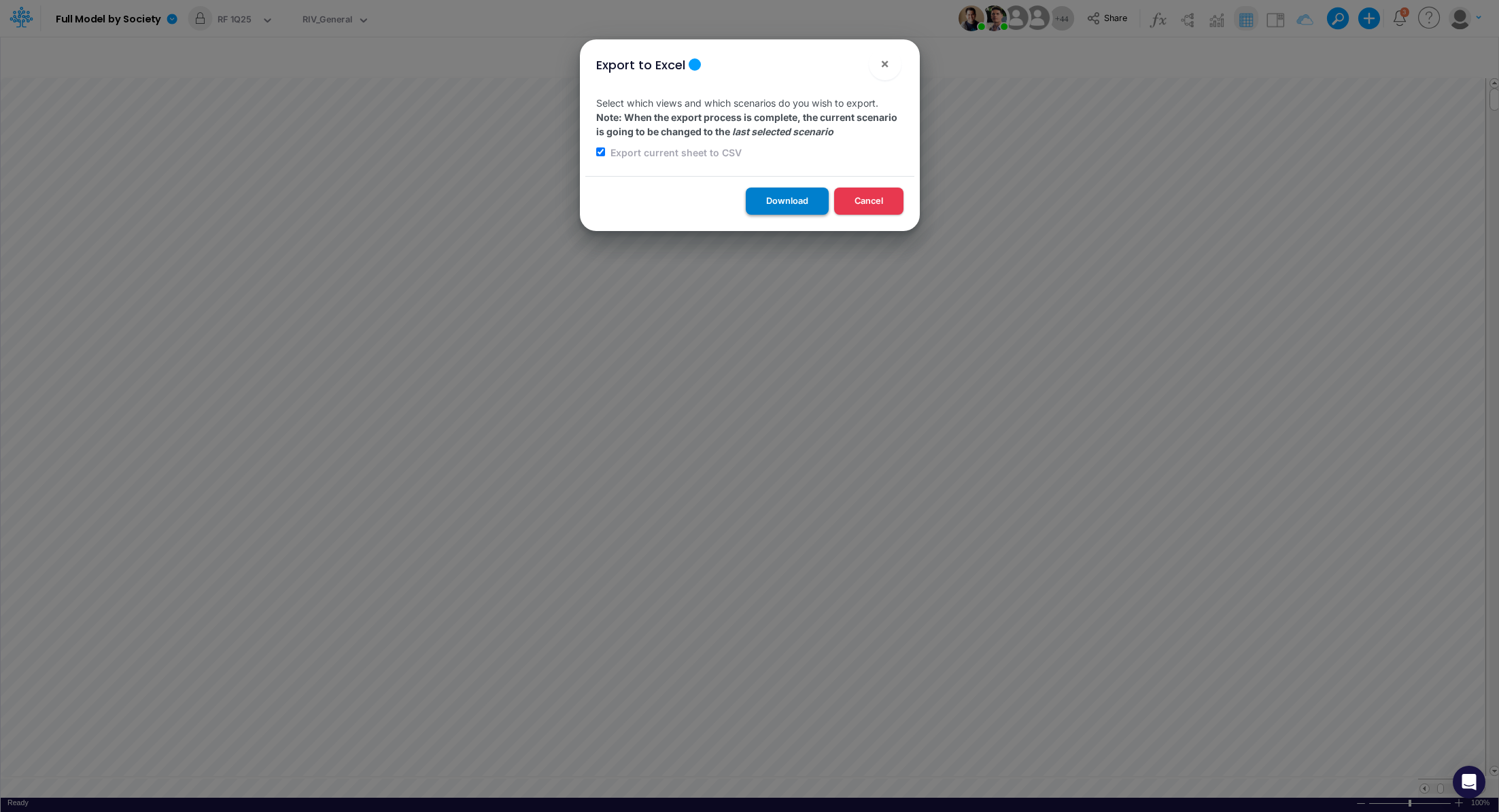
click at [772, 208] on button "Download" at bounding box center [788, 200] width 83 height 27
click at [1064, 782] on div "Export to Excel × Select which views and which scenarios do you wish to export.…" at bounding box center [749, 406] width 1499 height 812
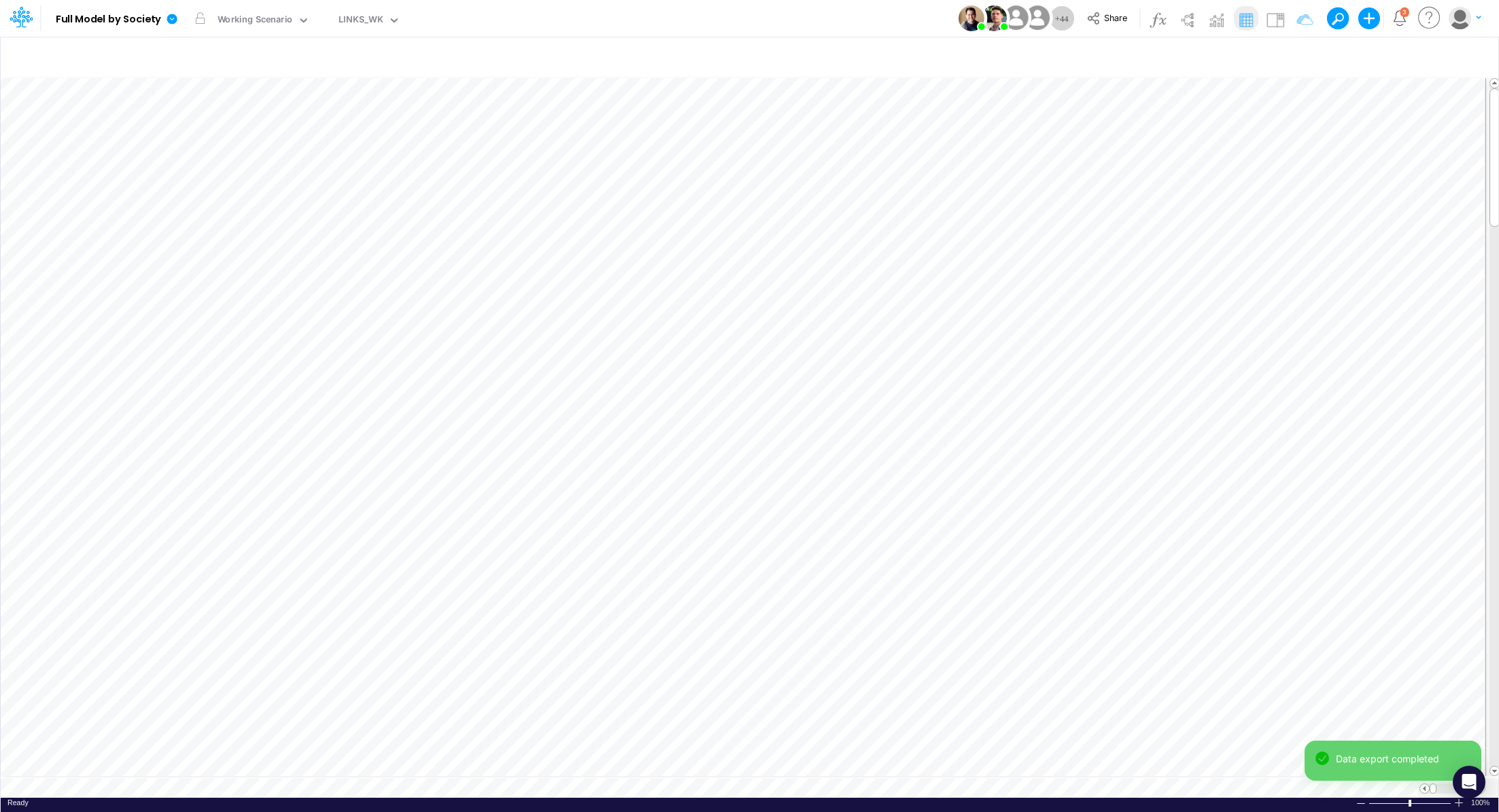
scroll to position [6, 0]
click at [174, 15] on icon at bounding box center [172, 18] width 10 height 10
click at [251, 13] on div "Working Scenario" at bounding box center [255, 20] width 75 height 16
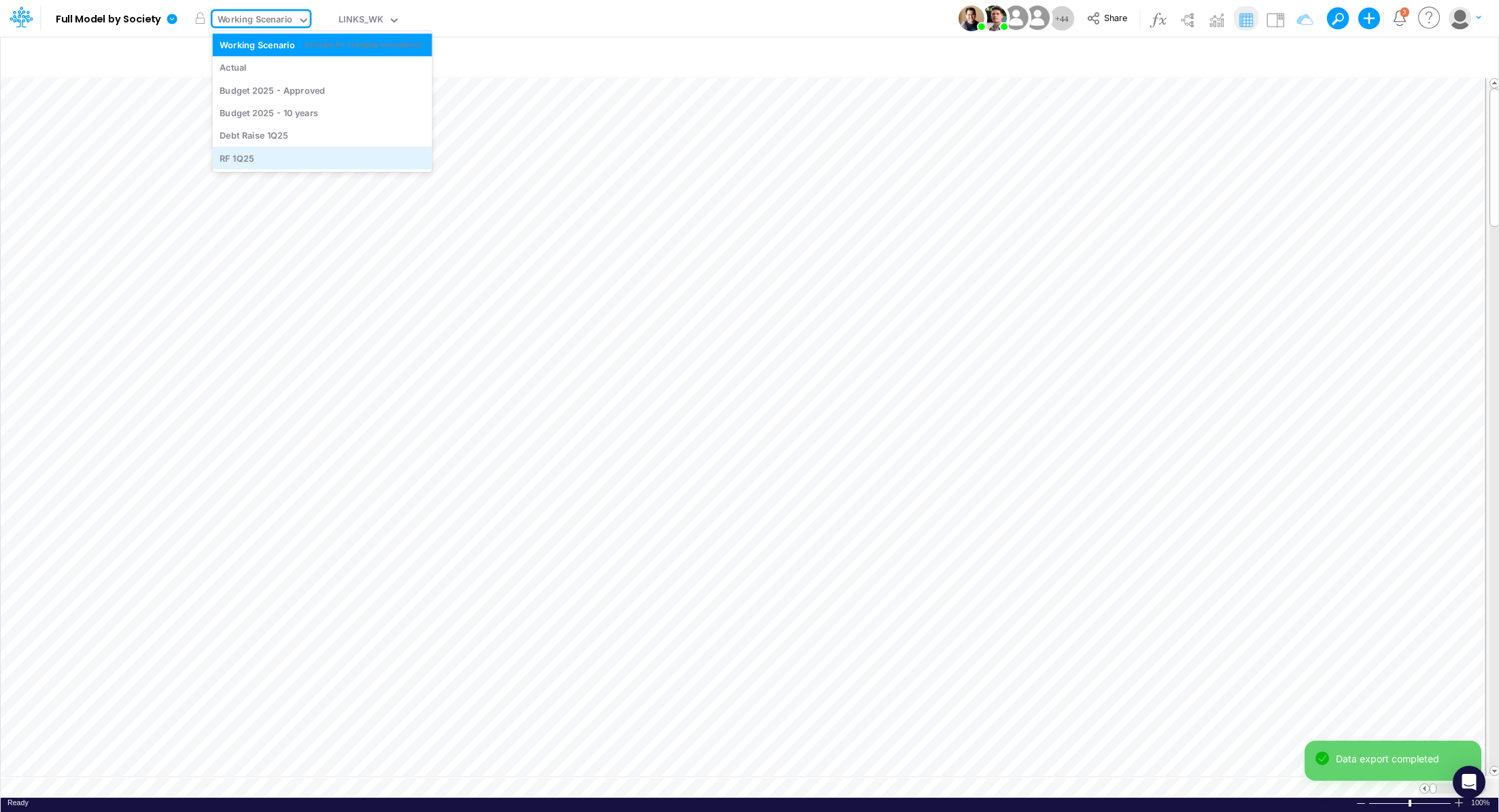
click at [271, 156] on div "RF 1Q25" at bounding box center [322, 158] width 206 height 13
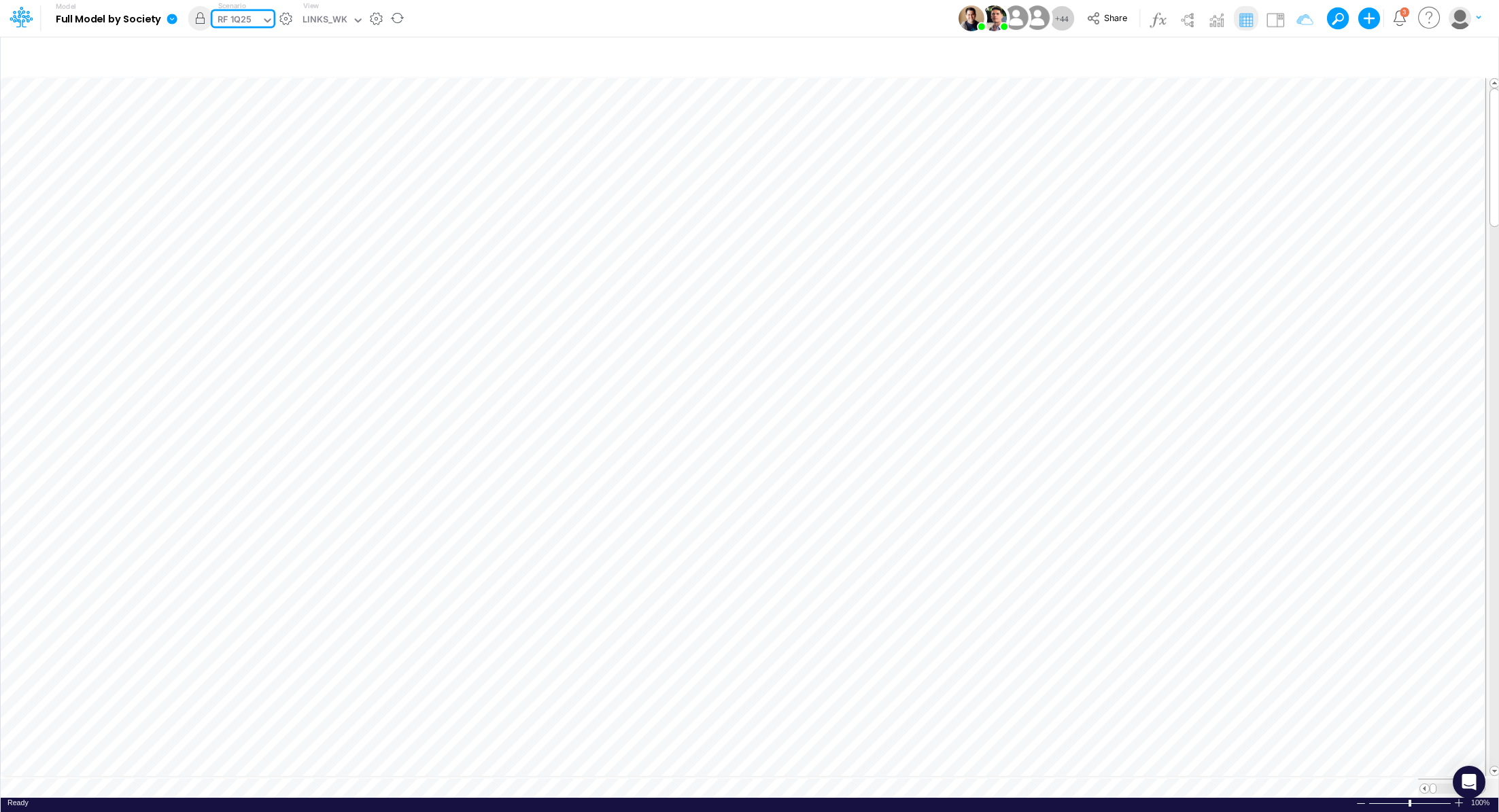
click at [172, 19] on icon at bounding box center [172, 18] width 10 height 10
click at [224, 121] on button "Export" at bounding box center [241, 119] width 146 height 22
click at [352, 125] on button "Excel" at bounding box center [386, 127] width 146 height 21
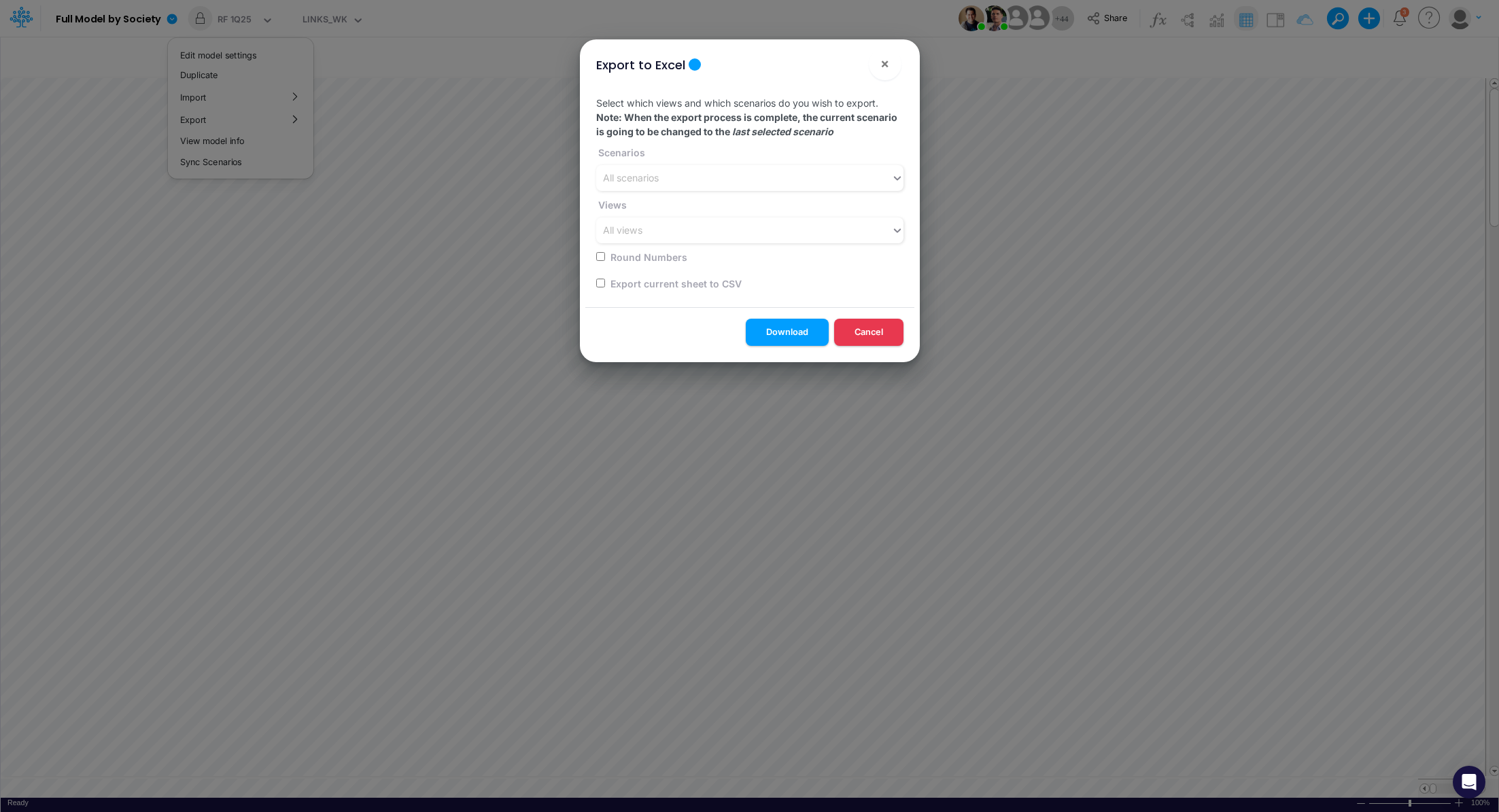
click at [598, 280] on input "checkbox" at bounding box center [601, 284] width 9 height 9
checkbox input "true"
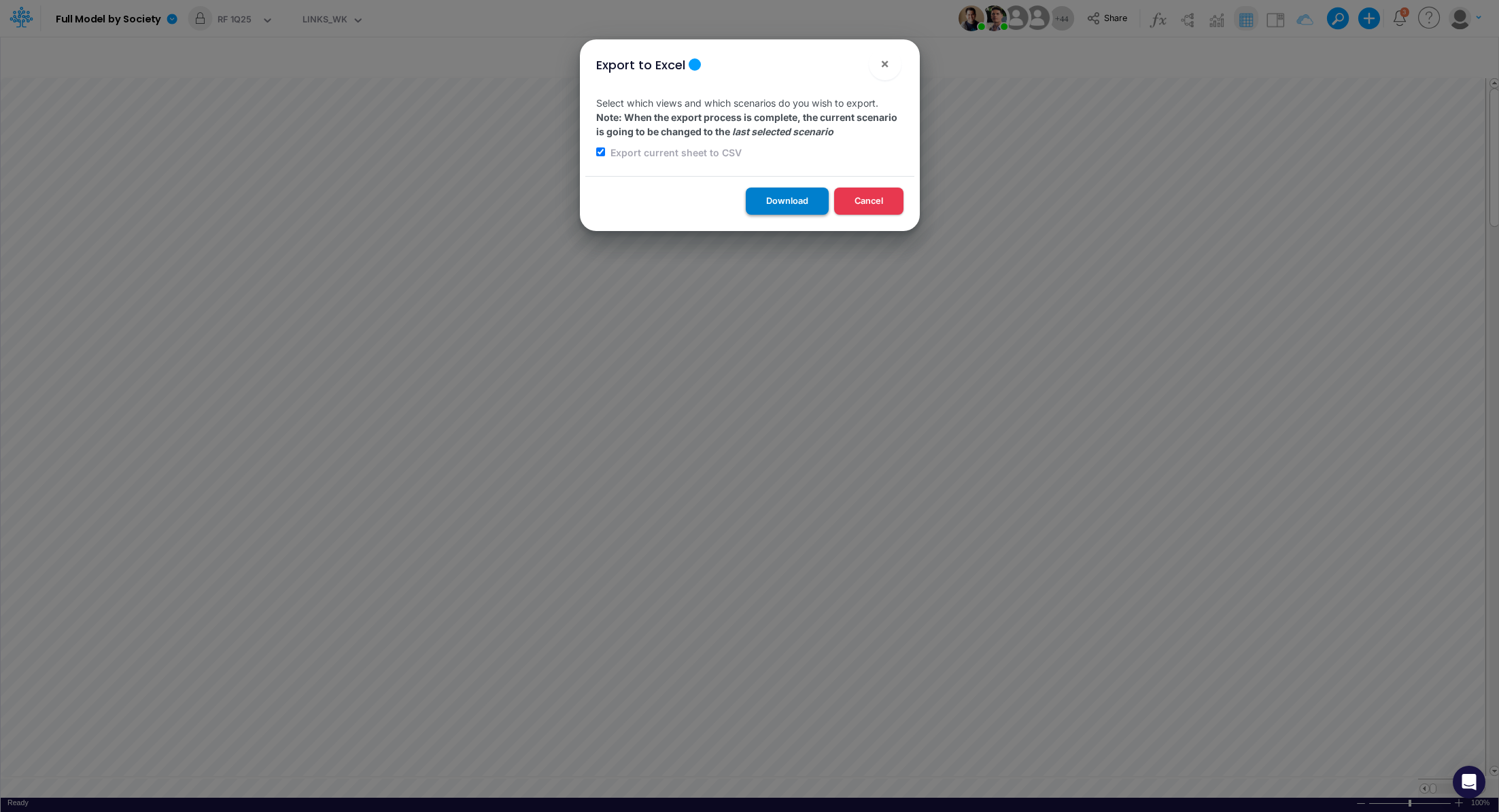
click at [755, 195] on button "Download" at bounding box center [788, 200] width 83 height 27
click at [889, 68] on span "×" at bounding box center [885, 63] width 9 height 17
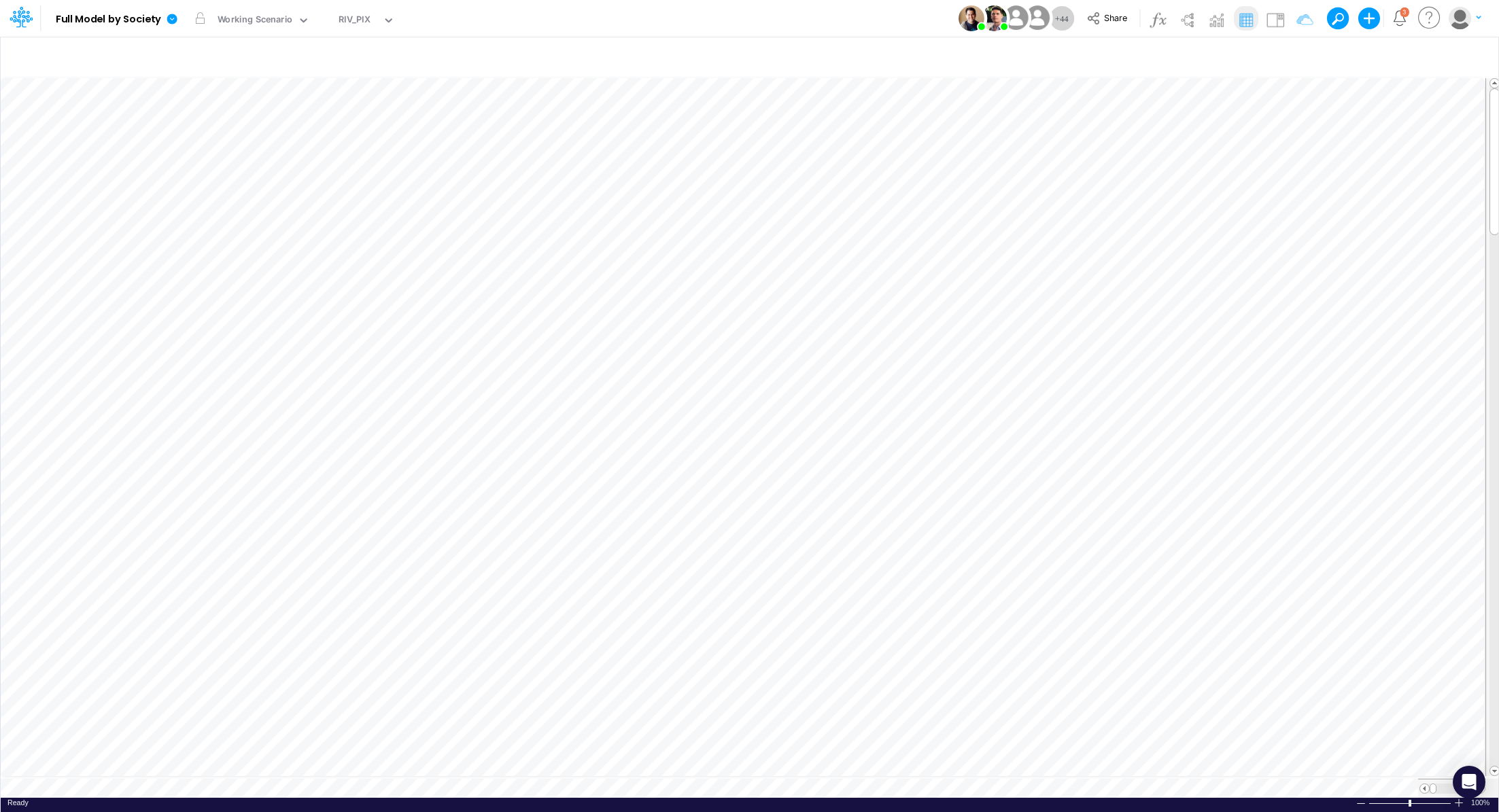
scroll to position [6, 0]
click at [225, 17] on div "Working Scenario" at bounding box center [255, 20] width 75 height 16
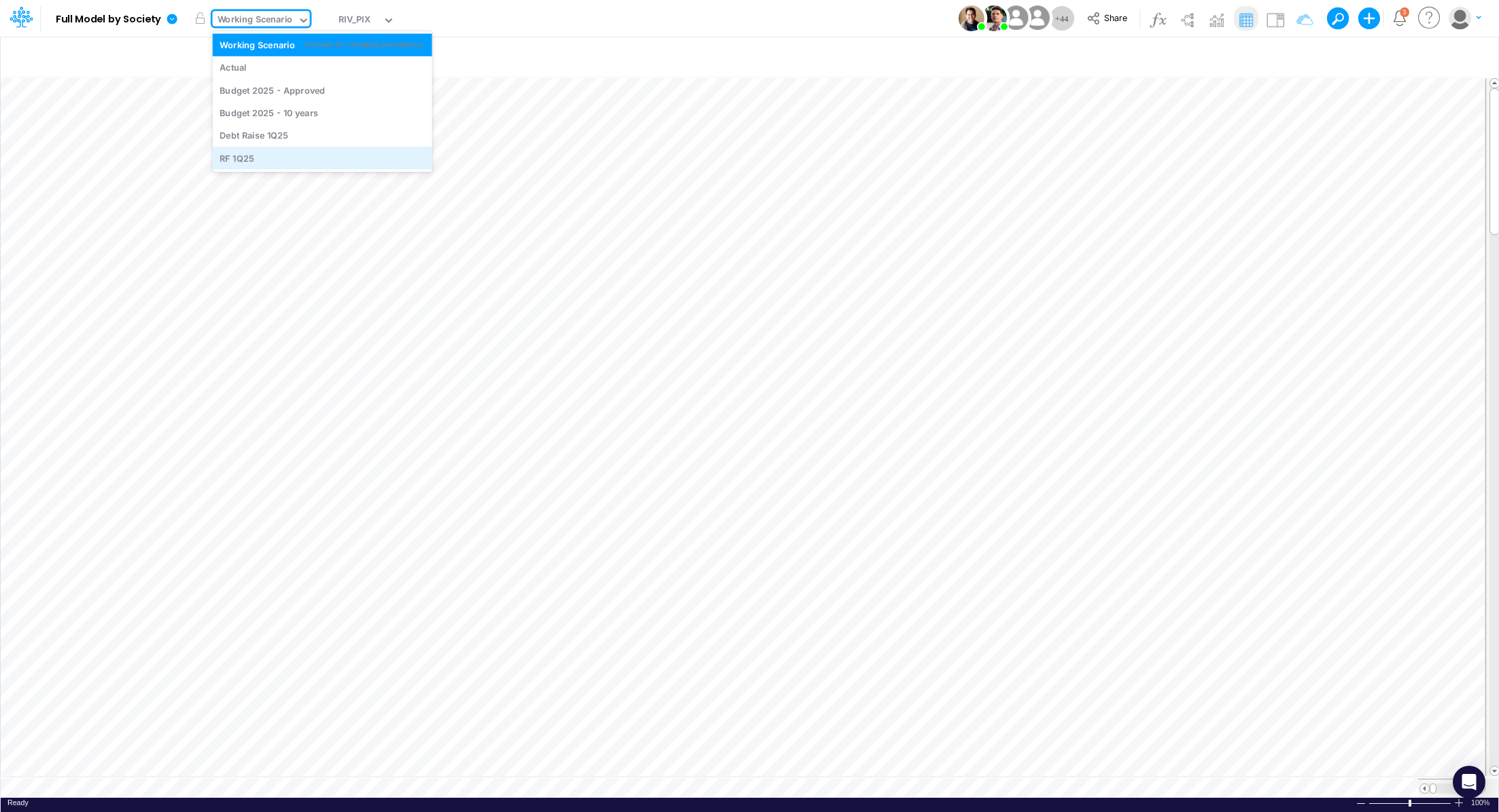
click at [269, 158] on div "RF 1Q25" at bounding box center [322, 158] width 206 height 13
click at [258, 25] on div "Working Scenario" at bounding box center [255, 20] width 75 height 16
click at [270, 154] on div "RF 1Q25" at bounding box center [322, 158] width 206 height 13
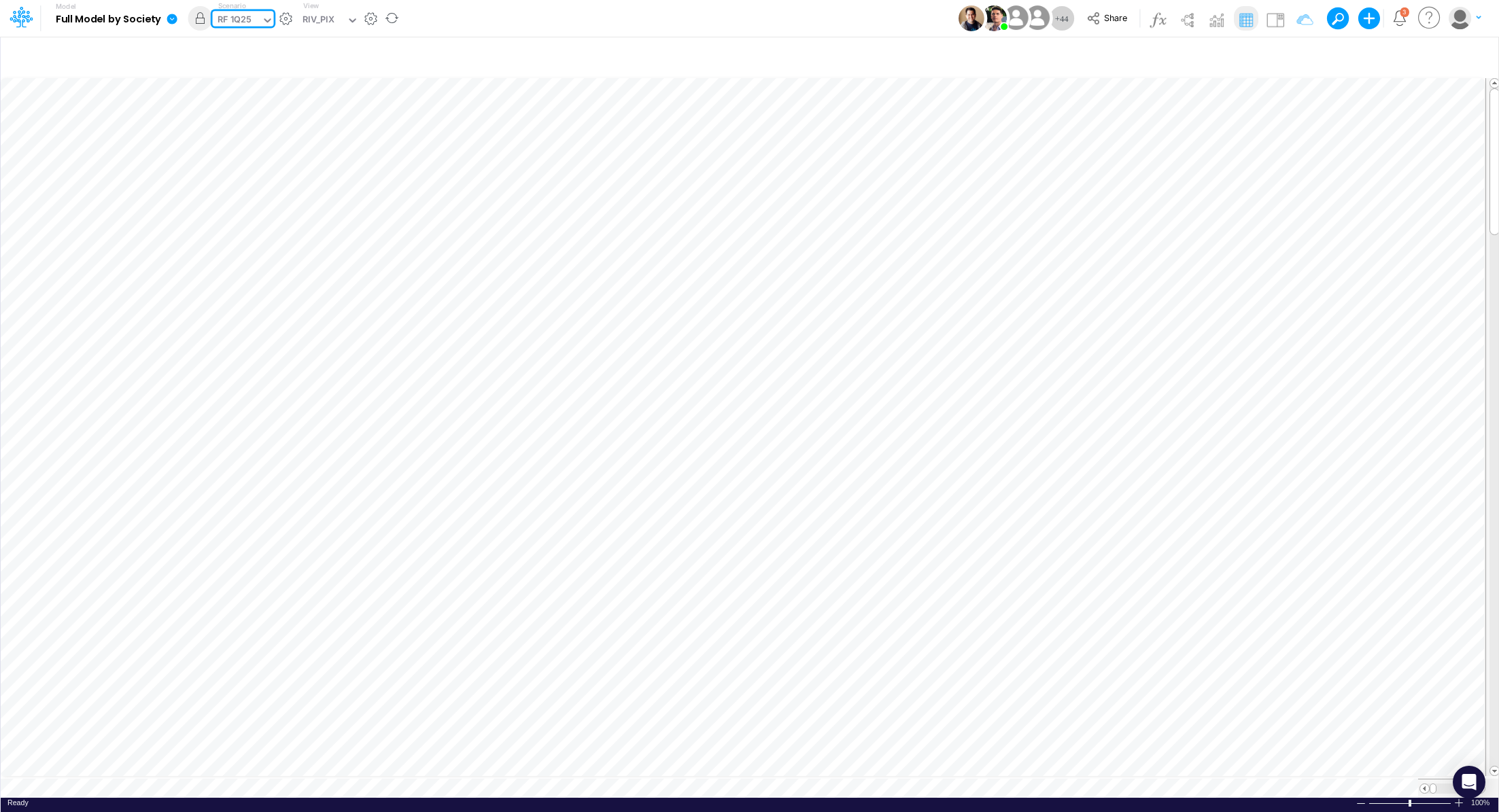
click at [162, 22] on link at bounding box center [175, 18] width 28 height 36
click at [238, 120] on button "Export" at bounding box center [241, 119] width 146 height 22
click at [334, 125] on button "Excel" at bounding box center [386, 127] width 146 height 21
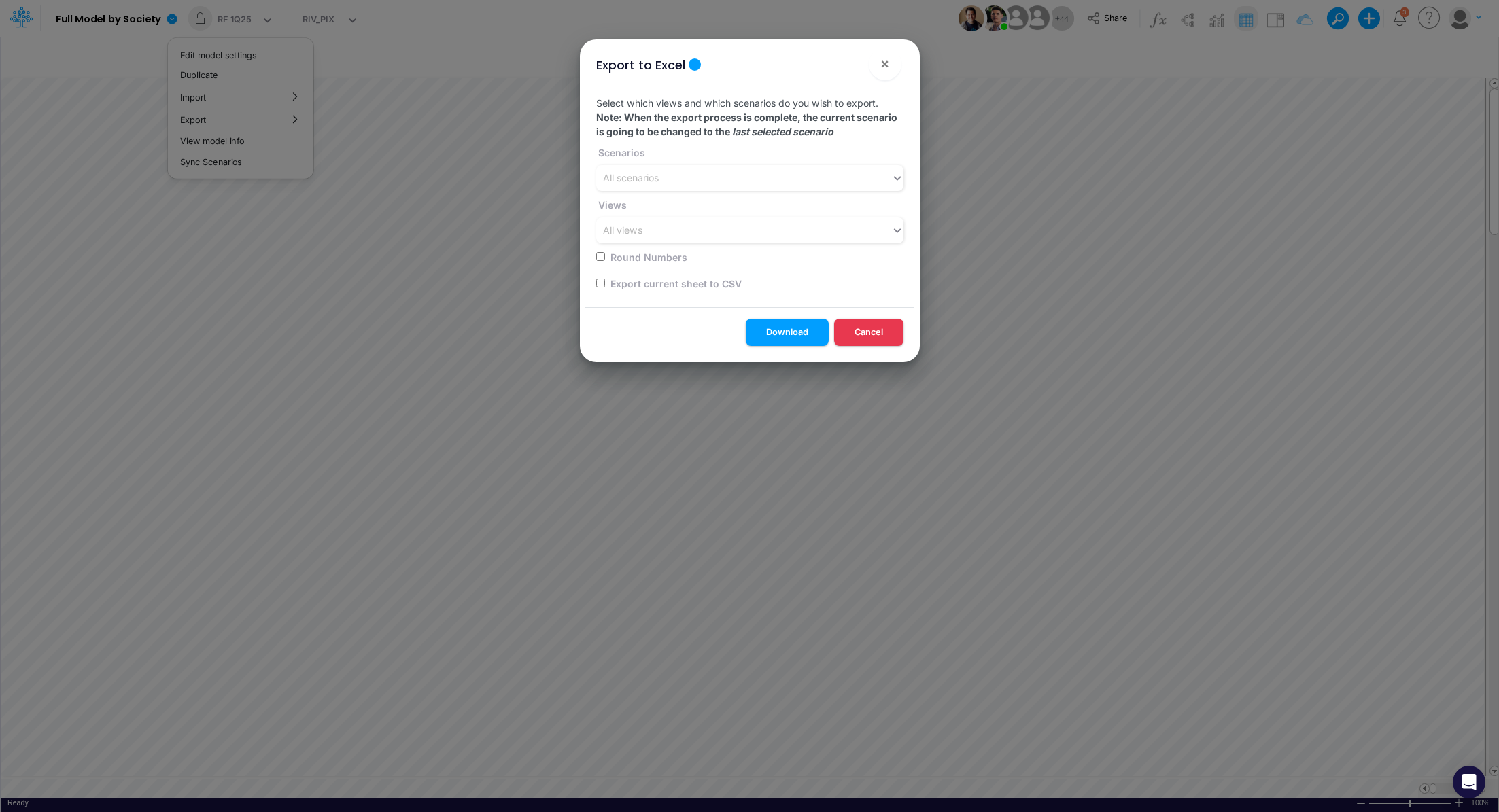
click at [598, 287] on input "checkbox" at bounding box center [601, 284] width 9 height 9
checkbox input "true"
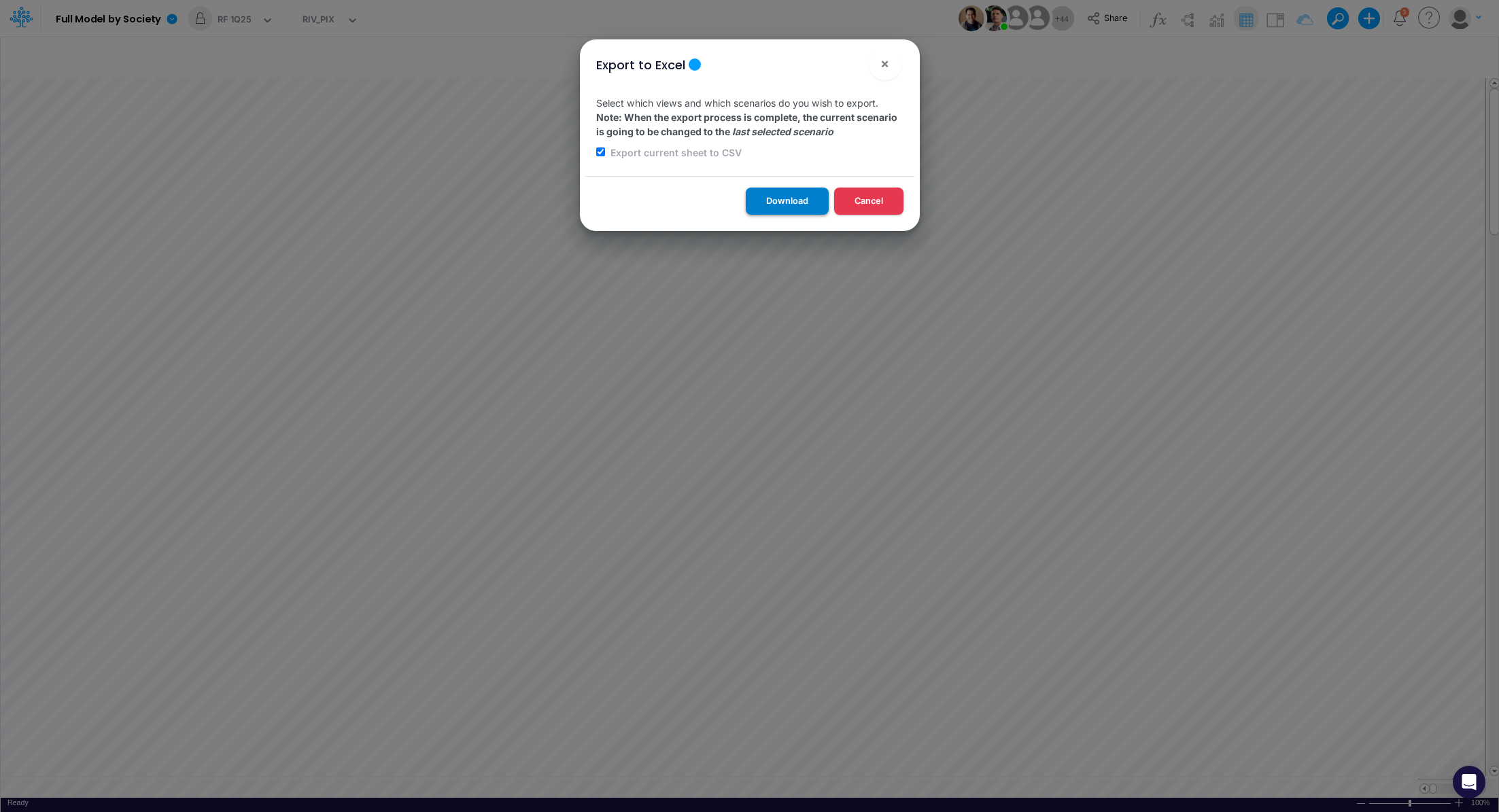
click at [768, 210] on button "Download" at bounding box center [788, 200] width 83 height 27
click at [878, 66] on button "×" at bounding box center [886, 64] width 33 height 33
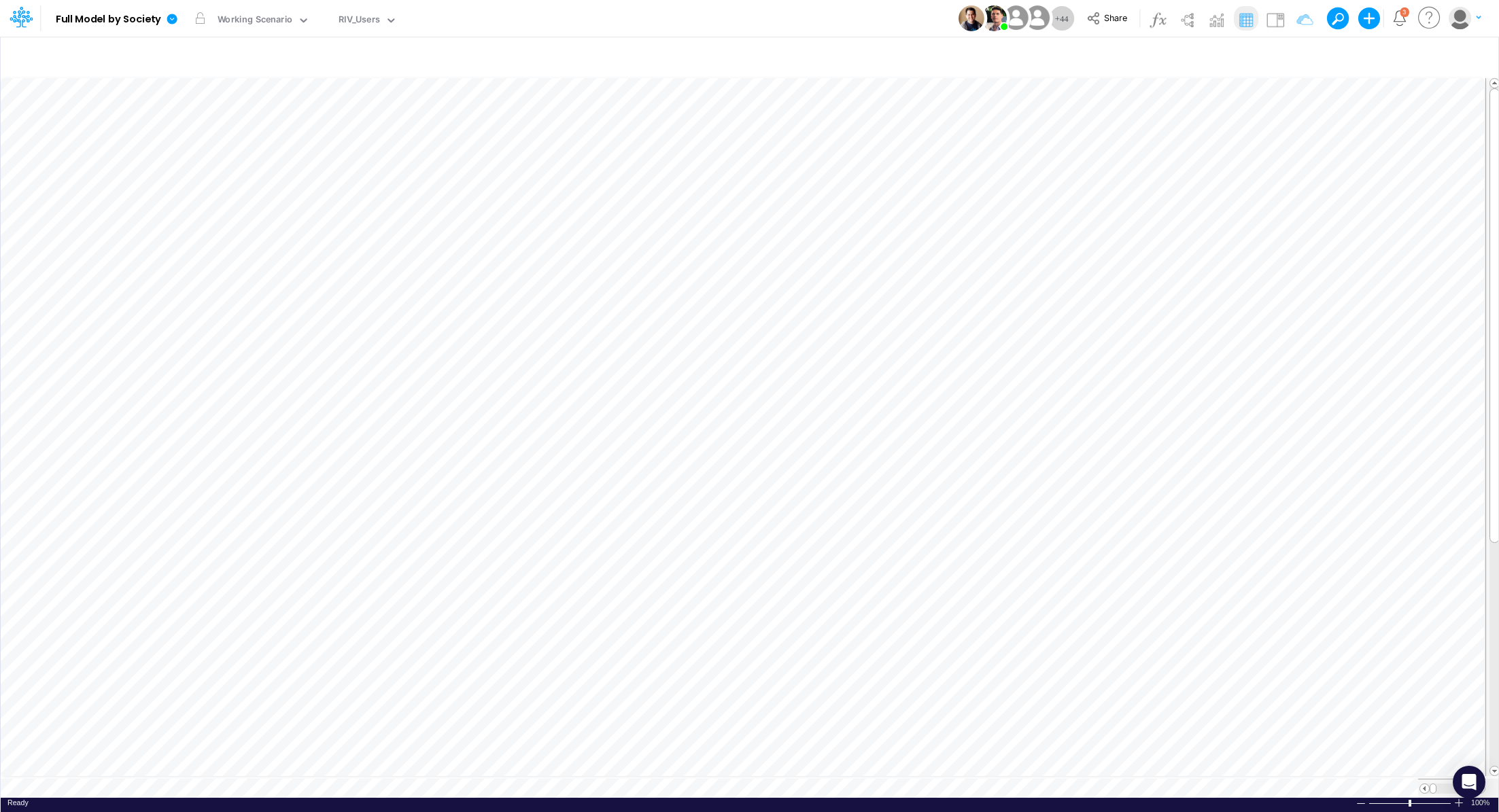
scroll to position [6, 0]
click at [282, 24] on div "Working Scenario" at bounding box center [255, 20] width 75 height 16
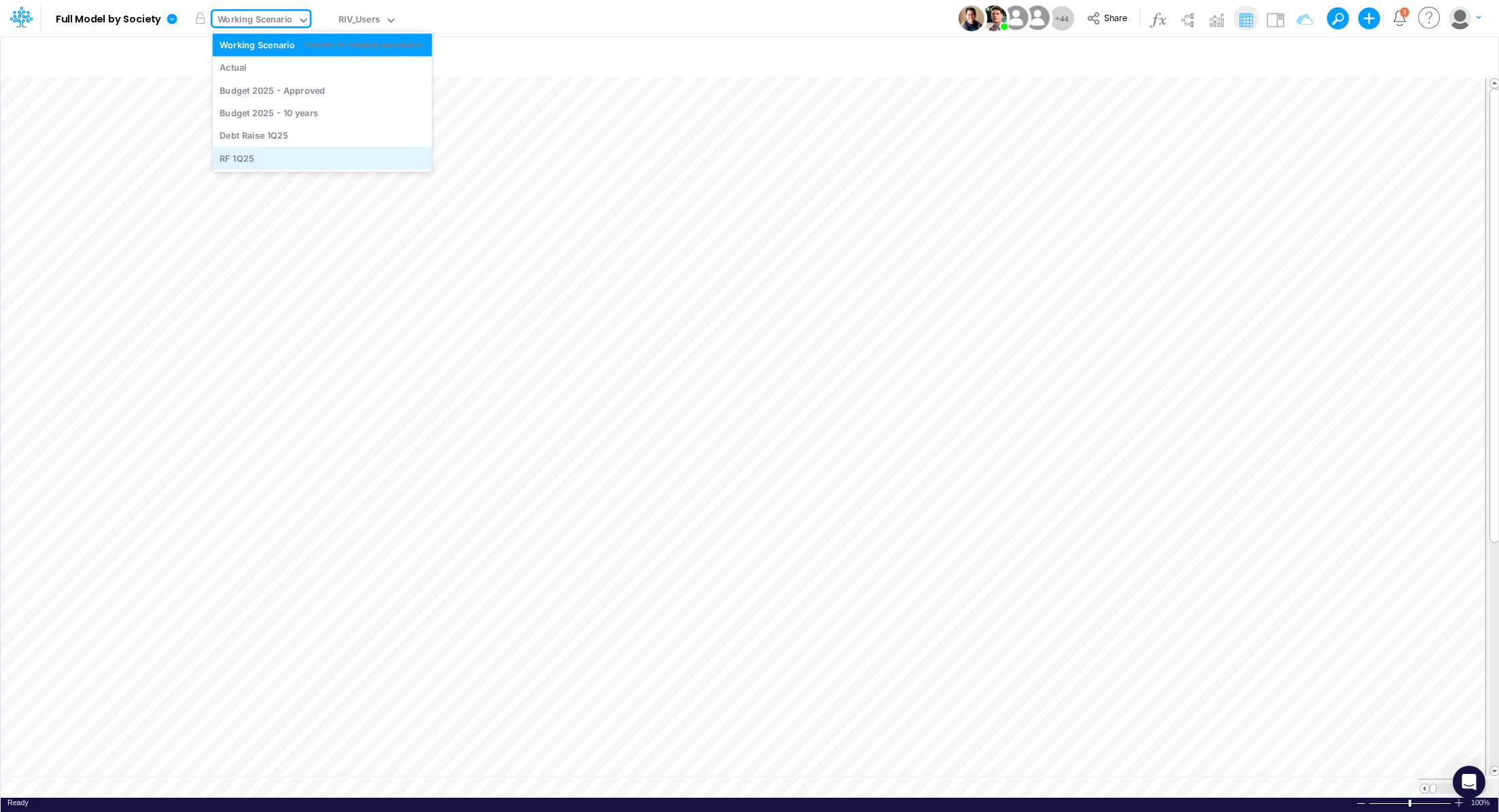
click at [265, 166] on div "RF 1Q25" at bounding box center [322, 158] width 219 height 22
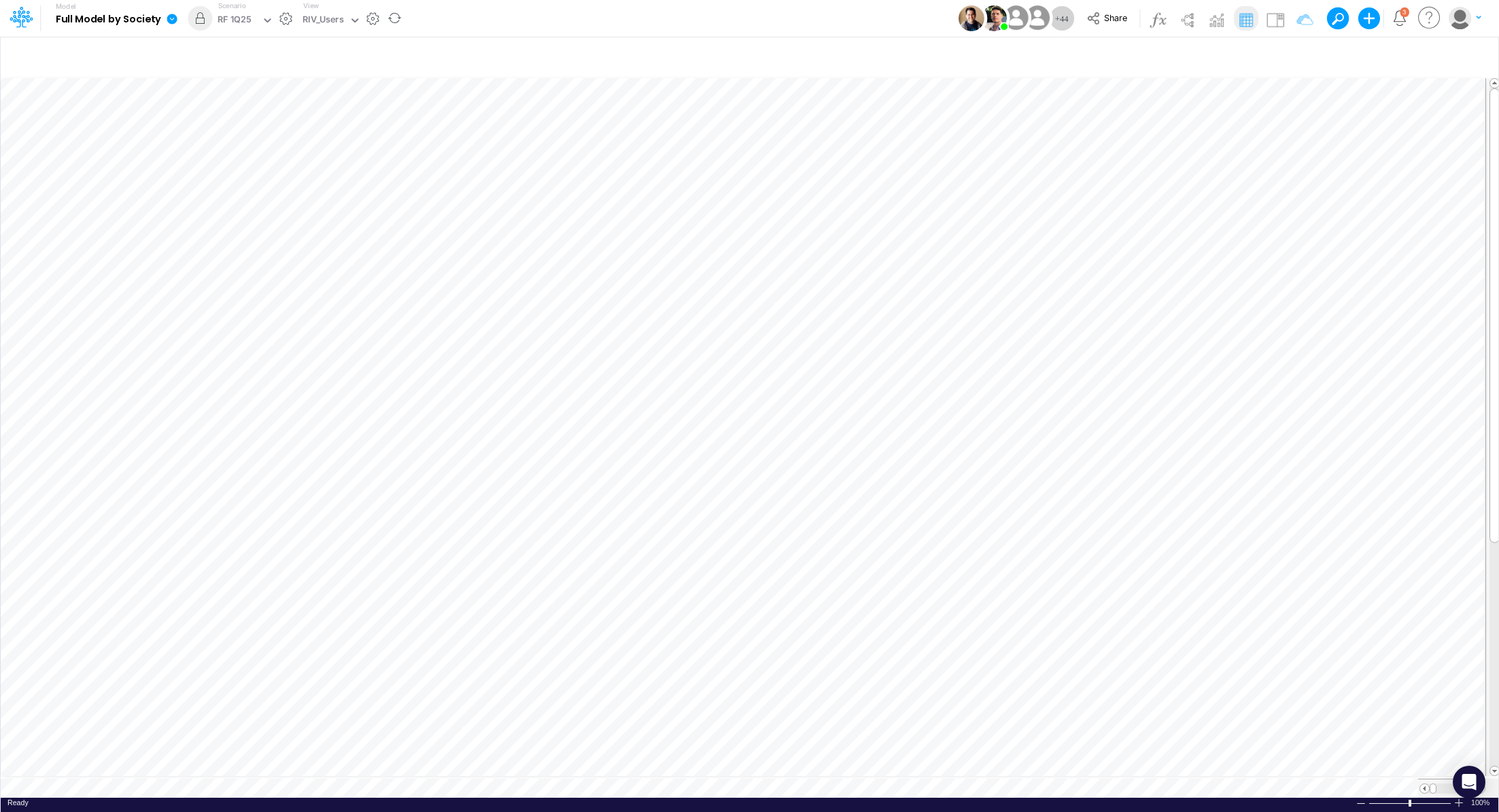
click at [168, 22] on icon at bounding box center [172, 18] width 10 height 10
click at [227, 120] on button "Export" at bounding box center [241, 119] width 146 height 22
click at [350, 121] on button "Excel" at bounding box center [386, 127] width 146 height 21
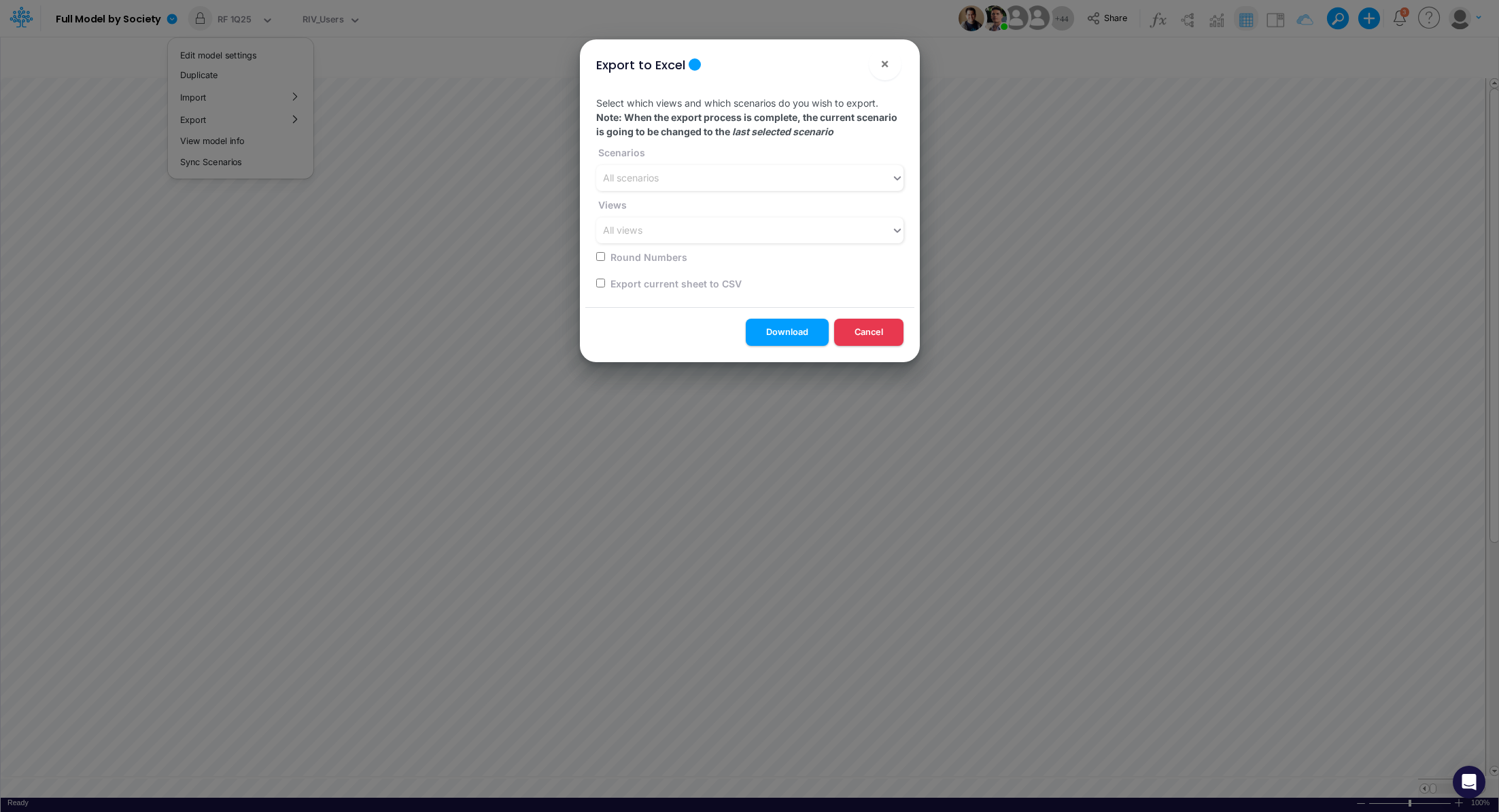
click at [599, 287] on input "checkbox" at bounding box center [601, 284] width 9 height 9
checkbox input "true"
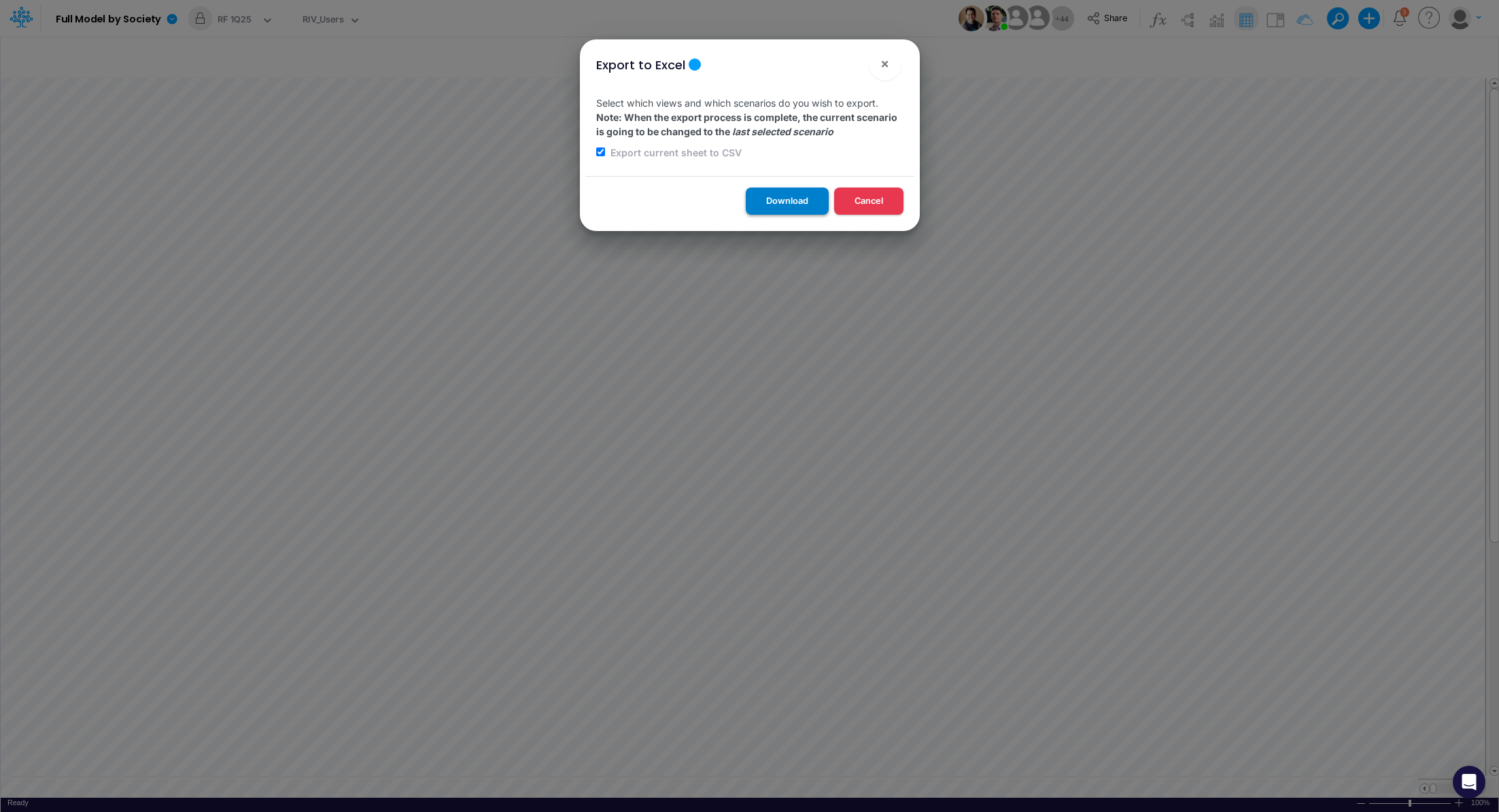
click at [777, 201] on button "Download" at bounding box center [788, 200] width 83 height 27
click at [888, 64] on span "×" at bounding box center [885, 63] width 9 height 17
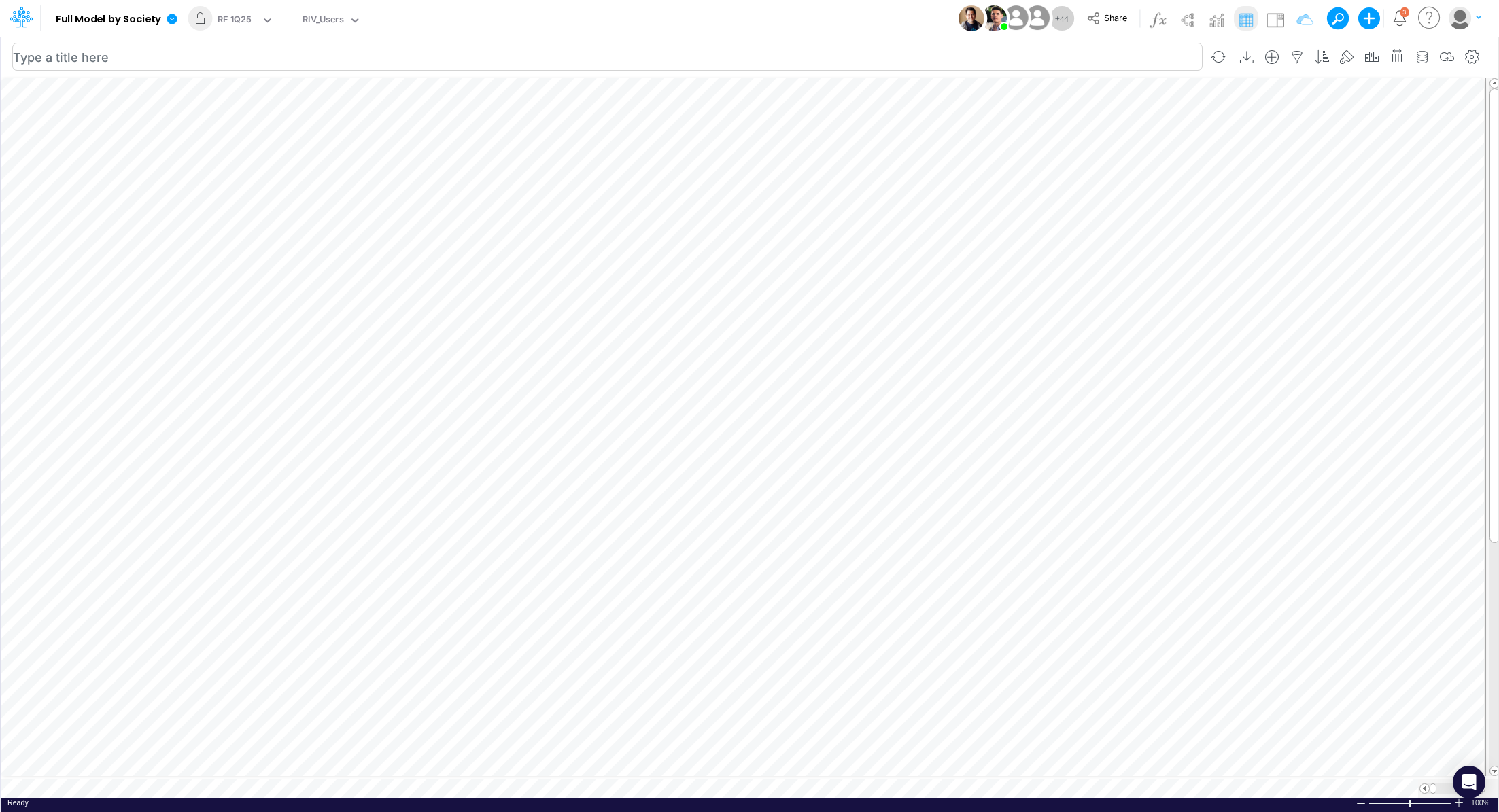
click at [1278, 783] on div "Paste Cut Copy AutoFill Ready 100% Sum: null Max: null Min: null Numerical Coun…" at bounding box center [750, 437] width 1498 height 722
click at [1270, 785] on div "Loading..." at bounding box center [750, 437] width 1498 height 722
click at [166, 18] on icon at bounding box center [172, 18] width 12 height 12
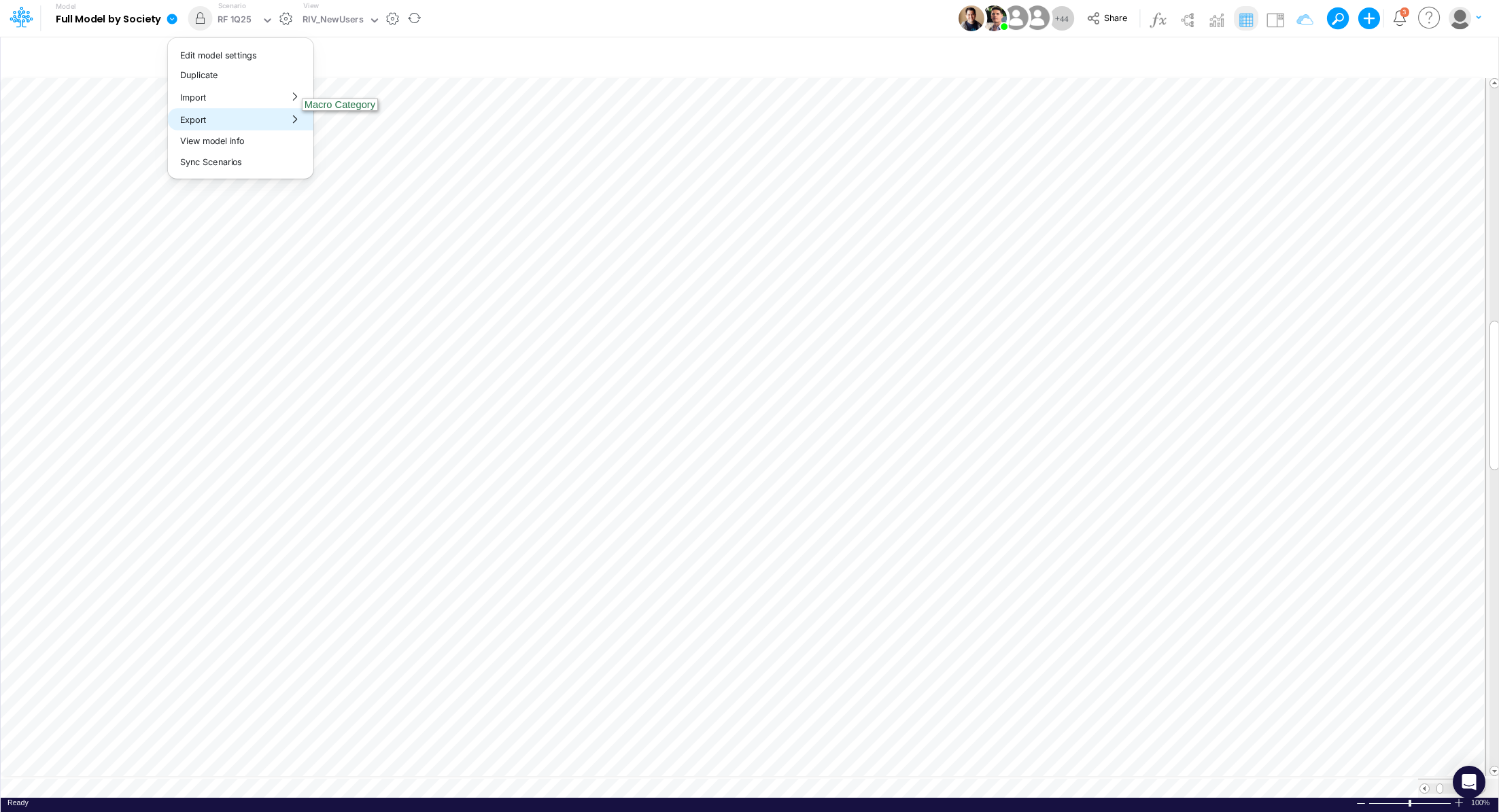
click at [253, 123] on button "Export" at bounding box center [241, 119] width 146 height 22
click at [347, 128] on button "Excel" at bounding box center [386, 127] width 146 height 21
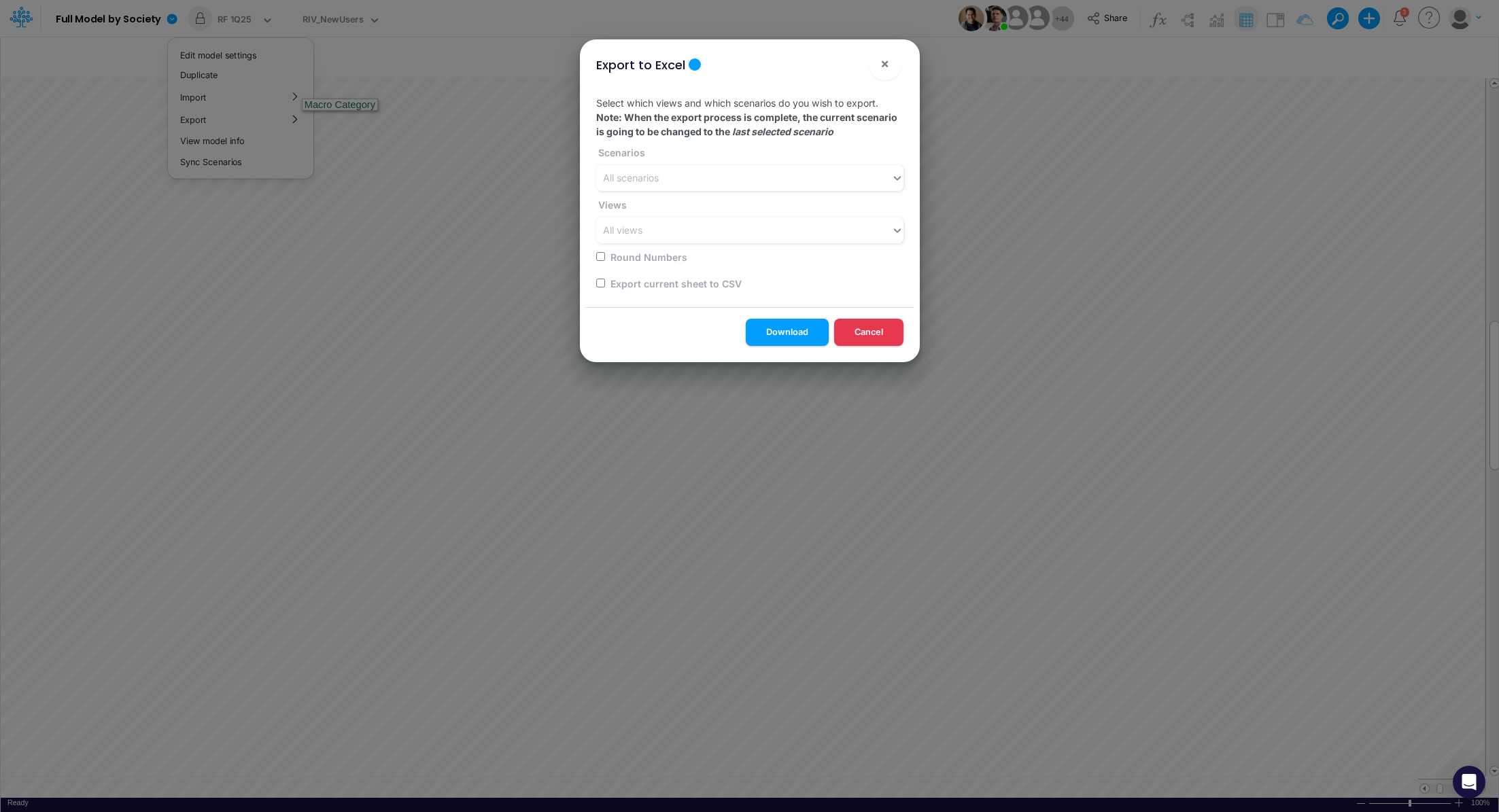
click at [599, 284] on input "checkbox" at bounding box center [601, 284] width 9 height 9
checkbox input "true"
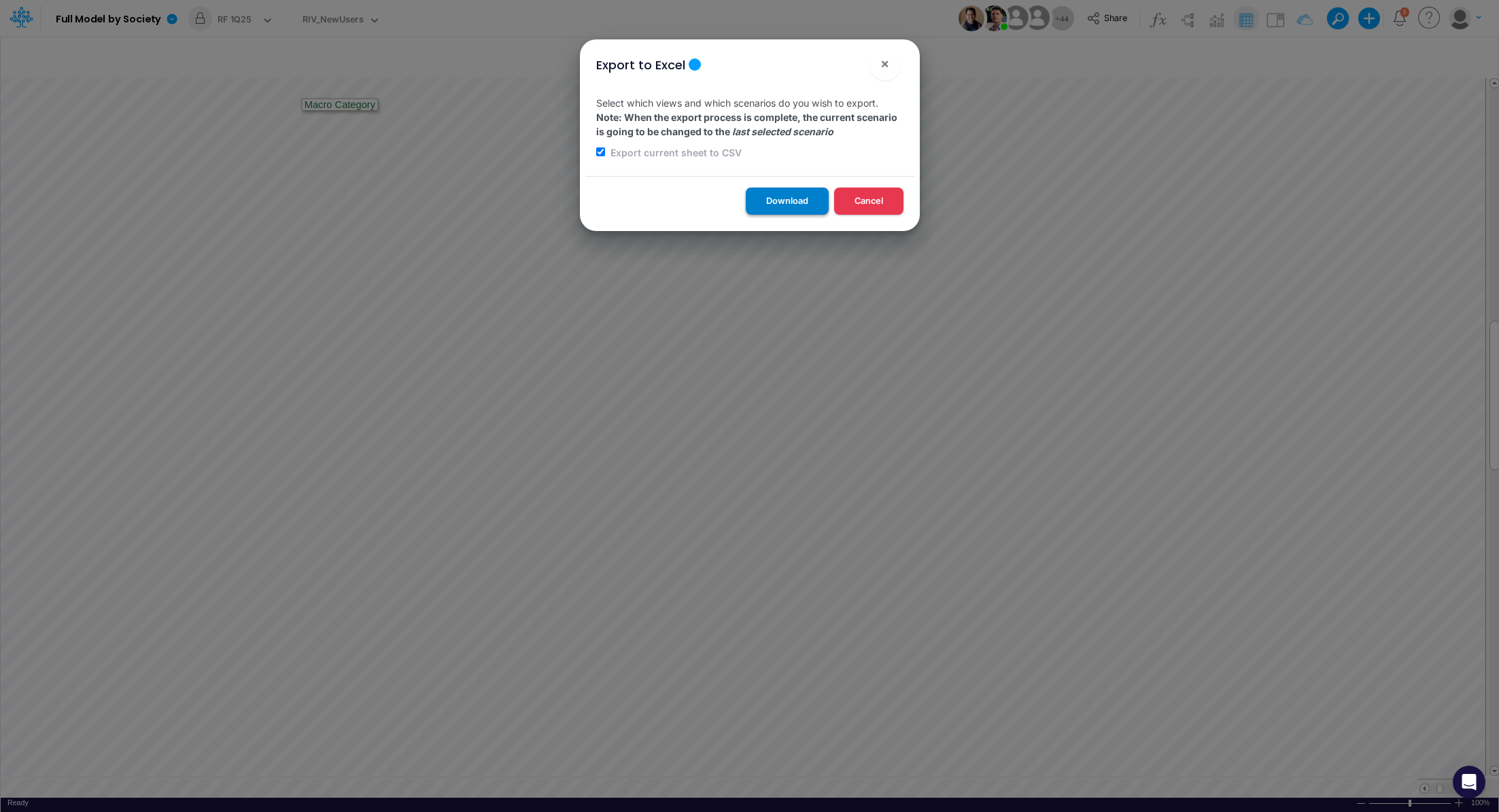
click at [778, 202] on button "Download" at bounding box center [788, 200] width 83 height 27
click at [880, 61] on span "×" at bounding box center [885, 63] width 9 height 17
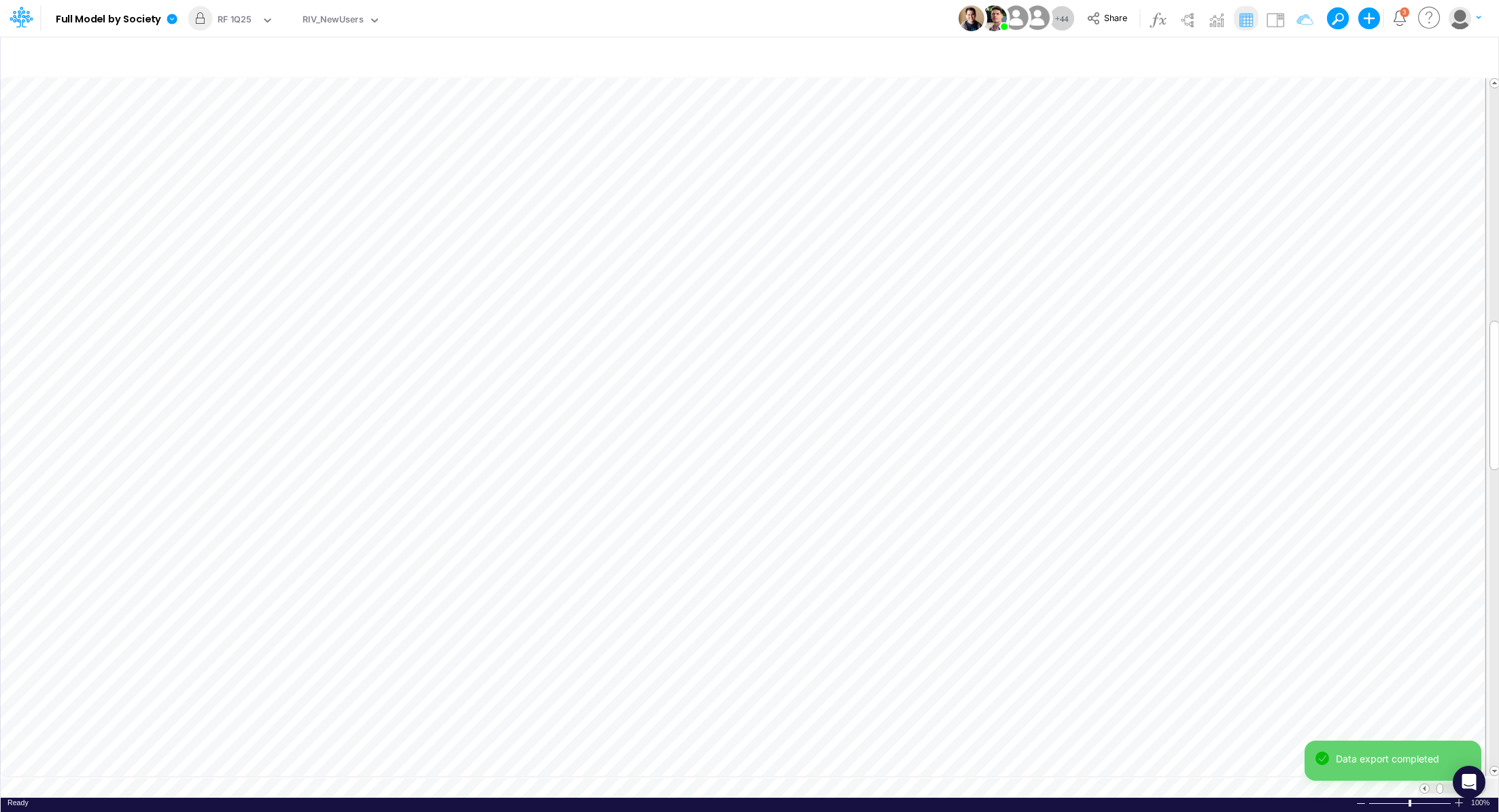
click at [1334, 786] on div "Data export completed" at bounding box center [1393, 766] width 177 height 51
click at [1334, 782] on div "Data export completed" at bounding box center [1393, 766] width 177 height 51
click at [1334, 782] on div "Paste Cut Copy AutoFill Ready 100% Sum: null Max: null Min: null Numerical Coun…" at bounding box center [750, 437] width 1498 height 722
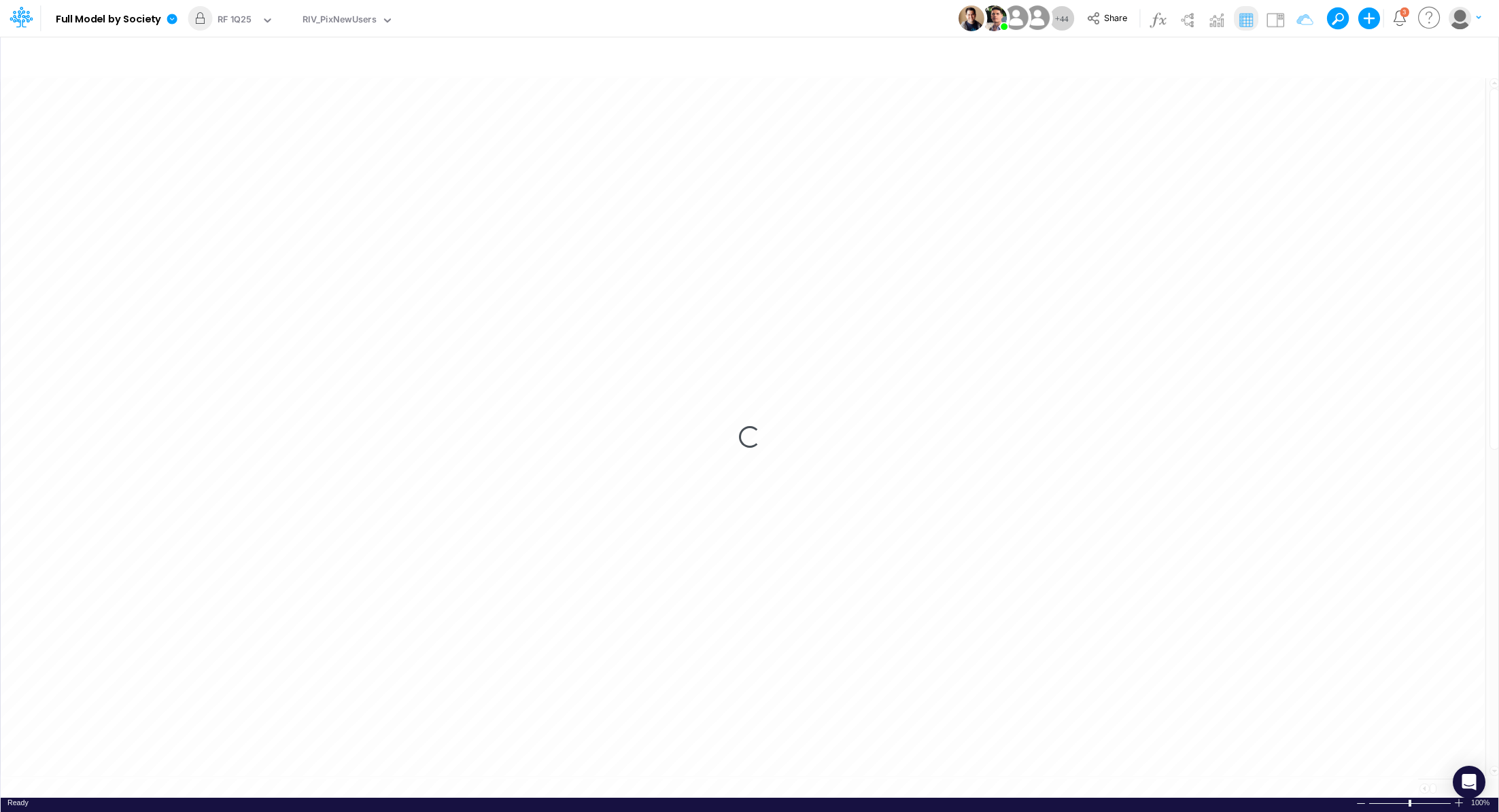
scroll to position [6, 0]
click at [174, 20] on icon at bounding box center [172, 18] width 10 height 10
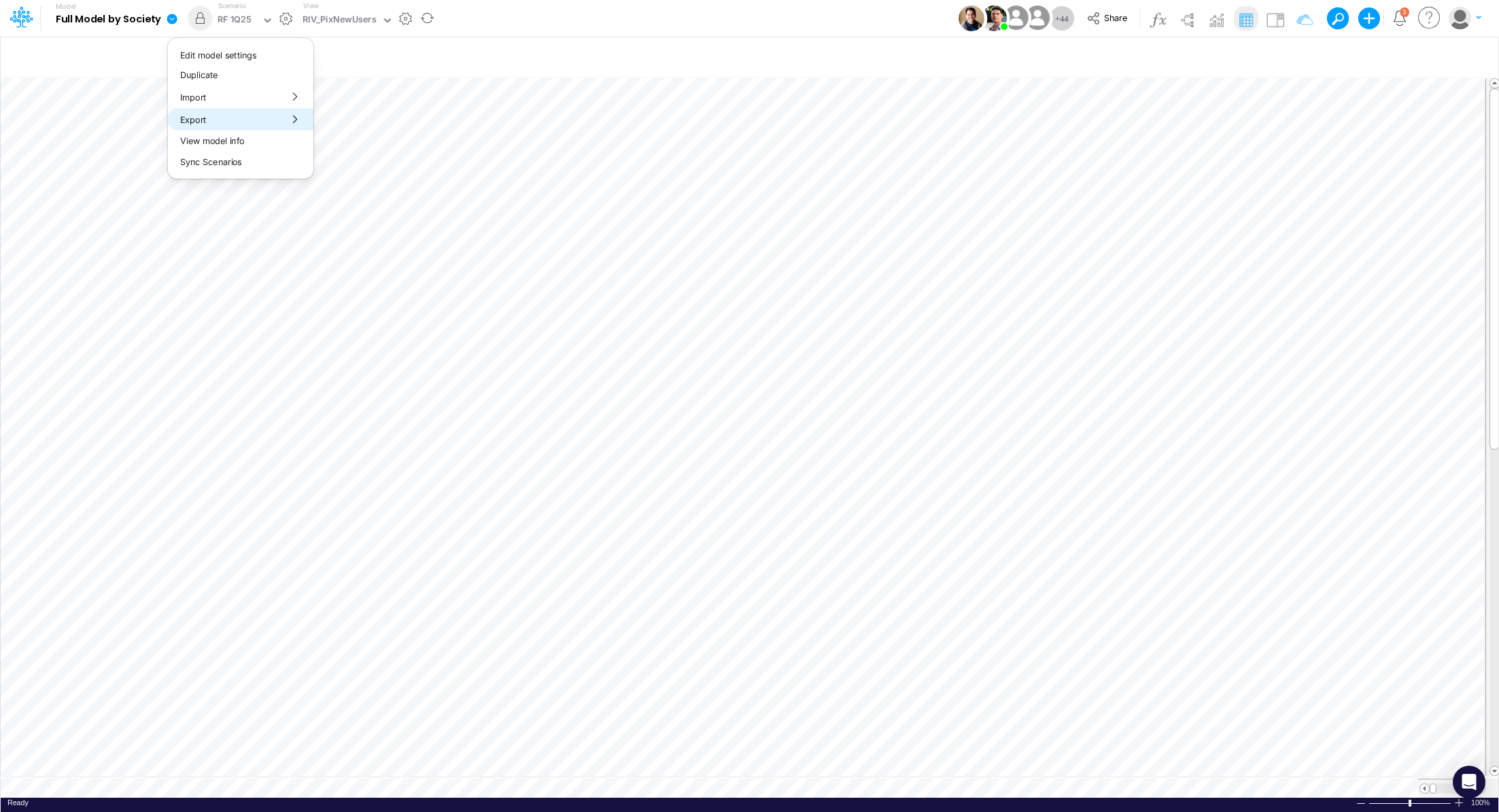
click at [249, 117] on button "Export" at bounding box center [241, 119] width 146 height 22
click at [364, 128] on button "Excel" at bounding box center [386, 127] width 146 height 21
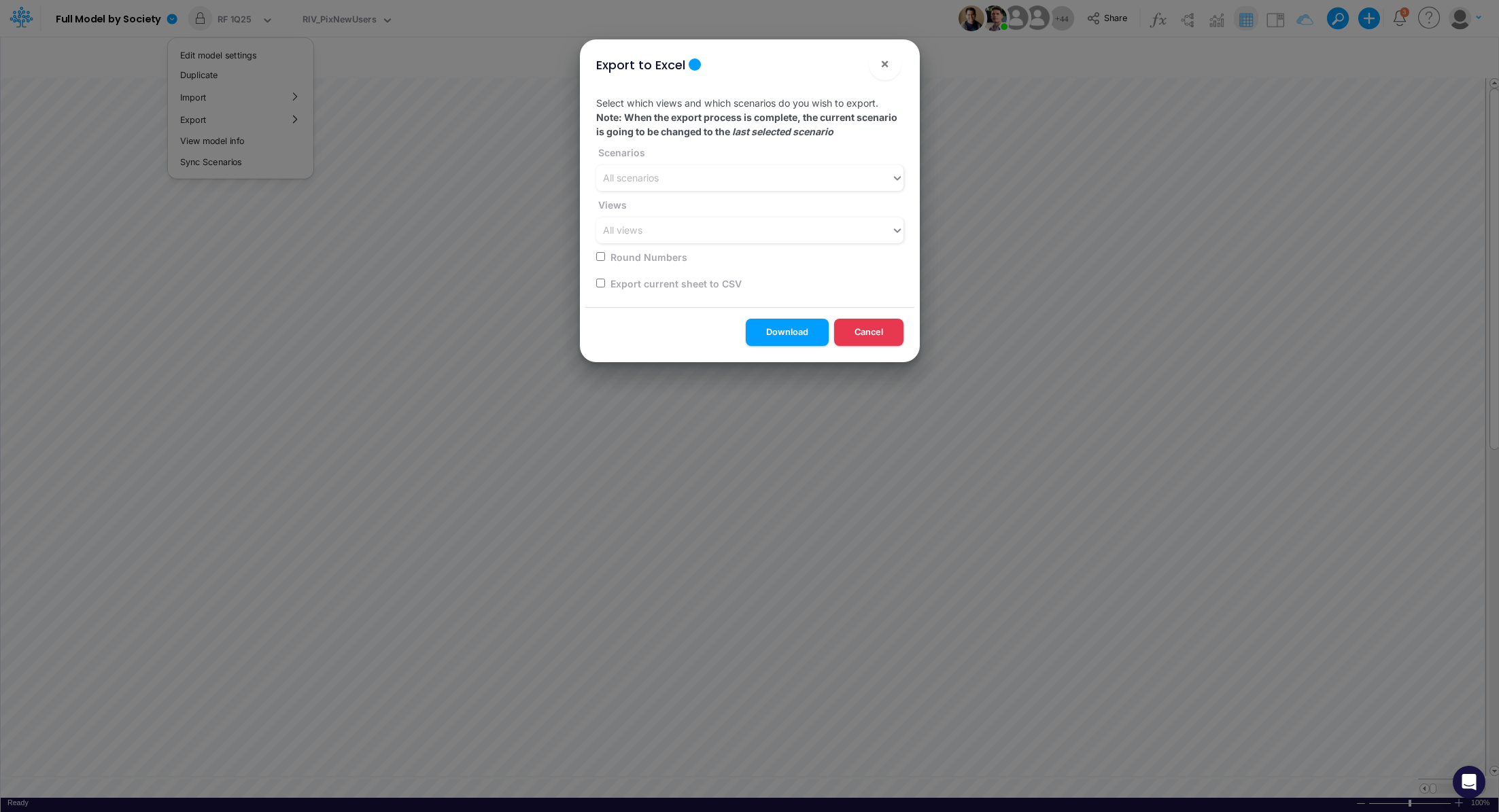
click at [599, 281] on input "checkbox" at bounding box center [601, 284] width 9 height 9
checkbox input "true"
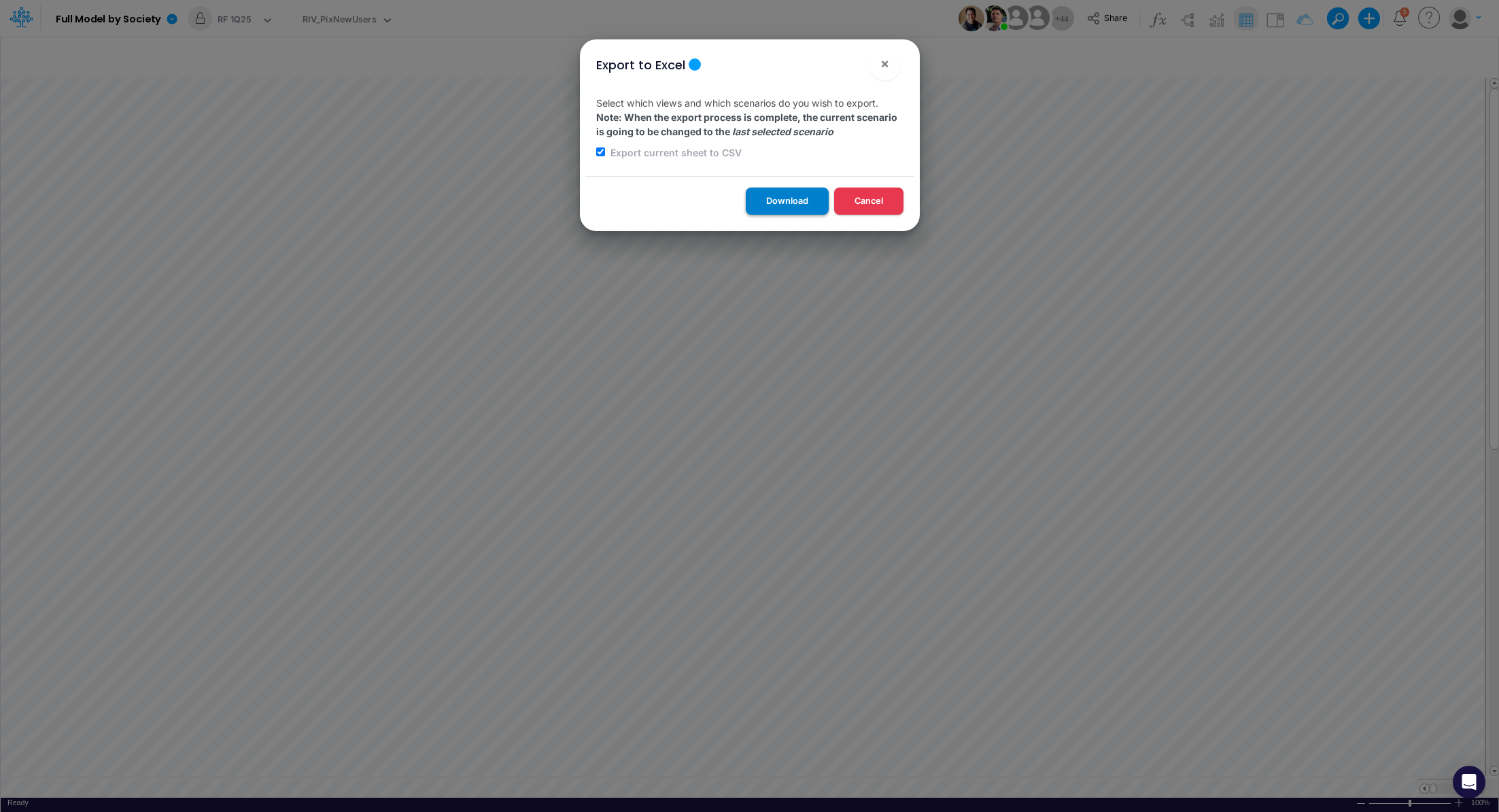
click at [763, 200] on button "Download" at bounding box center [788, 200] width 83 height 27
click at [895, 68] on button "×" at bounding box center [886, 64] width 33 height 33
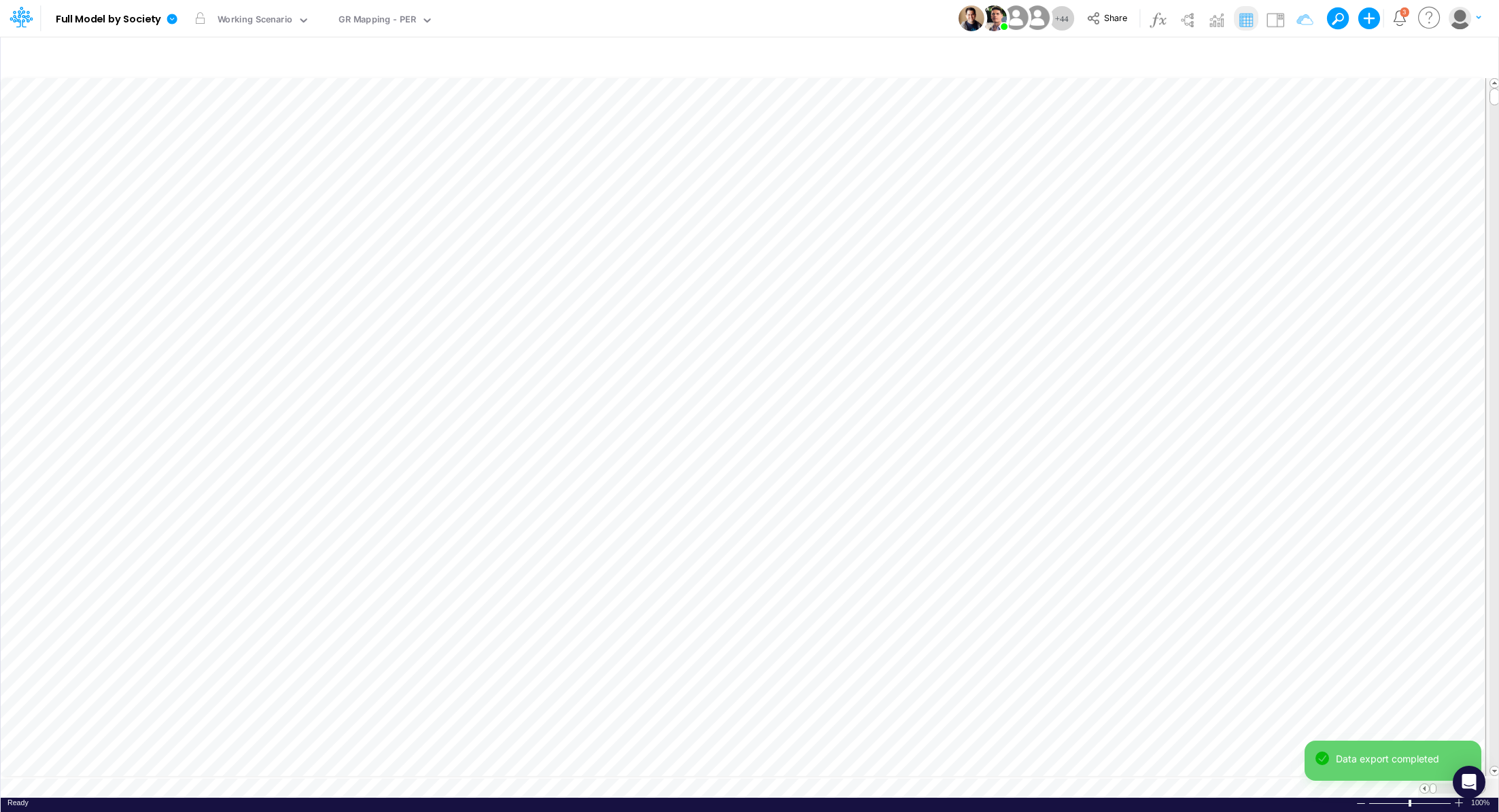
scroll to position [6, 0]
click at [248, 14] on div "Working Scenario" at bounding box center [255, 20] width 75 height 16
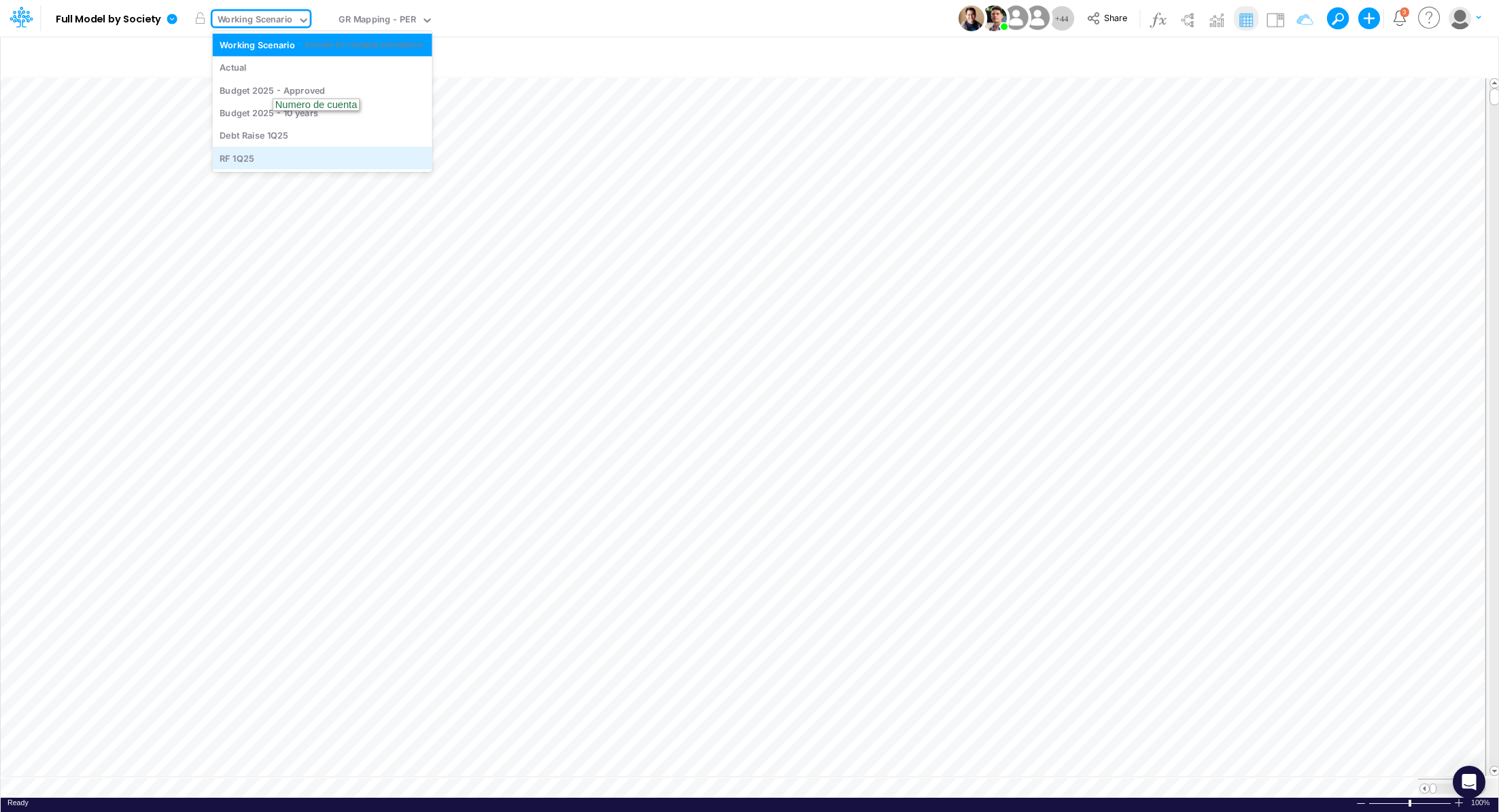
click at [247, 155] on div "RF 1Q25" at bounding box center [236, 158] width 34 height 13
